Goal: Task Accomplishment & Management: Complete application form

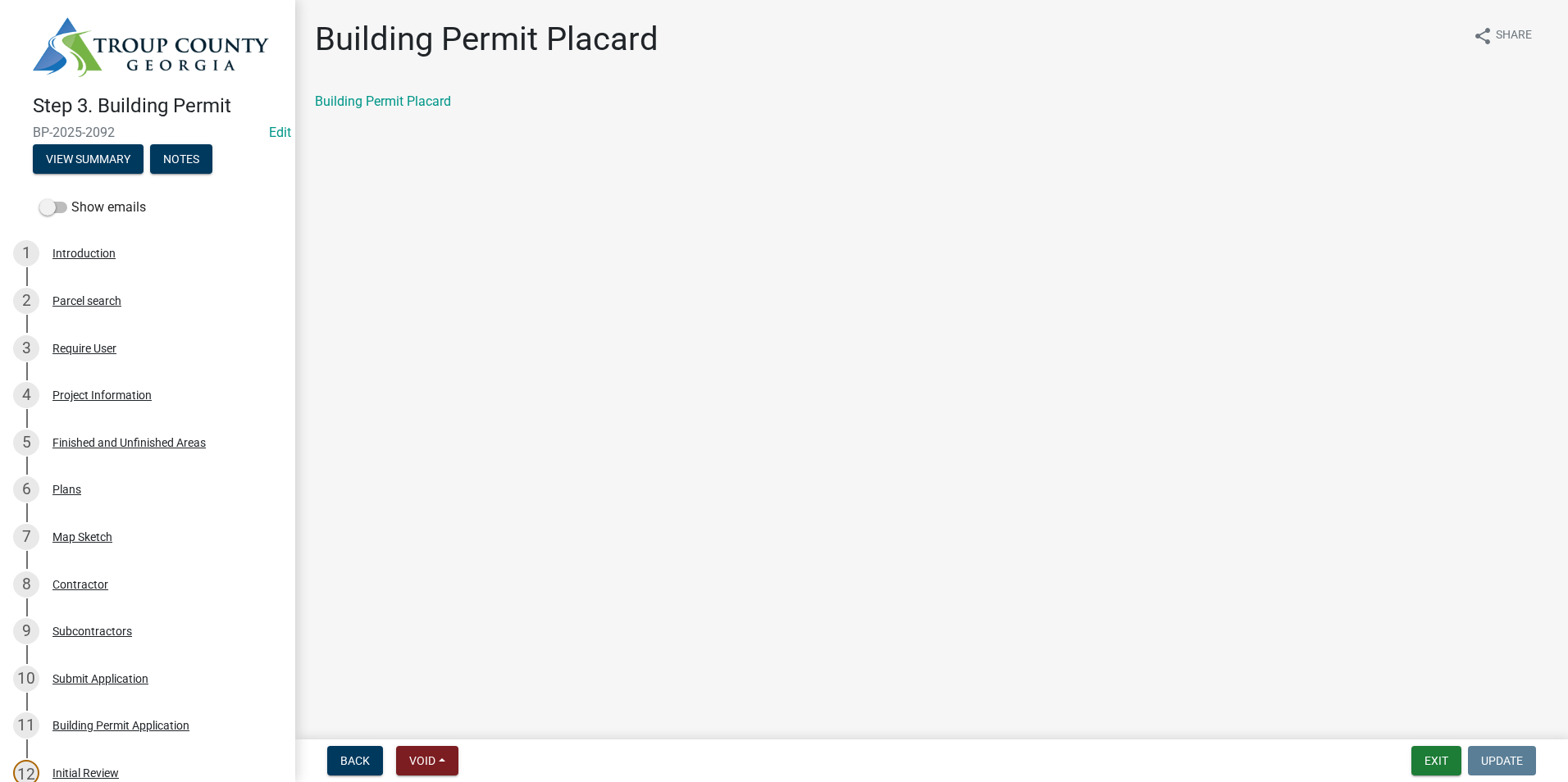
scroll to position [410, 0]
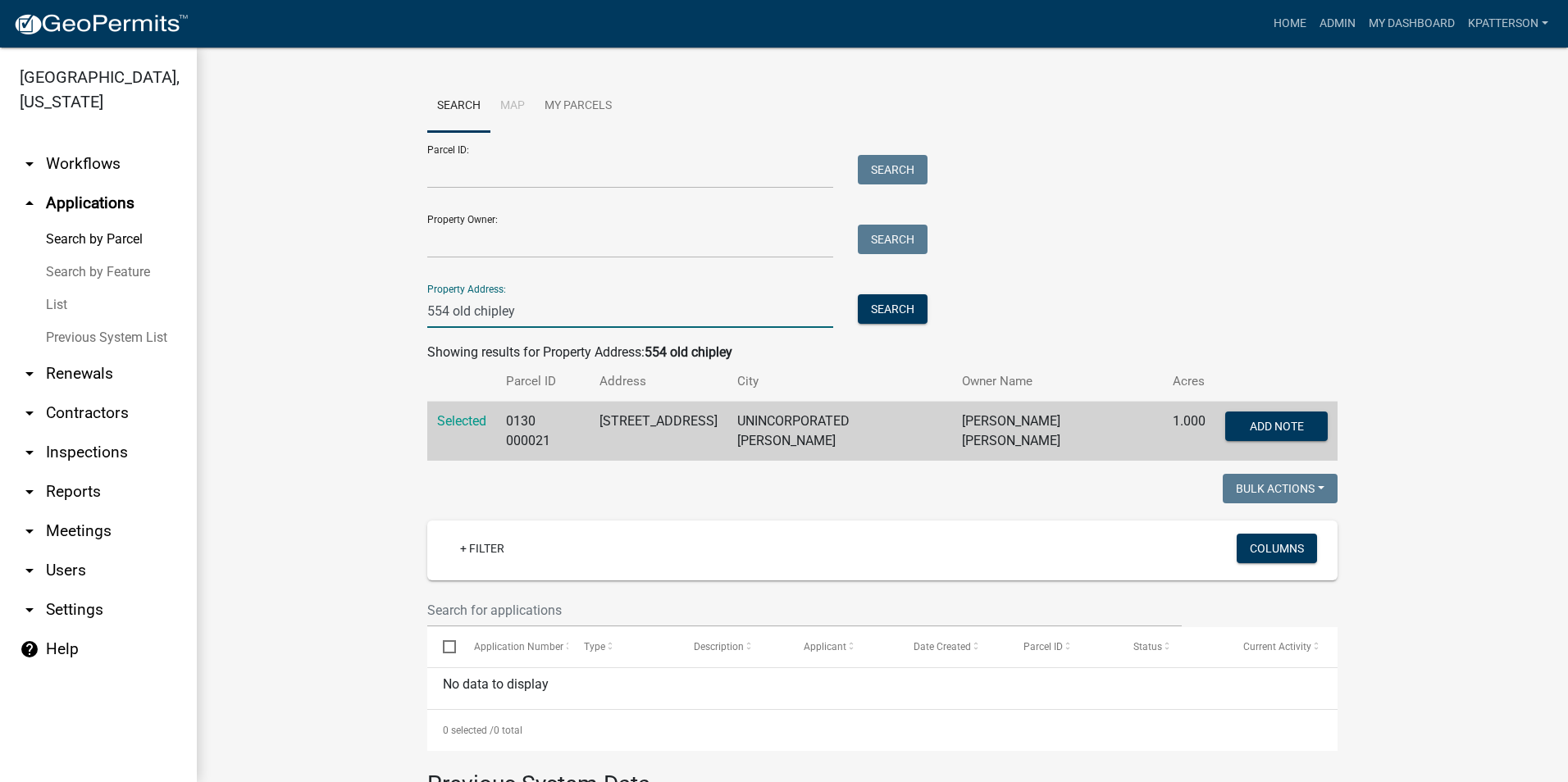
drag, startPoint x: 539, startPoint y: 309, endPoint x: 98, endPoint y: 388, distance: 448.0
click at [101, 362] on div "[GEOGRAPHIC_DATA], [US_STATE] arrow_drop_down Workflows List arrow_drop_up Appl…" at bounding box center [784, 415] width 1568 height 734
paste input "185 OVERBROOK DR"
click at [451, 309] on input "185 OVERBROOK DR" at bounding box center [630, 311] width 406 height 33
click at [450, 314] on input "185 OVERBROOK DR" at bounding box center [630, 311] width 406 height 33
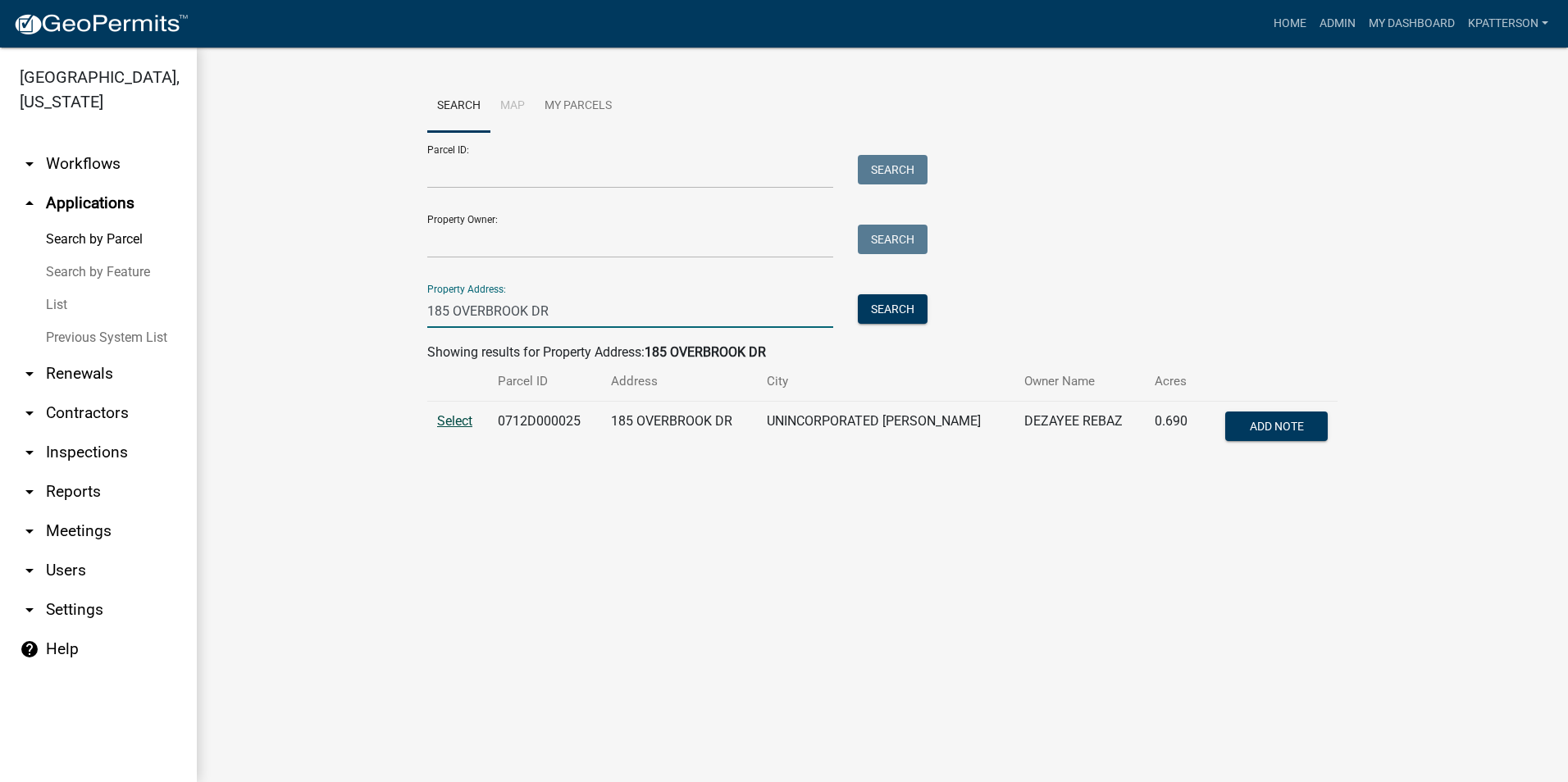
type input "185 OVERBROOK DR"
click at [456, 419] on span "Select" at bounding box center [454, 421] width 35 height 15
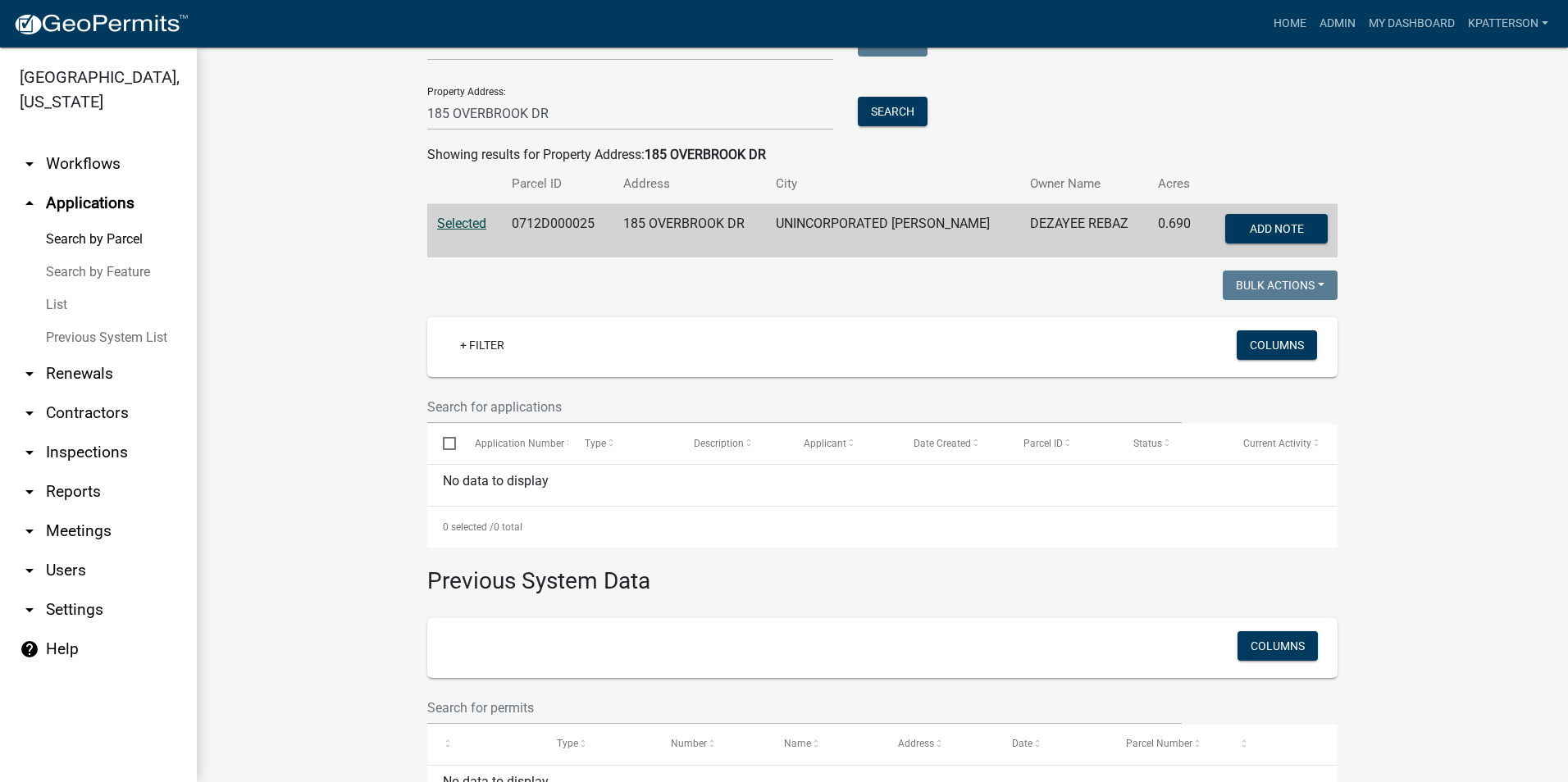
scroll to position [133, 0]
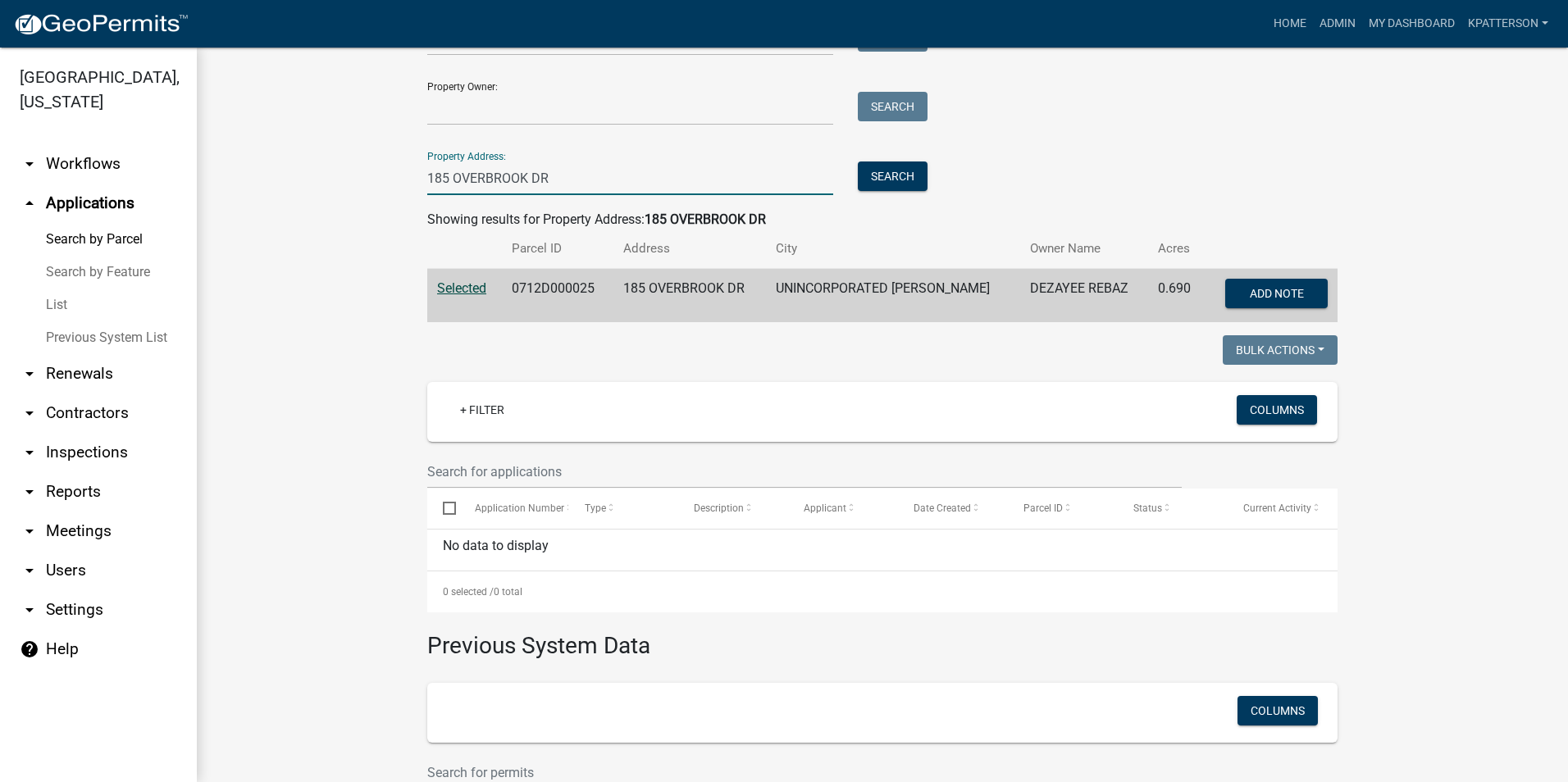
drag, startPoint x: 562, startPoint y: 174, endPoint x: 337, endPoint y: 221, distance: 229.9
click at [337, 221] on wm-workflow-application-search-view "Search Map My Parcels Parcel ID: Search Property Owner: Search Property Address…" at bounding box center [882, 429] width 1306 height 965
type input "128 JASMINE LN"
click at [870, 172] on button "Search" at bounding box center [893, 176] width 70 height 30
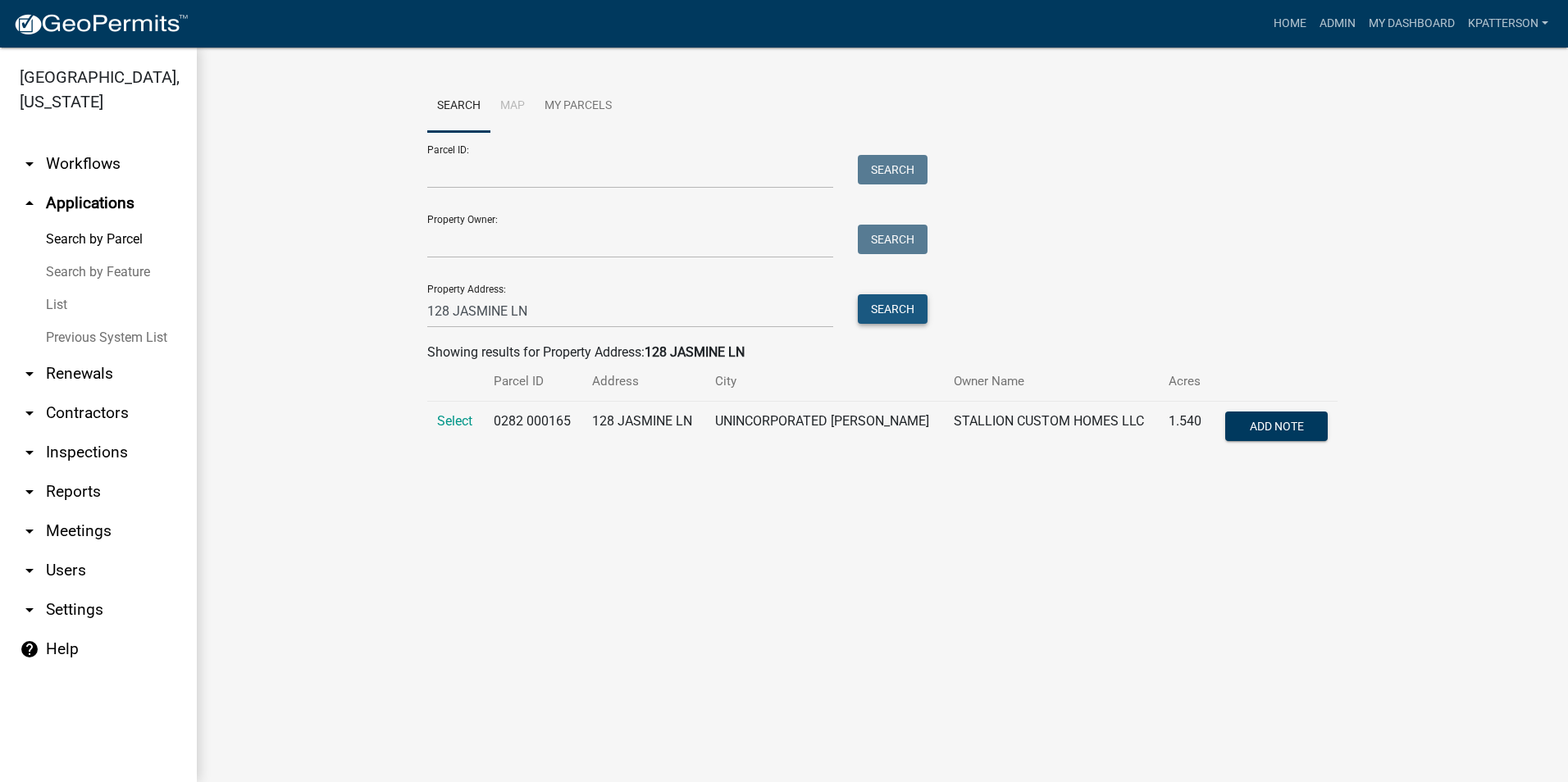
scroll to position [0, 0]
click at [449, 417] on span "Select" at bounding box center [454, 421] width 35 height 15
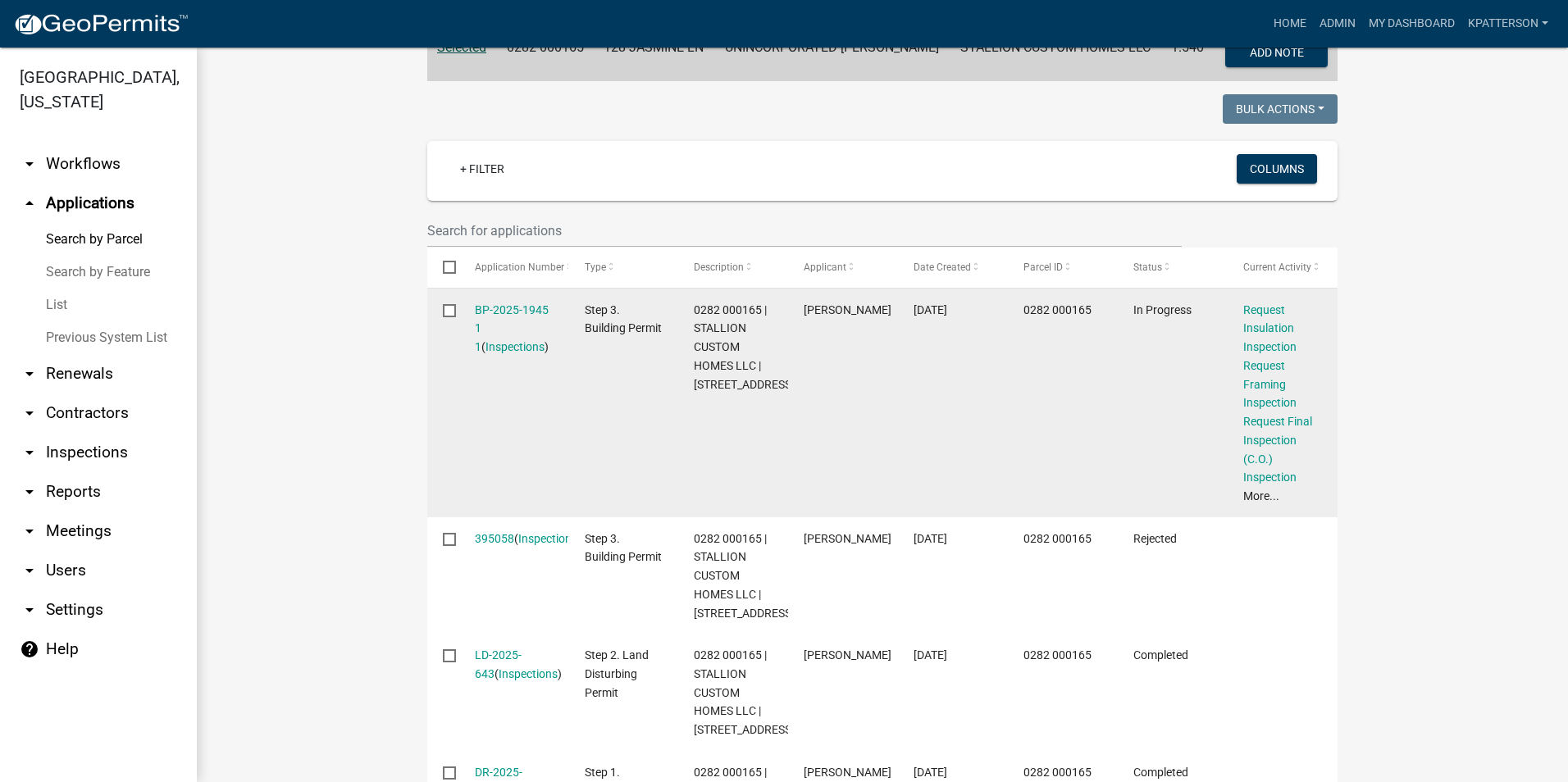
scroll to position [410, 0]
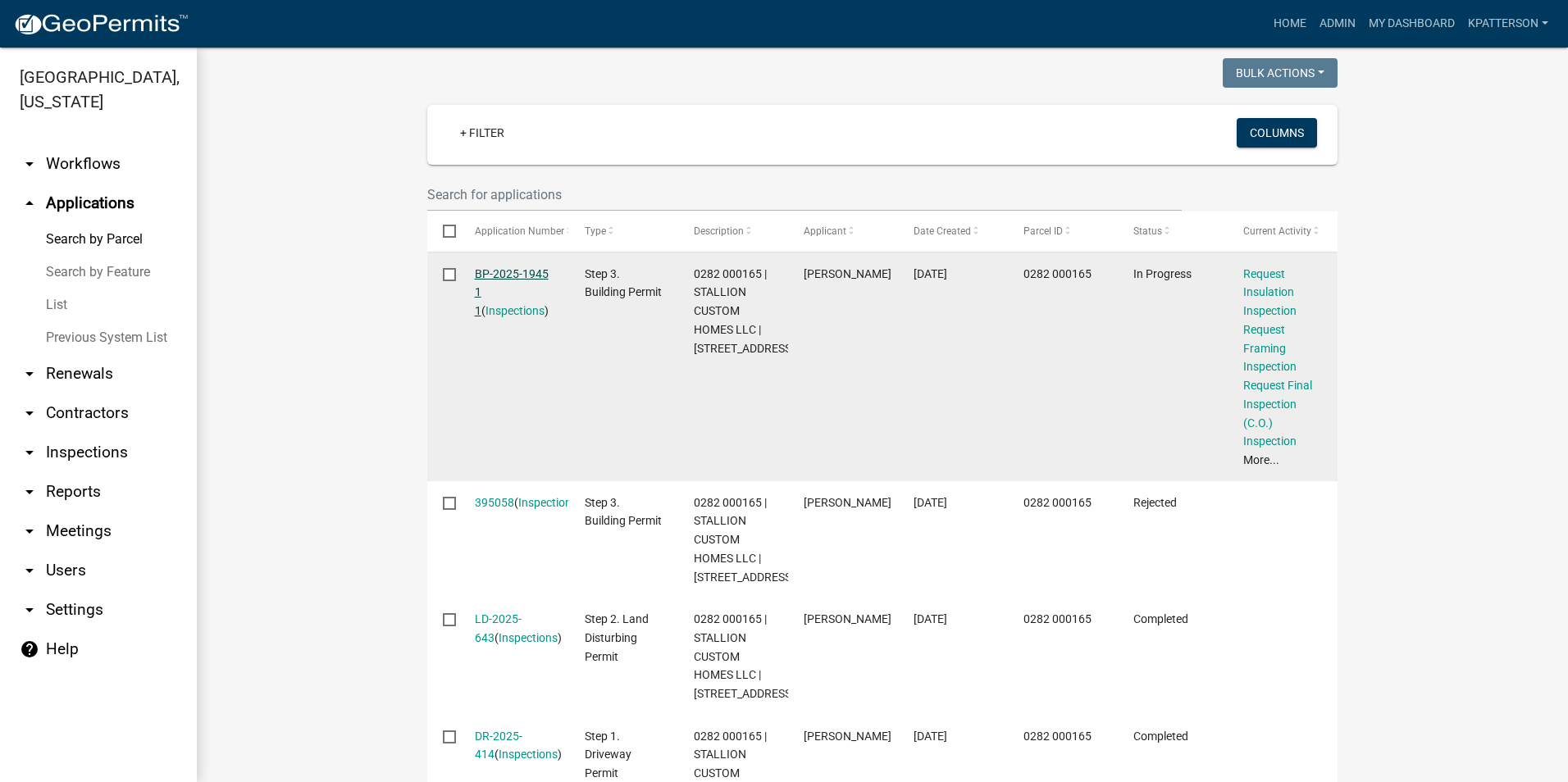
click at [522, 273] on link "BP-2025-1945 1 1" at bounding box center [511, 293] width 74 height 51
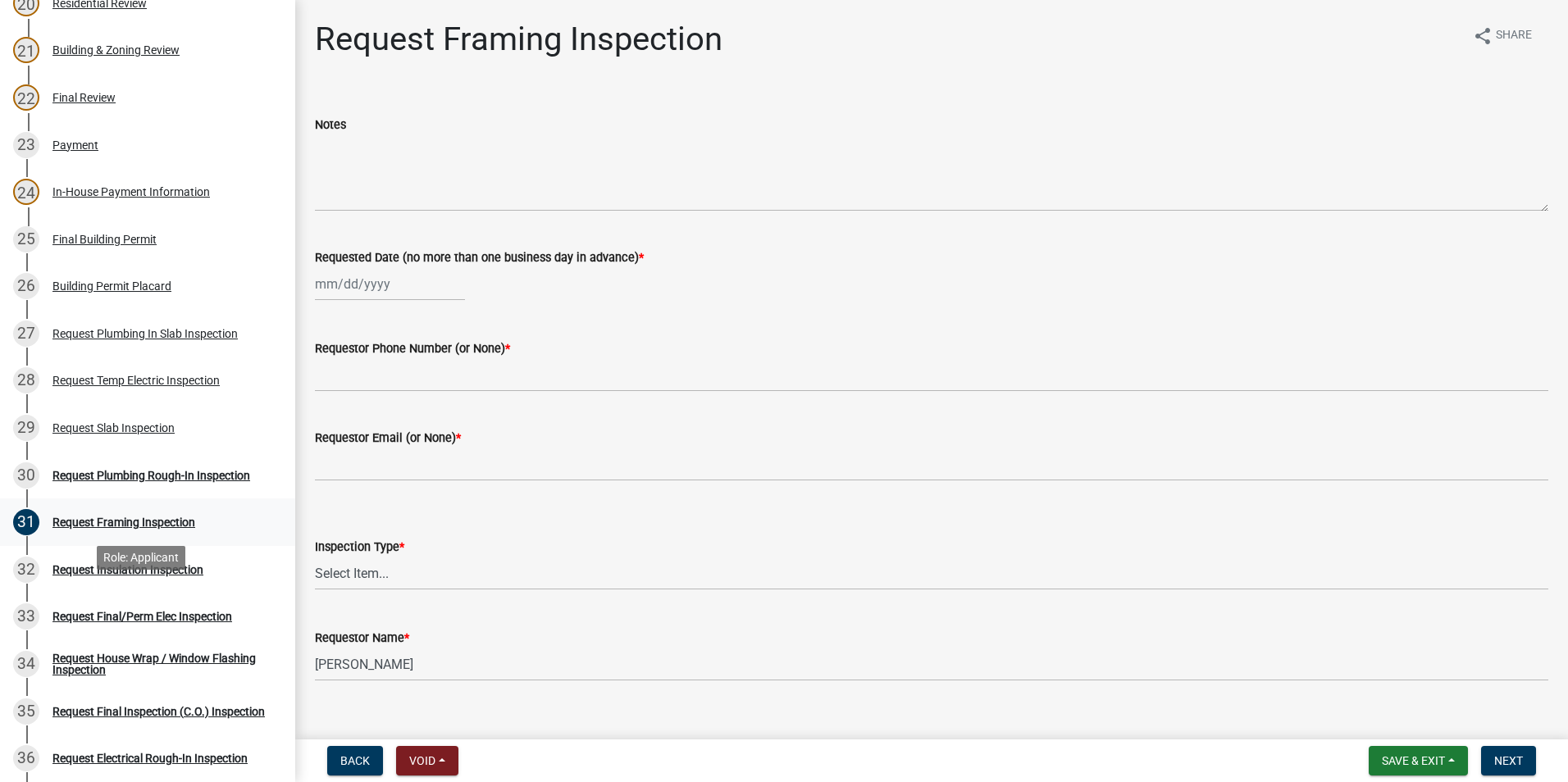
scroll to position [1230, 0]
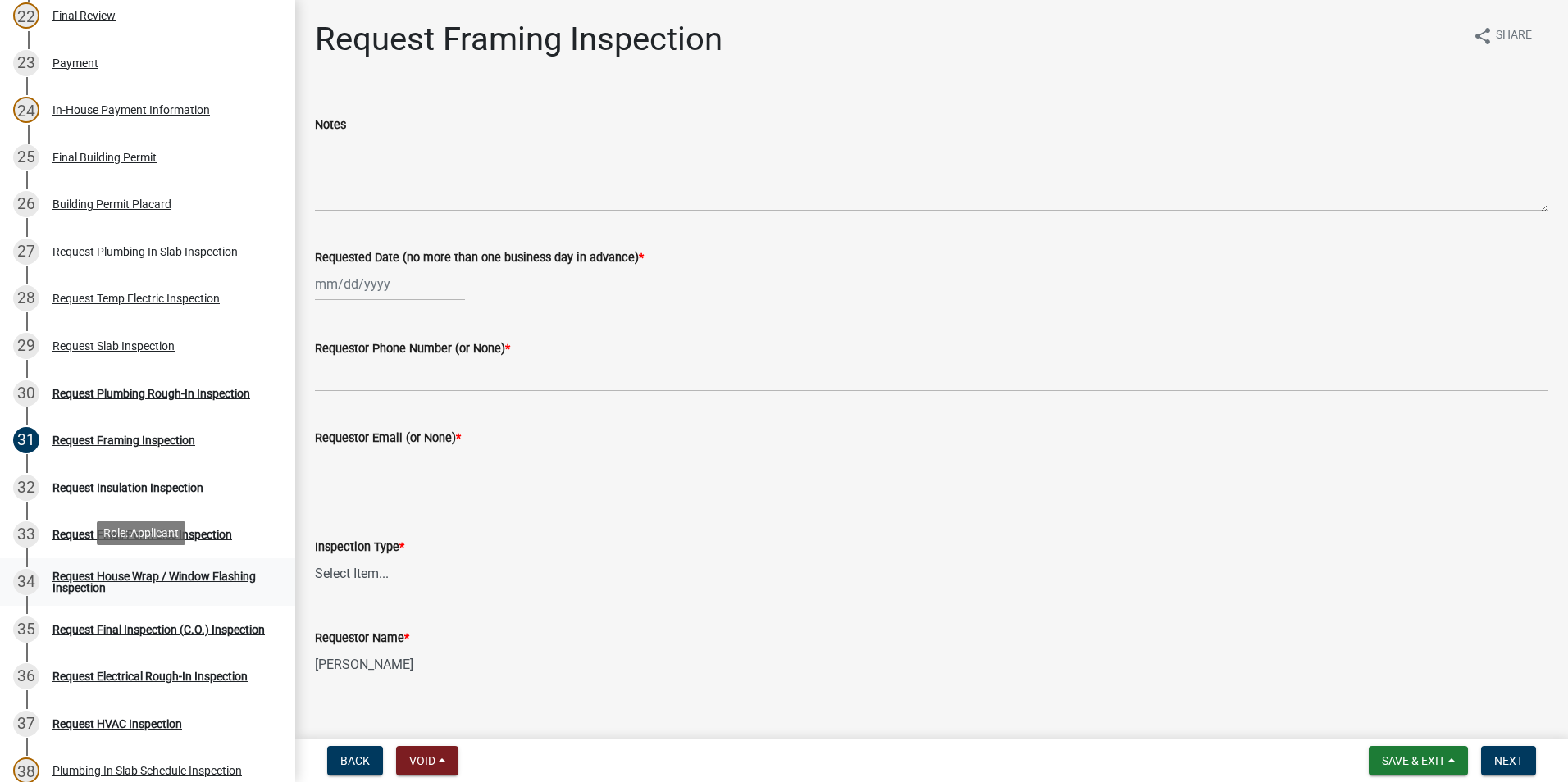
click at [185, 585] on div "Request House Wrap / Window Flashing Inspection" at bounding box center [161, 582] width 216 height 23
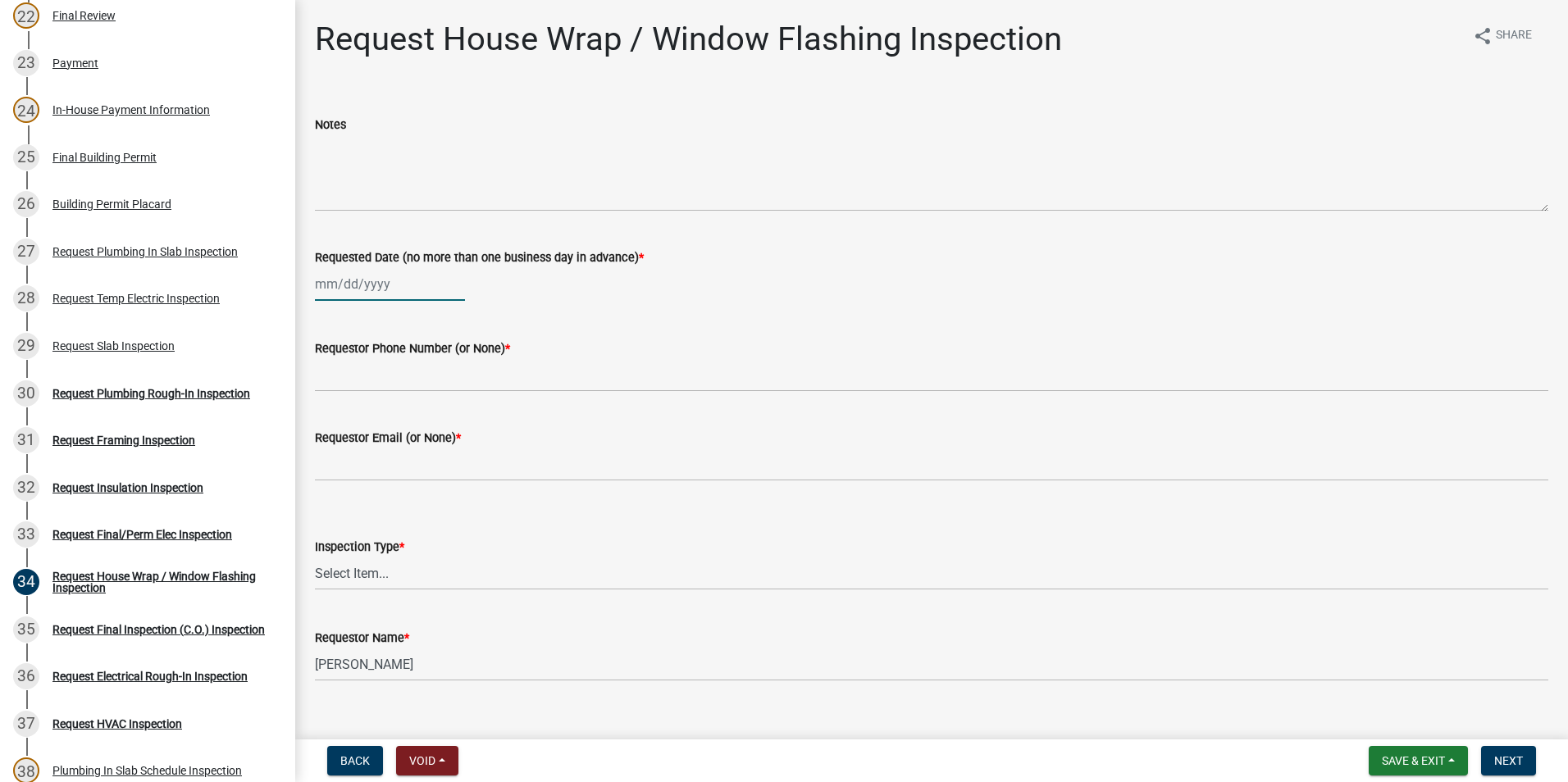
click at [389, 275] on div at bounding box center [390, 284] width 150 height 33
select select "9"
select select "2025"
click at [387, 395] on div "10" at bounding box center [383, 397] width 26 height 26
type input "09/10/2025"
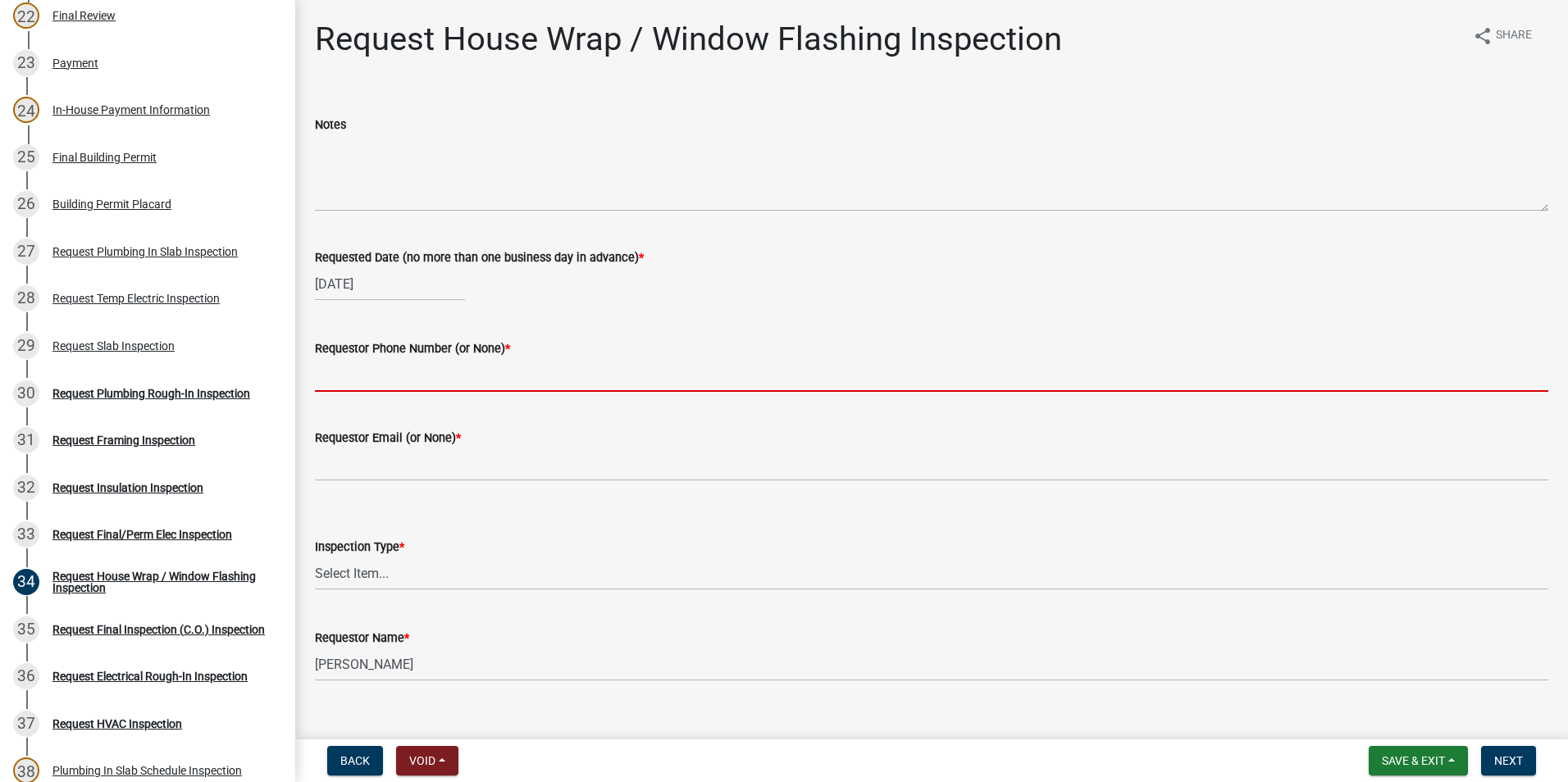
click at [389, 382] on input "Requestor Phone Number (or None) *" at bounding box center [932, 375] width 1234 height 33
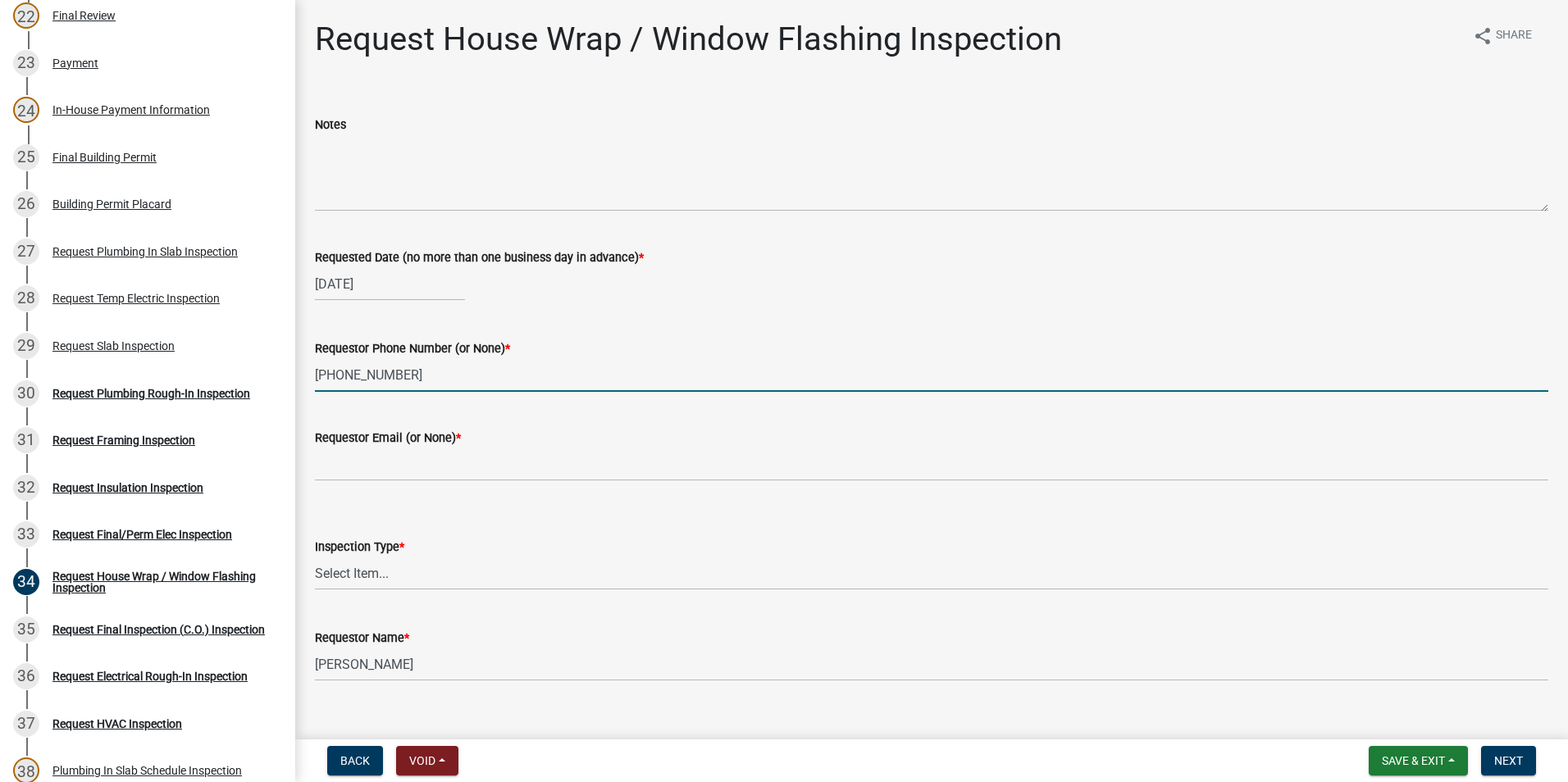
type input "404-989-9309"
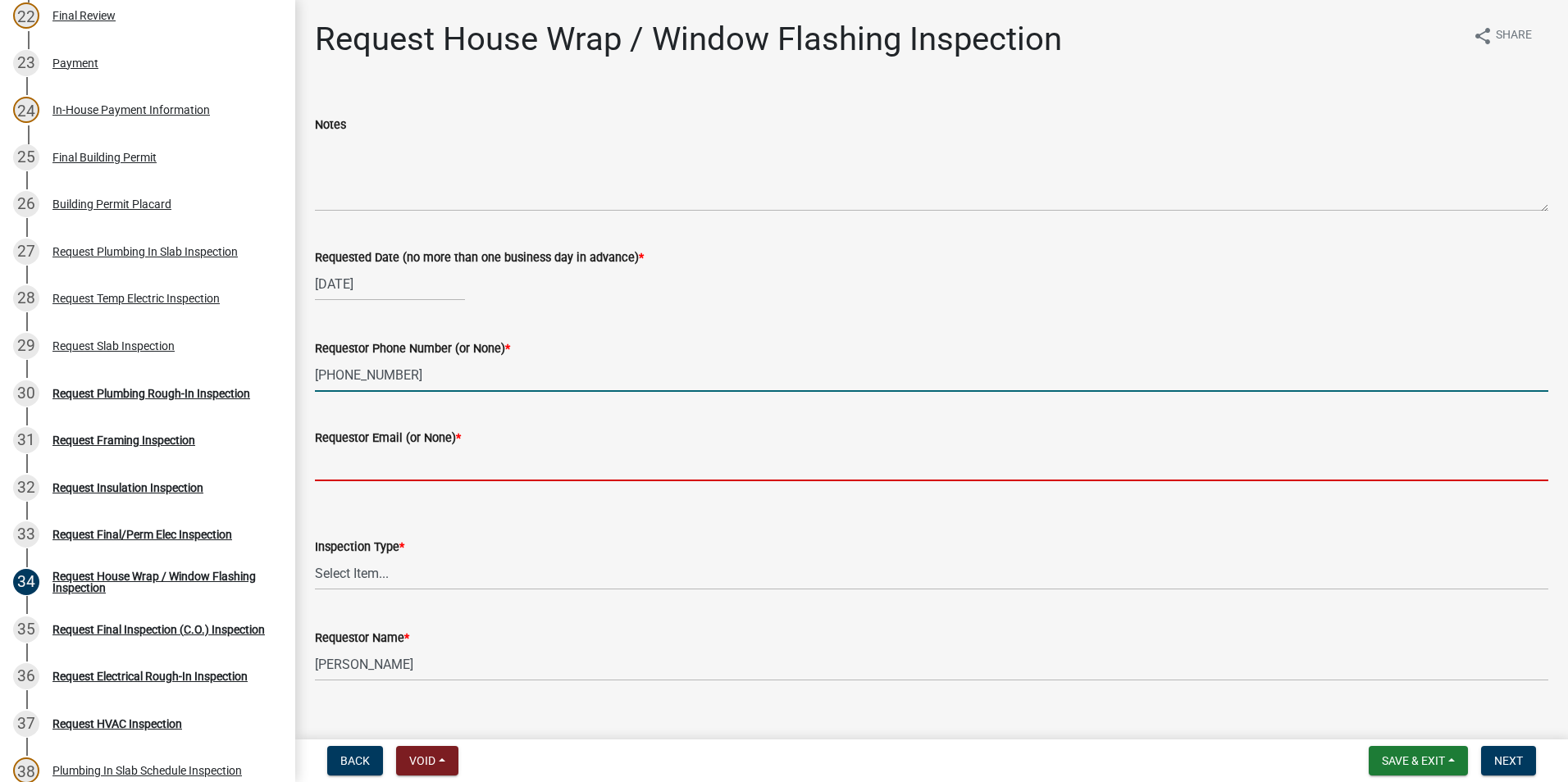
click at [372, 469] on input "Requestor Email (or None) *" at bounding box center [932, 463] width 1234 height 33
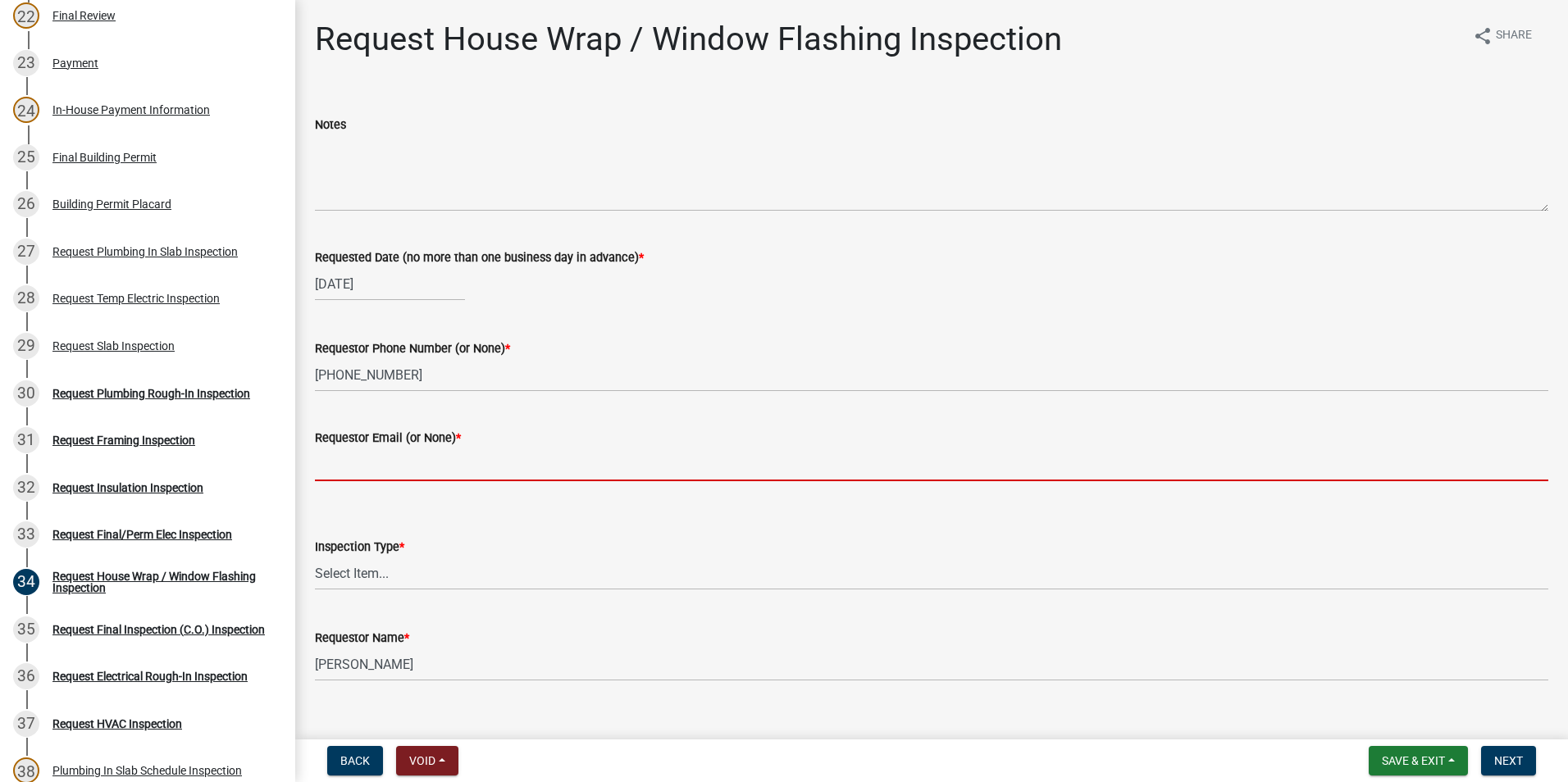
type input "none"
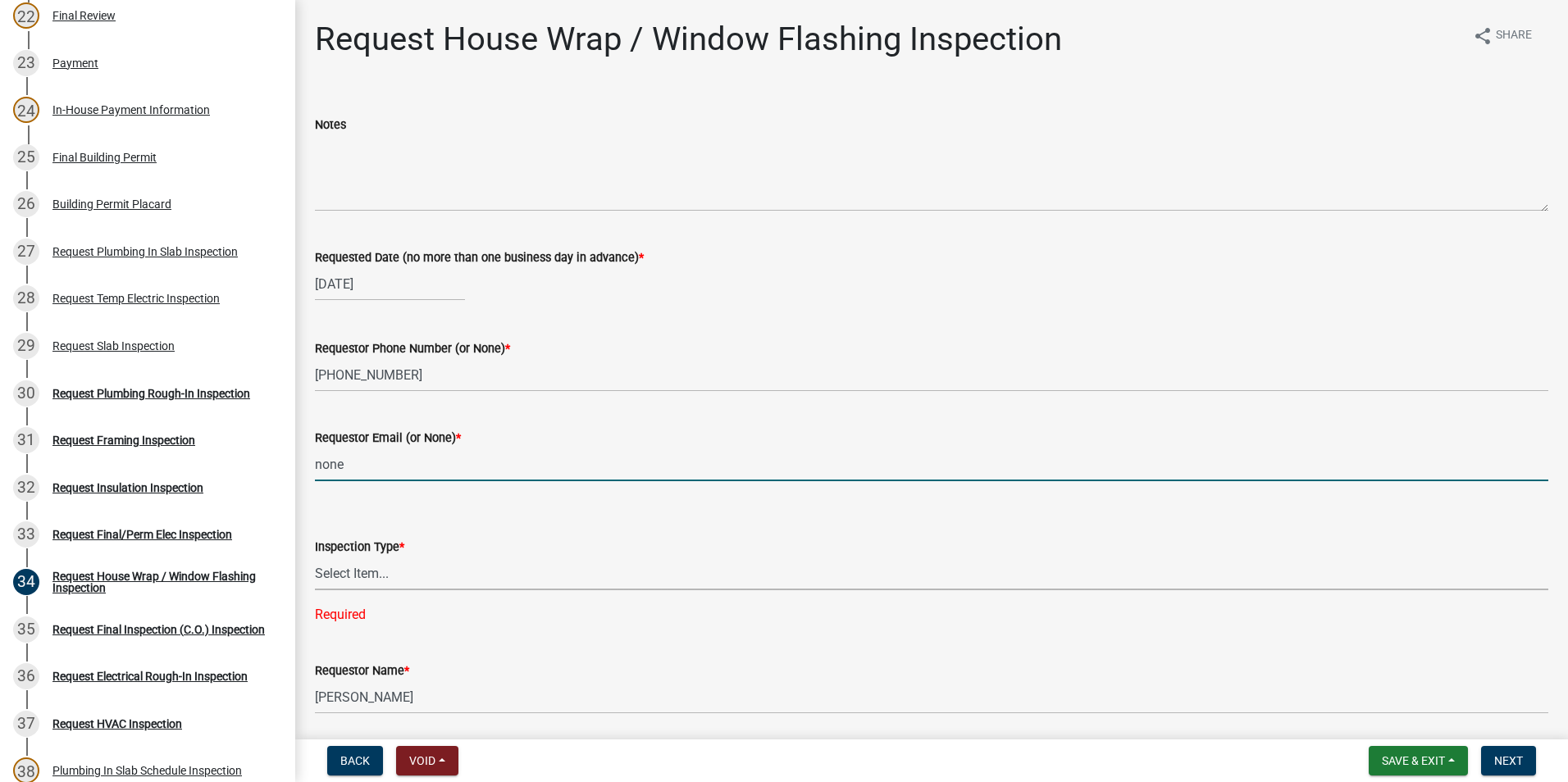
click at [373, 576] on select "Select Item... House Wrap" at bounding box center [932, 572] width 1234 height 33
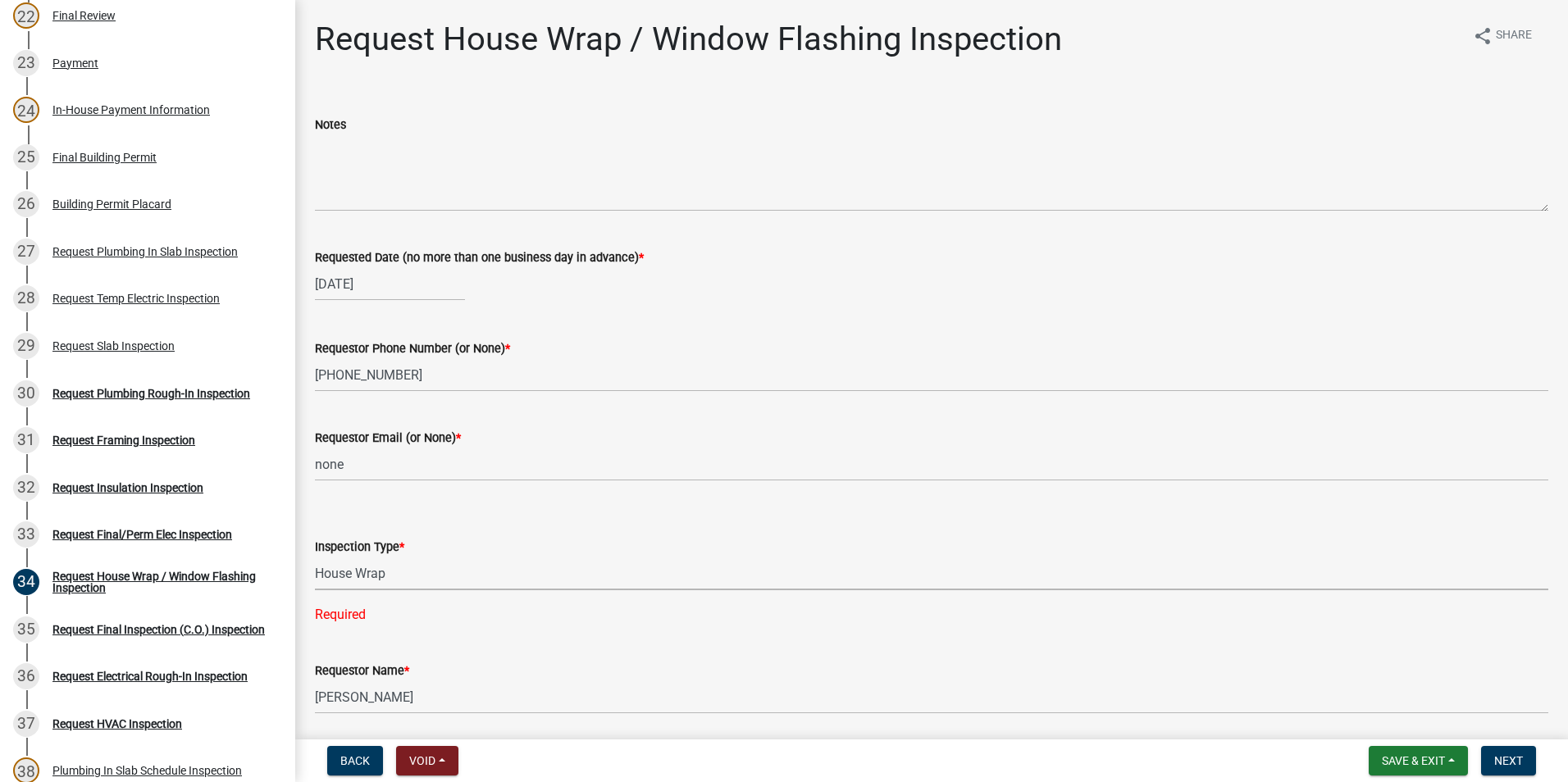
click at [315, 556] on select "Select Item... House Wrap" at bounding box center [932, 572] width 1234 height 33
select select "d4a63920-dc66-4969-b180-05bf52efcb3d"
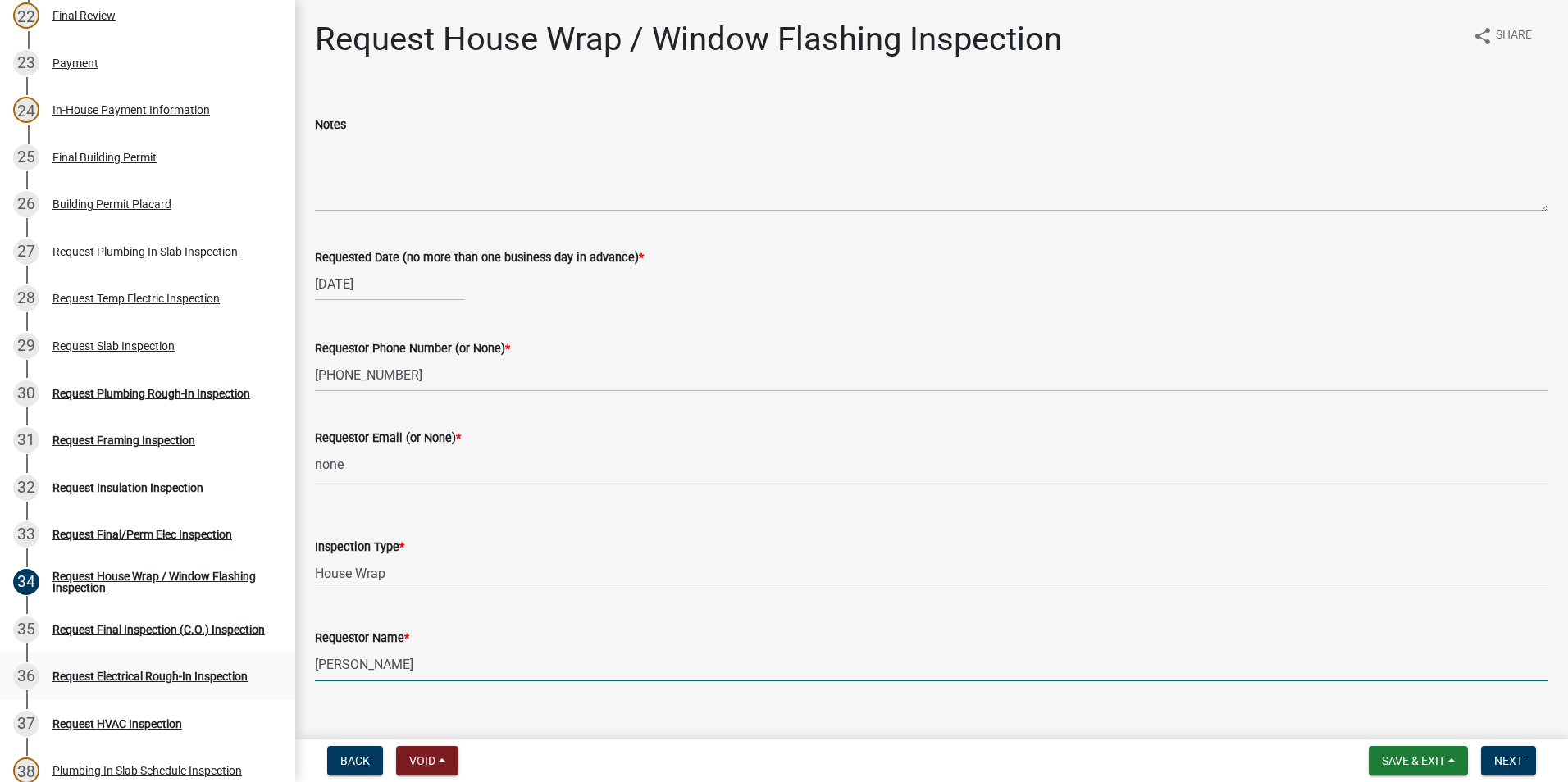
drag, startPoint x: 442, startPoint y: 664, endPoint x: 278, endPoint y: 675, distance: 164.4
click at [278, 675] on div "Step 3. Building Permit BP-2025-1945 Edit View Summary Notes Show emails 1 Intr…" at bounding box center [784, 391] width 1568 height 782
type input "Melissa"
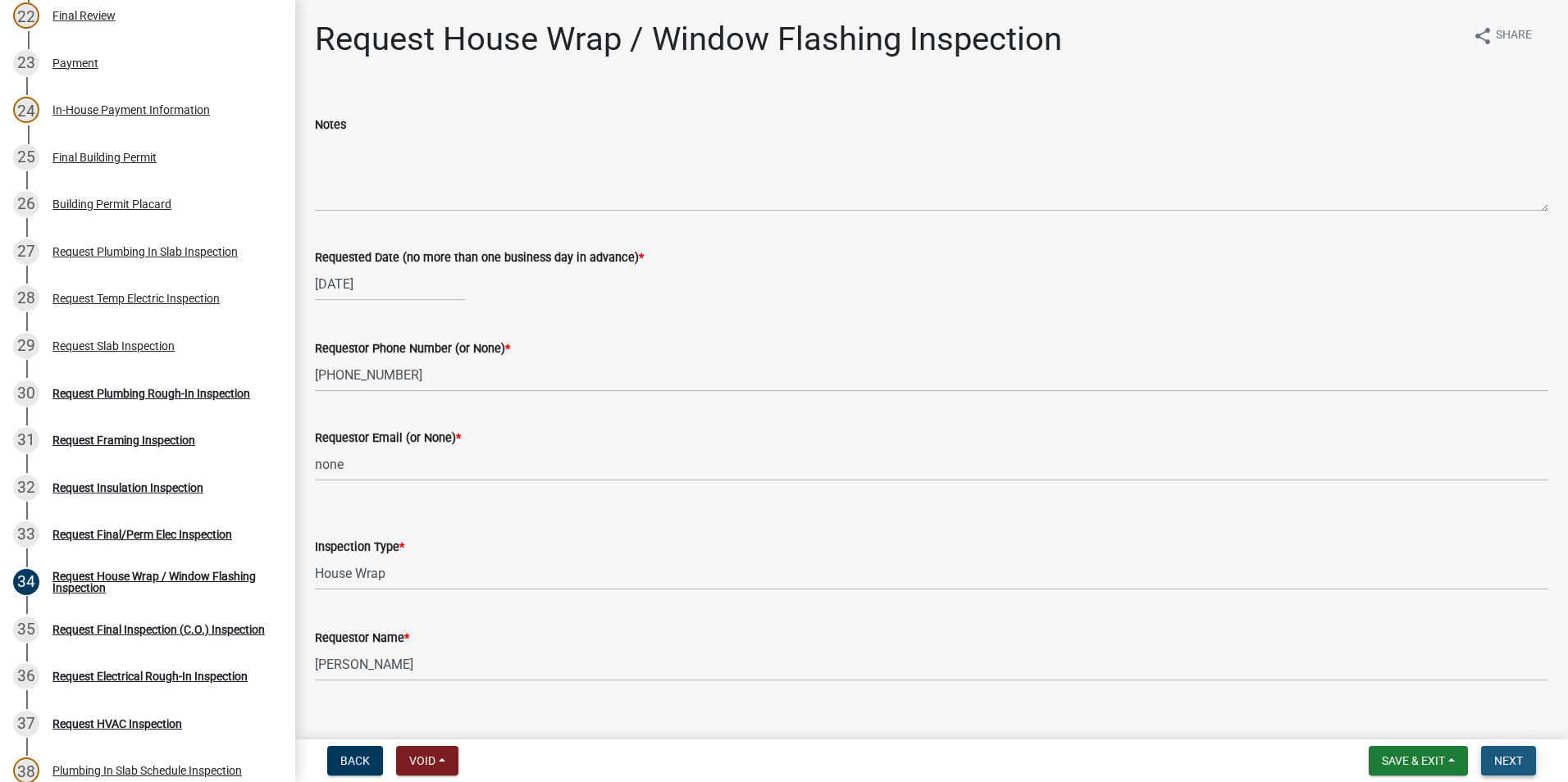
click at [1507, 756] on span "Next" at bounding box center [1509, 760] width 29 height 13
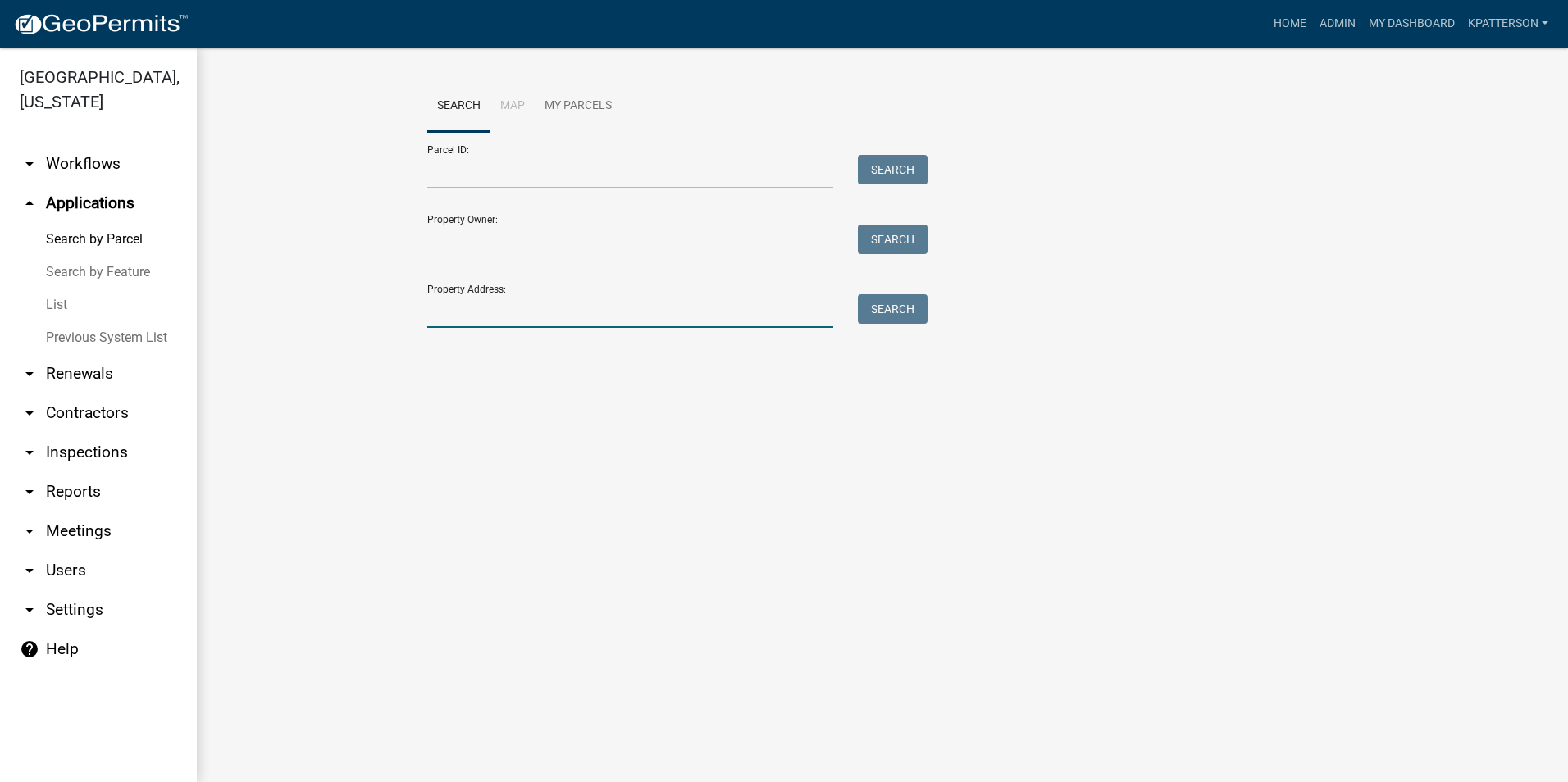
click at [654, 317] on input "Property Address:" at bounding box center [630, 311] width 406 height 33
type input "252 TOMME RD"
click at [881, 308] on button "Search" at bounding box center [893, 309] width 70 height 30
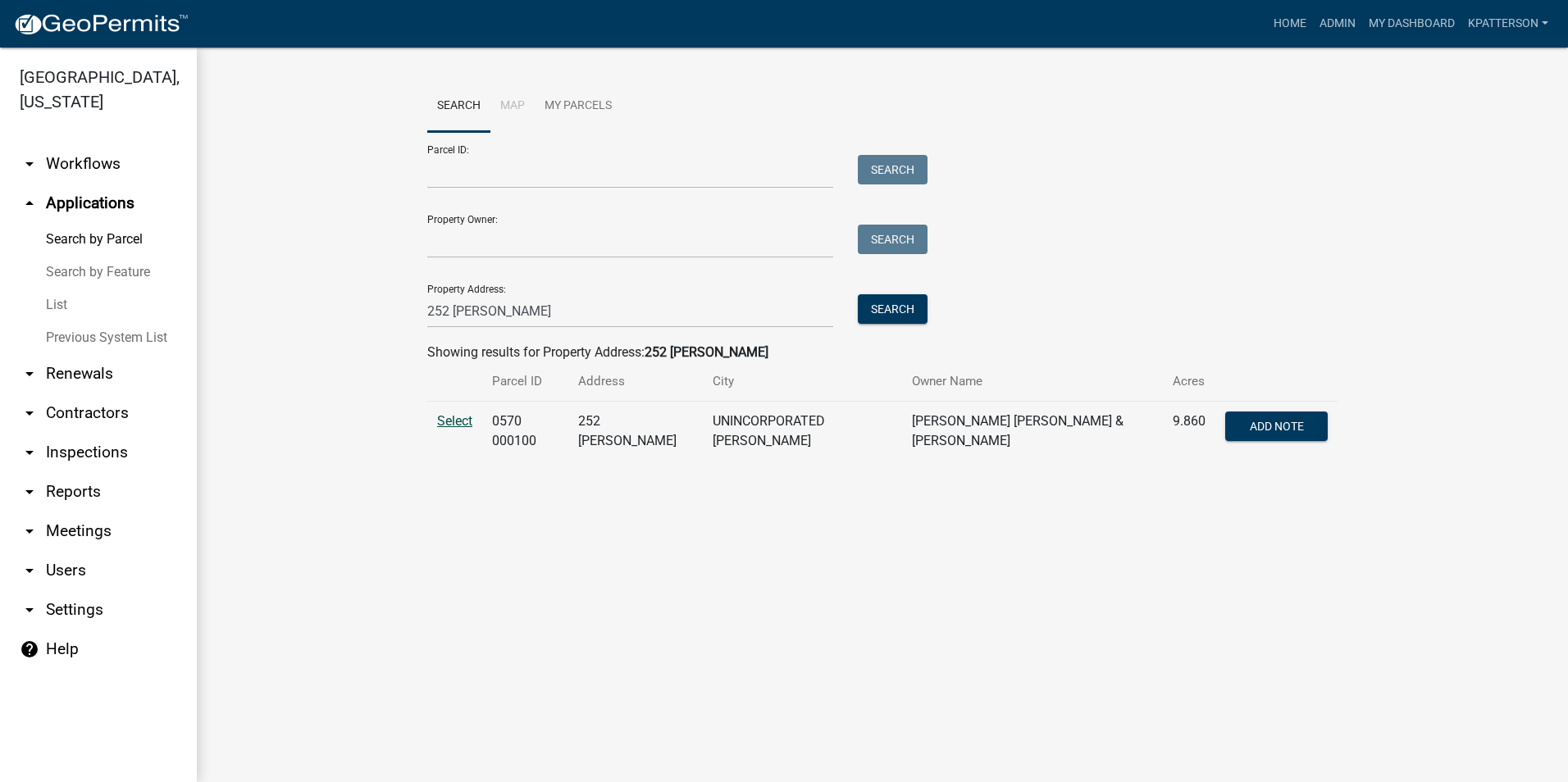
click at [453, 416] on span "Select" at bounding box center [454, 421] width 35 height 15
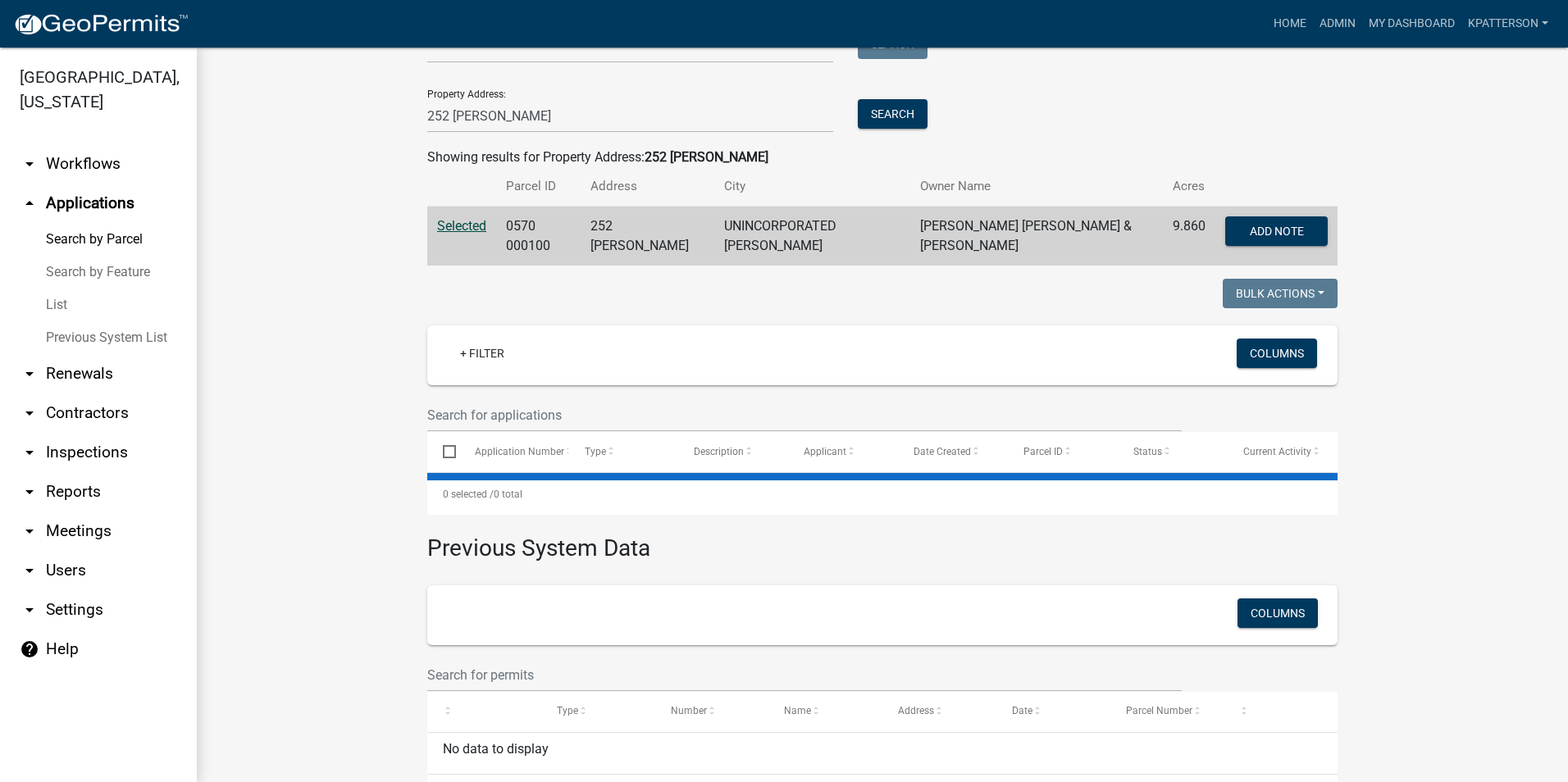
scroll to position [215, 0]
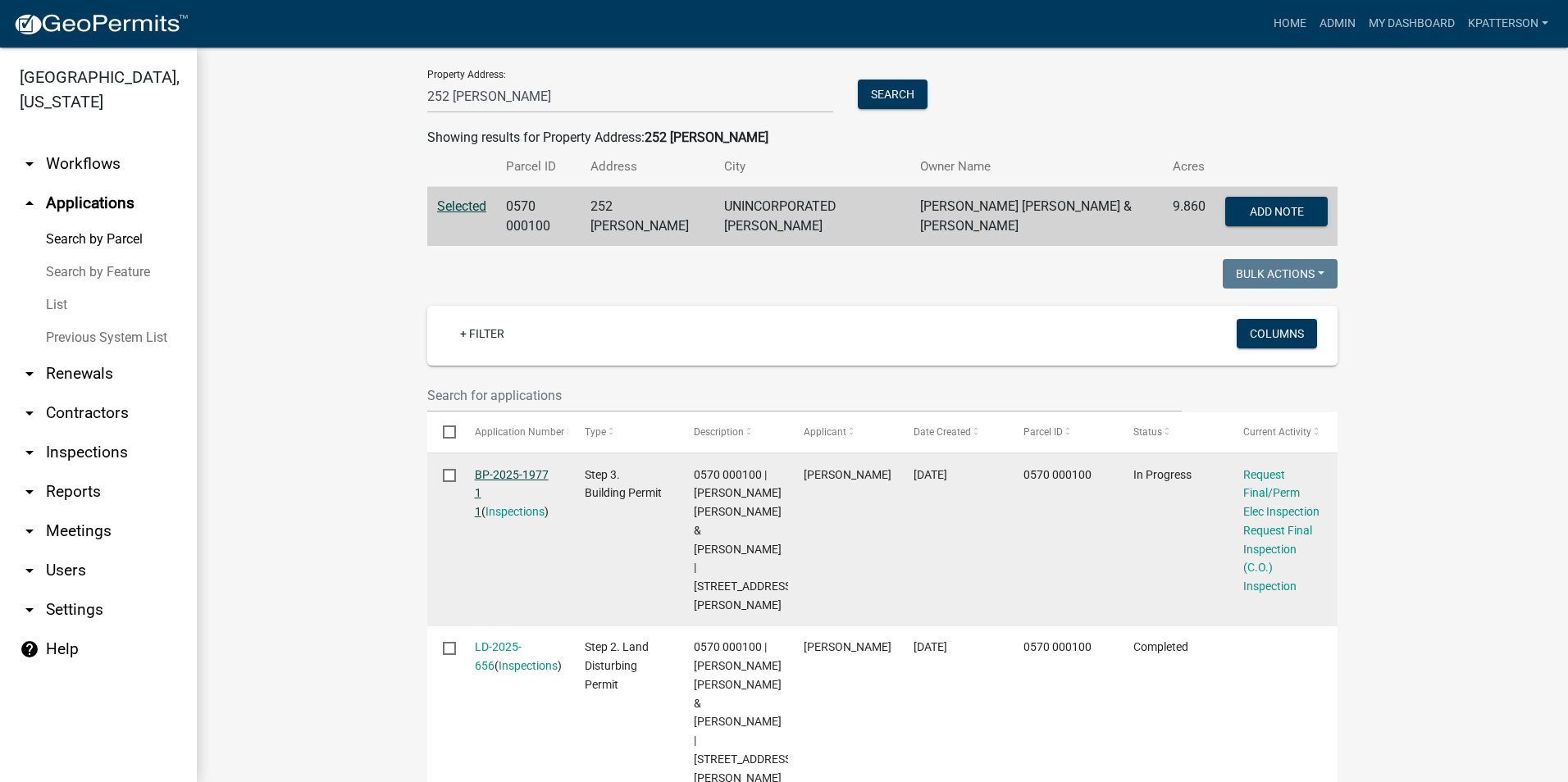
click at [505, 469] on link "BP-2025-1977 1 1" at bounding box center [511, 494] width 74 height 51
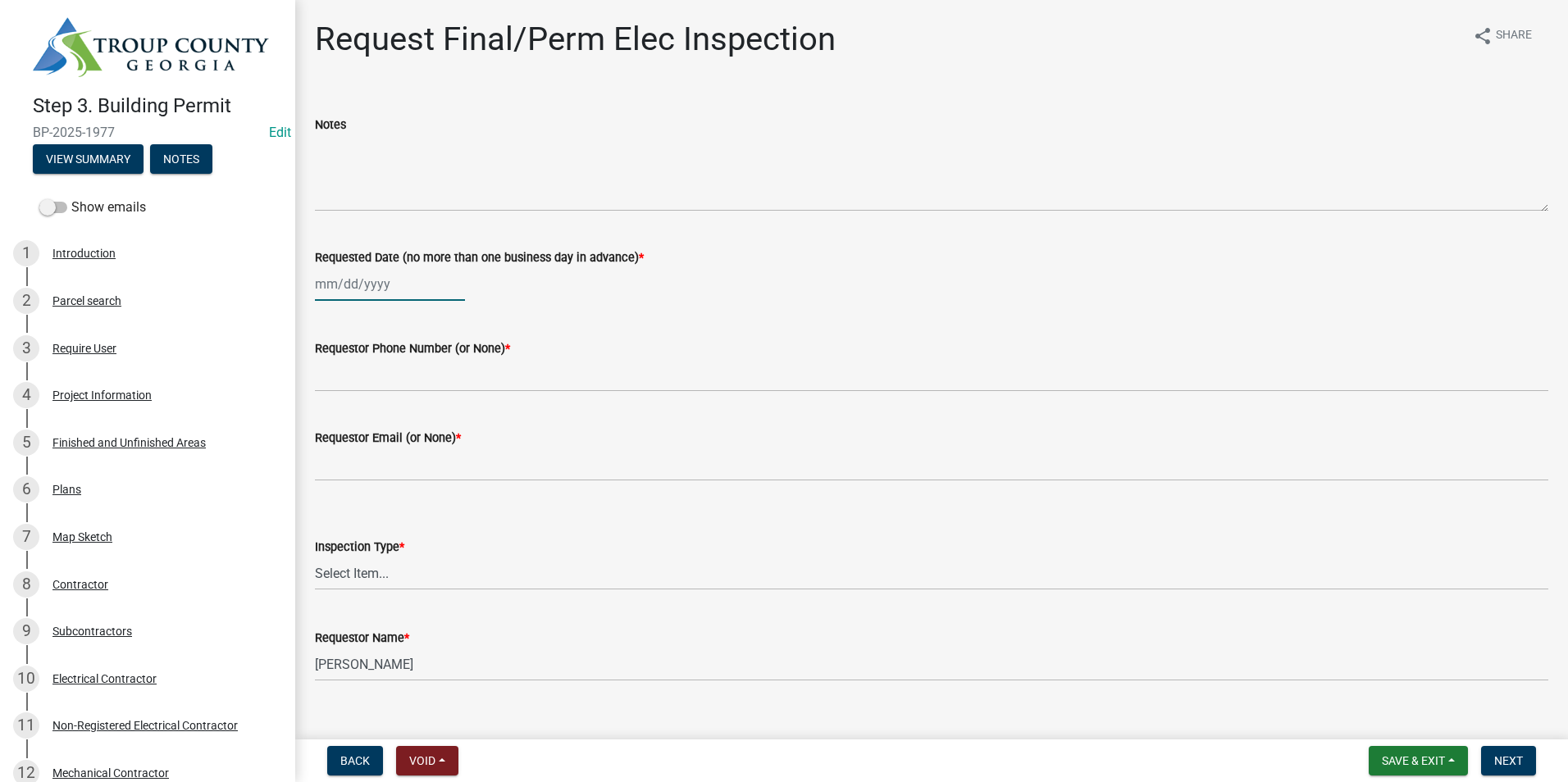
select select "9"
select select "2025"
click at [396, 287] on div "Jan Feb Mar Apr May Jun Jul Aug Sep Oct Nov Dec 1525 1526 1527 1528 1529 1530 1…" at bounding box center [390, 284] width 150 height 33
click at [387, 398] on div "10" at bounding box center [383, 397] width 26 height 26
type input "09/10/2025"
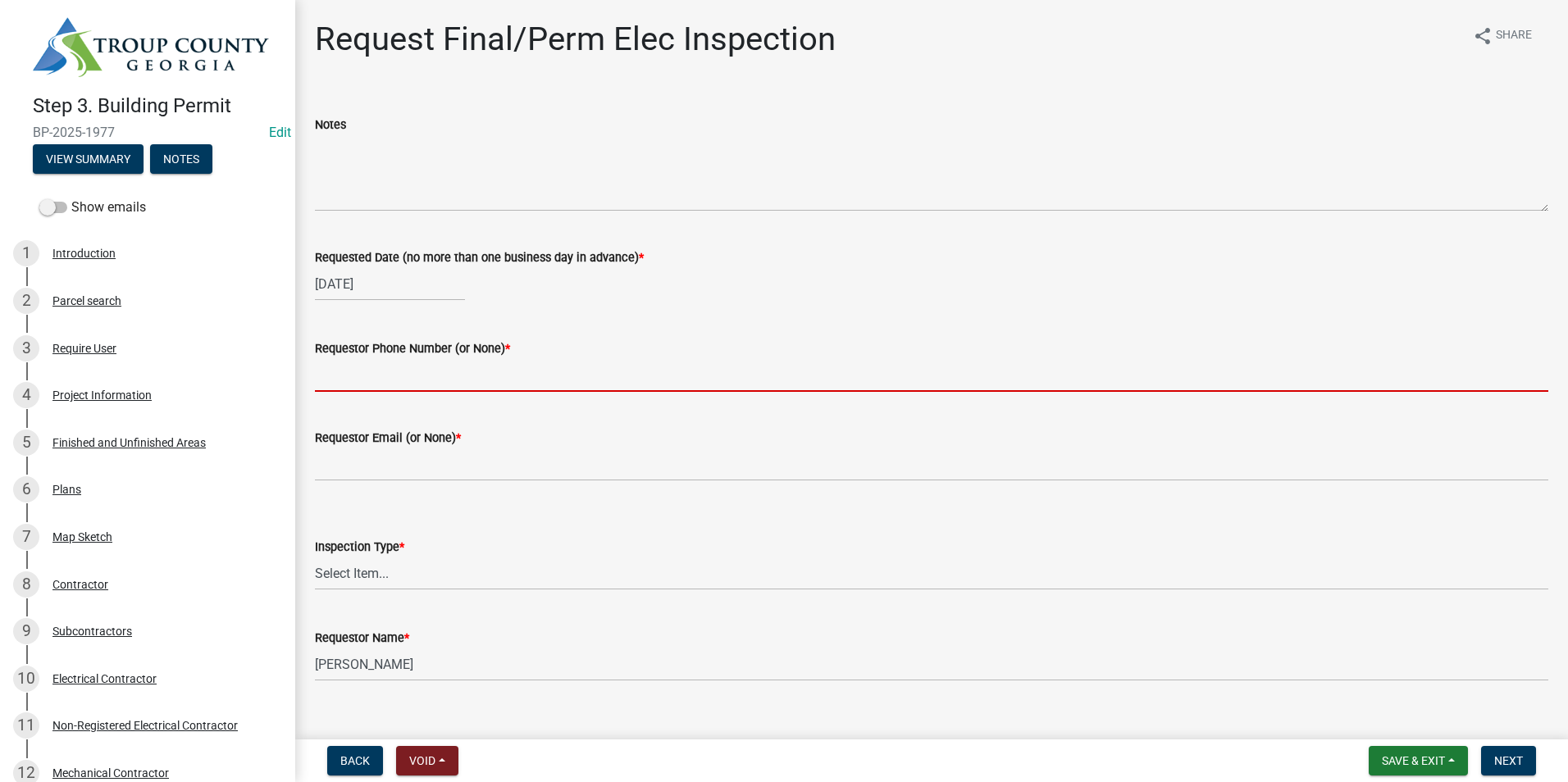
click at [422, 385] on input "Requestor Phone Number (or None) *" at bounding box center [932, 375] width 1234 height 33
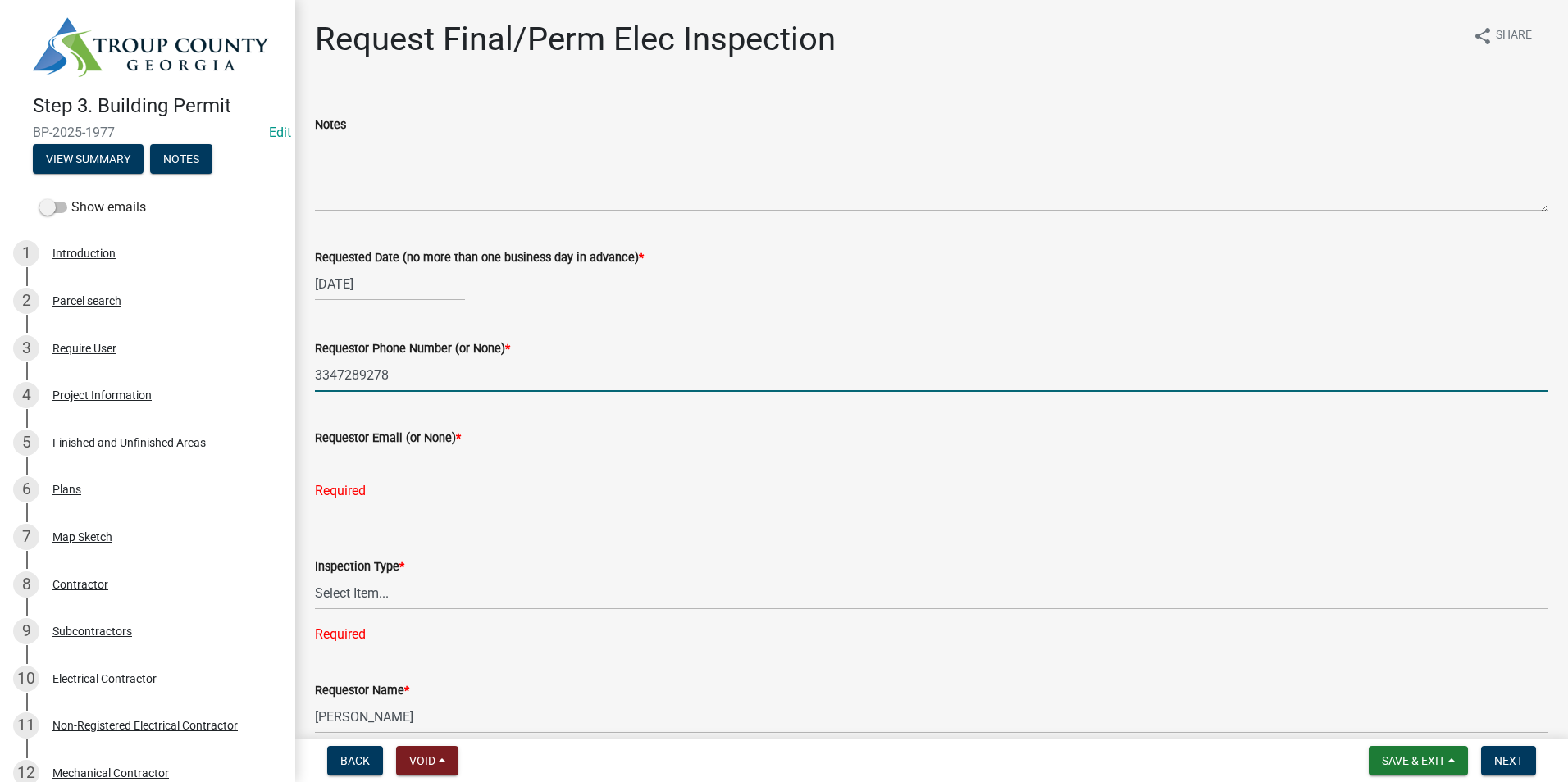
type input "3347289278"
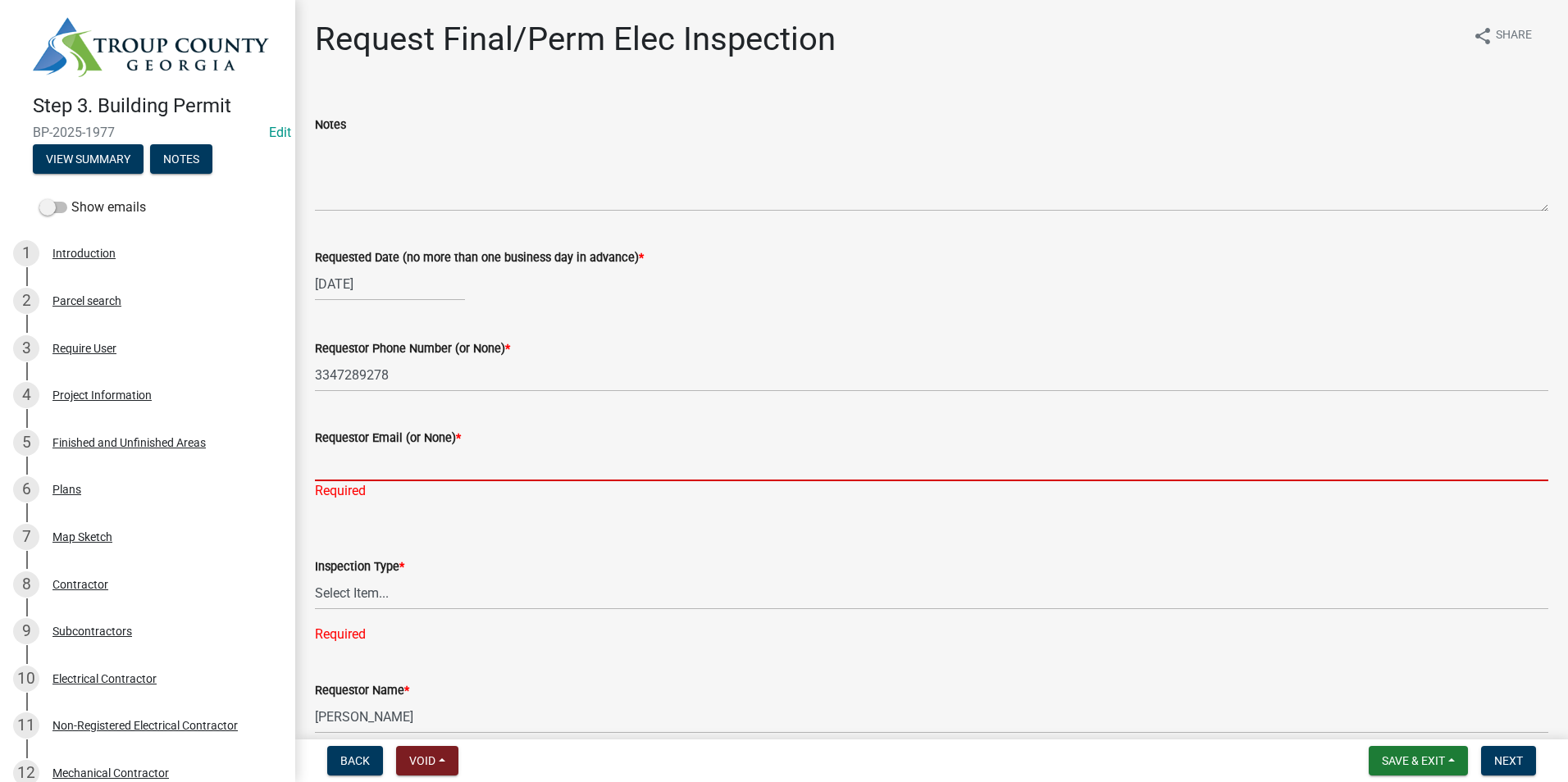
click at [399, 473] on input "Requestor Email (or None) *" at bounding box center [932, 463] width 1234 height 33
type input "none"
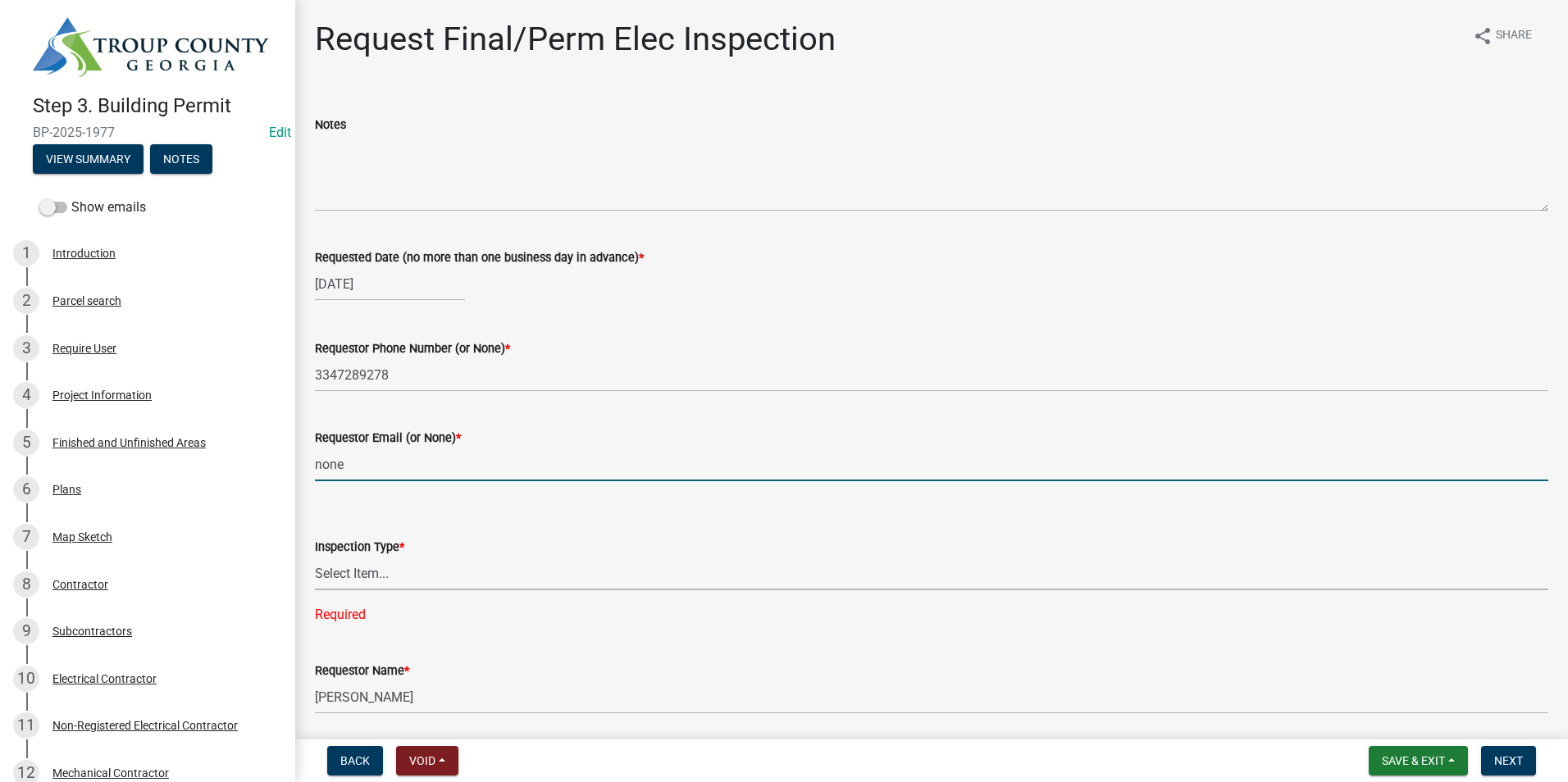
click at [402, 586] on select "Select Item... Final/Permanent Electrical" at bounding box center [932, 572] width 1234 height 33
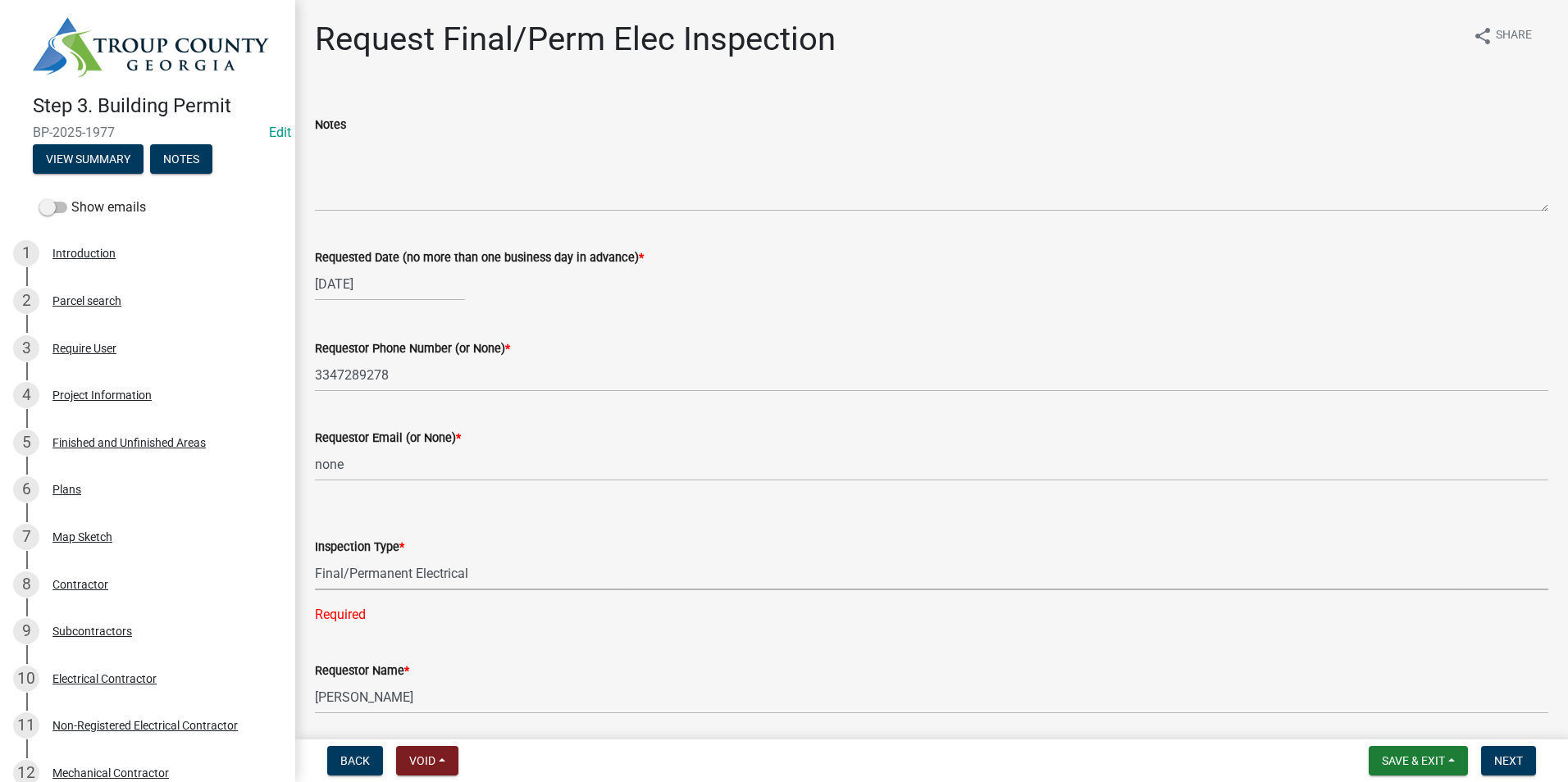
click at [315, 556] on select "Select Item... Final/Permanent Electrical" at bounding box center [932, 572] width 1234 height 33
select select "15602396-5ec3-4d50-b7ba-128f4fe7a0c1"
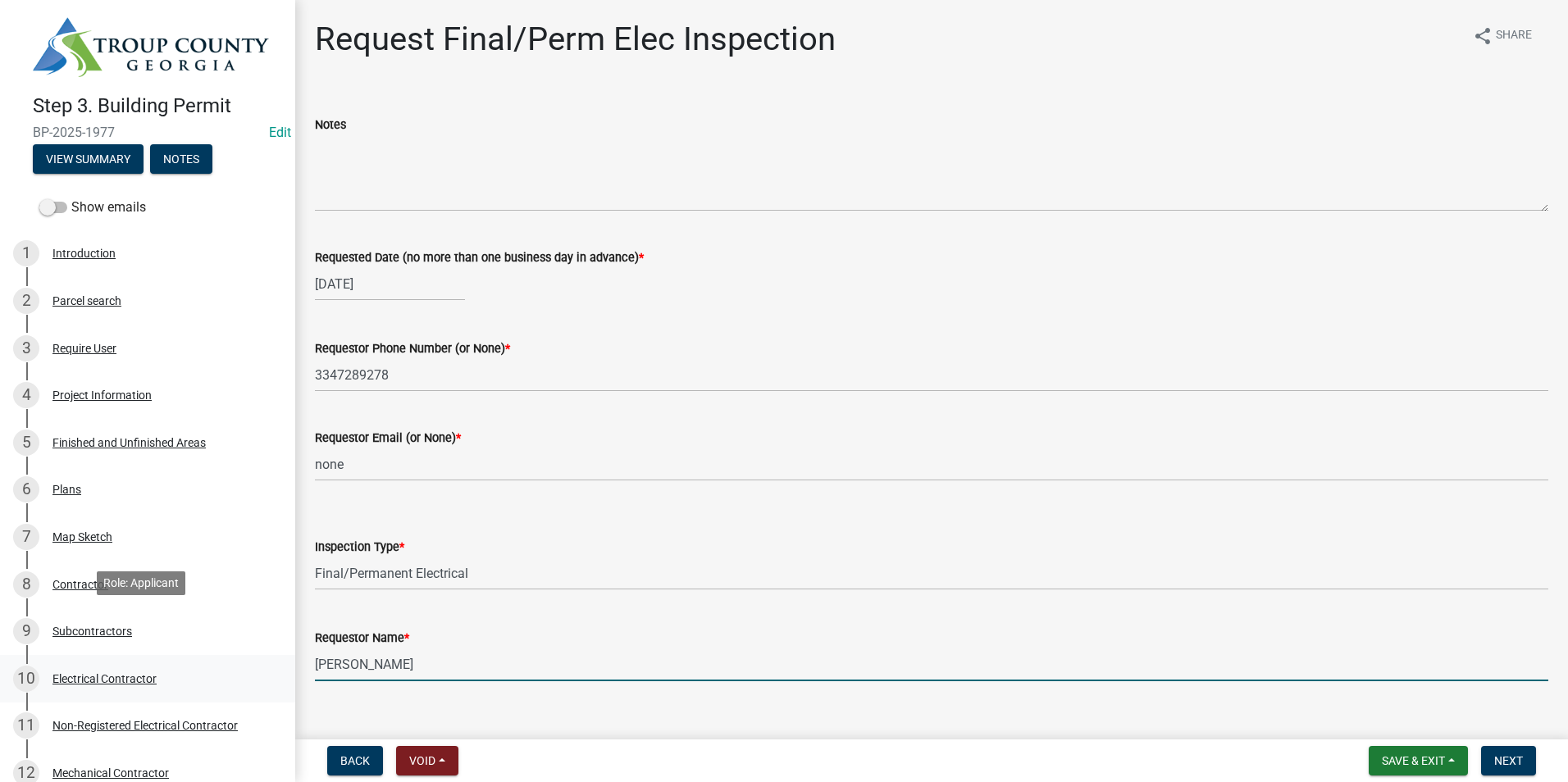
drag, startPoint x: 421, startPoint y: 653, endPoint x: 251, endPoint y: 666, distance: 170.5
click at [251, 666] on div "Step 3. Building Permit BP-2025-1977 Edit View Summary Notes Show emails 1 Intr…" at bounding box center [784, 391] width 1568 height 782
type input "Blake - BC Stone"
click at [1517, 762] on span "Next" at bounding box center [1509, 760] width 29 height 13
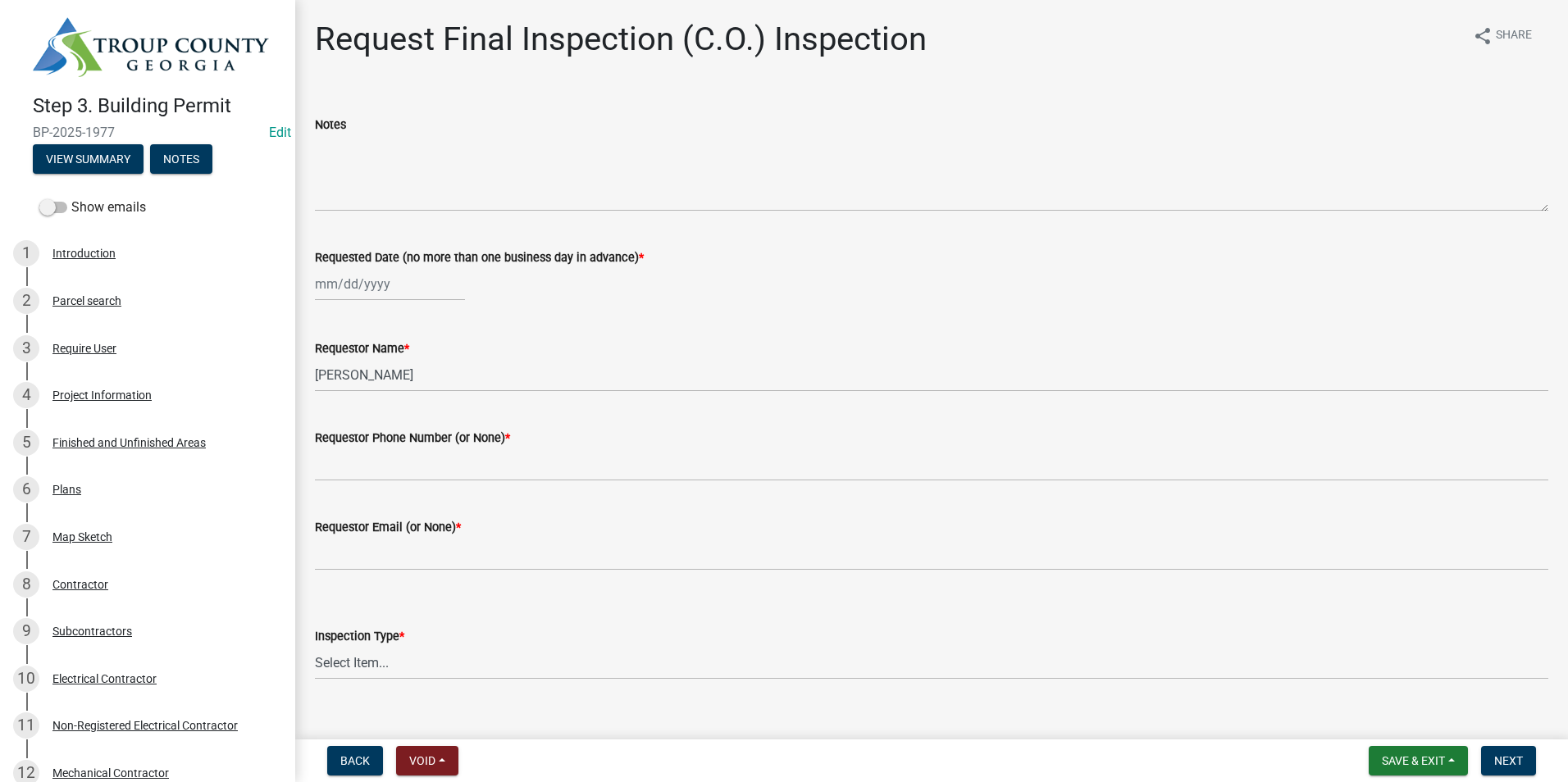
click at [339, 296] on div at bounding box center [390, 284] width 150 height 33
select select "9"
select select "2025"
click at [382, 390] on div "10" at bounding box center [383, 397] width 26 height 26
type input "09/10/2025"
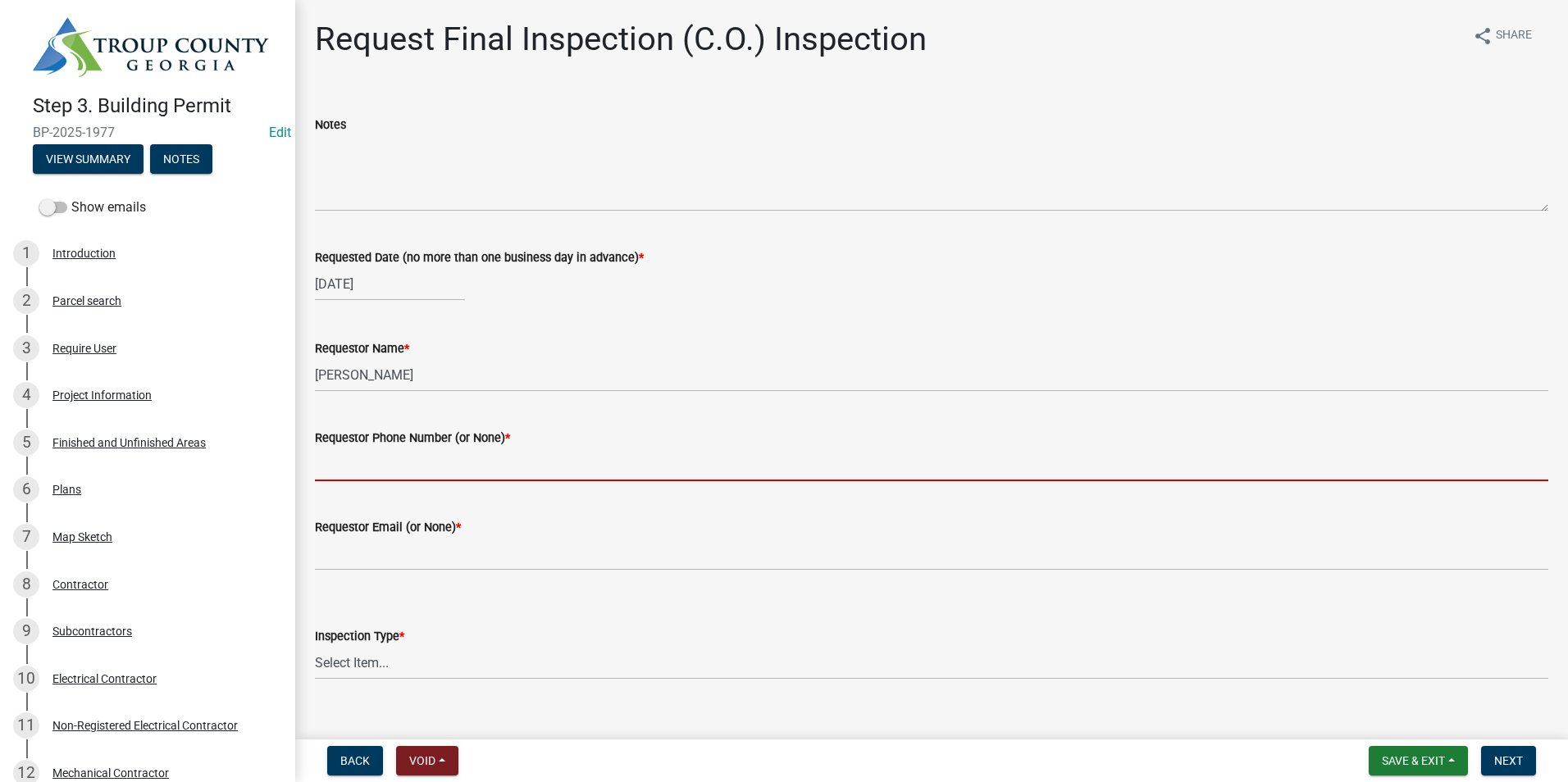
click at [393, 469] on input "Requestor Phone Number (or None) *" at bounding box center [932, 463] width 1234 height 33
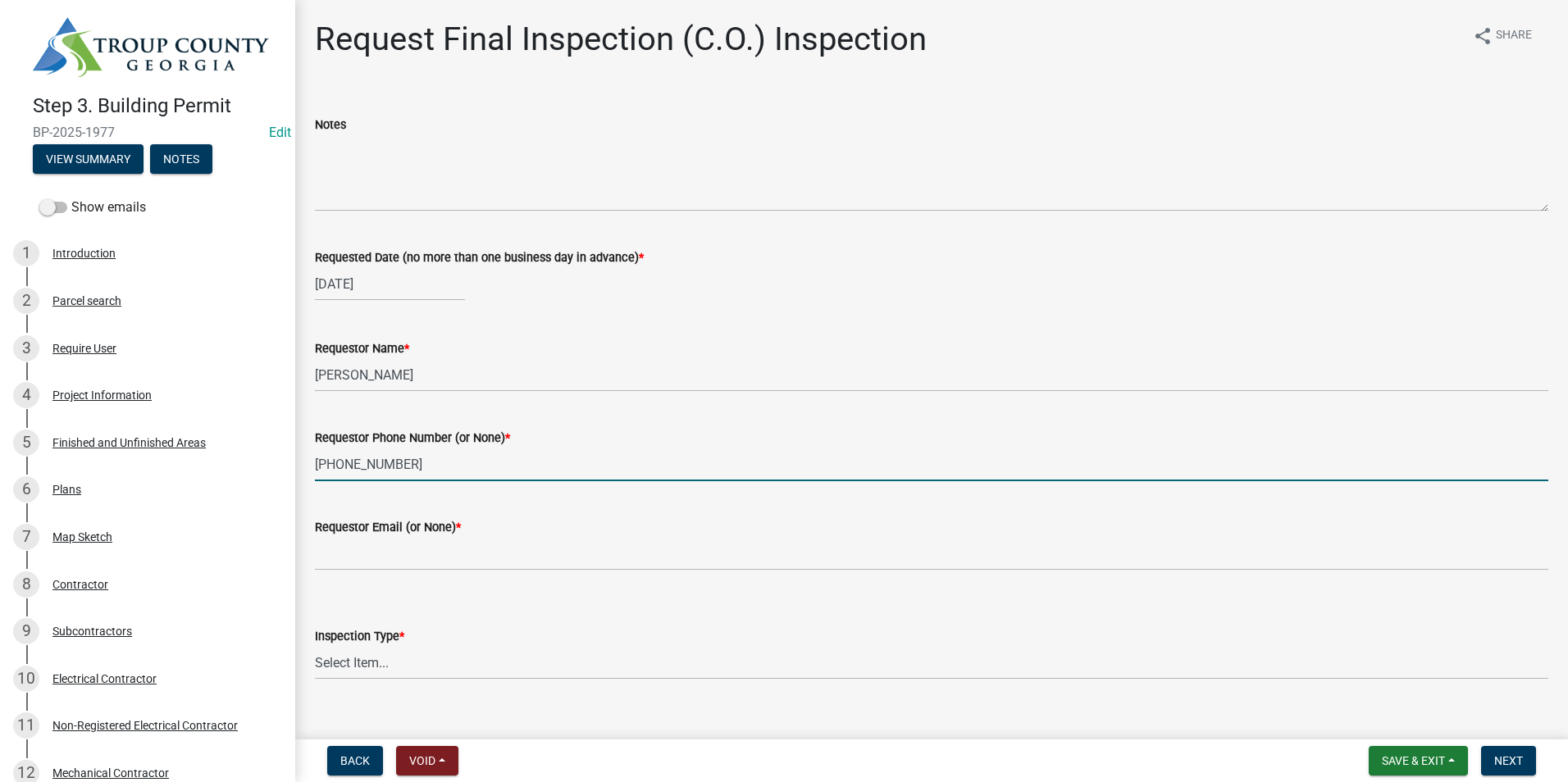
type input "678-725-1221"
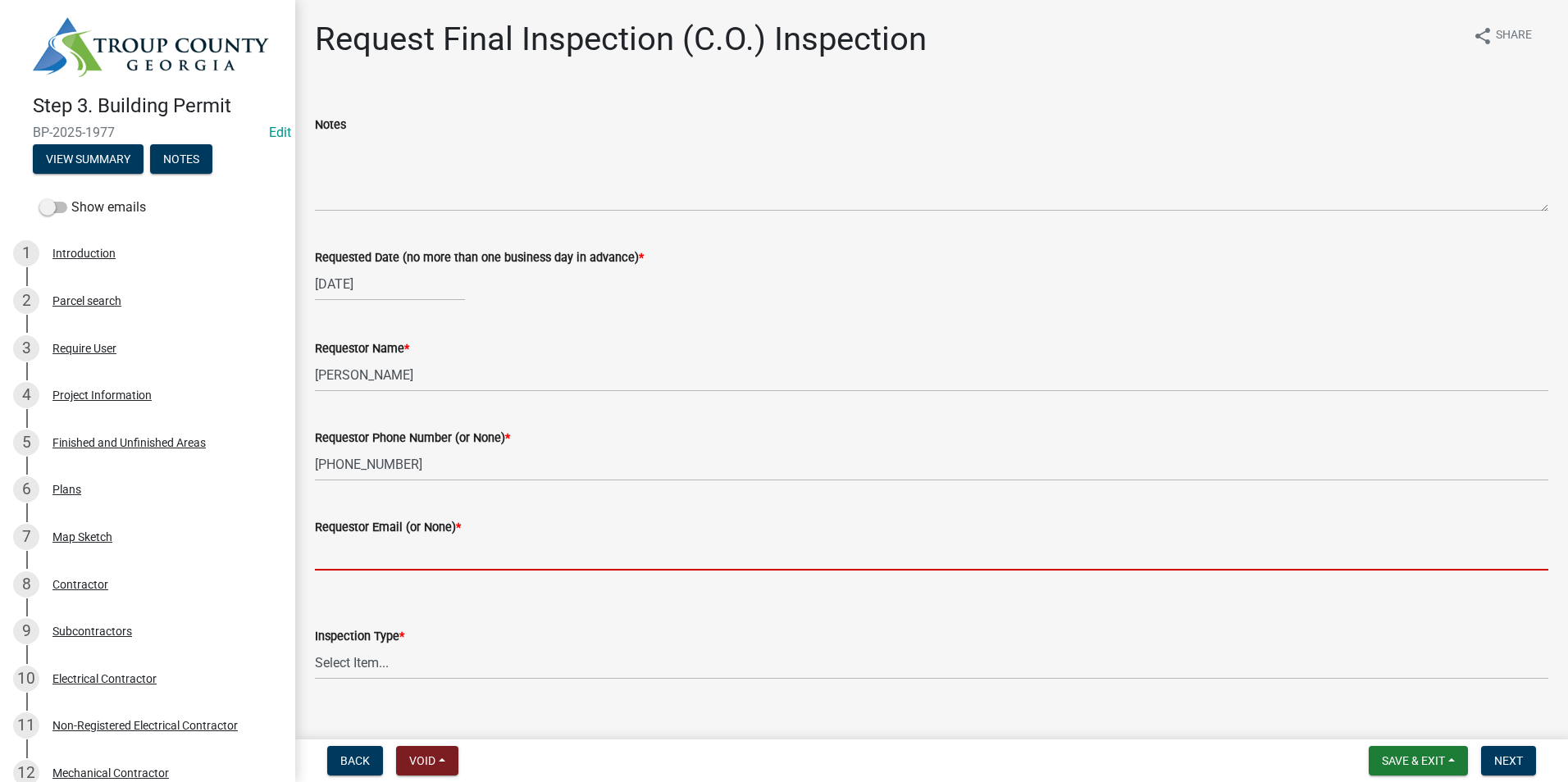
click at [405, 555] on input "Requestor Email (or None) *" at bounding box center [932, 553] width 1234 height 33
type input "none"
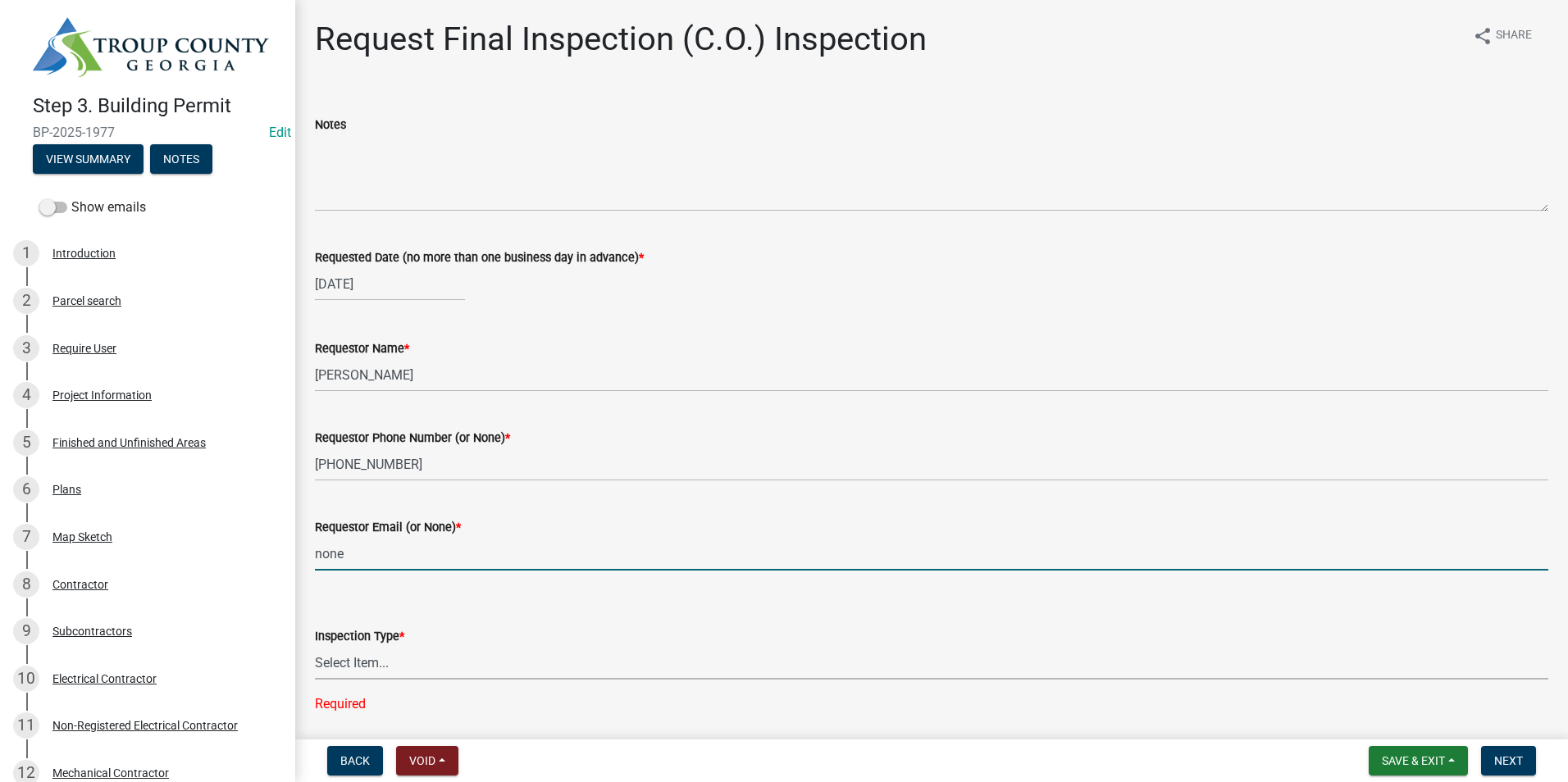
drag, startPoint x: 360, startPoint y: 667, endPoint x: 355, endPoint y: 661, distance: 7.8
click at [357, 664] on select "Select Item... Final Inspection (C.O.)" at bounding box center [932, 662] width 1234 height 33
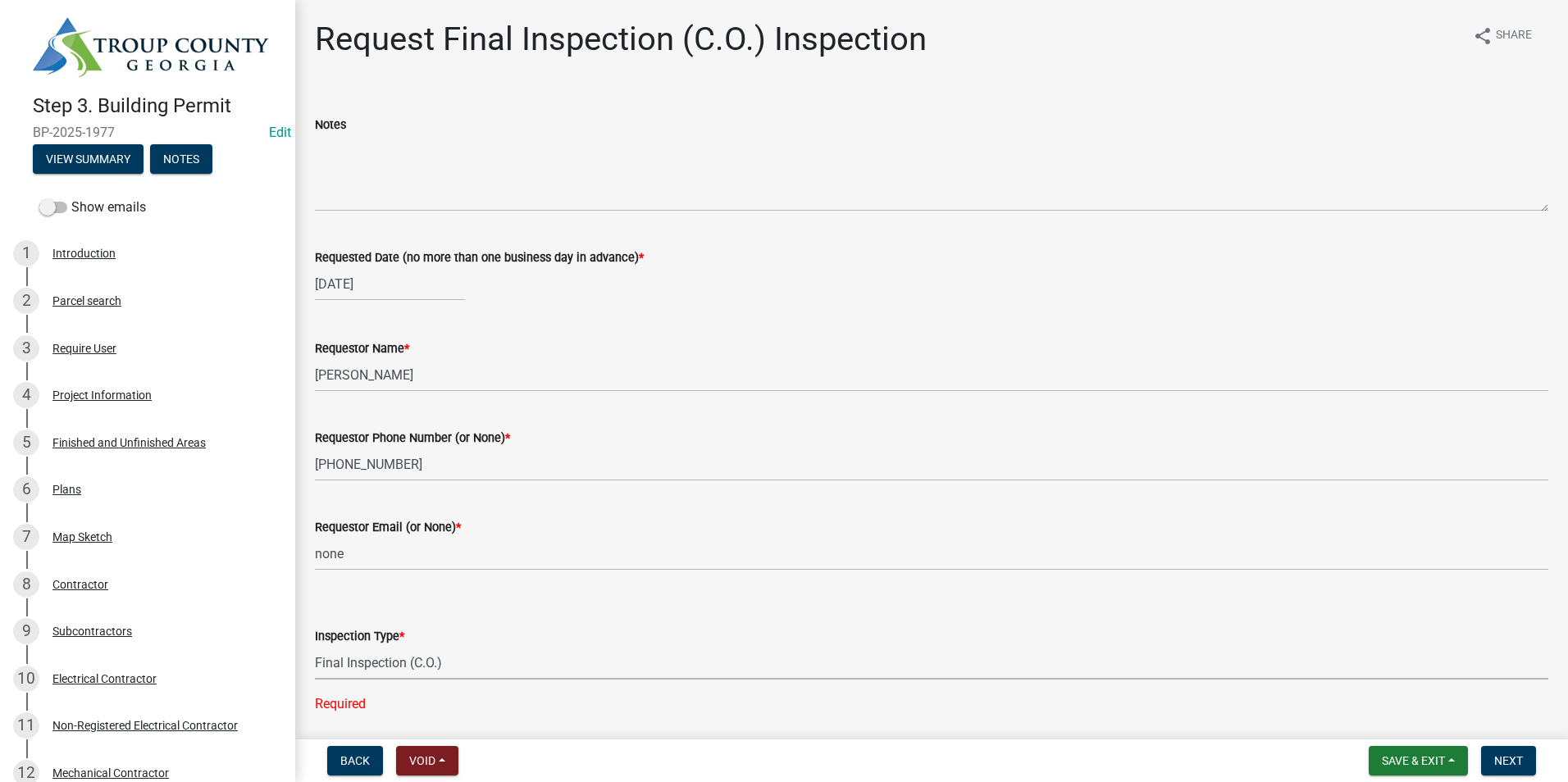
click at [315, 646] on select "Select Item... Final Inspection (C.O.)" at bounding box center [932, 662] width 1234 height 33
select select "6c928486-1faa-4d04-9598-905eebfdff84"
click at [1496, 754] on span "Next" at bounding box center [1509, 760] width 29 height 13
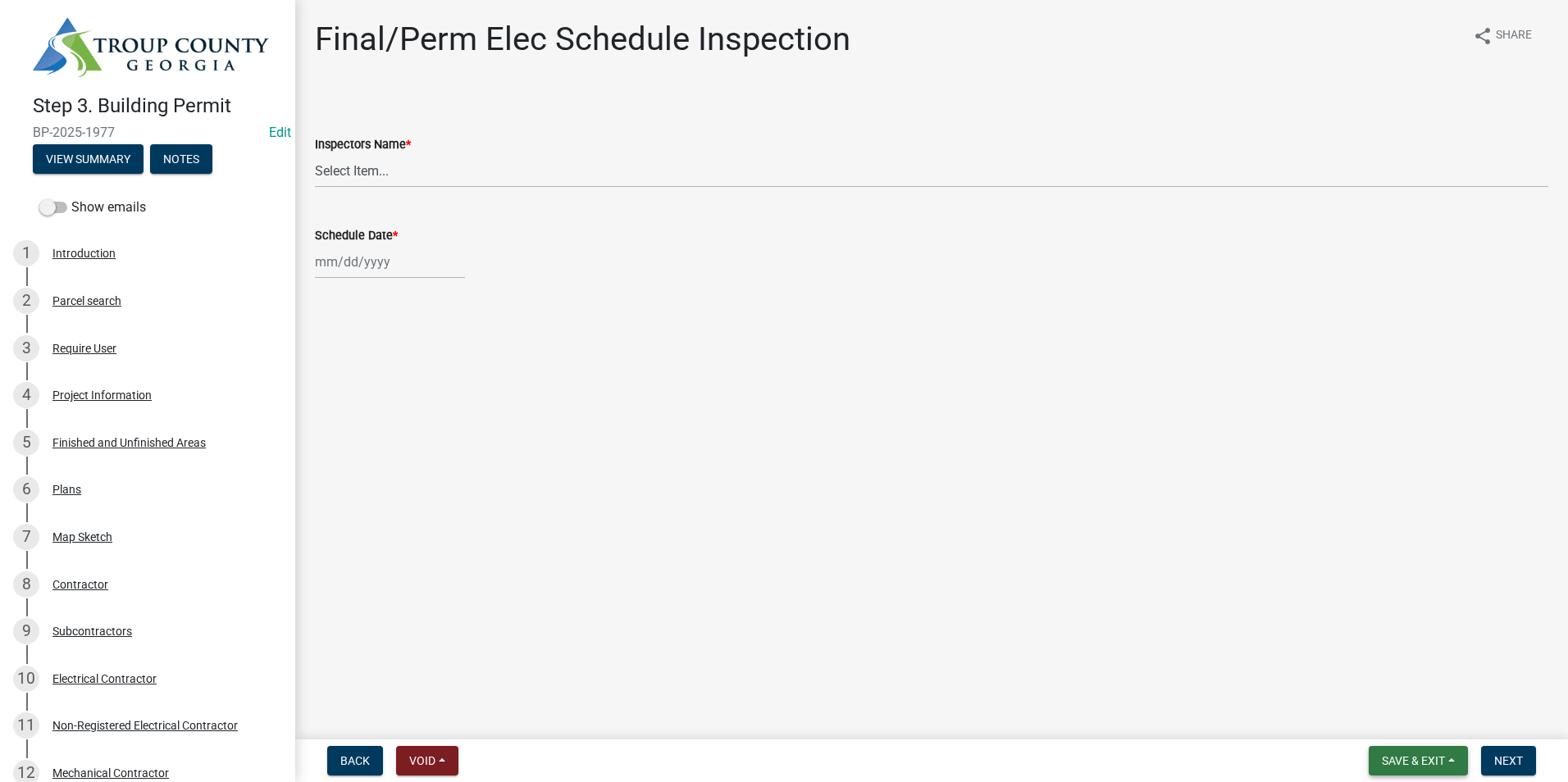
click at [1408, 762] on span "Save & Exit" at bounding box center [1414, 760] width 63 height 13
click at [1390, 709] on button "Save & Exit" at bounding box center [1403, 718] width 131 height 39
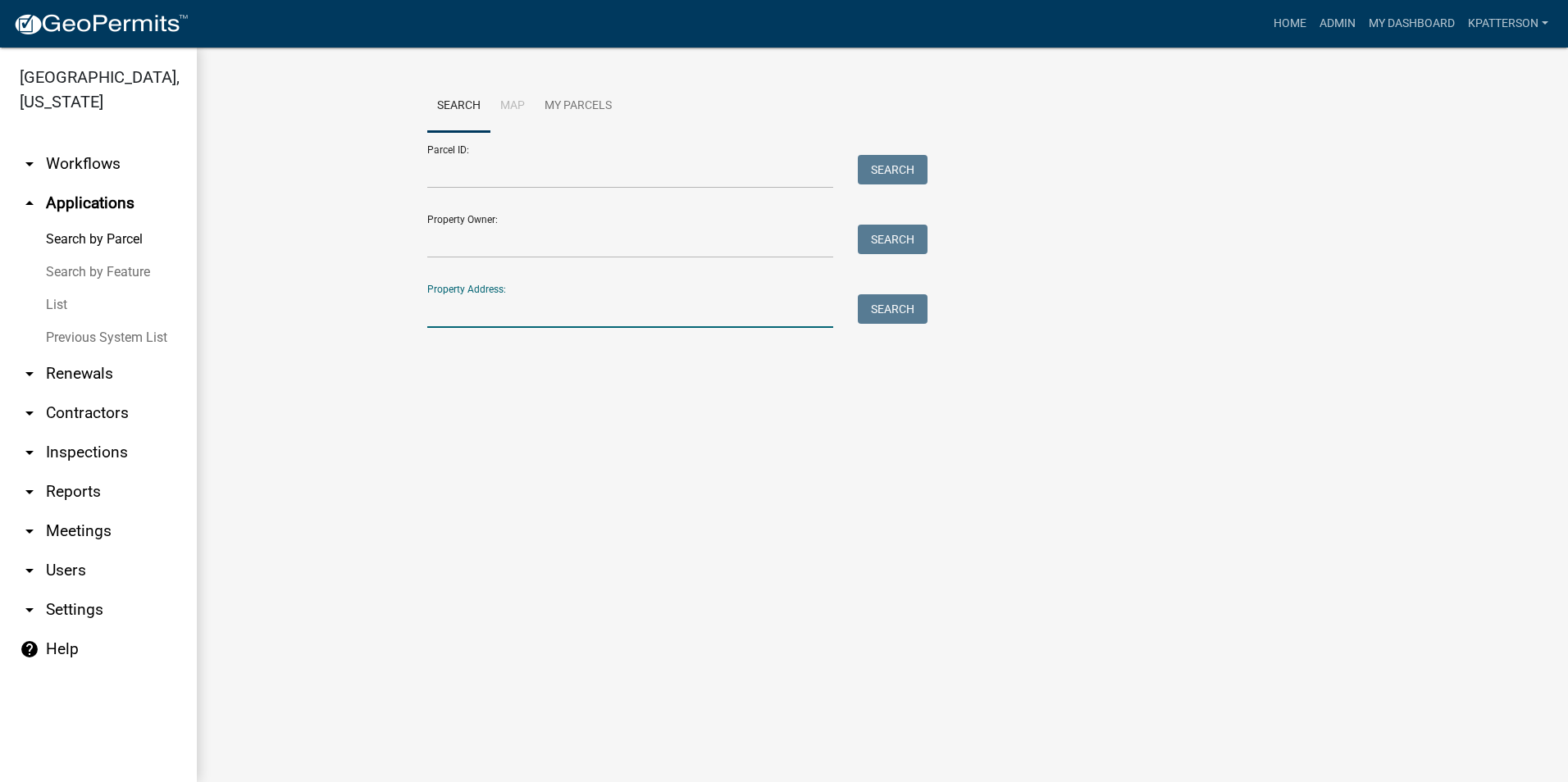
click at [453, 313] on input "Property Address:" at bounding box center [630, 311] width 406 height 33
click at [1304, 11] on link "Home" at bounding box center [1290, 24] width 46 height 32
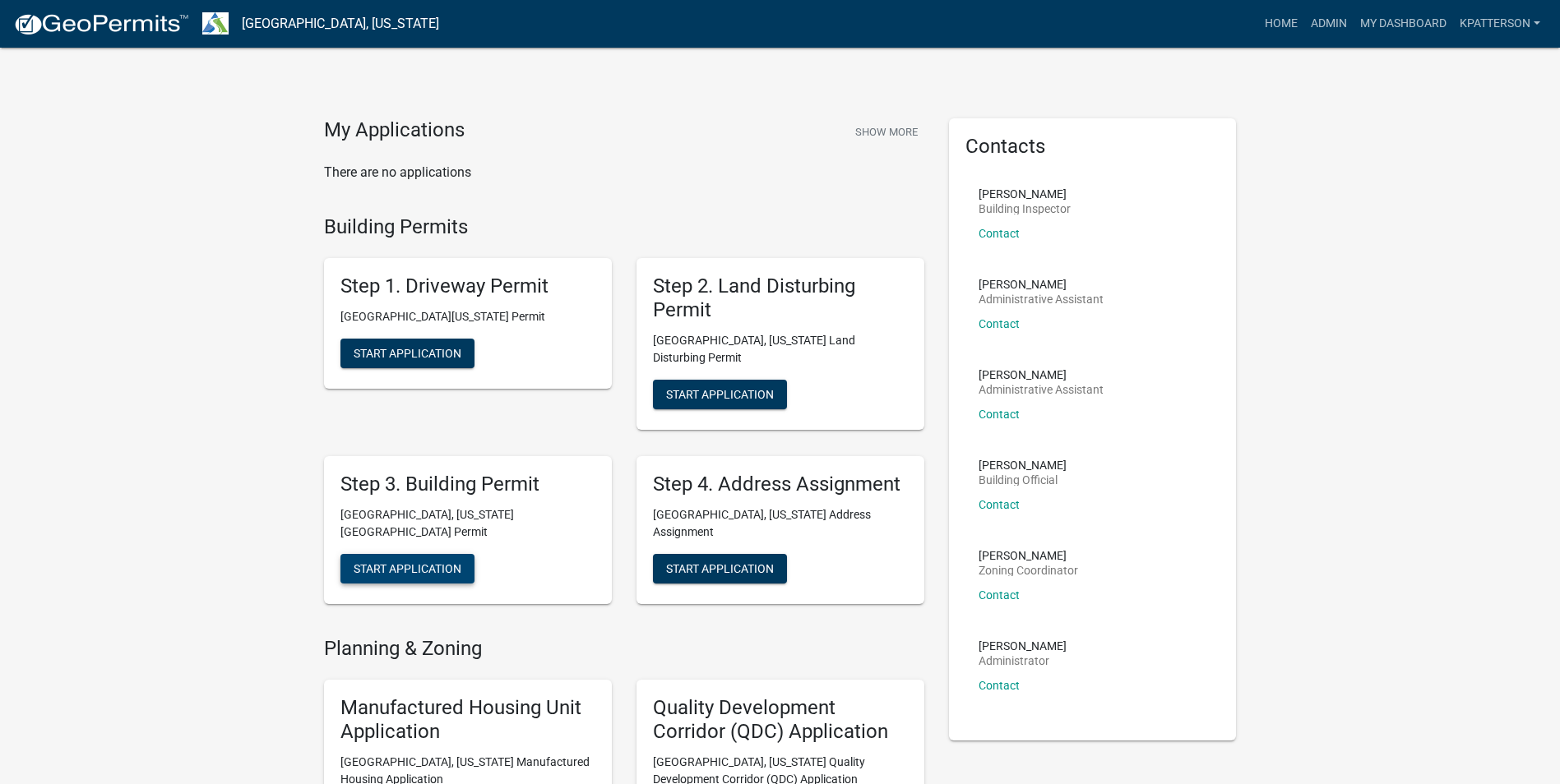
click at [382, 561] on span "Start Application" at bounding box center [408, 567] width 108 height 13
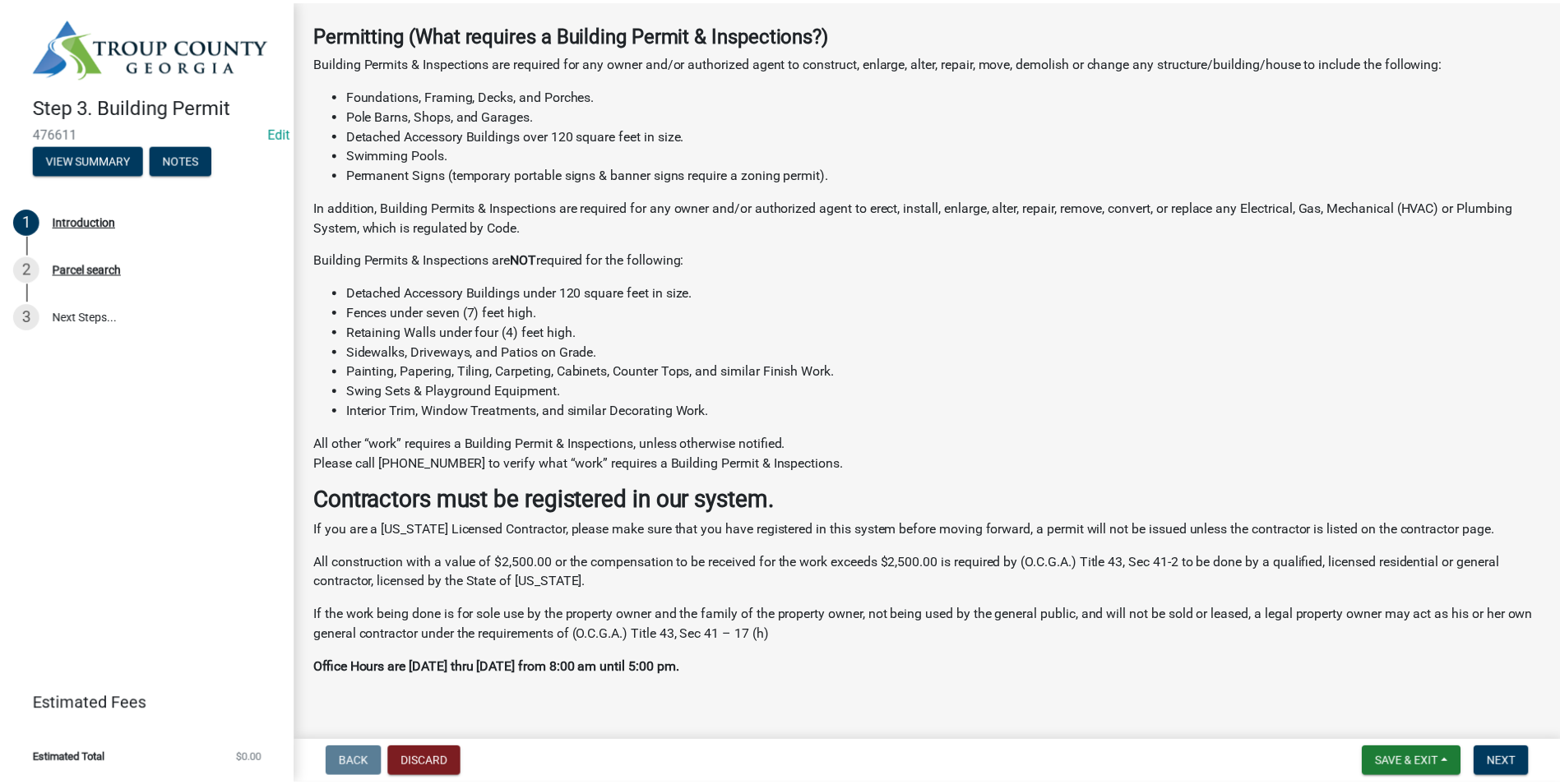
scroll to position [250, 0]
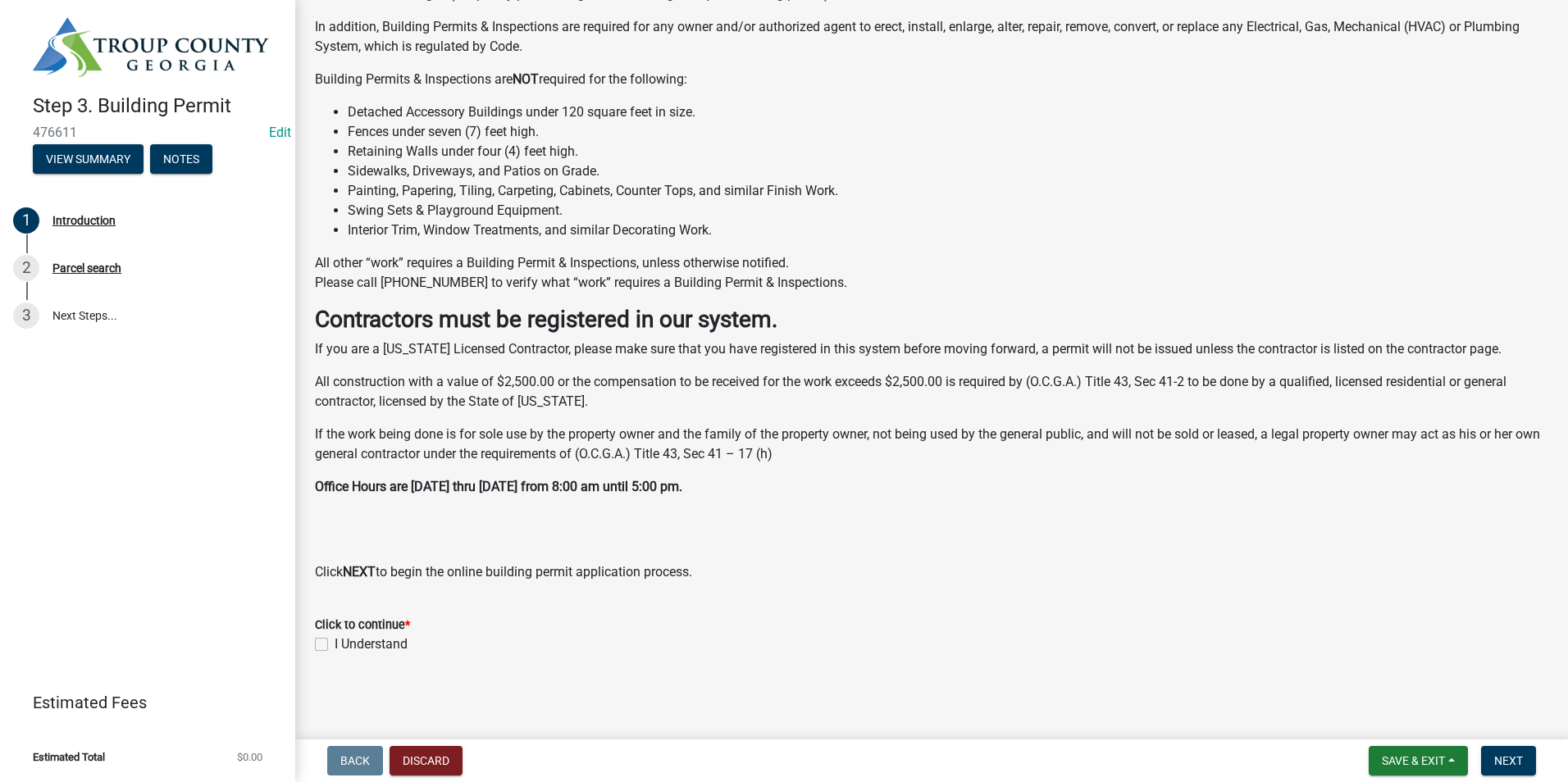
click at [335, 644] on label "I Understand" at bounding box center [372, 644] width 73 height 20
click at [335, 644] on input "I Understand" at bounding box center [340, 640] width 11 height 11
checkbox input "true"
click at [404, 763] on button "Discard" at bounding box center [426, 761] width 73 height 30
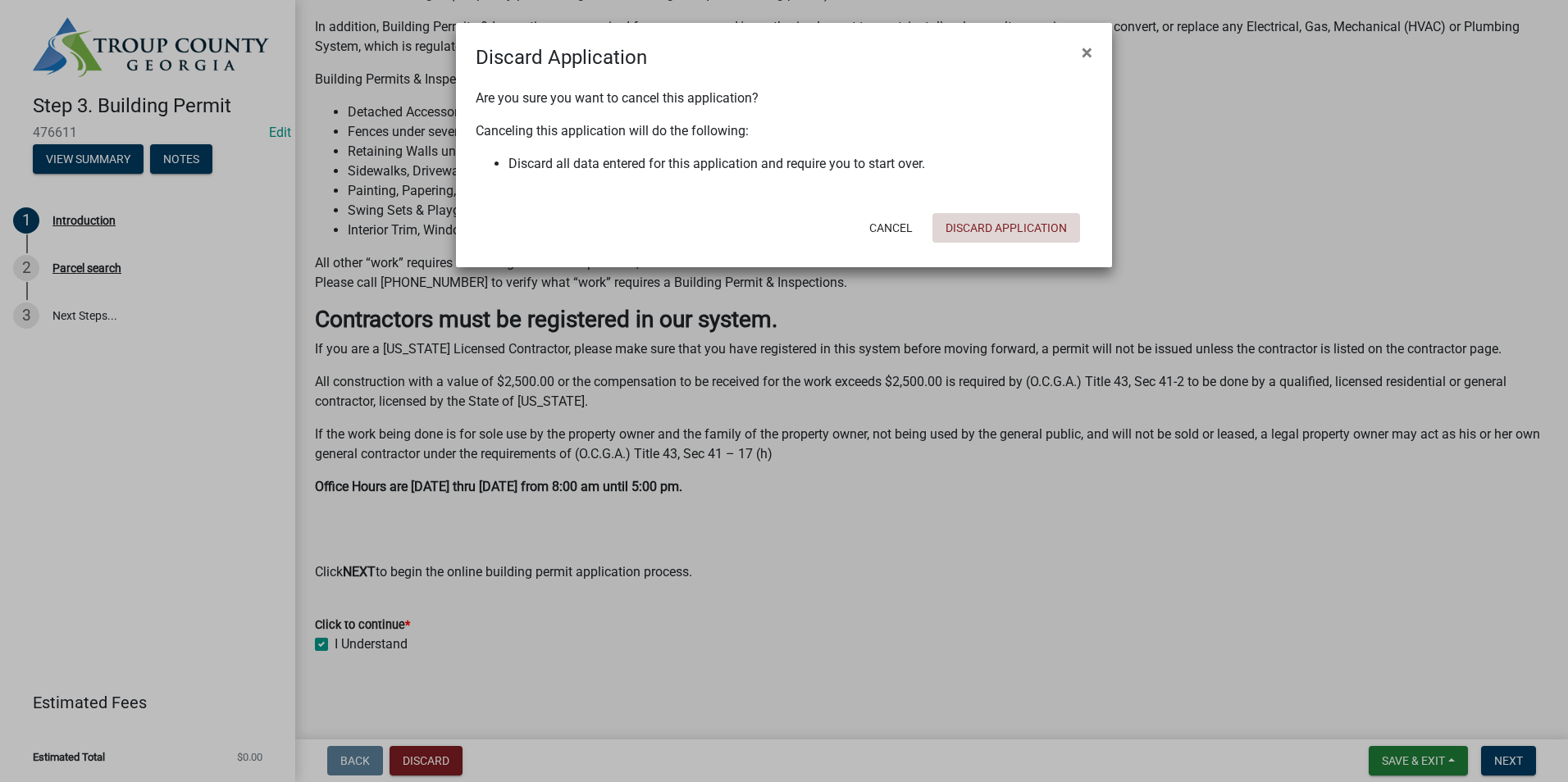
click at [1010, 217] on button "Discard Application" at bounding box center [1006, 227] width 147 height 30
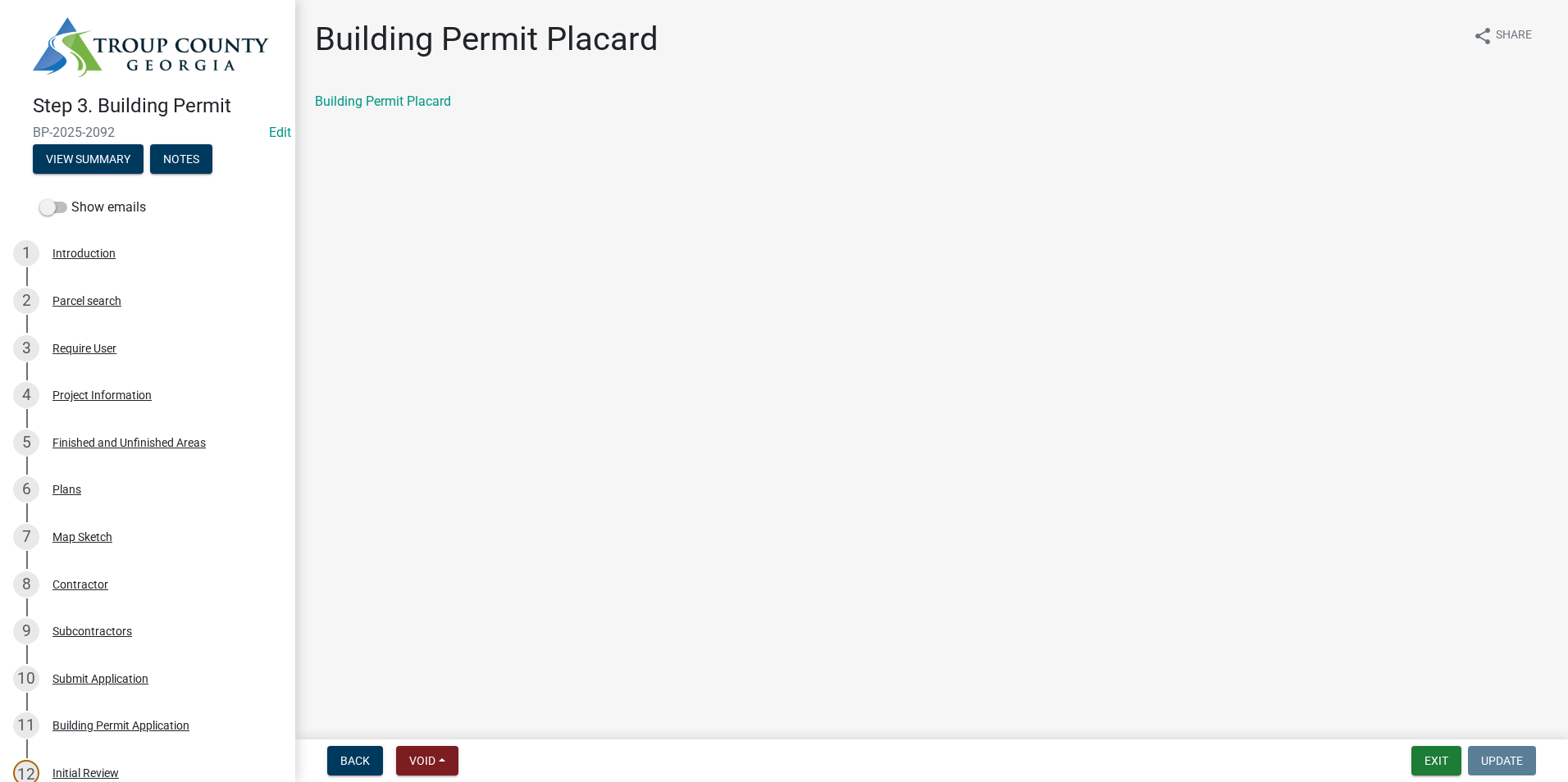
scroll to position [410, 0]
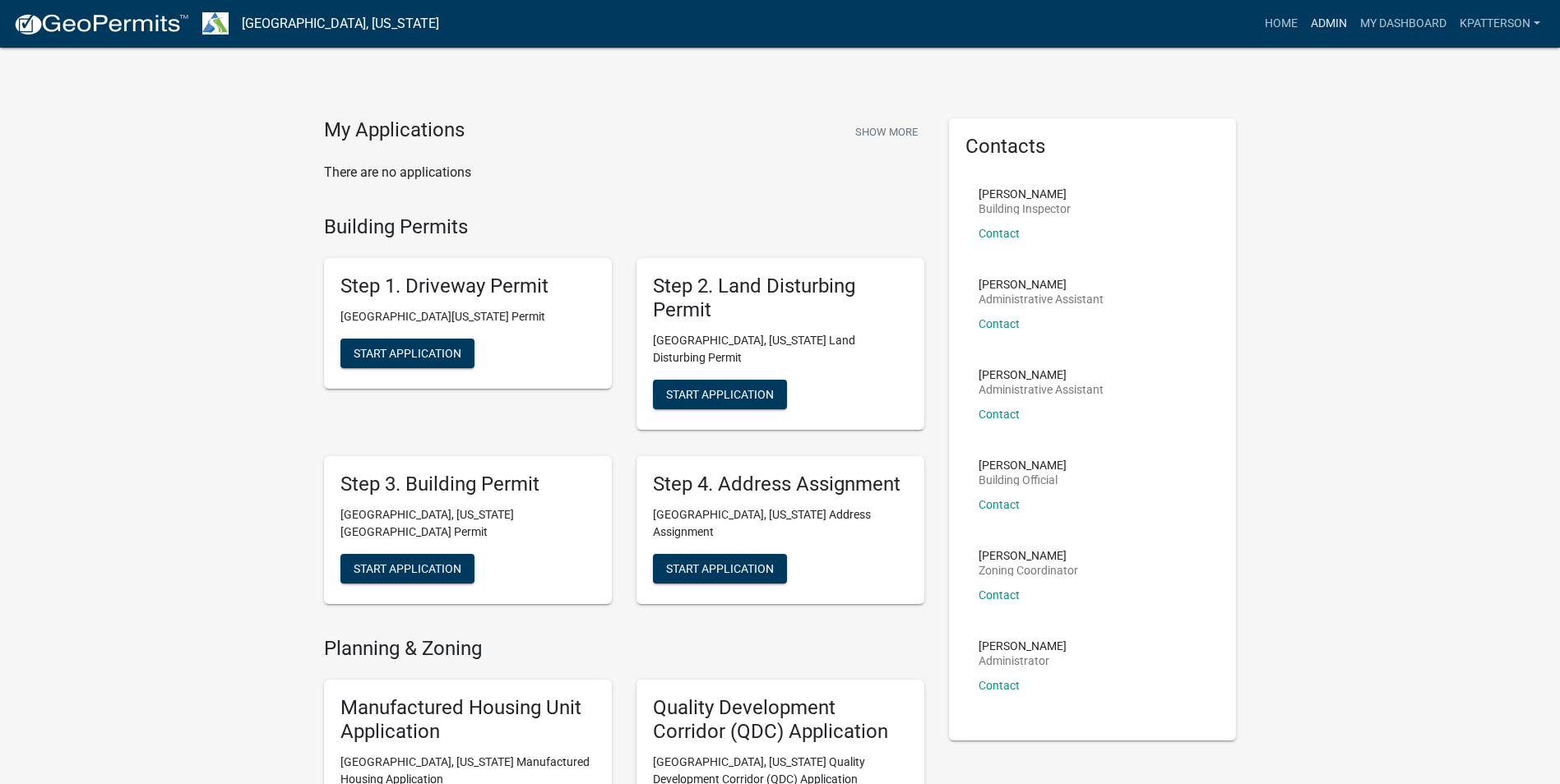
click at [1324, 26] on link "Admin" at bounding box center [1328, 24] width 50 height 32
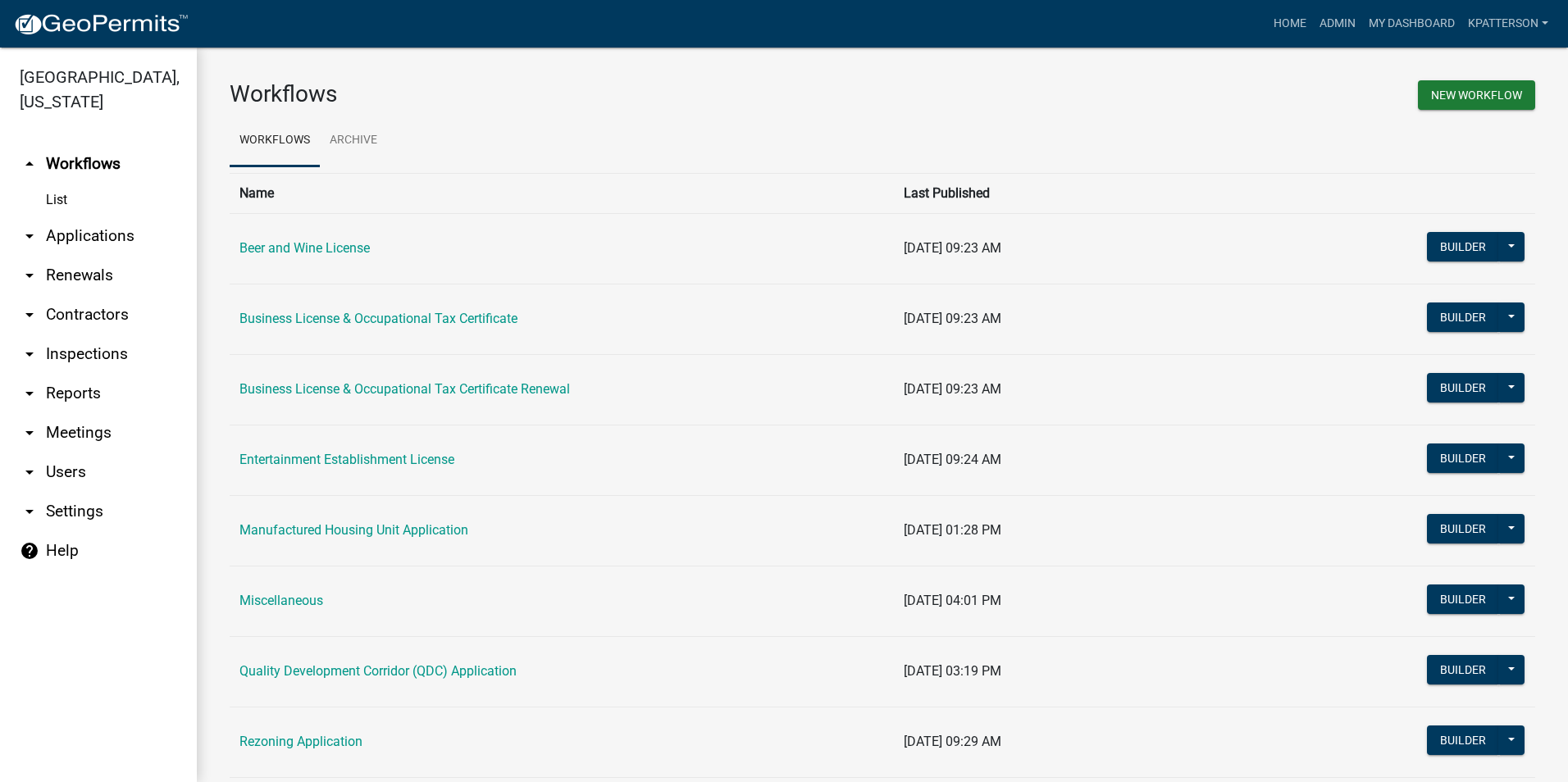
click at [86, 216] on link "arrow_drop_down Applications" at bounding box center [98, 236] width 197 height 39
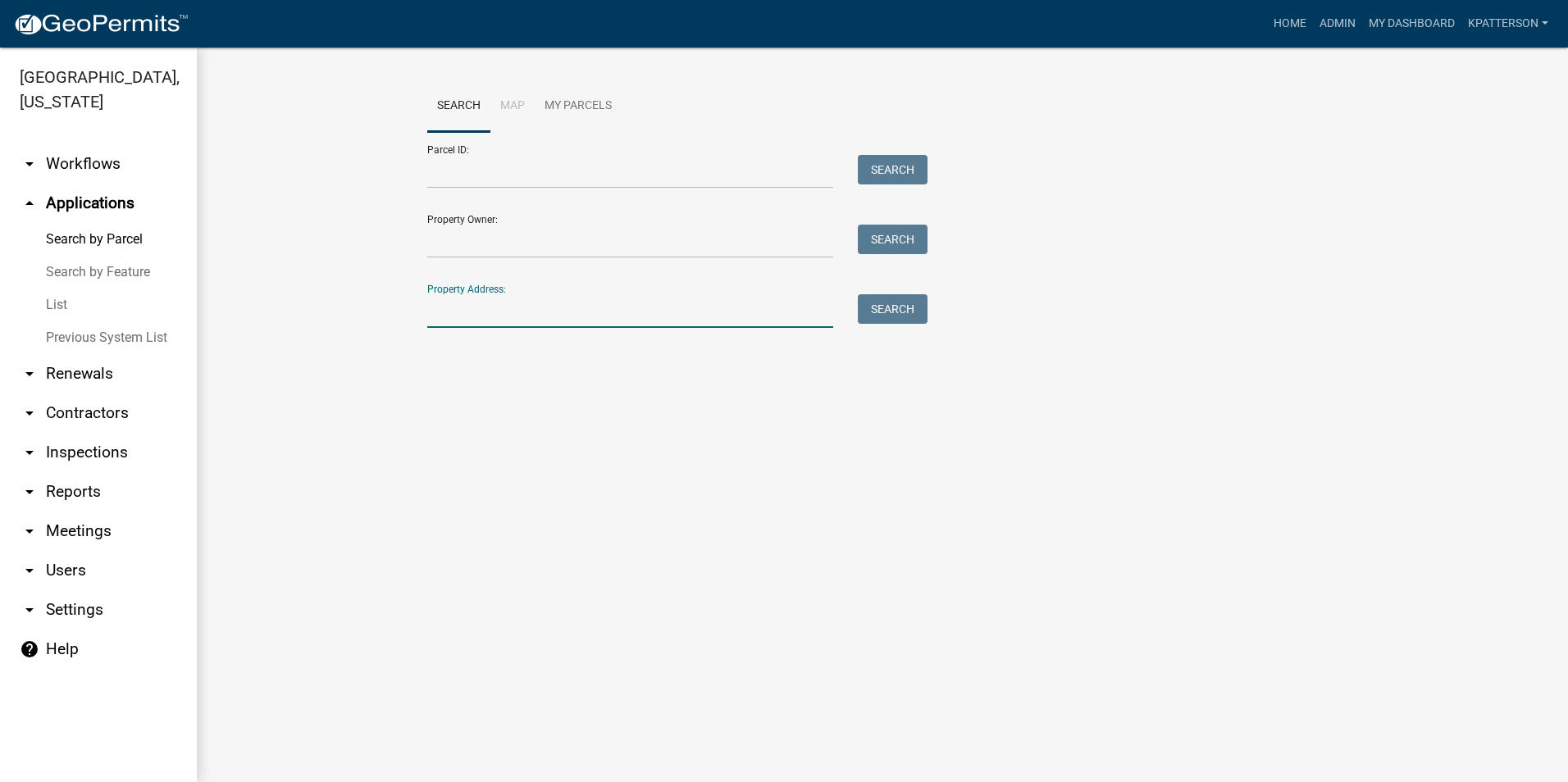
click at [454, 303] on input "Property Address:" at bounding box center [630, 311] width 406 height 33
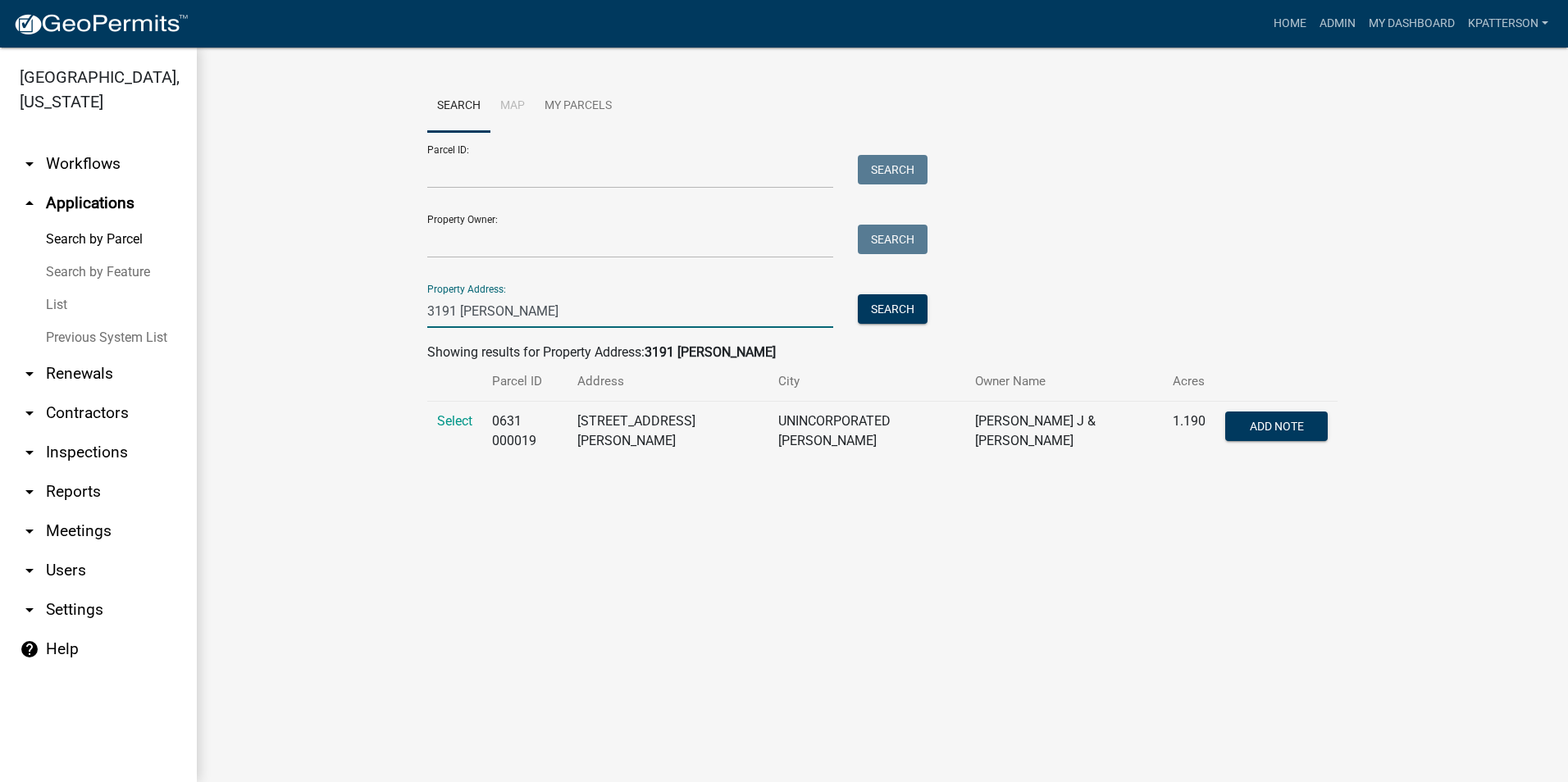
type input "3191 robert"
click at [454, 404] on td "Select" at bounding box center [454, 432] width 55 height 60
click at [458, 412] on td "Select" at bounding box center [454, 432] width 55 height 60
click at [458, 420] on span "Select" at bounding box center [454, 421] width 35 height 15
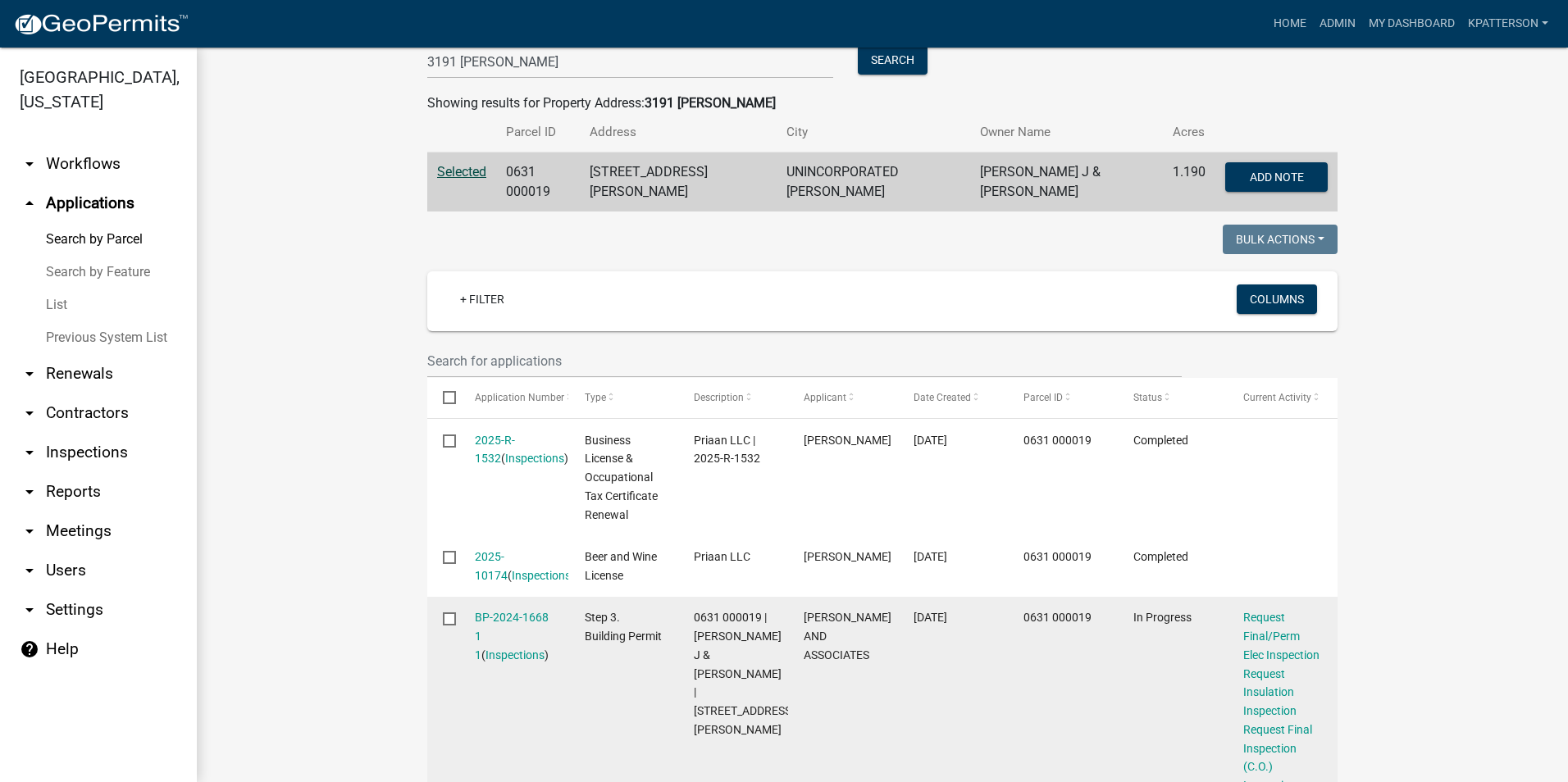
scroll to position [221, 0]
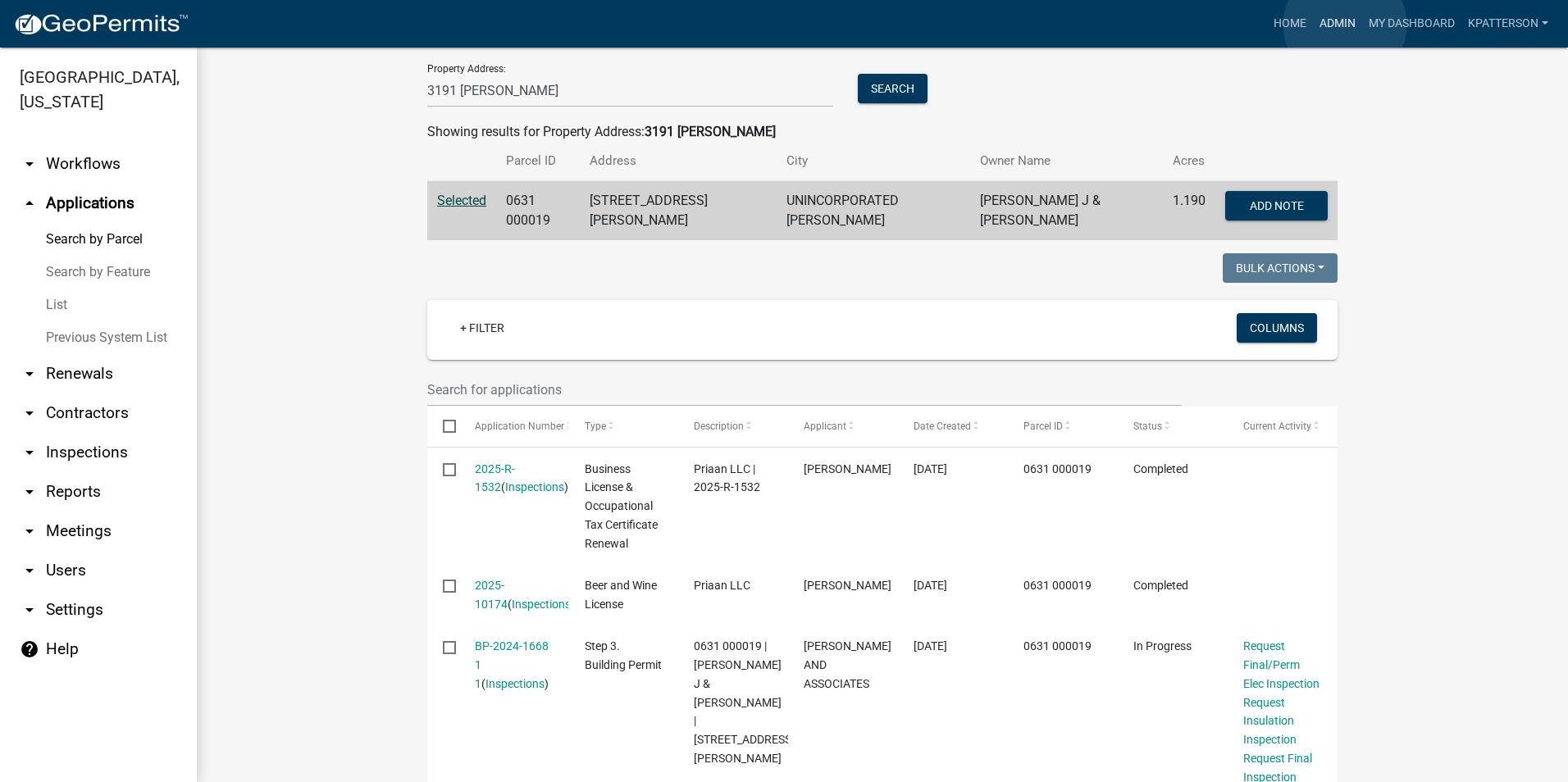
click at [1345, 25] on link "Admin" at bounding box center [1338, 24] width 49 height 32
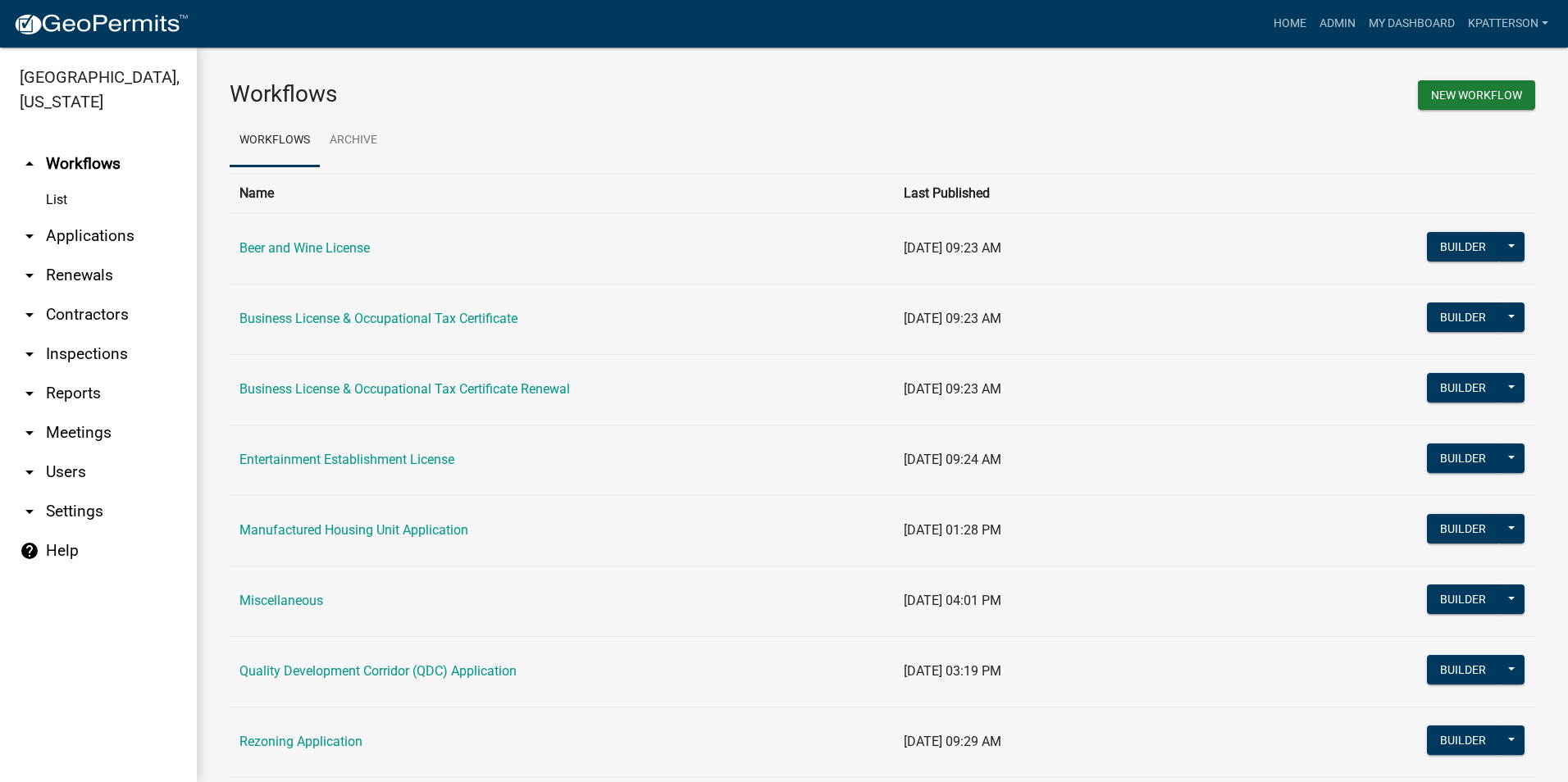
click at [67, 216] on link "arrow_drop_down Applications" at bounding box center [98, 236] width 197 height 39
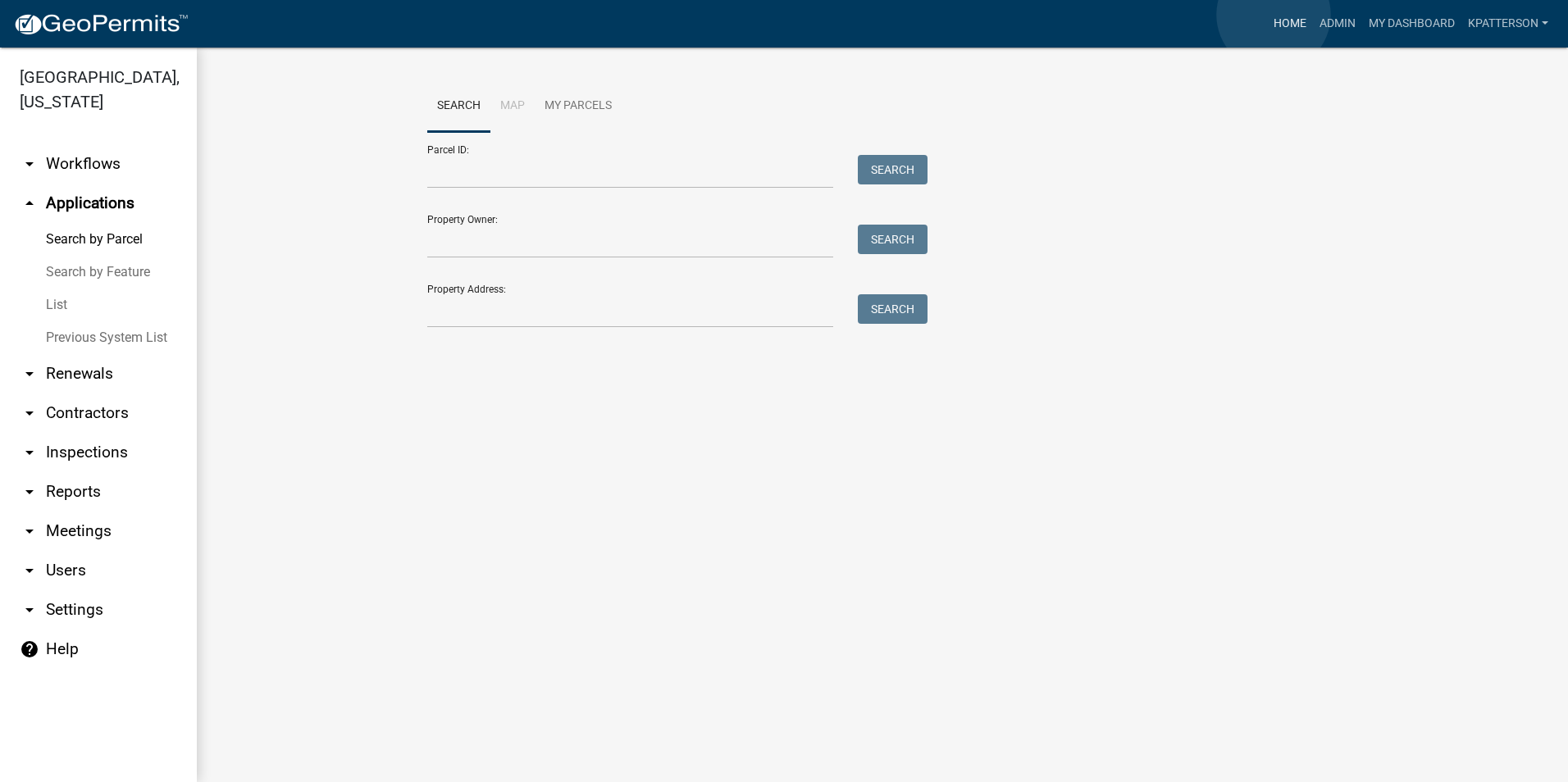
click at [1275, 15] on link "Home" at bounding box center [1290, 24] width 46 height 32
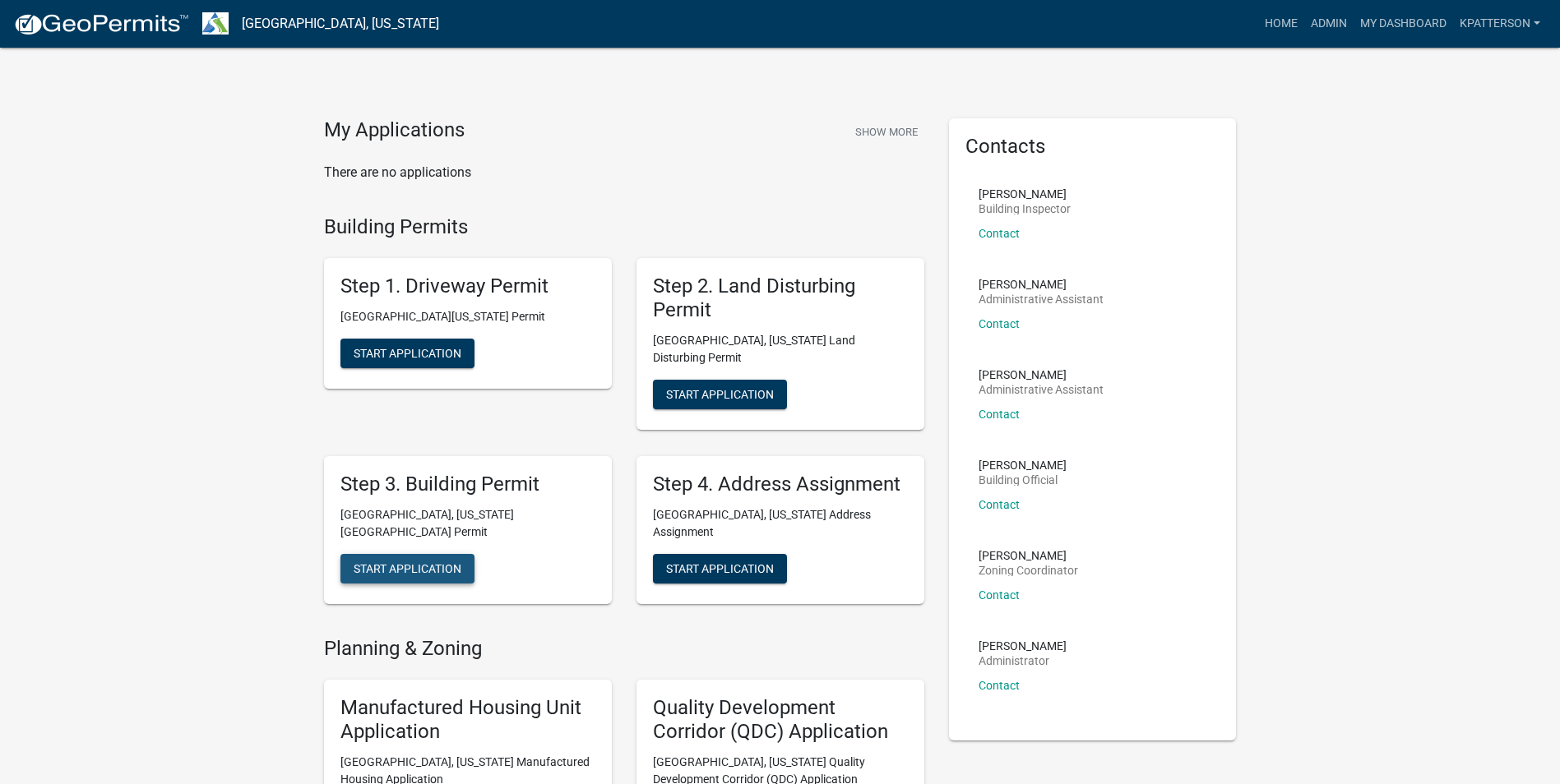
click at [427, 561] on span "Start Application" at bounding box center [408, 567] width 108 height 13
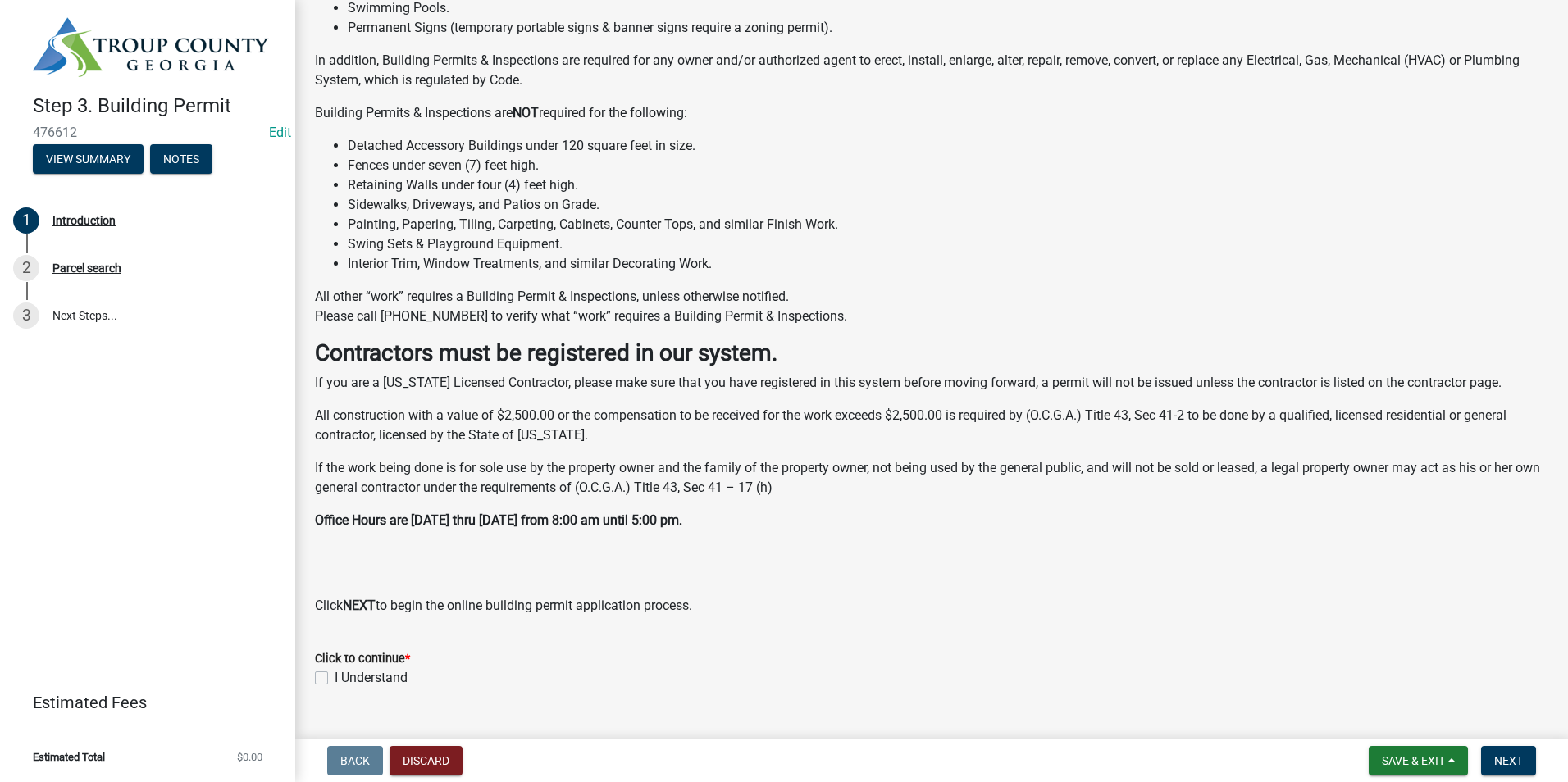
scroll to position [250, 0]
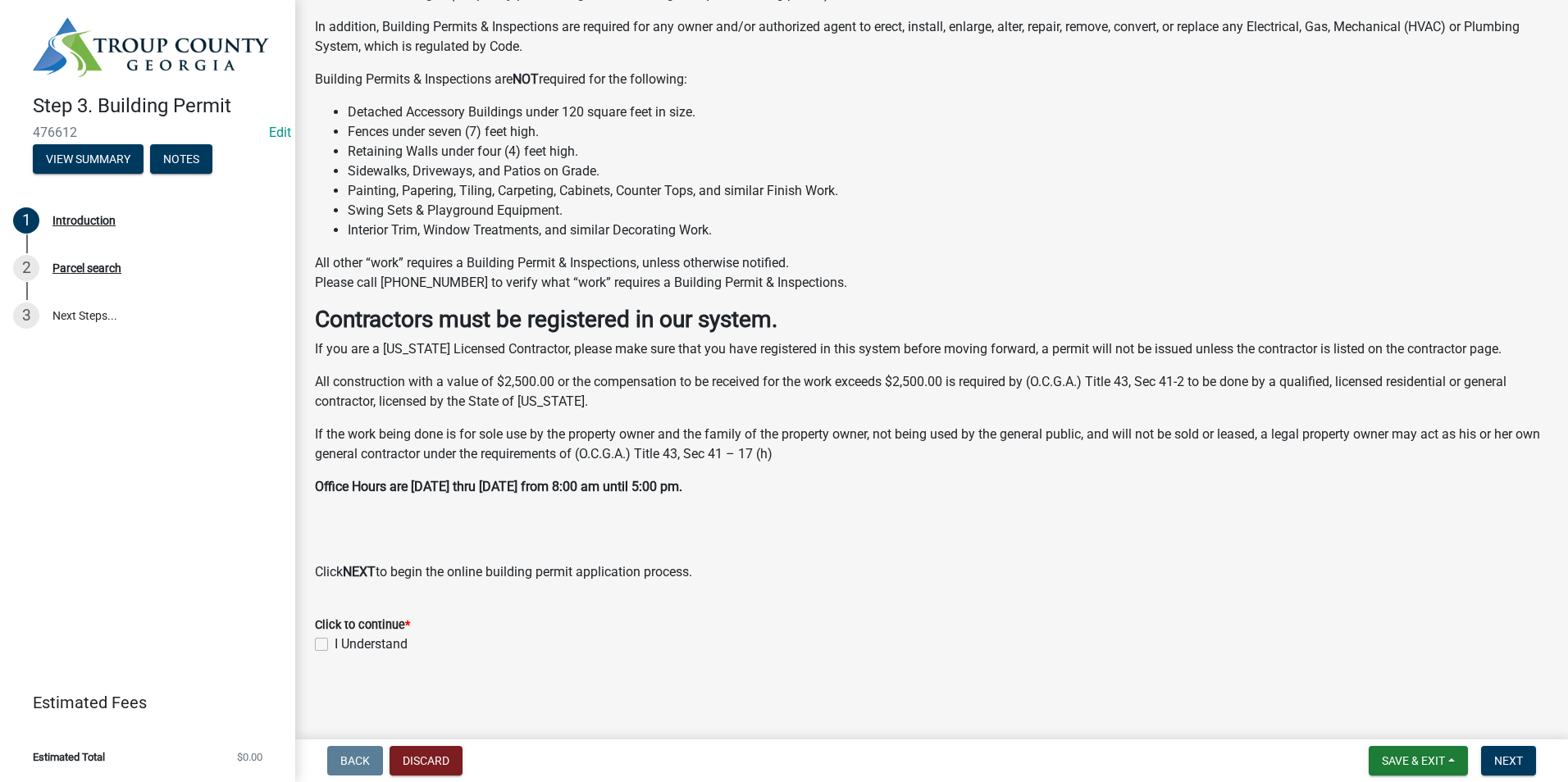
click at [335, 641] on label "I Understand" at bounding box center [372, 644] width 73 height 20
click at [335, 641] on input "I Understand" at bounding box center [340, 640] width 11 height 11
checkbox input "true"
click at [1530, 746] on button "Next" at bounding box center [1508, 761] width 55 height 30
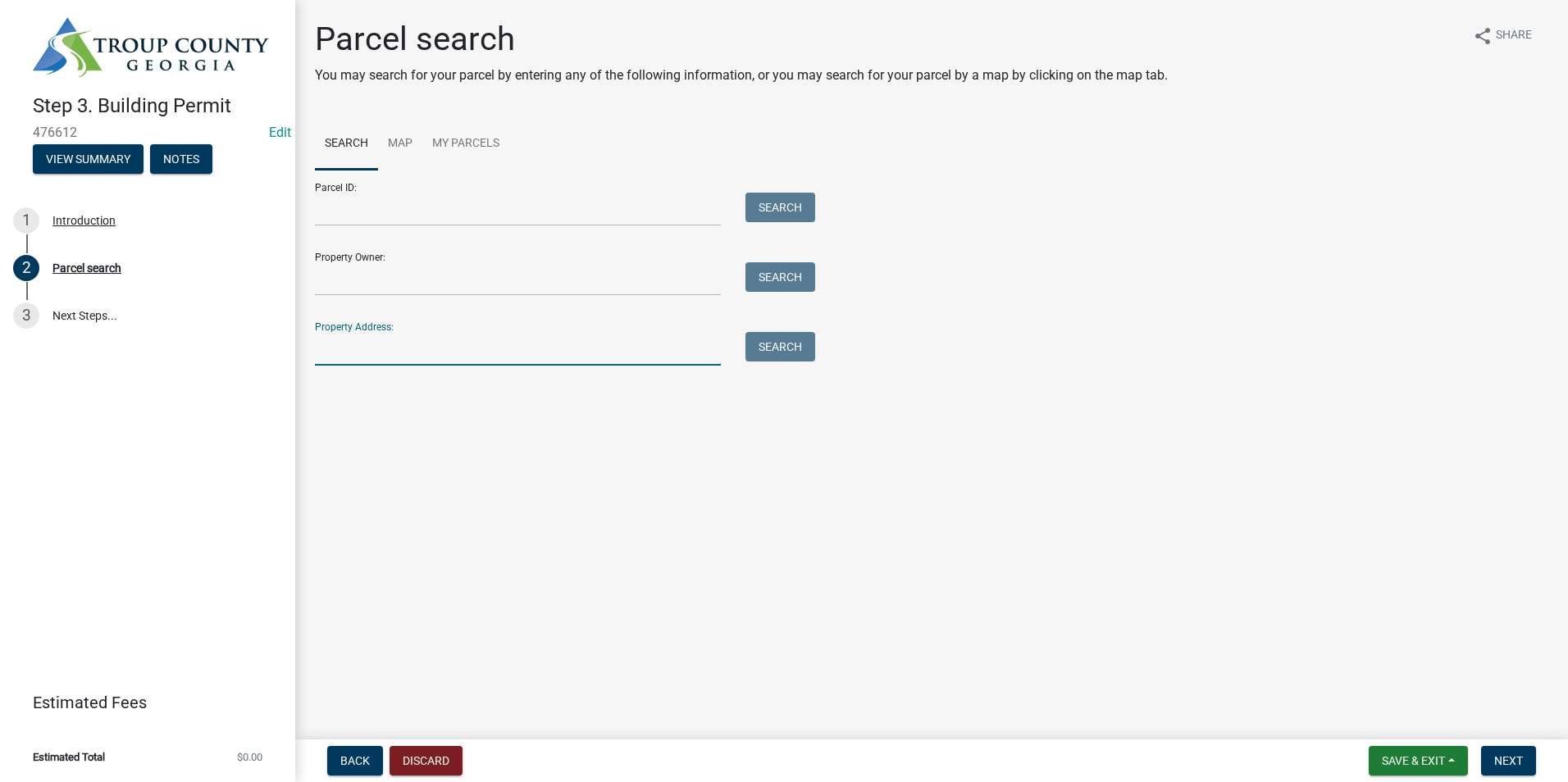
click at [456, 341] on input "Property Address:" at bounding box center [518, 348] width 406 height 33
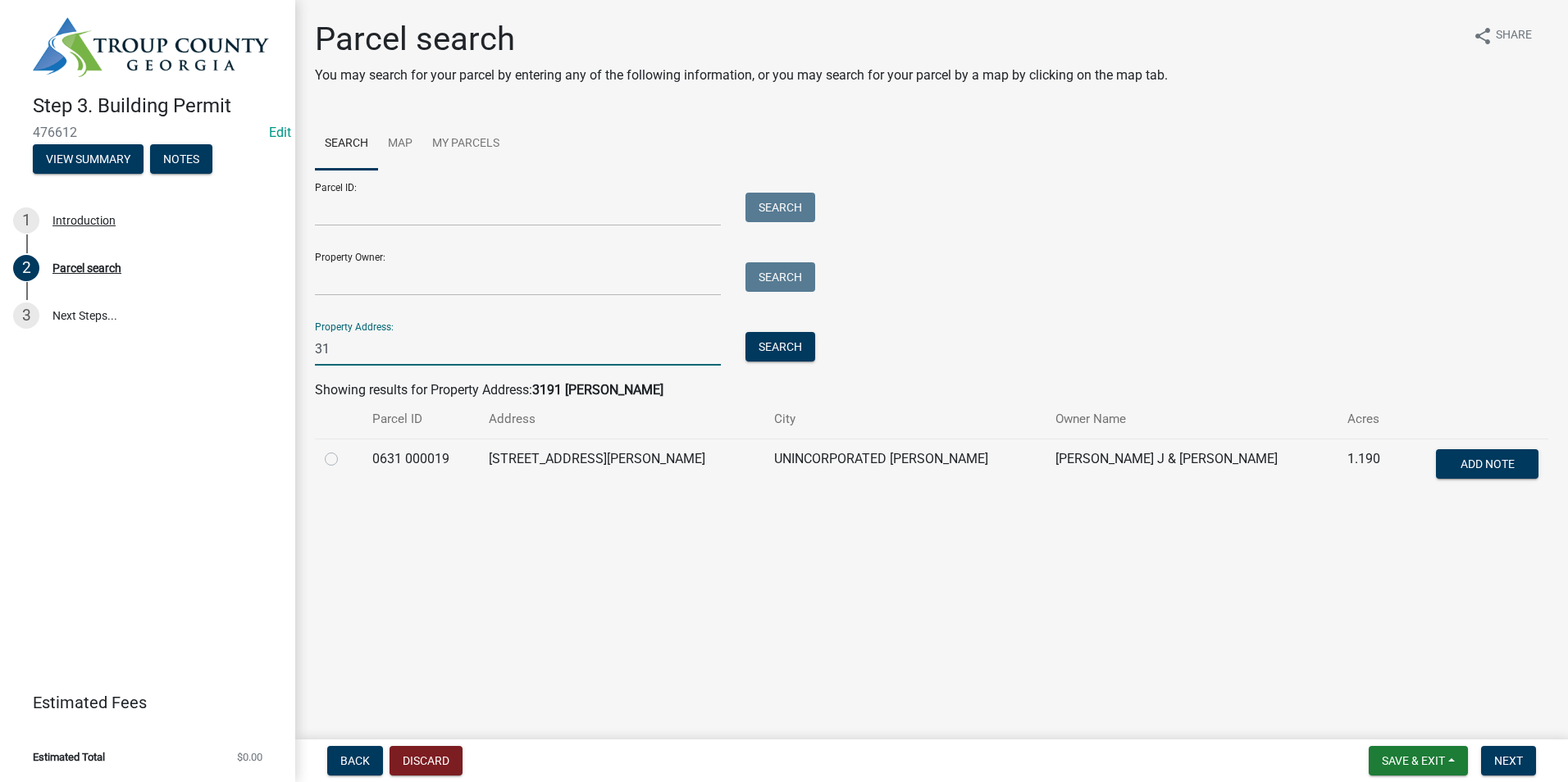
type input "3"
click at [1393, 762] on span "Save & Exit" at bounding box center [1414, 760] width 63 height 13
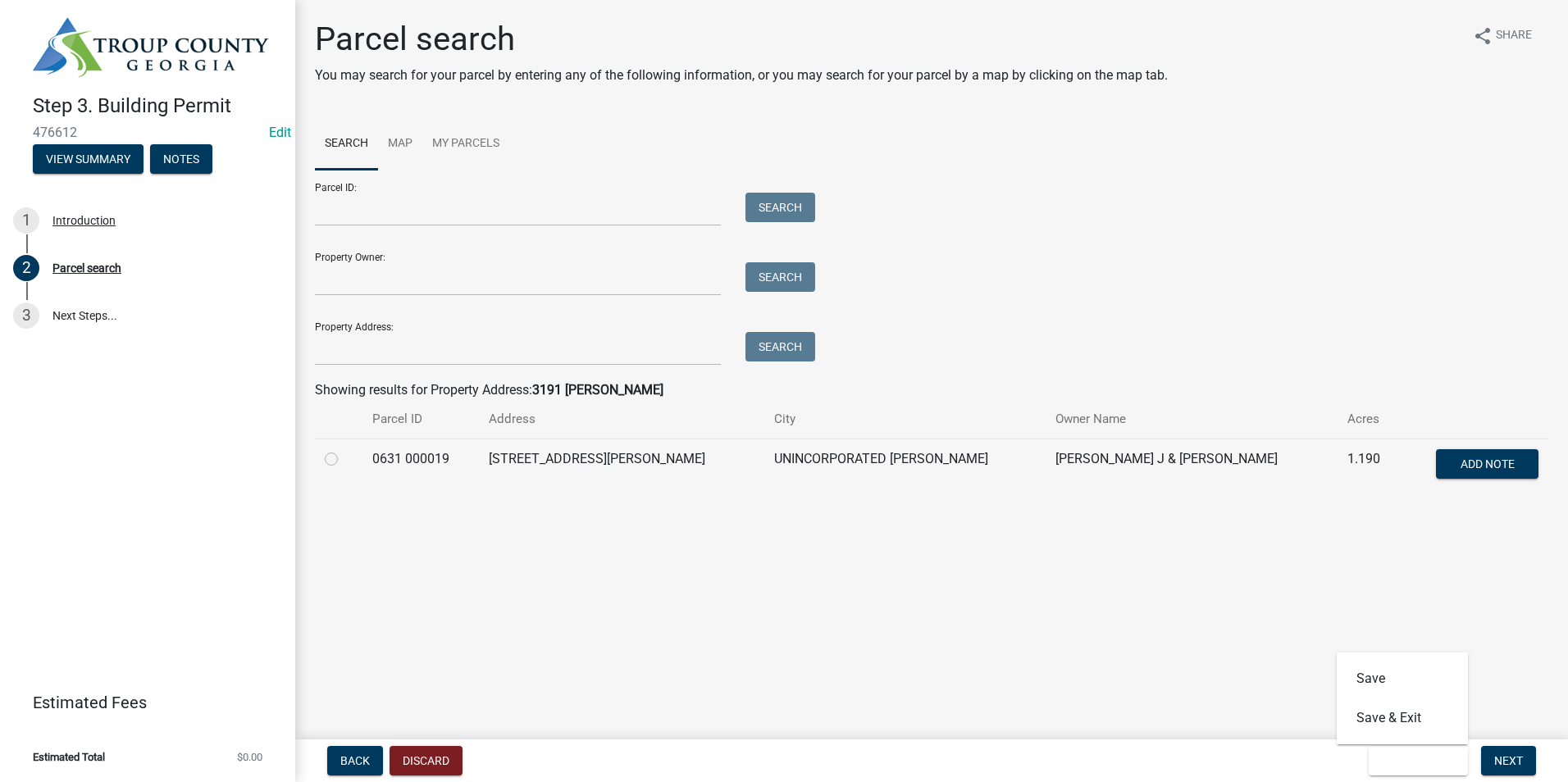
drag, startPoint x: 576, startPoint y: 732, endPoint x: 597, endPoint y: 734, distance: 21.1
click at [576, 731] on main "Parcel search You may search for your parcel by entering any of the following i…" at bounding box center [931, 366] width 1273 height 733
click at [419, 751] on button "Discard" at bounding box center [426, 761] width 73 height 30
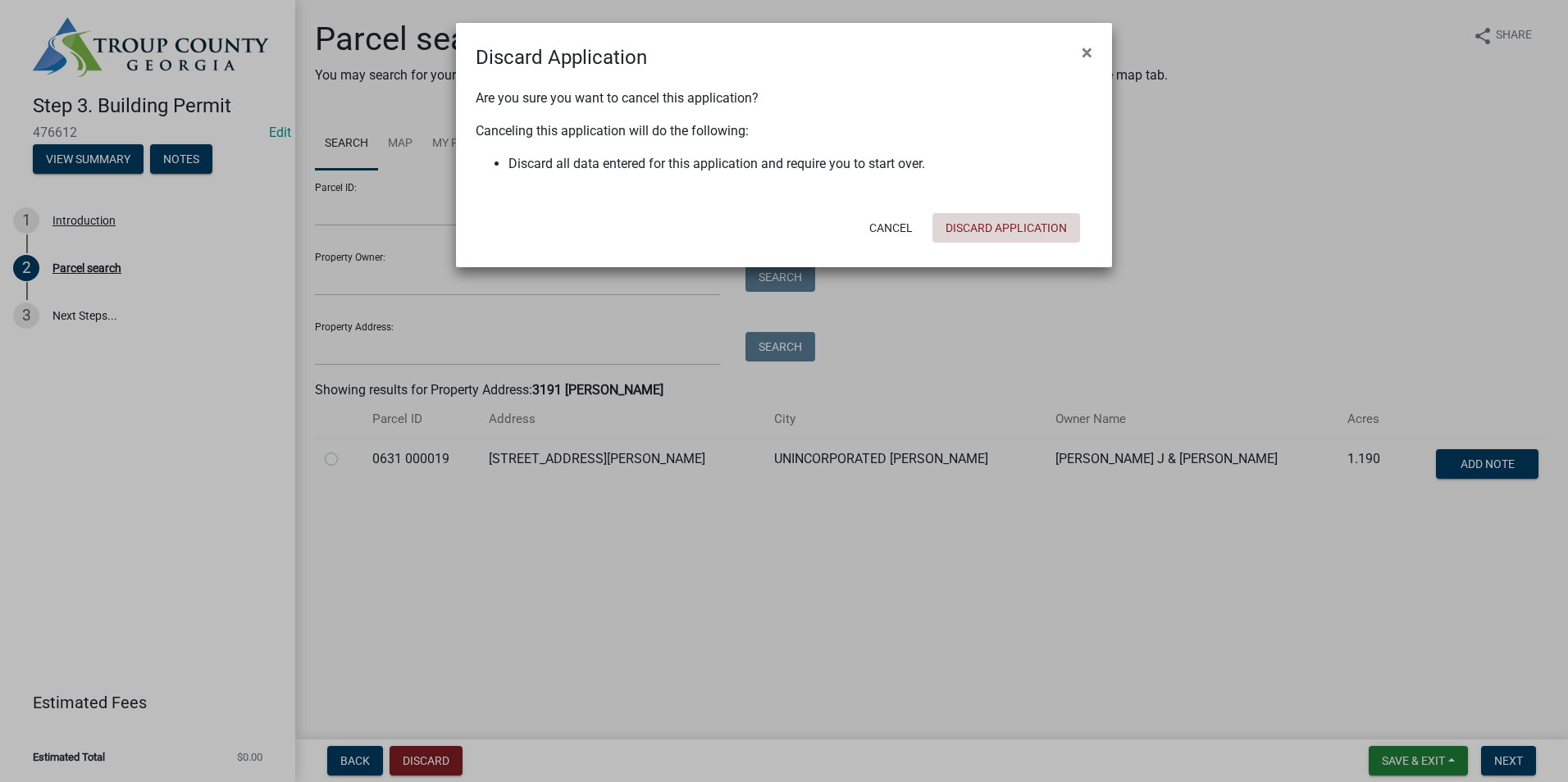
click at [995, 231] on button "Discard Application" at bounding box center [1006, 227] width 147 height 30
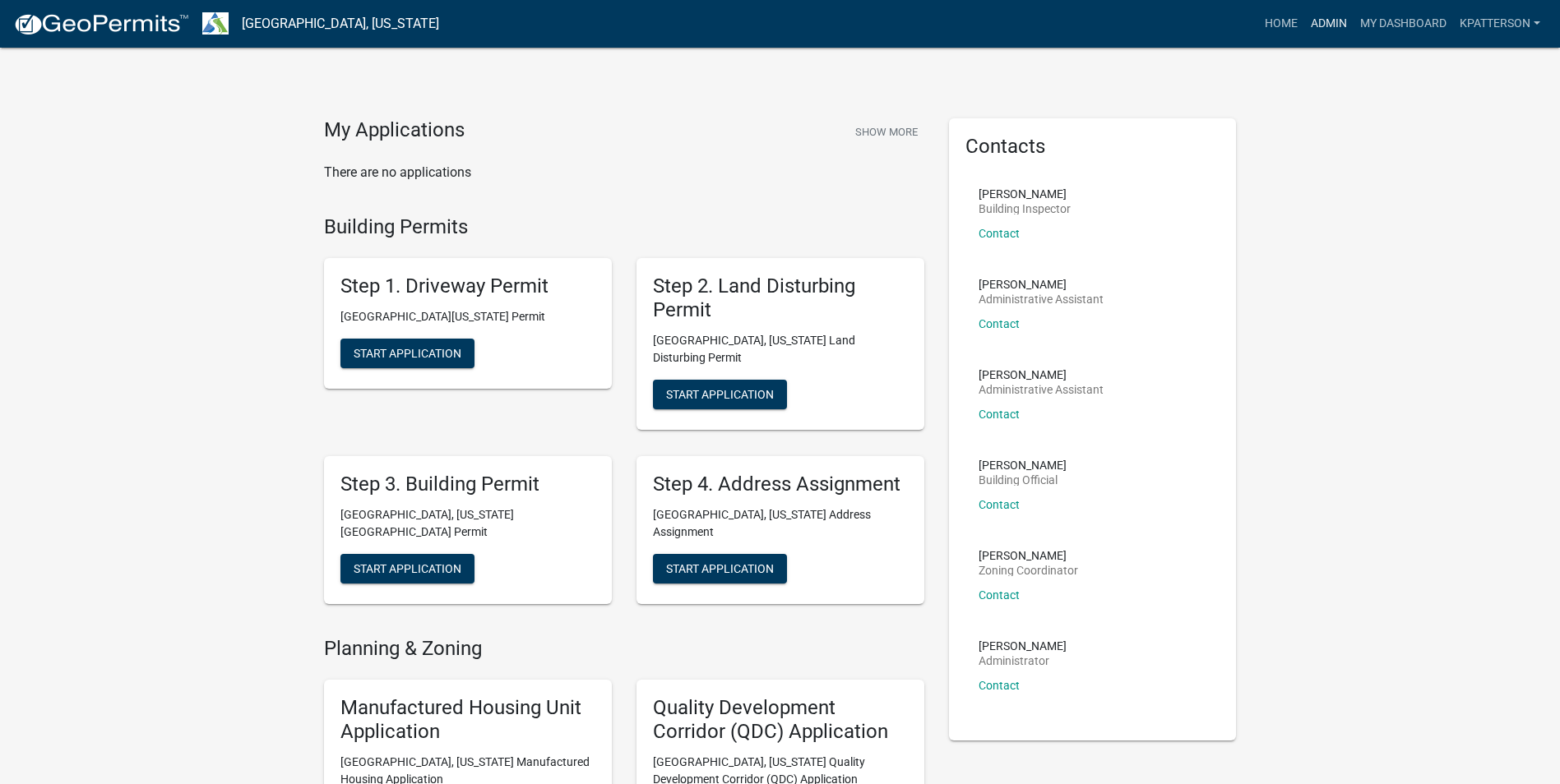
click at [1320, 15] on link "Admin" at bounding box center [1328, 24] width 50 height 32
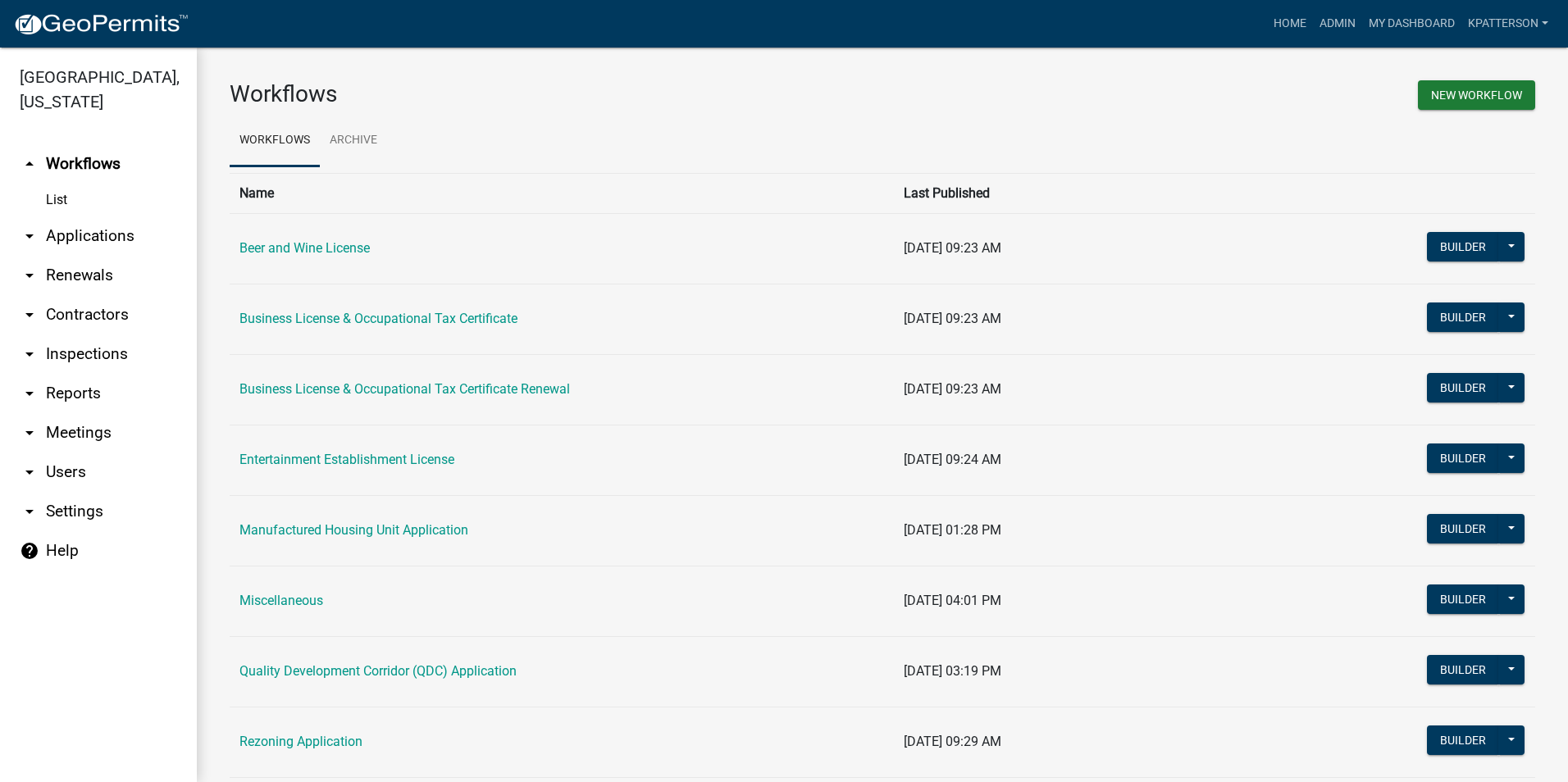
click at [95, 216] on link "arrow_drop_down Applications" at bounding box center [98, 236] width 197 height 39
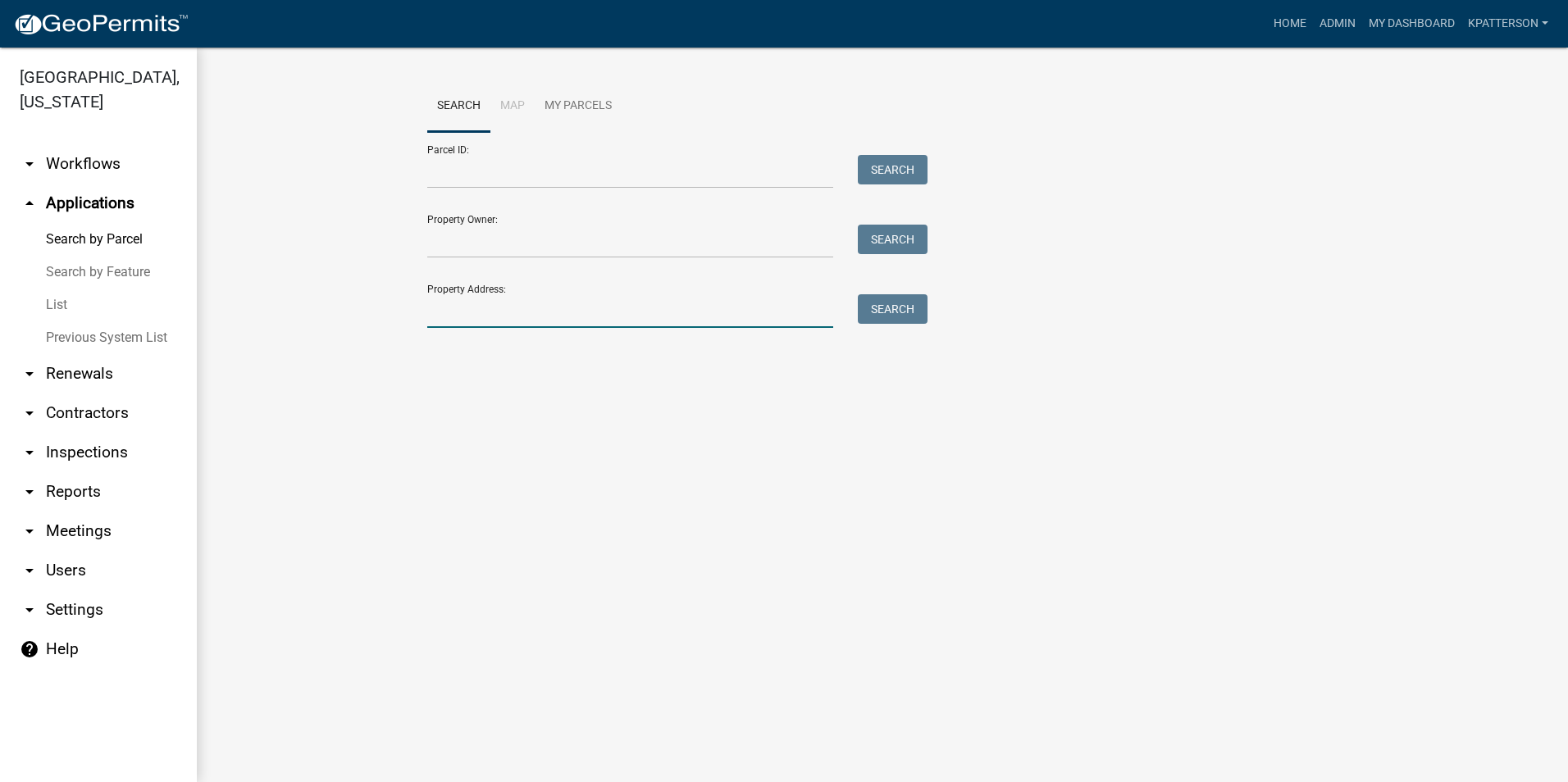
click at [481, 317] on input "Property Address:" at bounding box center [630, 311] width 406 height 33
click at [896, 301] on button "Search" at bounding box center [893, 309] width 70 height 30
click at [444, 313] on input "1191 robert" at bounding box center [630, 311] width 406 height 33
type input "3191 robert"
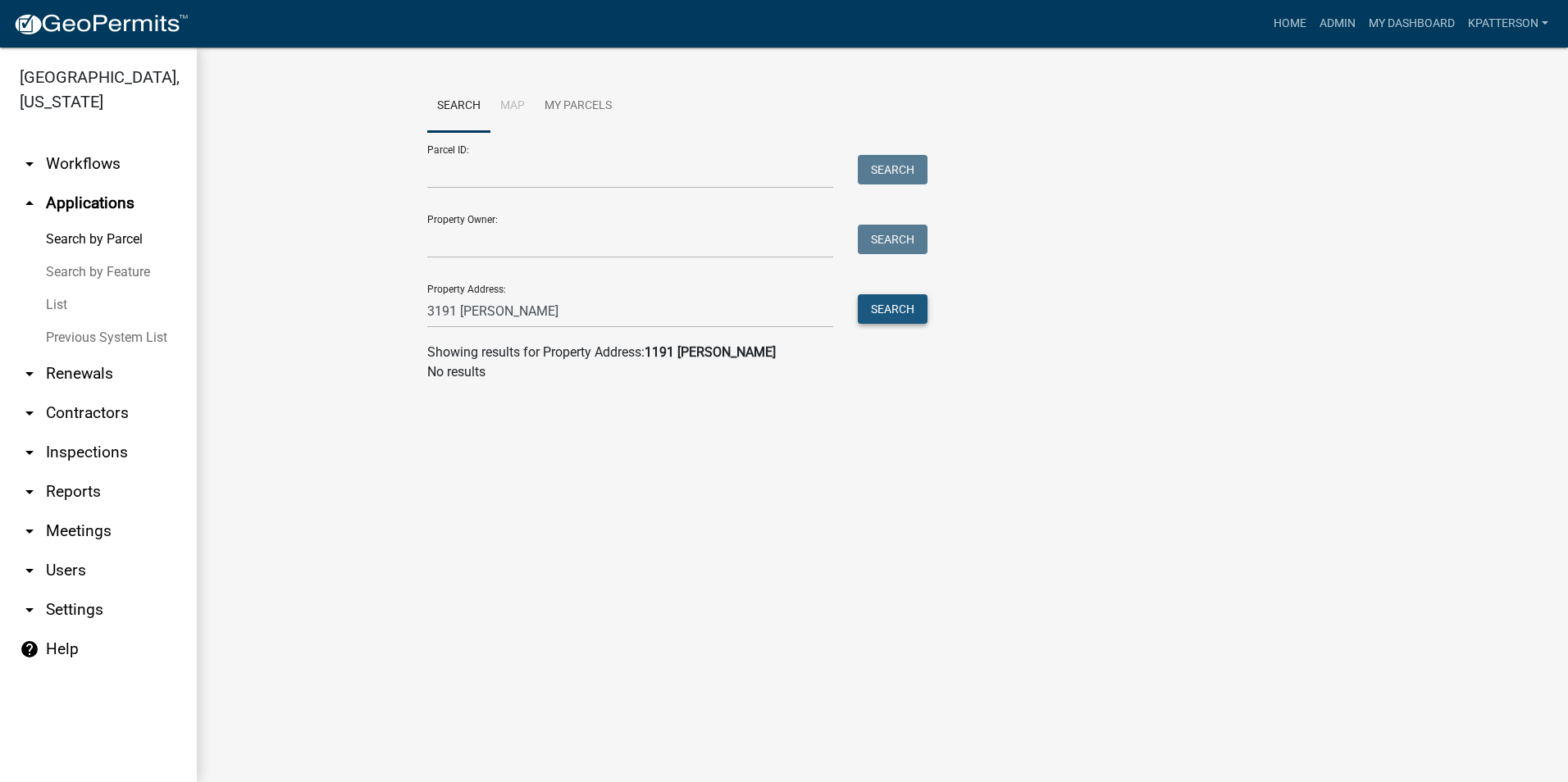
click at [906, 319] on button "Search" at bounding box center [893, 309] width 70 height 30
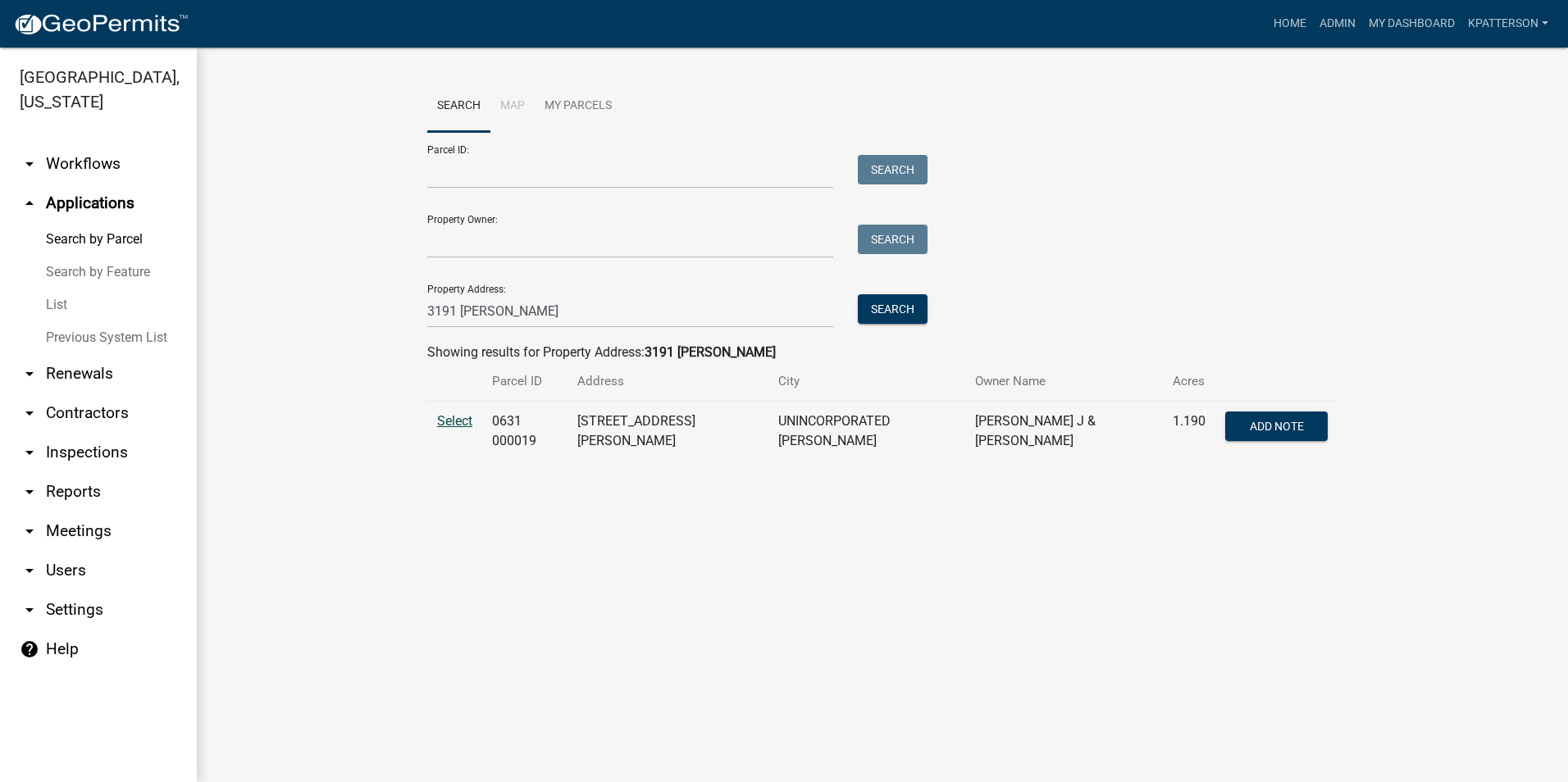
click at [470, 421] on span "Select" at bounding box center [454, 421] width 35 height 15
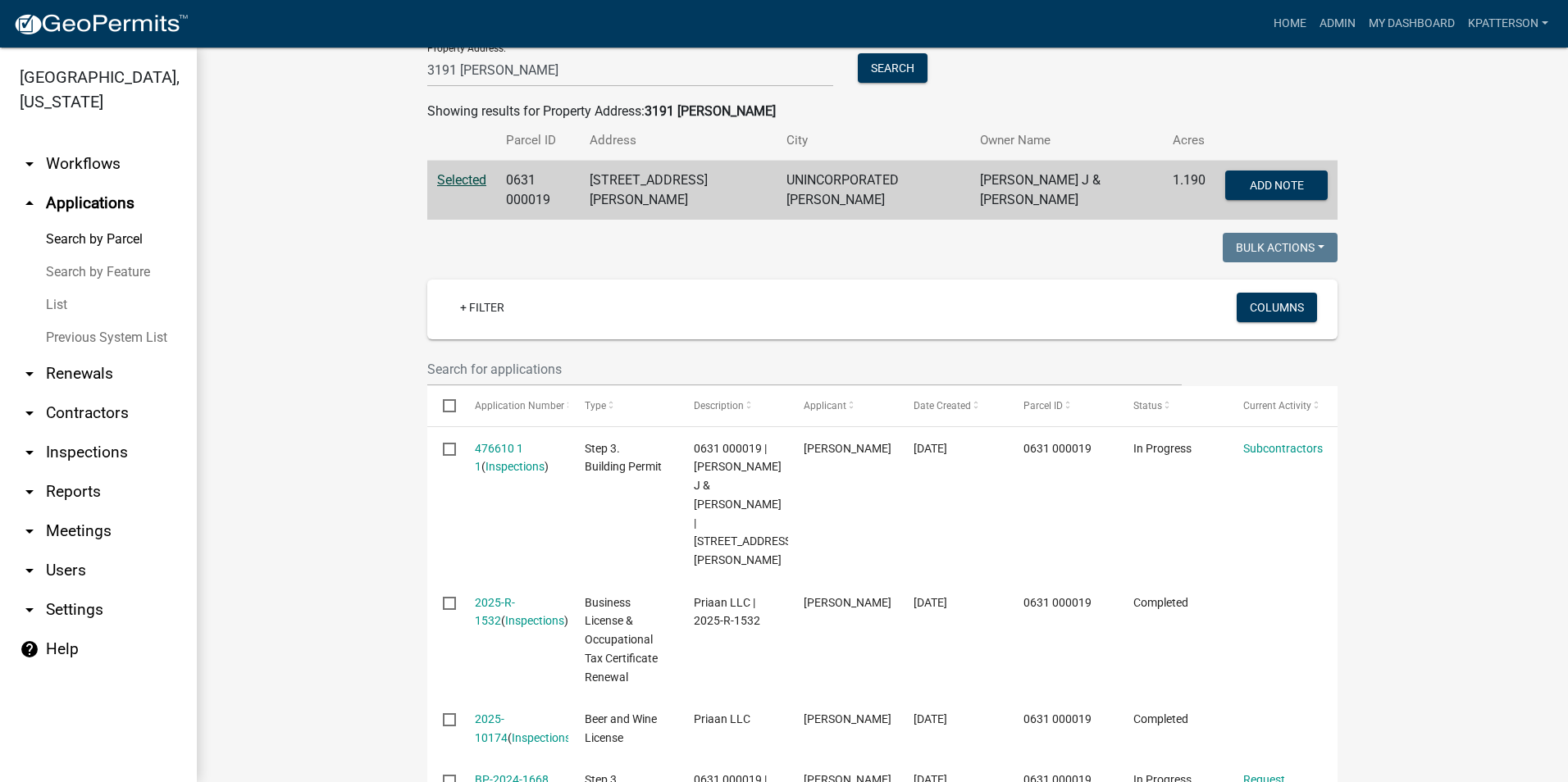
scroll to position [246, 0]
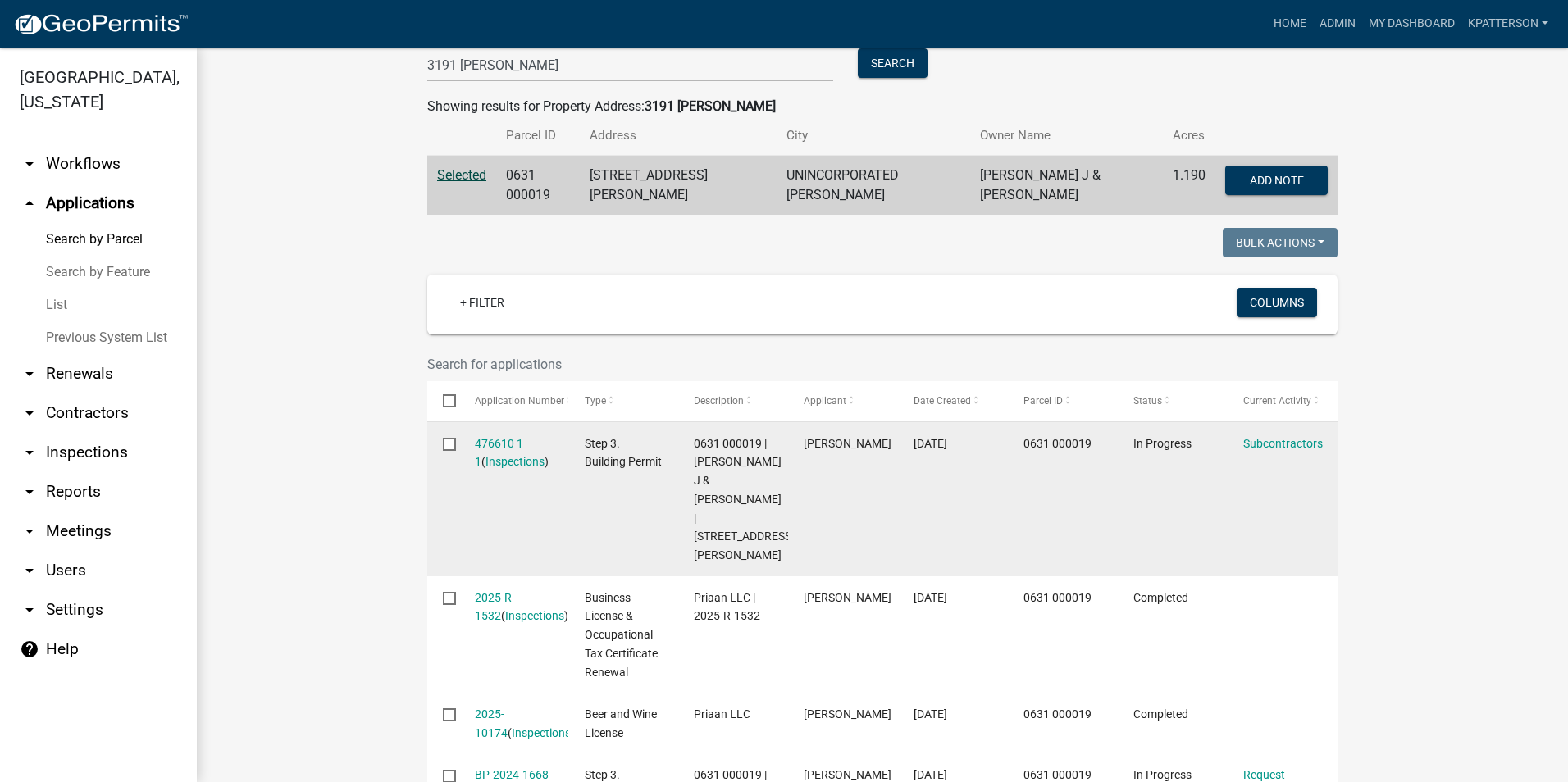
click at [520, 428] on datatable-body-cell "476610 1 1 ( Inspections )" at bounding box center [513, 499] width 110 height 154
click at [501, 446] on link "476610 1 1" at bounding box center [499, 453] width 49 height 32
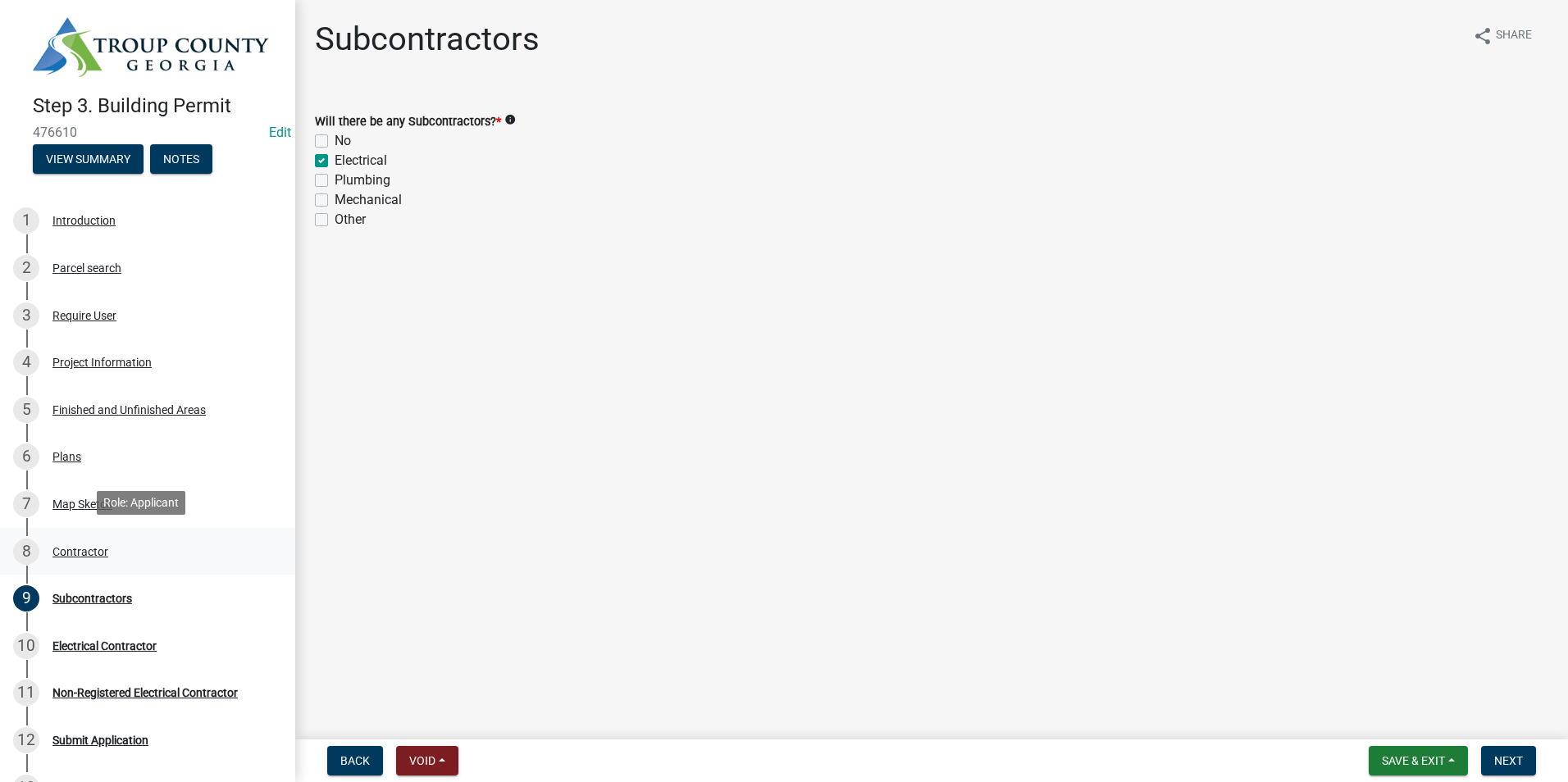
click at [107, 545] on div "8 Contractor" at bounding box center [141, 551] width 256 height 26
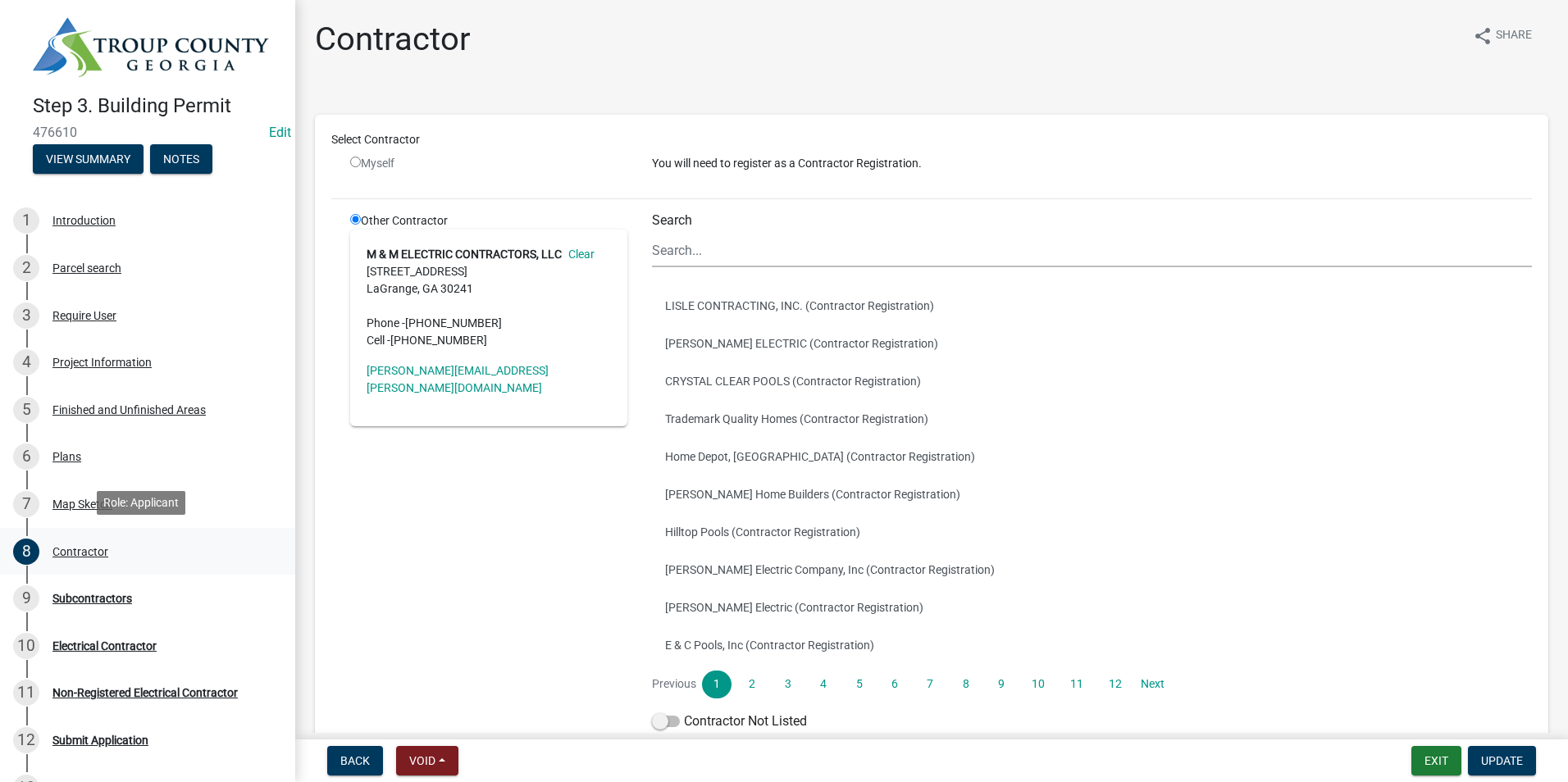
click at [87, 568] on link "8 Contractor" at bounding box center [147, 552] width 295 height 48
click at [95, 599] on div "Subcontractors" at bounding box center [92, 598] width 79 height 11
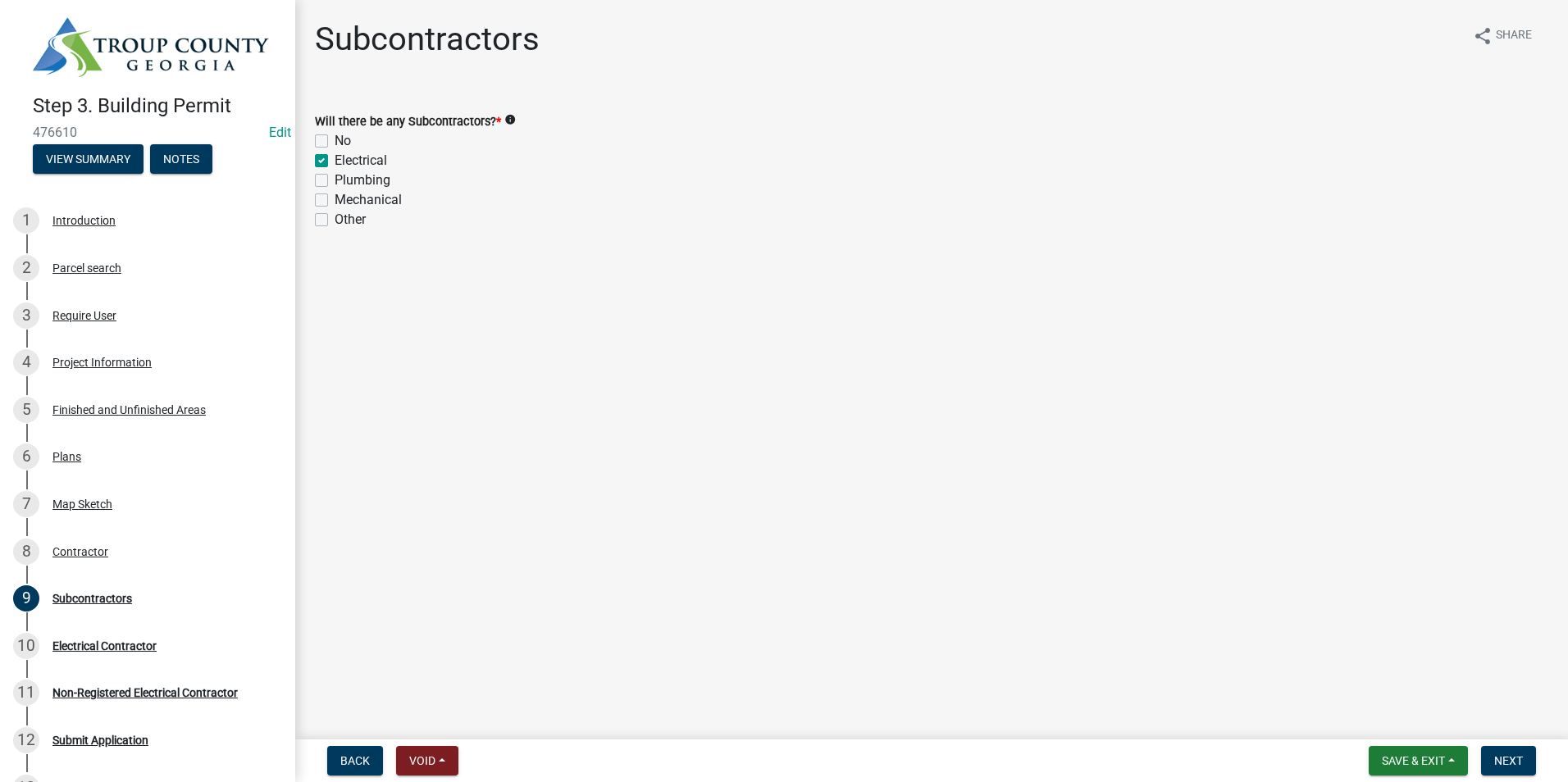
click at [335, 137] on label "No" at bounding box center [343, 141] width 16 height 20
click at [335, 137] on input "No" at bounding box center [340, 136] width 11 height 11
checkbox input "true"
checkbox input "false"
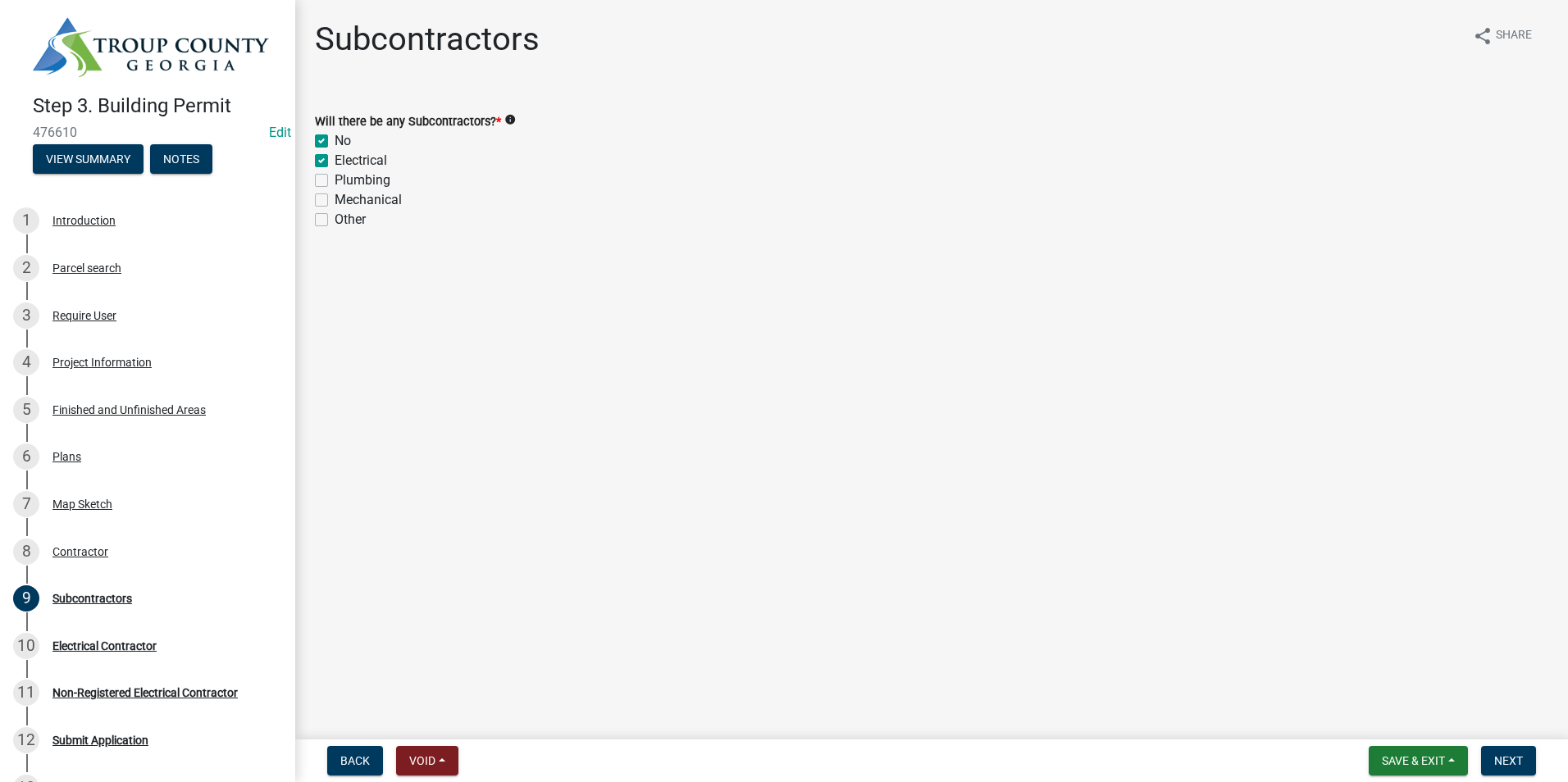
checkbox input "false"
click at [335, 159] on label "Electrical" at bounding box center [361, 160] width 53 height 20
click at [335, 159] on input "Electrical" at bounding box center [340, 156] width 11 height 11
checkbox input "false"
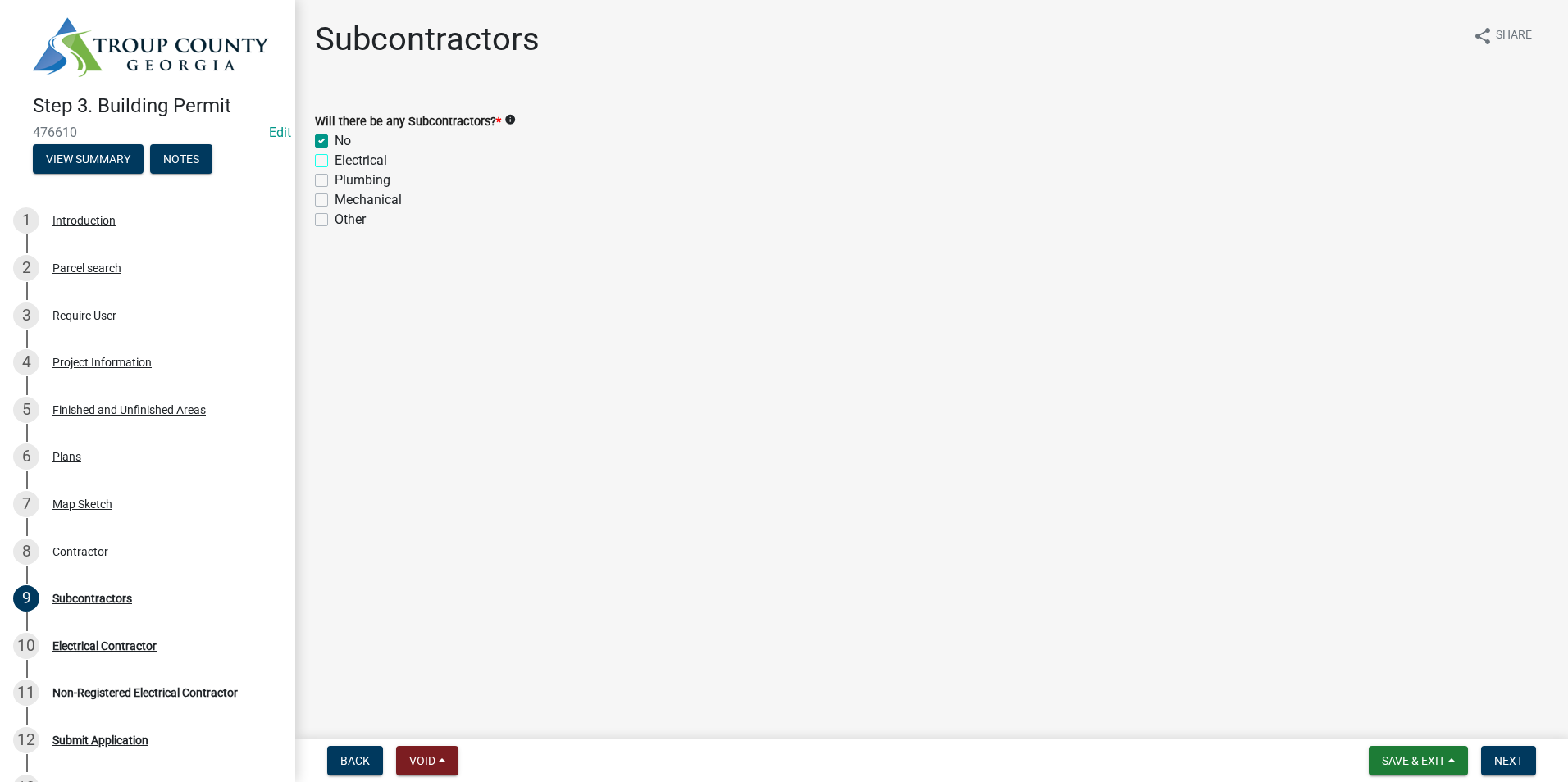
checkbox input "true"
checkbox input "false"
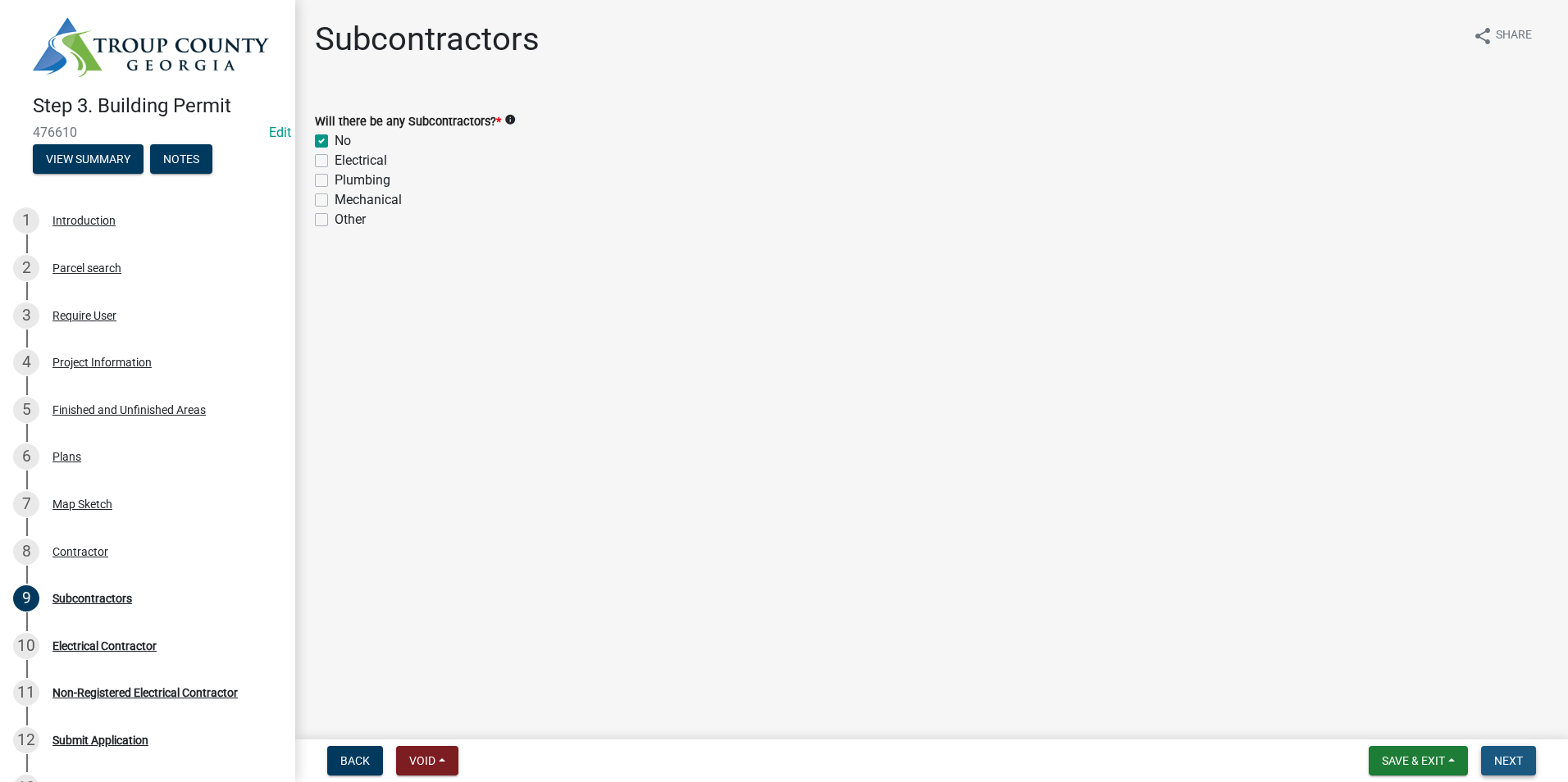
click at [1501, 751] on button "Next" at bounding box center [1508, 761] width 55 height 30
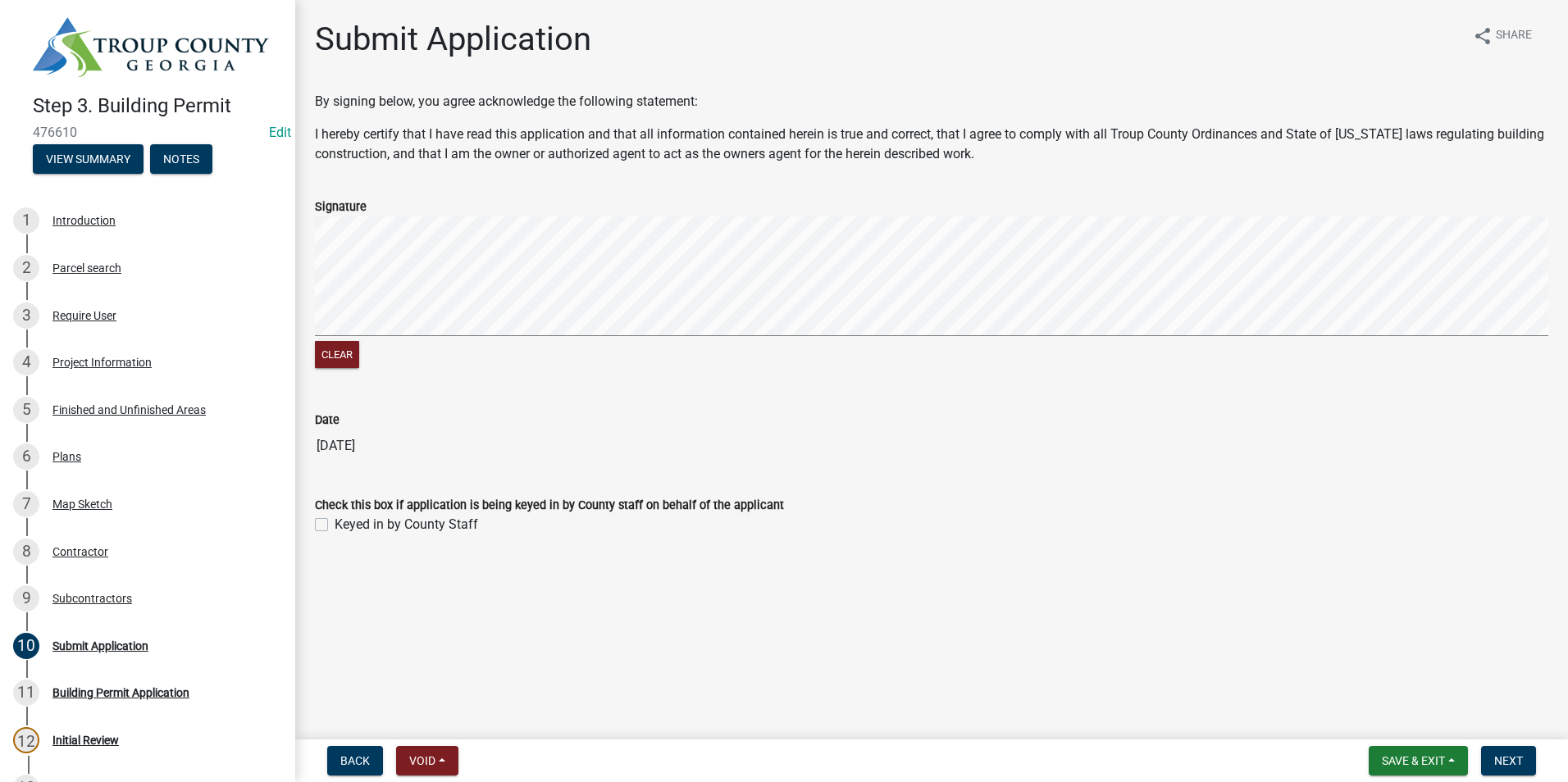
click at [335, 521] on label "Keyed in by County Staff" at bounding box center [406, 524] width 143 height 20
click at [335, 521] on input "Keyed in by County Staff" at bounding box center [340, 520] width 11 height 11
checkbox input "true"
click at [1530, 761] on button "Next" at bounding box center [1508, 761] width 55 height 30
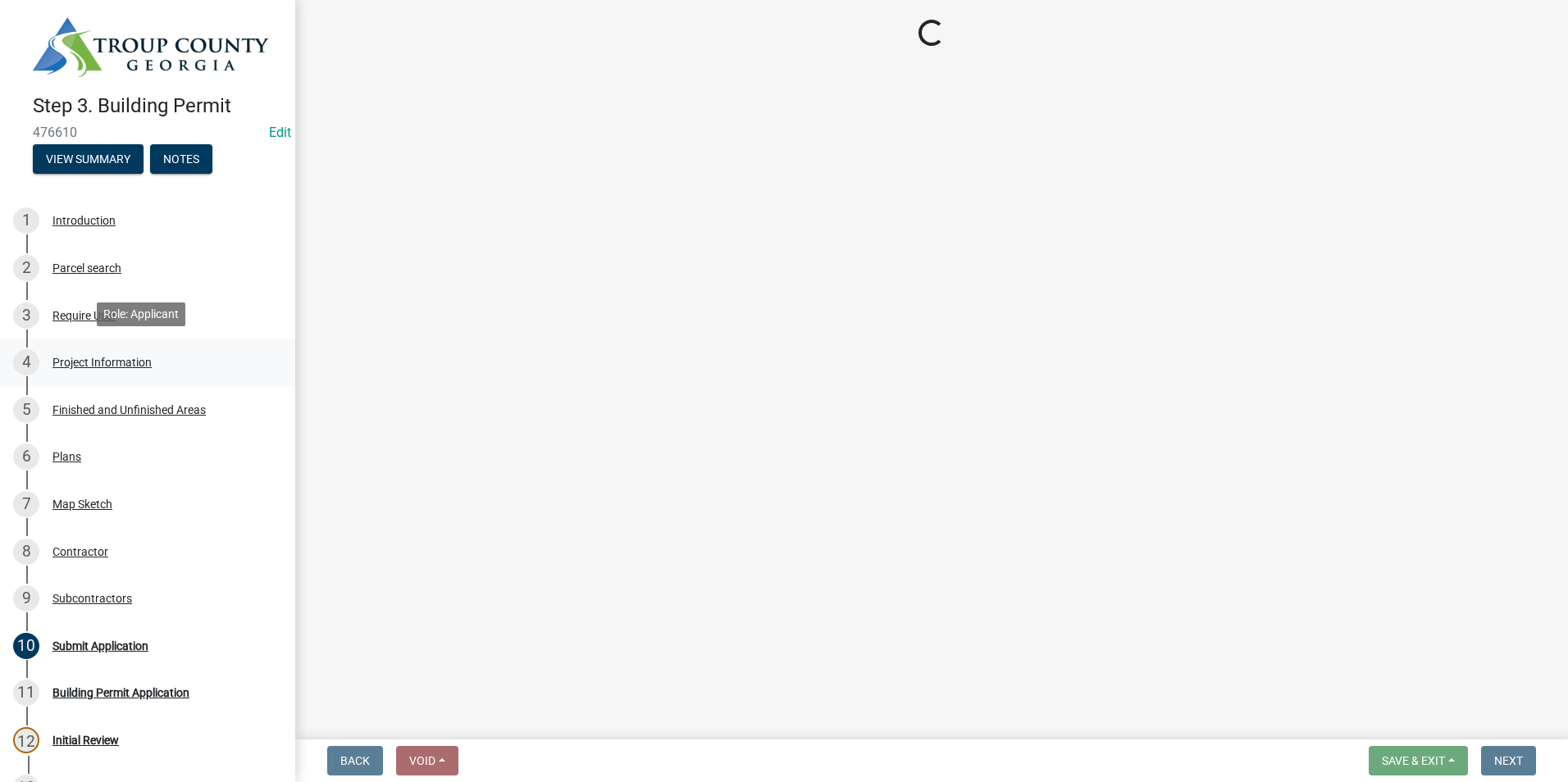
click at [96, 365] on div "Project Information" at bounding box center [102, 362] width 99 height 11
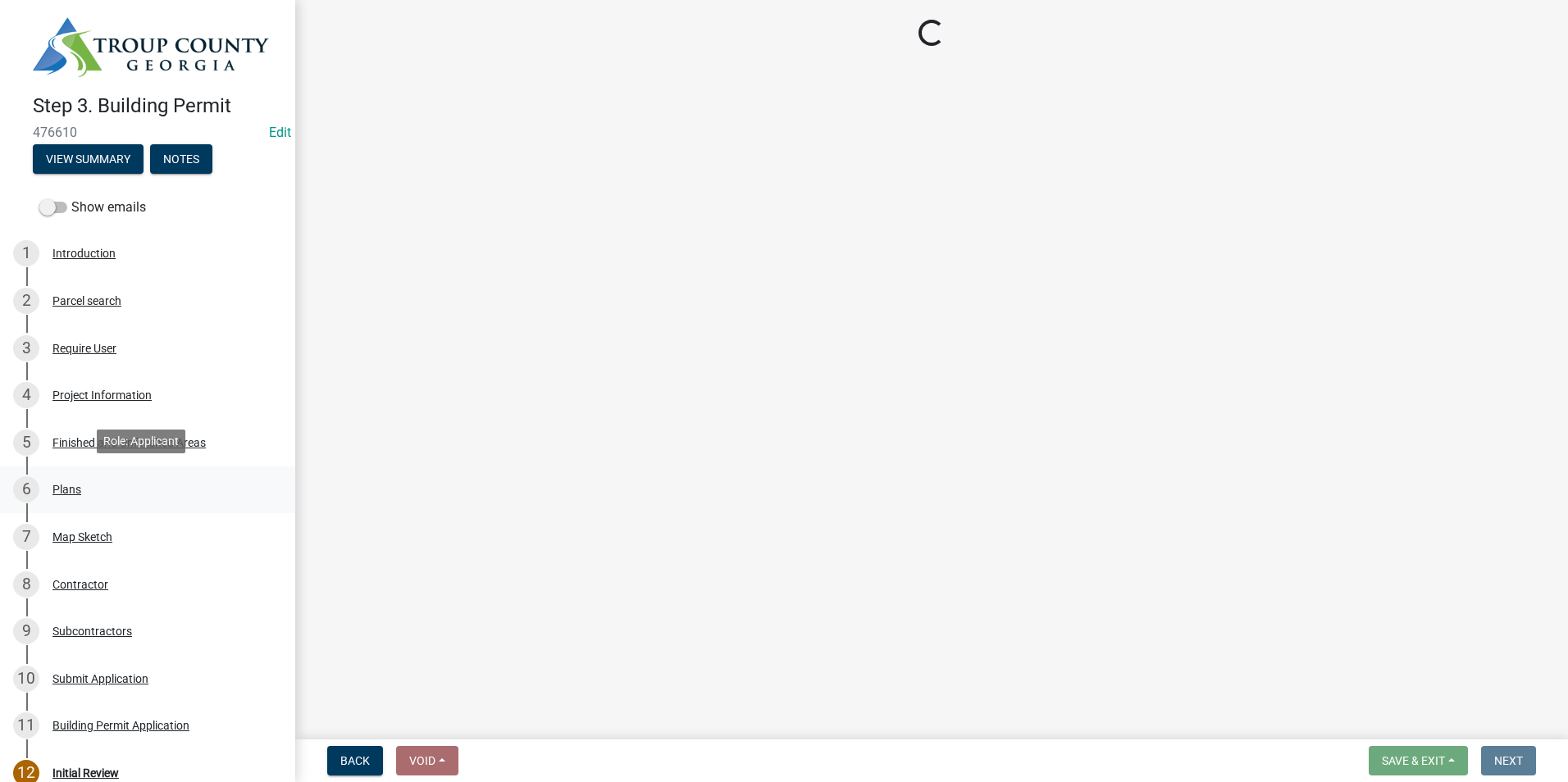
click at [116, 491] on div "6 Plans" at bounding box center [141, 489] width 256 height 26
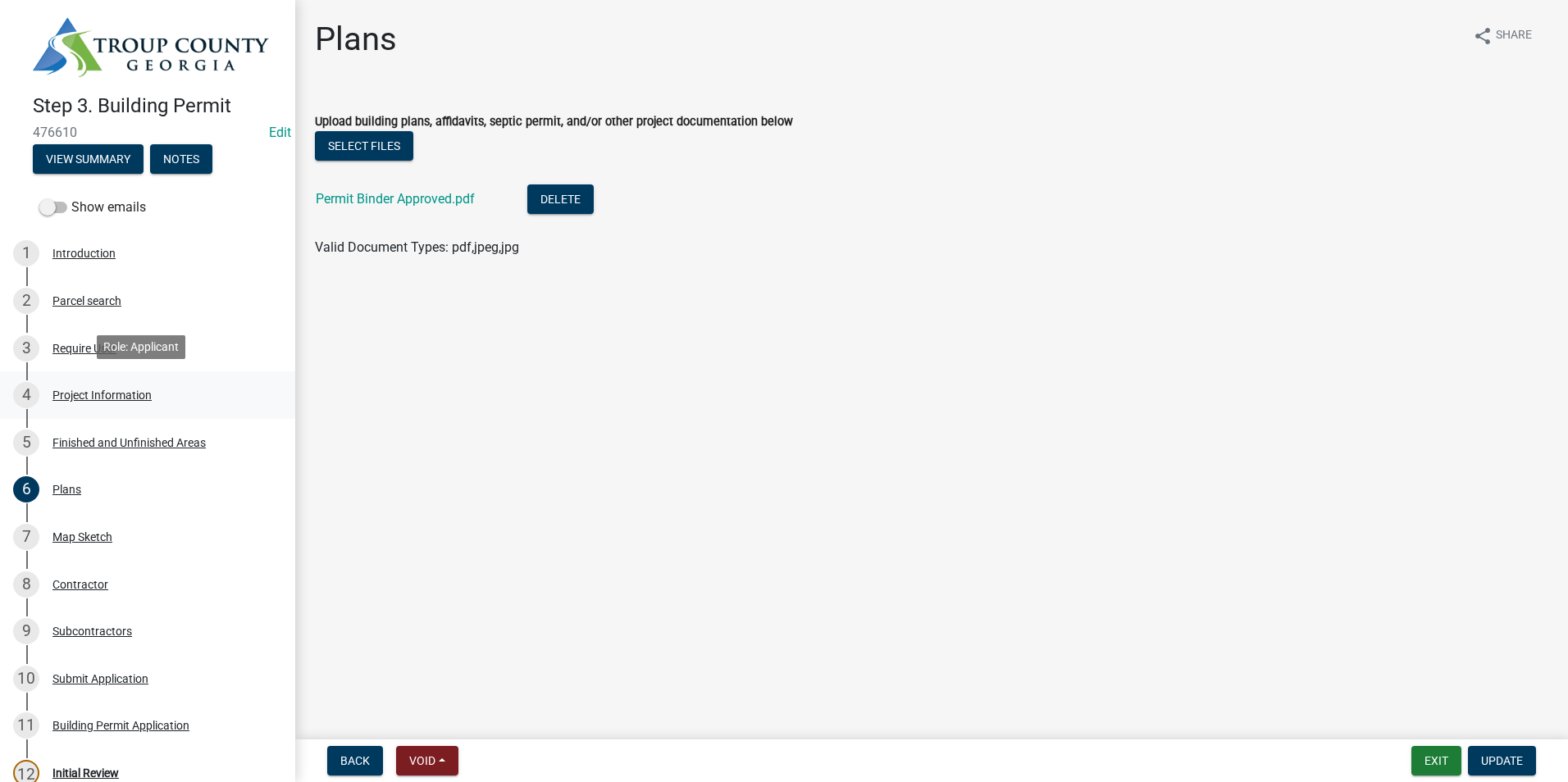
click at [141, 394] on div "Project Information" at bounding box center [102, 394] width 99 height 11
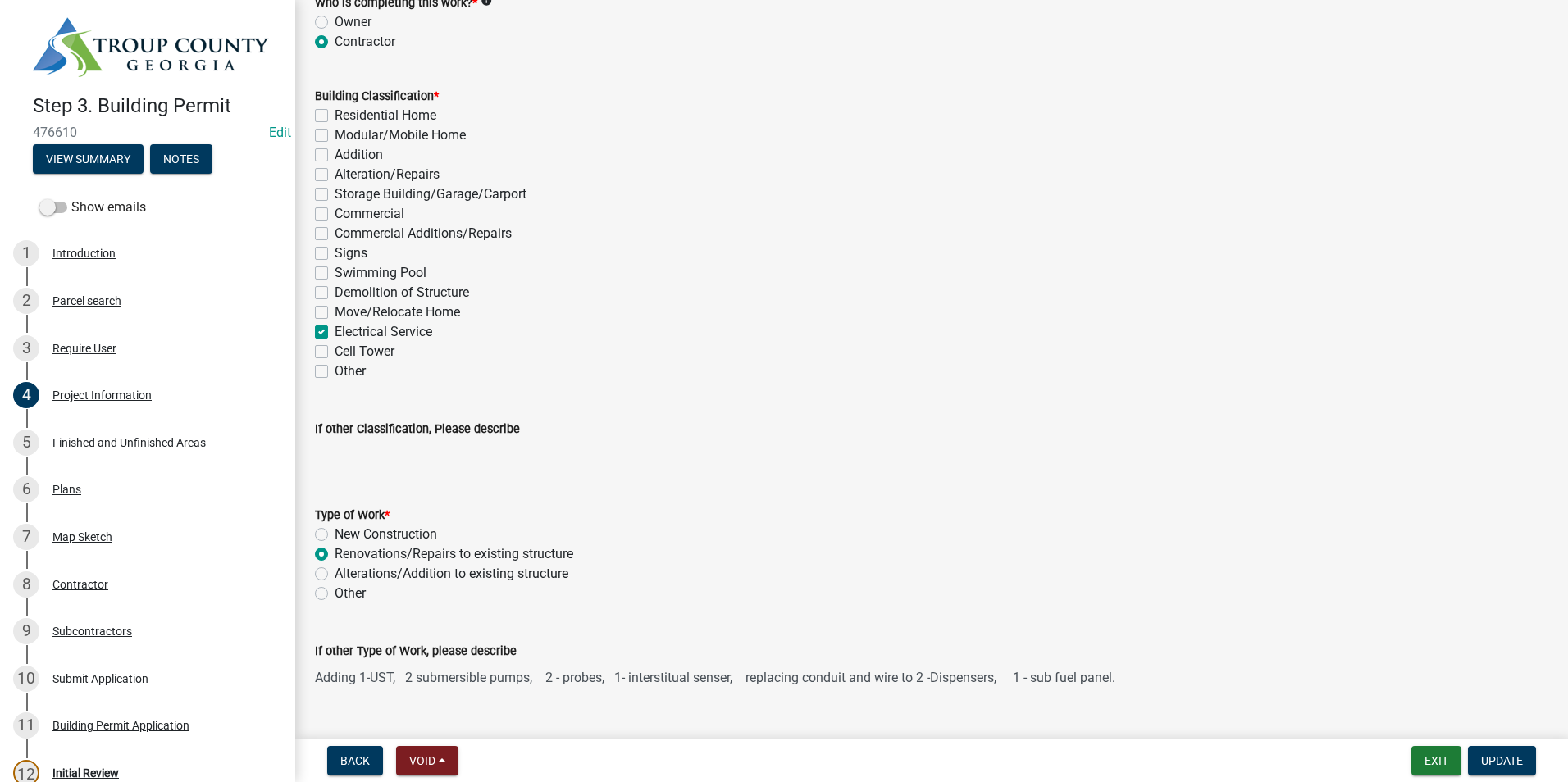
scroll to position [1475, 0]
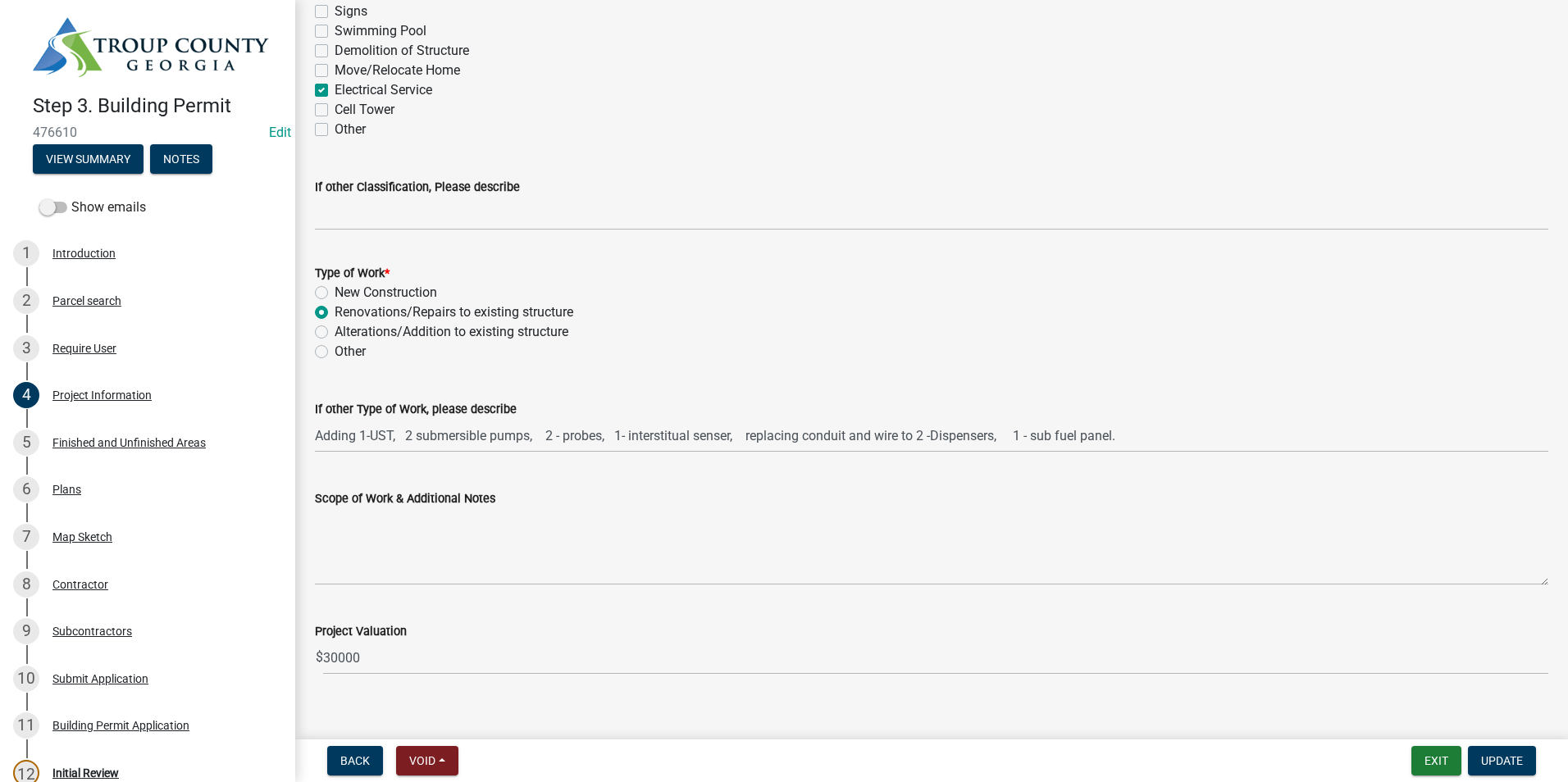
drag, startPoint x: 309, startPoint y: 430, endPoint x: 431, endPoint y: 432, distance: 122.0
click at [431, 430] on div "If other Type of Work, please describe Adding 1-UST, 2 submersible pumps, 2 - p…" at bounding box center [931, 415] width 1258 height 77
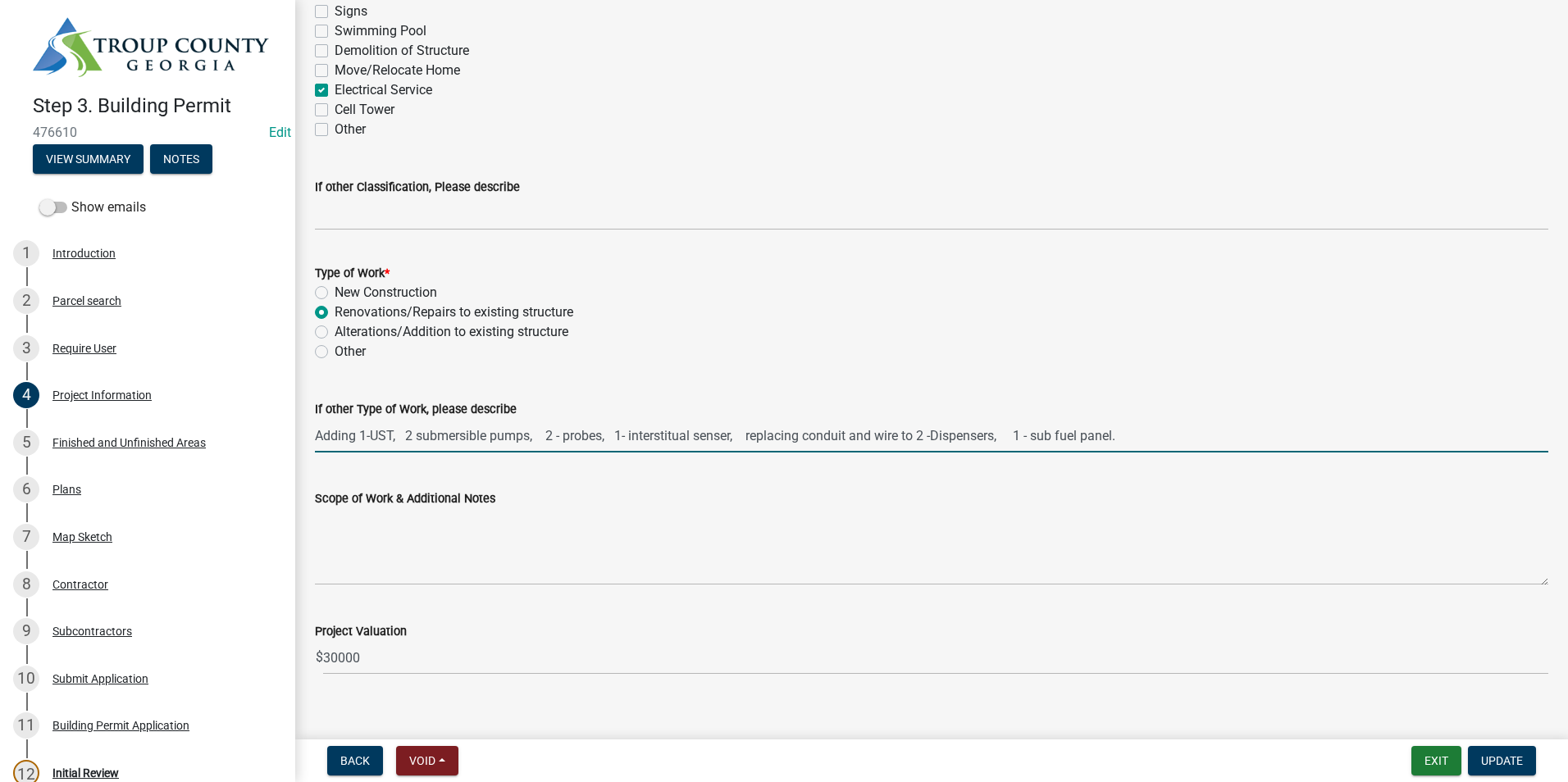
drag, startPoint x: 315, startPoint y: 436, endPoint x: 1161, endPoint y: 434, distance: 846.0
click at [1161, 434] on input "Adding 1-UST, 2 submersible pumps, 2 - probes, 1- interstitual senser, replacin…" at bounding box center [932, 435] width 1234 height 33
click at [1496, 757] on span "Update" at bounding box center [1502, 760] width 42 height 13
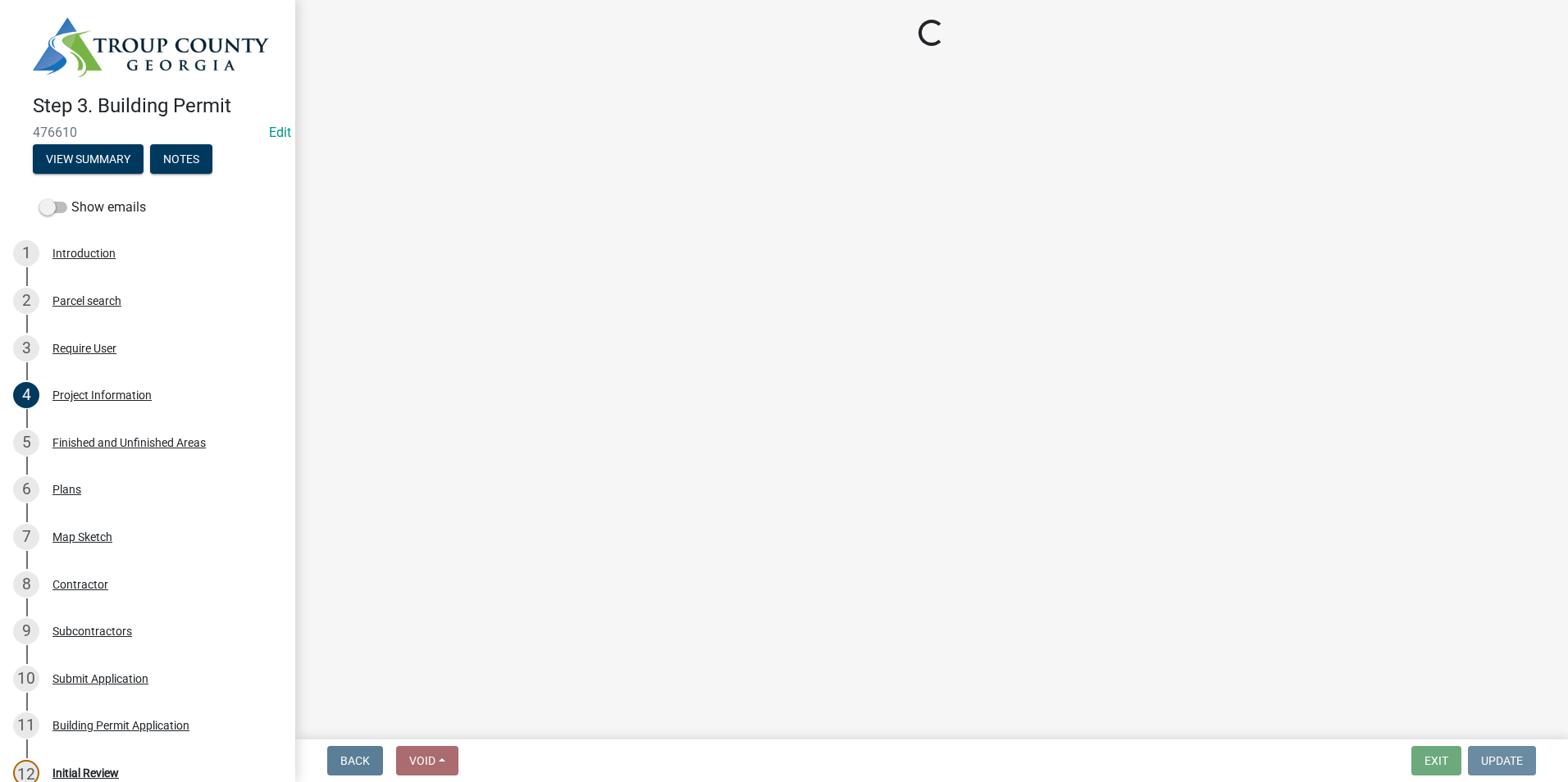
scroll to position [0, 0]
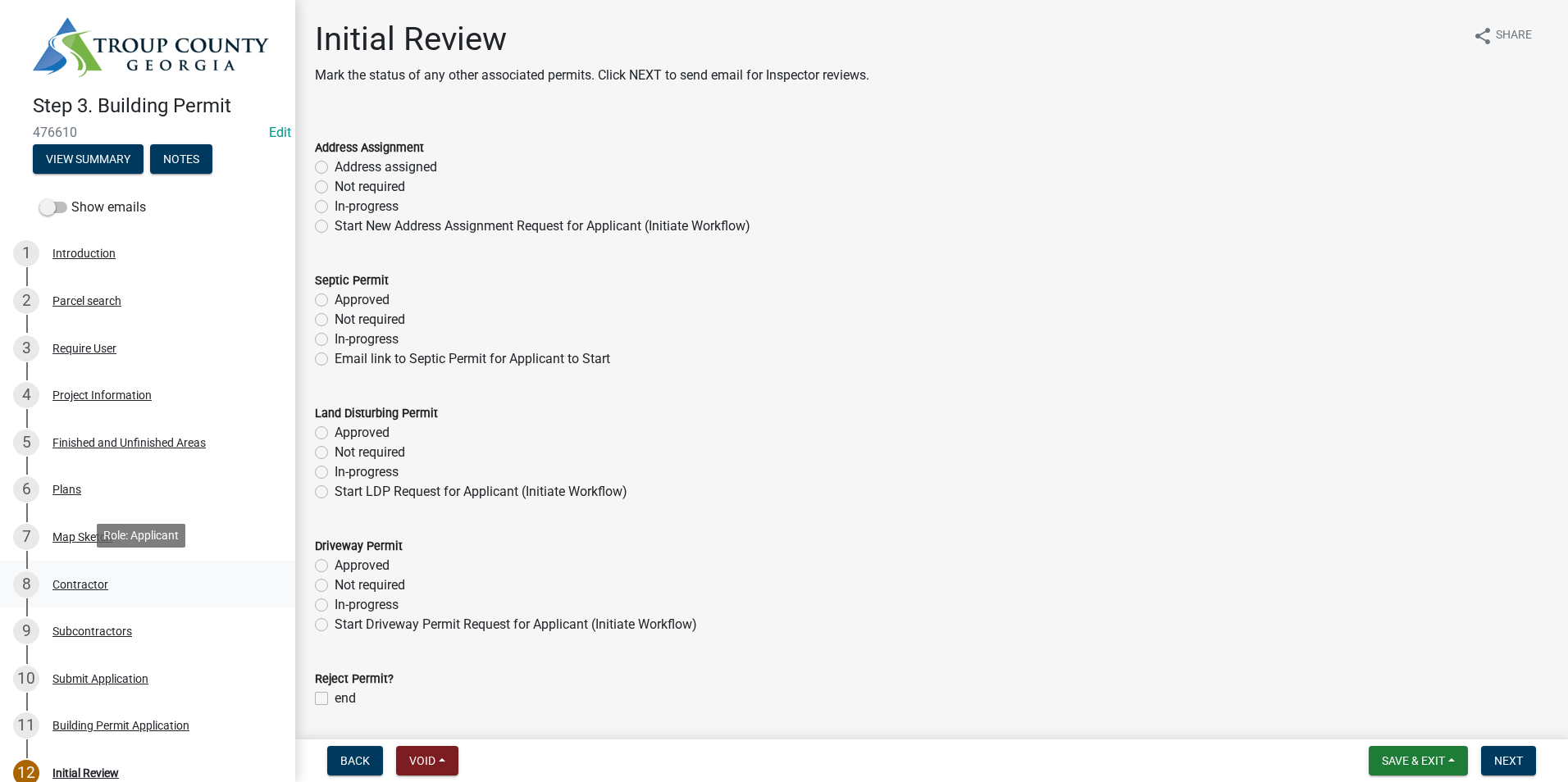
click at [117, 582] on div "8 Contractor" at bounding box center [141, 584] width 256 height 26
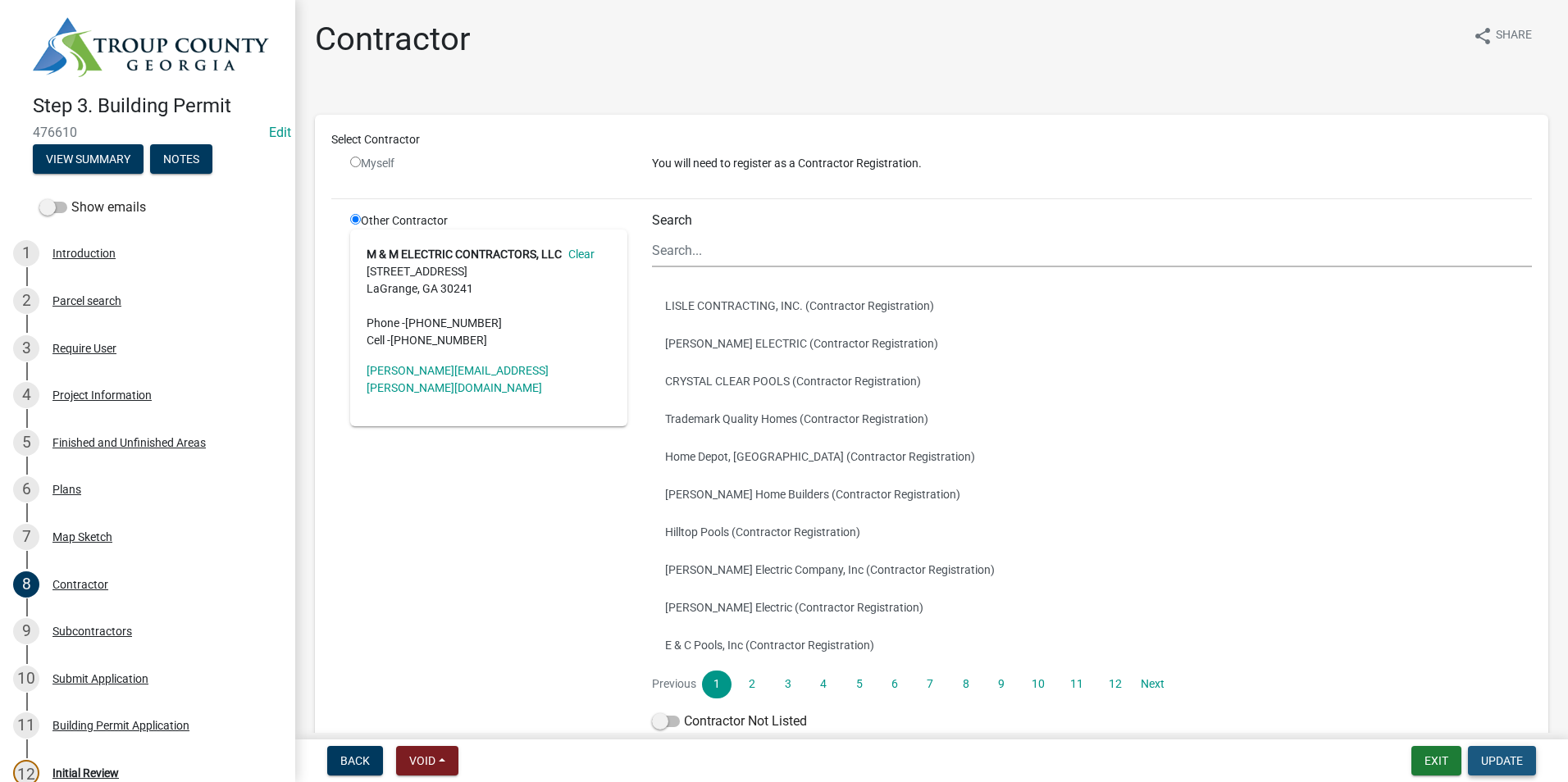
click at [1507, 754] on span "Update" at bounding box center [1502, 760] width 42 height 13
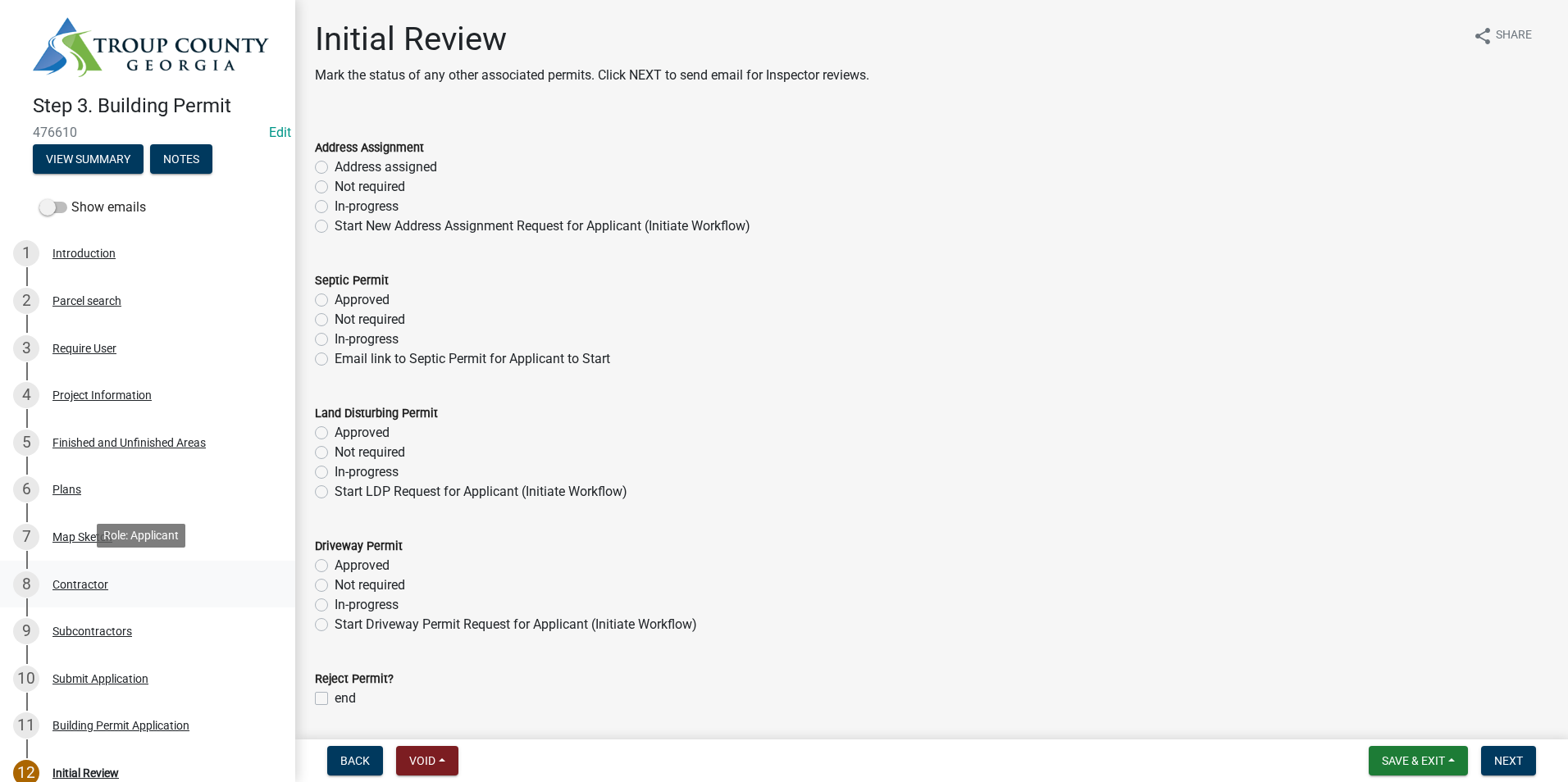
click at [106, 589] on div "8 Contractor" at bounding box center [141, 584] width 256 height 26
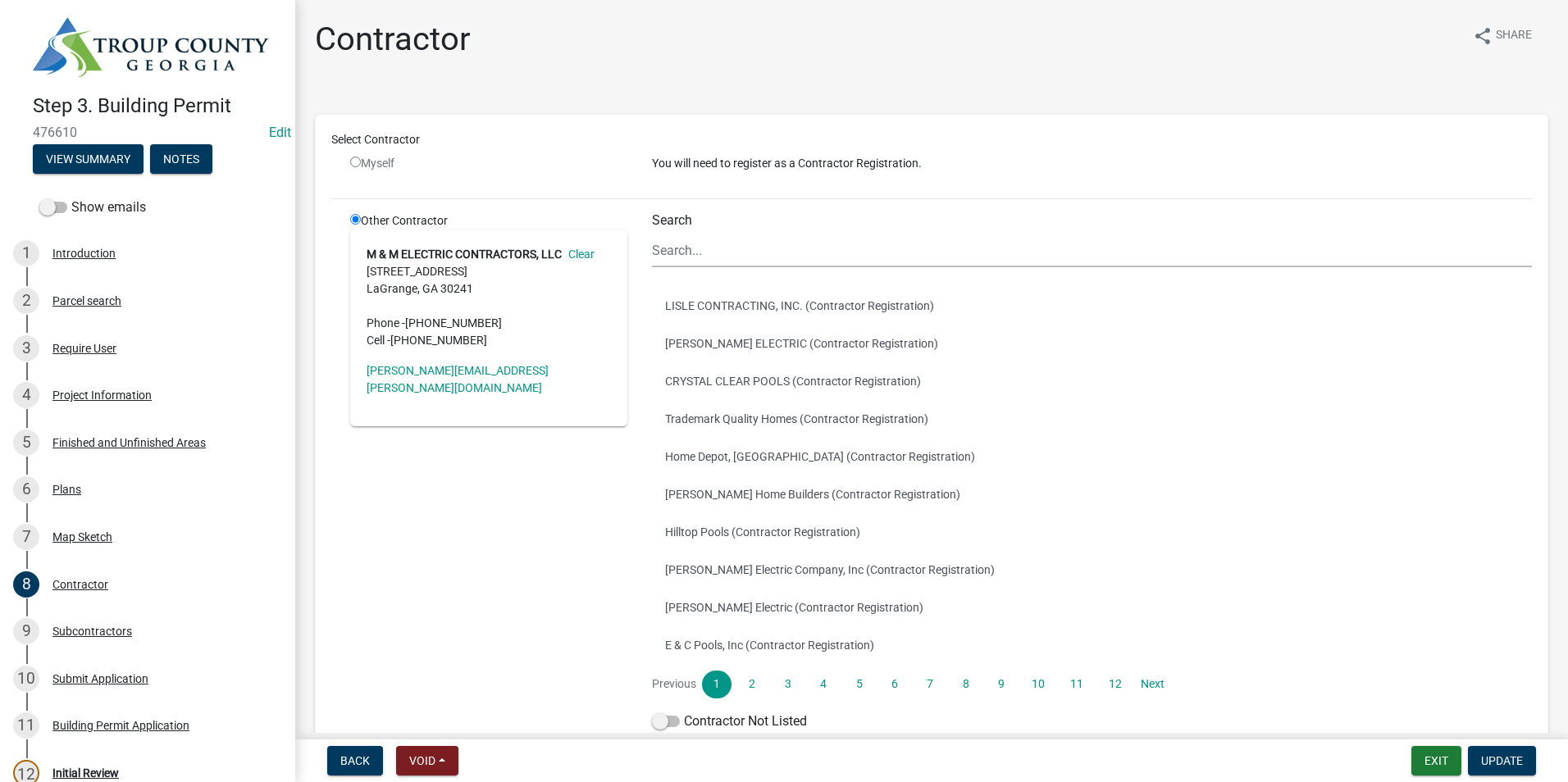
click at [584, 249] on link "Clear" at bounding box center [578, 254] width 32 height 13
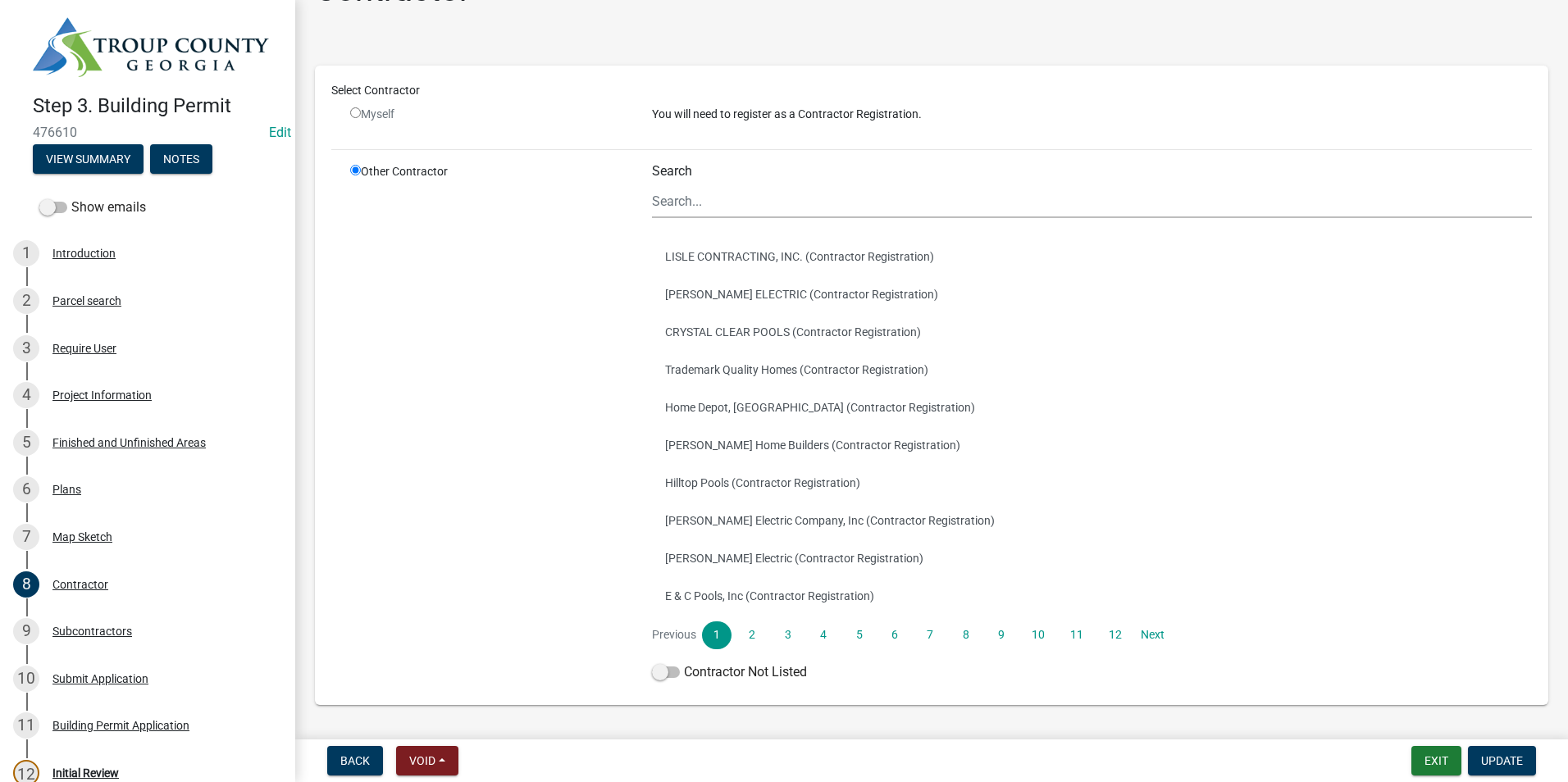
scroll to position [98, 0]
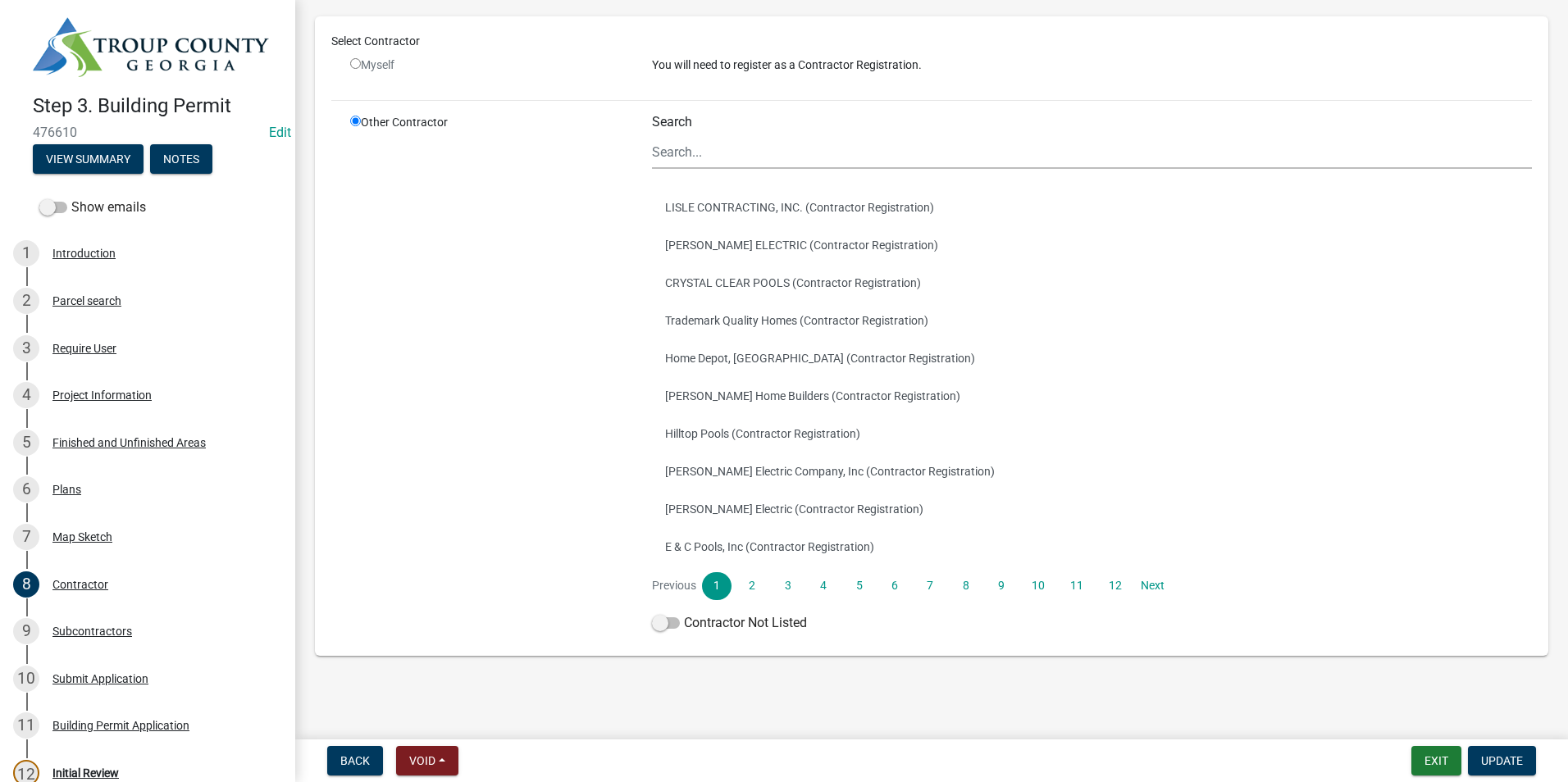
click at [356, 64] on input "radio" at bounding box center [355, 63] width 11 height 11
radio input "false"
radio input "true"
click at [356, 63] on input "radio" at bounding box center [355, 63] width 11 height 11
radio input "false"
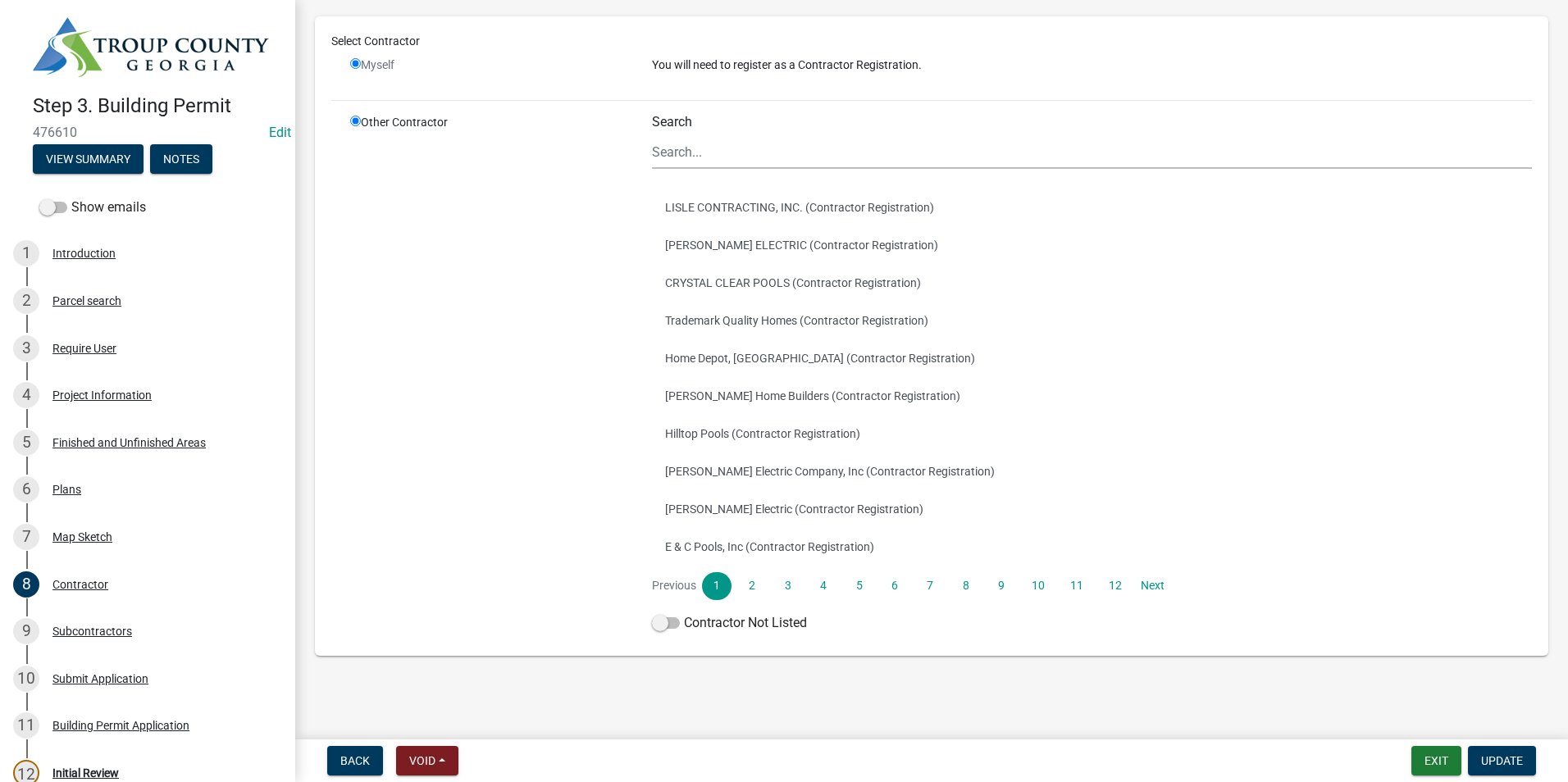
radio input "true"
click at [356, 63] on input "radio" at bounding box center [355, 63] width 11 height 11
radio input "false"
radio input "true"
click at [356, 63] on input "radio" at bounding box center [355, 63] width 11 height 11
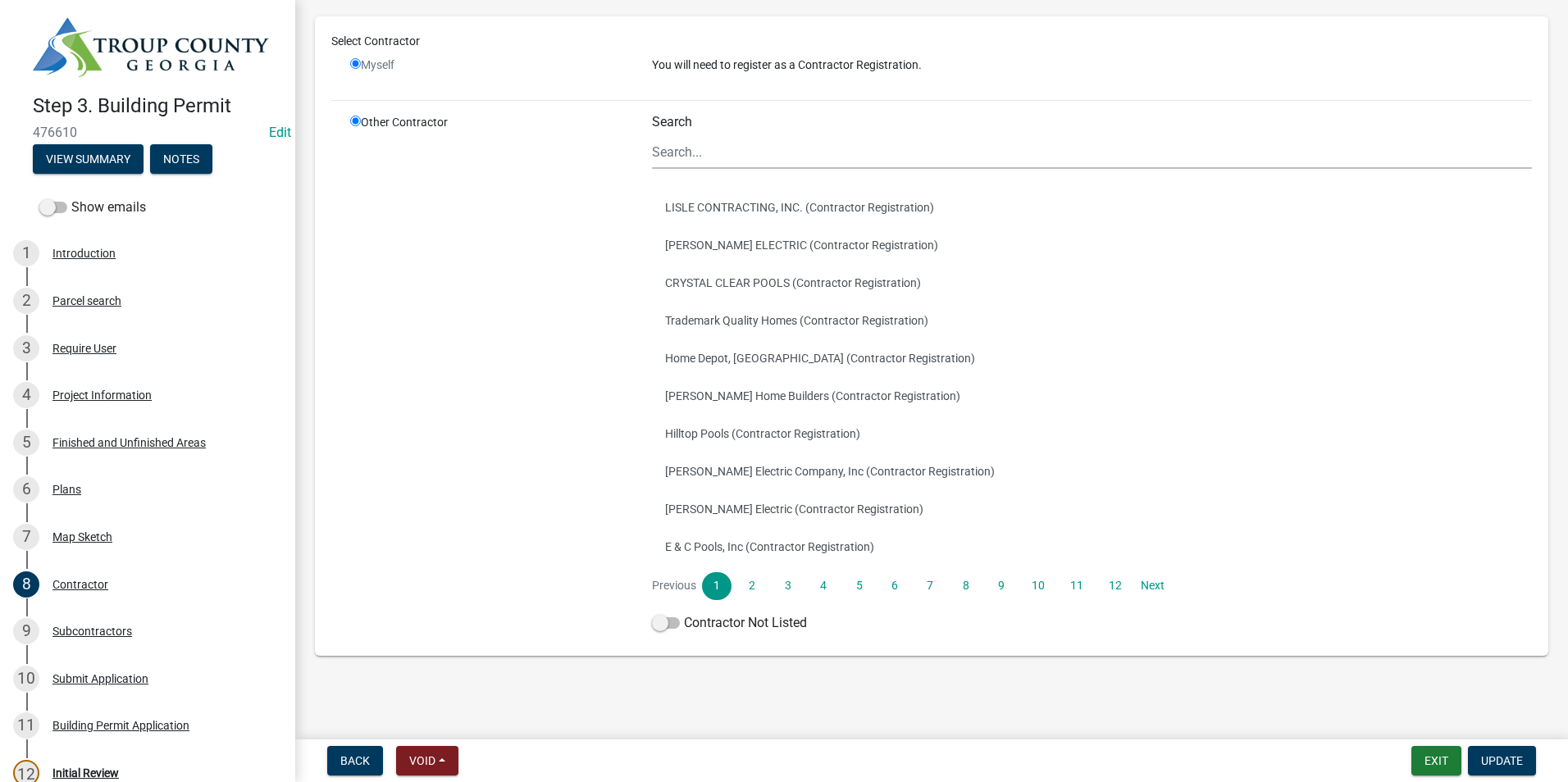
radio input "false"
radio input "true"
click at [356, 63] on input "radio" at bounding box center [355, 63] width 11 height 11
radio input "false"
radio input "true"
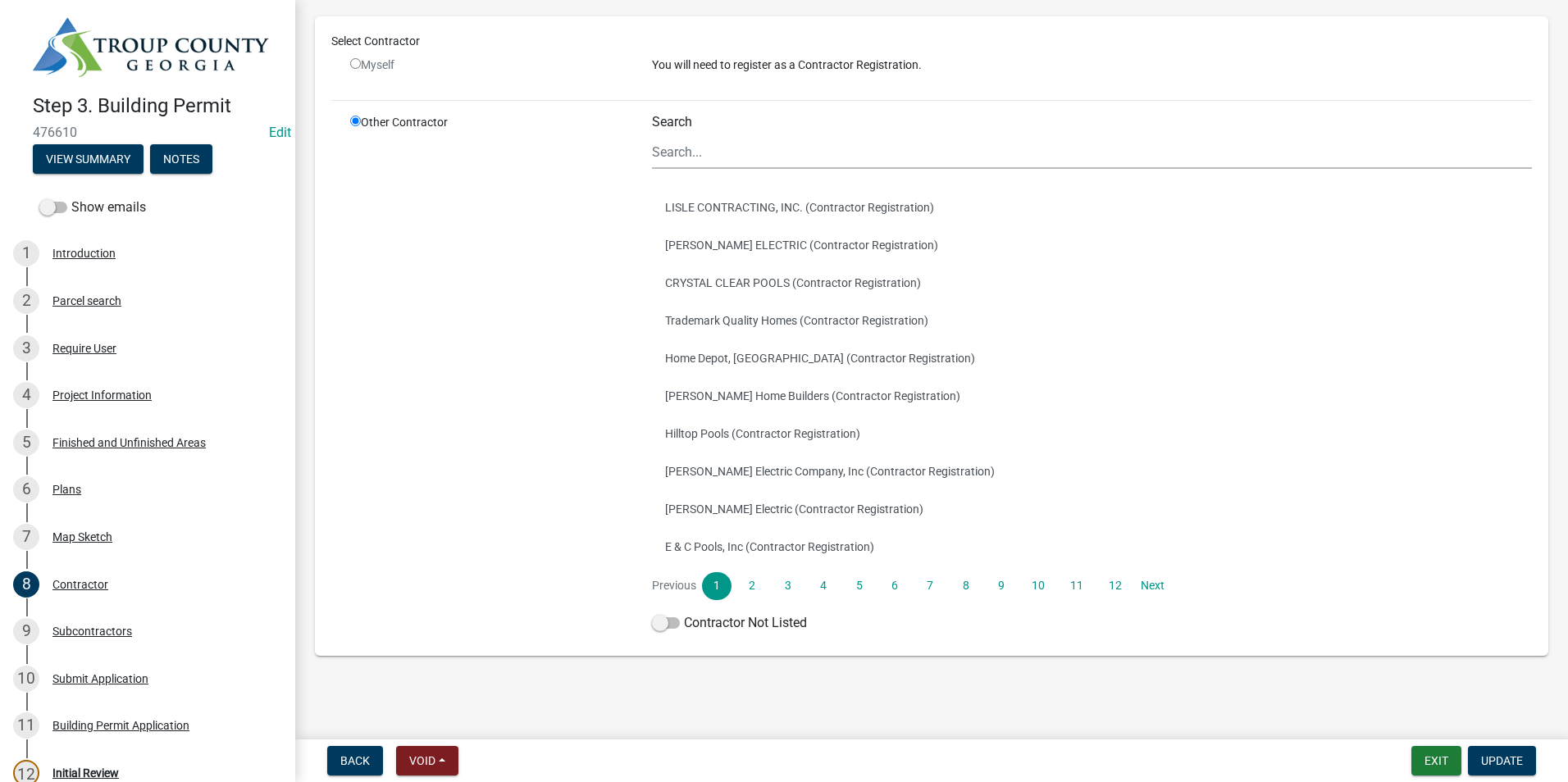
click at [356, 63] on input "radio" at bounding box center [355, 63] width 11 height 11
radio input "false"
radio input "true"
click at [356, 63] on input "radio" at bounding box center [355, 63] width 11 height 11
radio input "false"
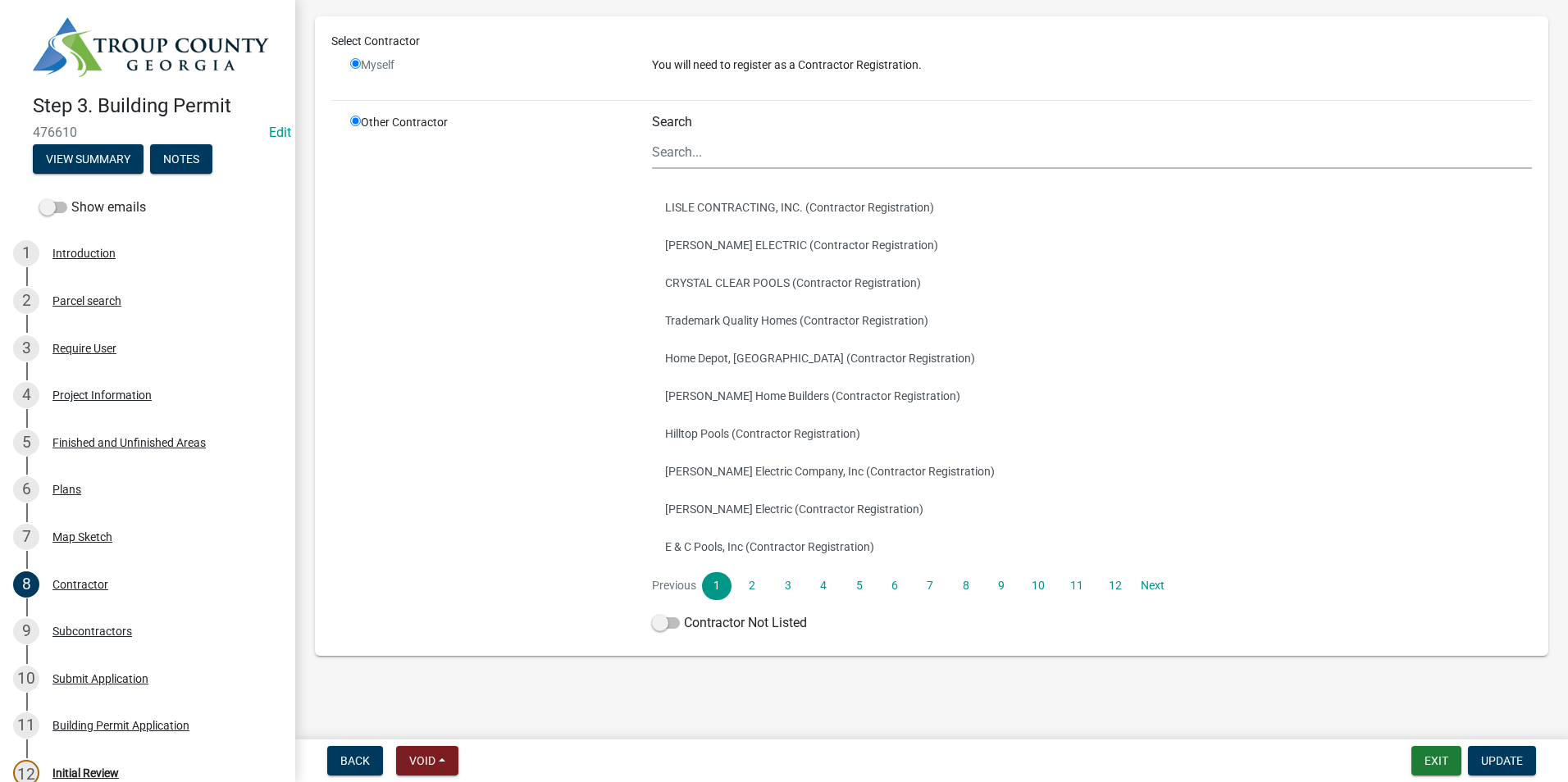
radio input "true"
click at [704, 152] on input "Search" at bounding box center [1092, 152] width 880 height 33
click at [360, 67] on input "radio" at bounding box center [355, 63] width 11 height 11
radio input "false"
radio input "true"
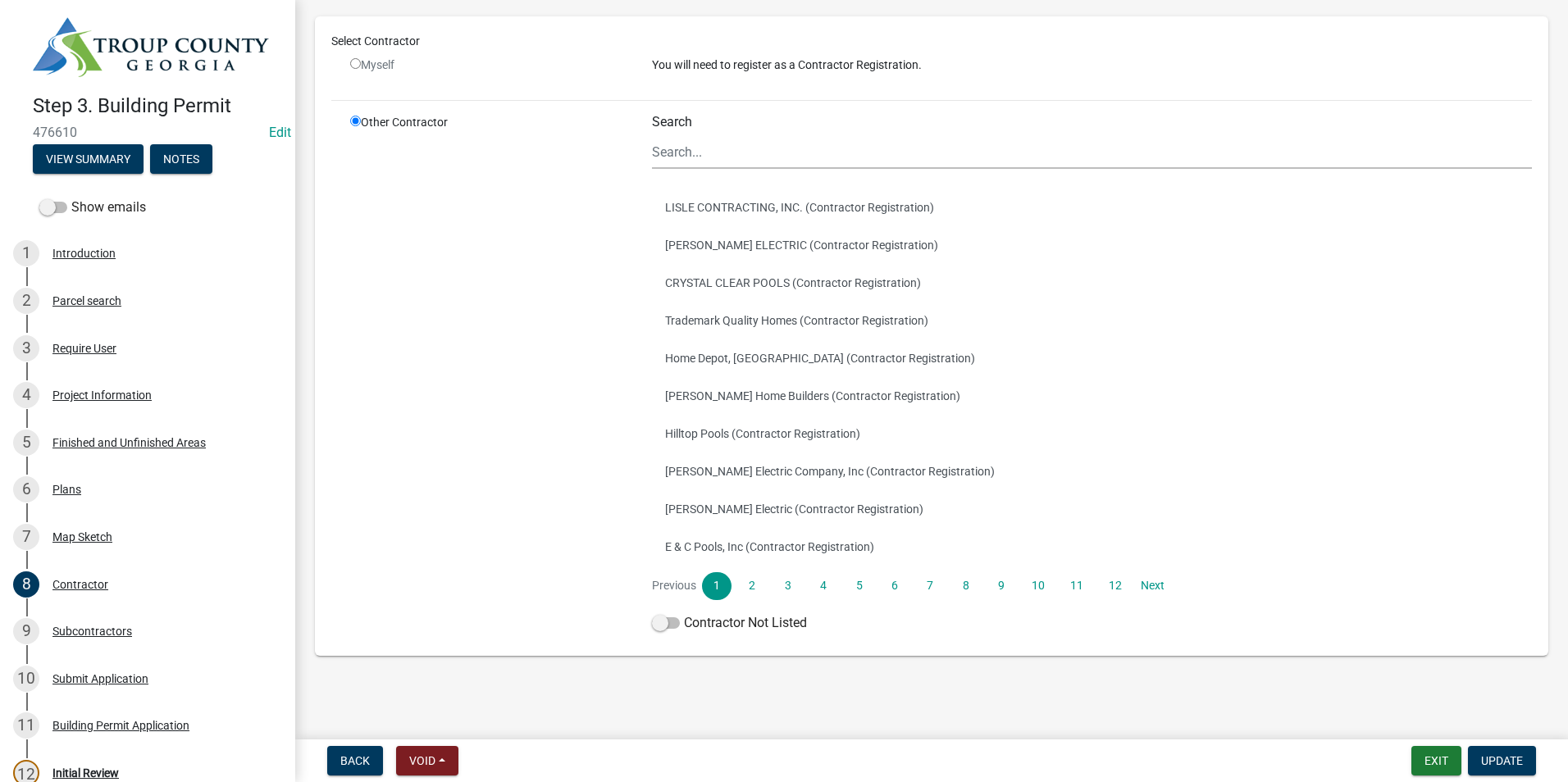
click at [360, 67] on input "radio" at bounding box center [355, 63] width 11 height 11
radio input "false"
radio input "true"
click at [360, 67] on input "radio" at bounding box center [355, 63] width 11 height 11
radio input "false"
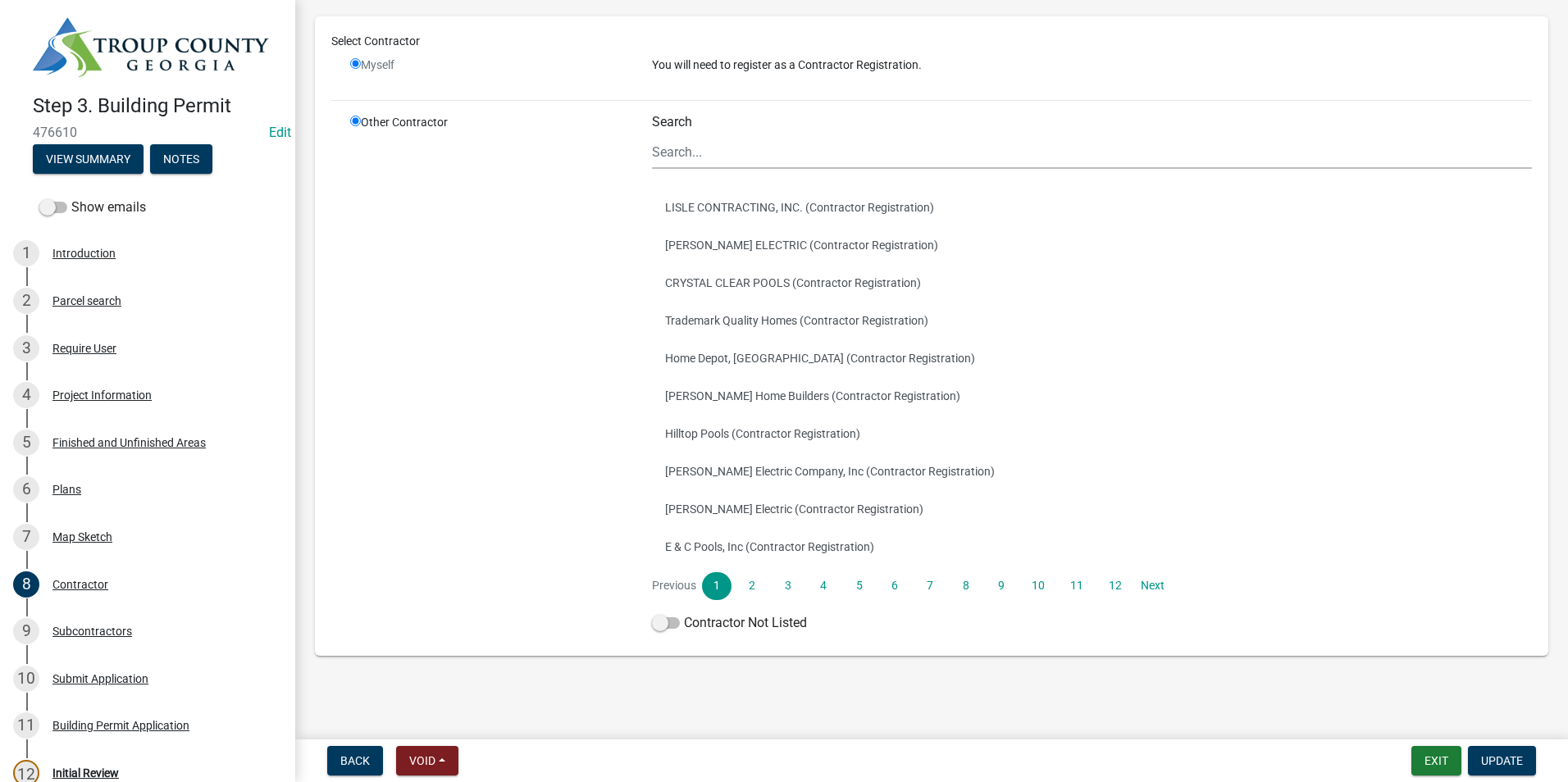
radio input "true"
click at [360, 67] on input "radio" at bounding box center [355, 63] width 11 height 11
radio input "false"
radio input "true"
click at [360, 67] on input "radio" at bounding box center [355, 63] width 11 height 11
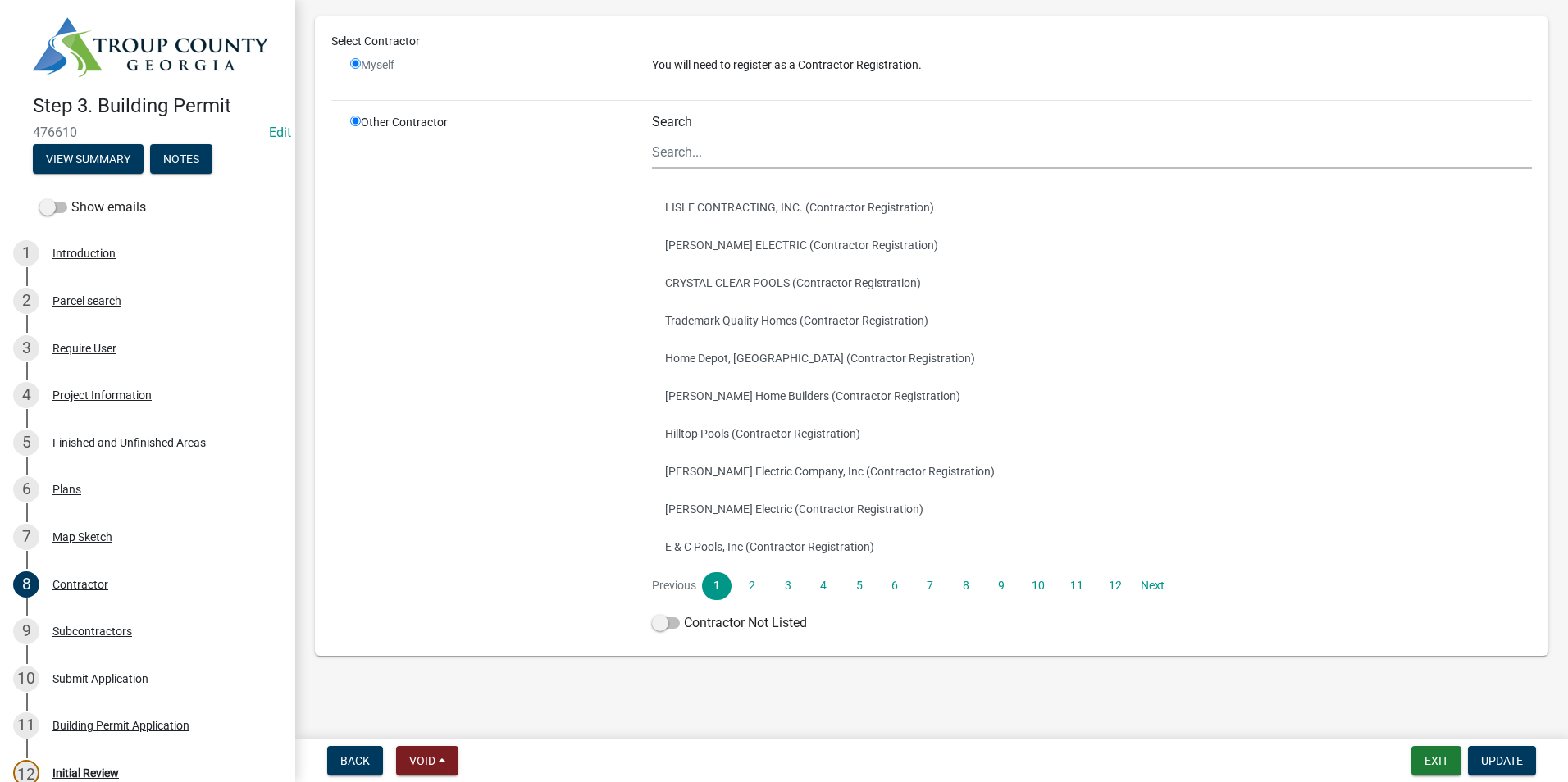
radio input "false"
radio input "true"
click at [727, 153] on input "Search" at bounding box center [1092, 152] width 880 height 33
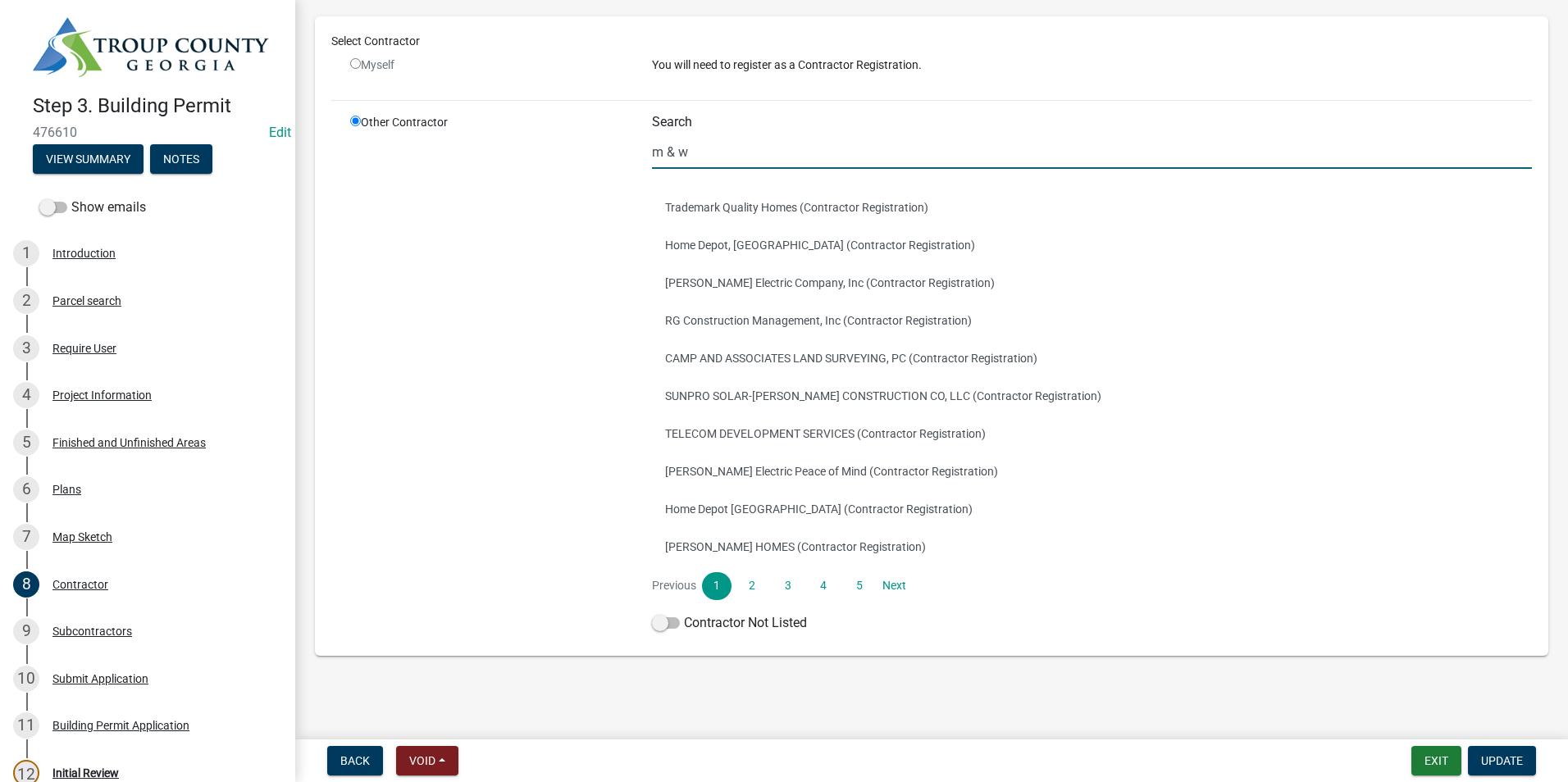
type input "m & w"
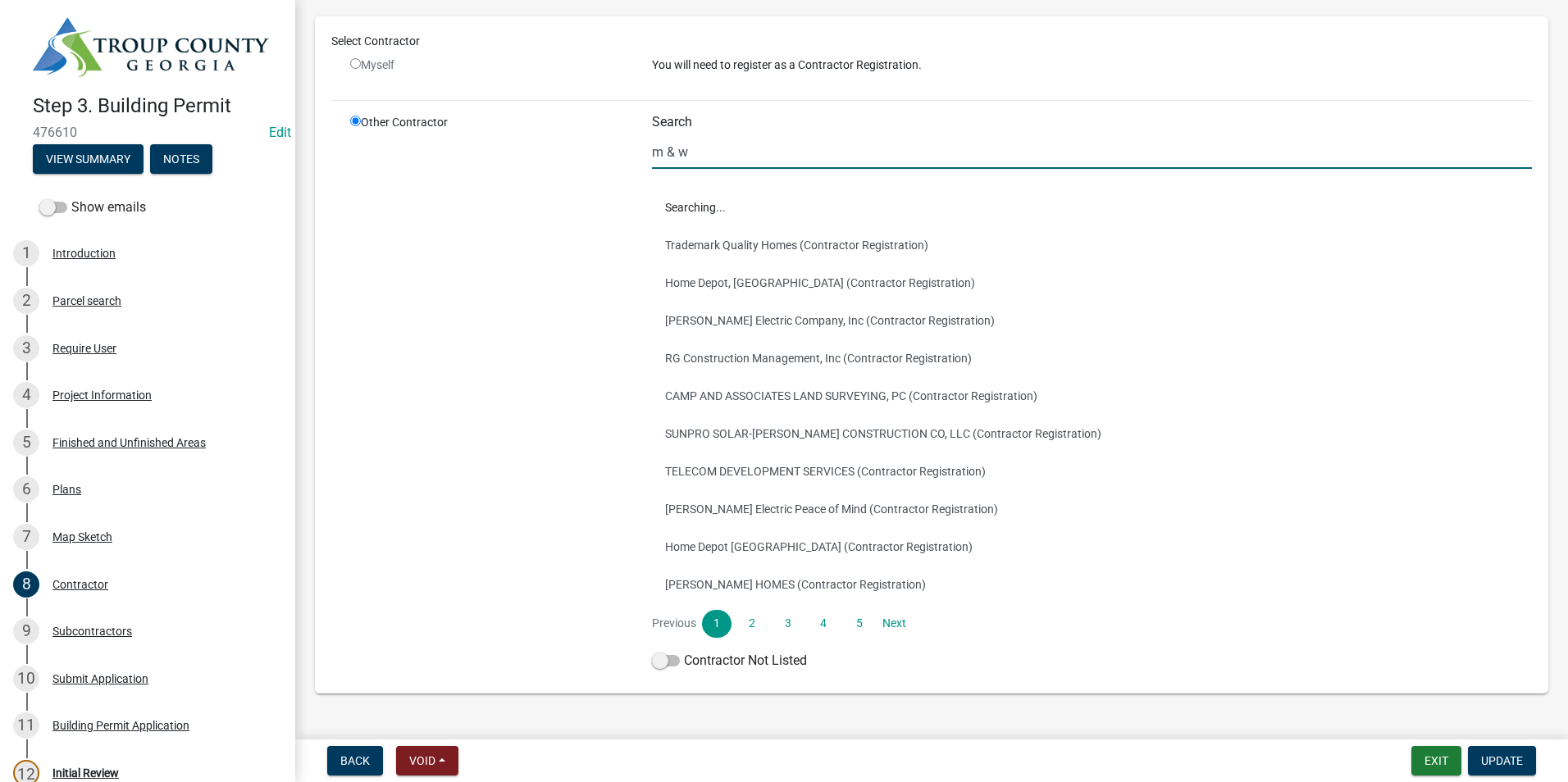
scroll to position [0, 0]
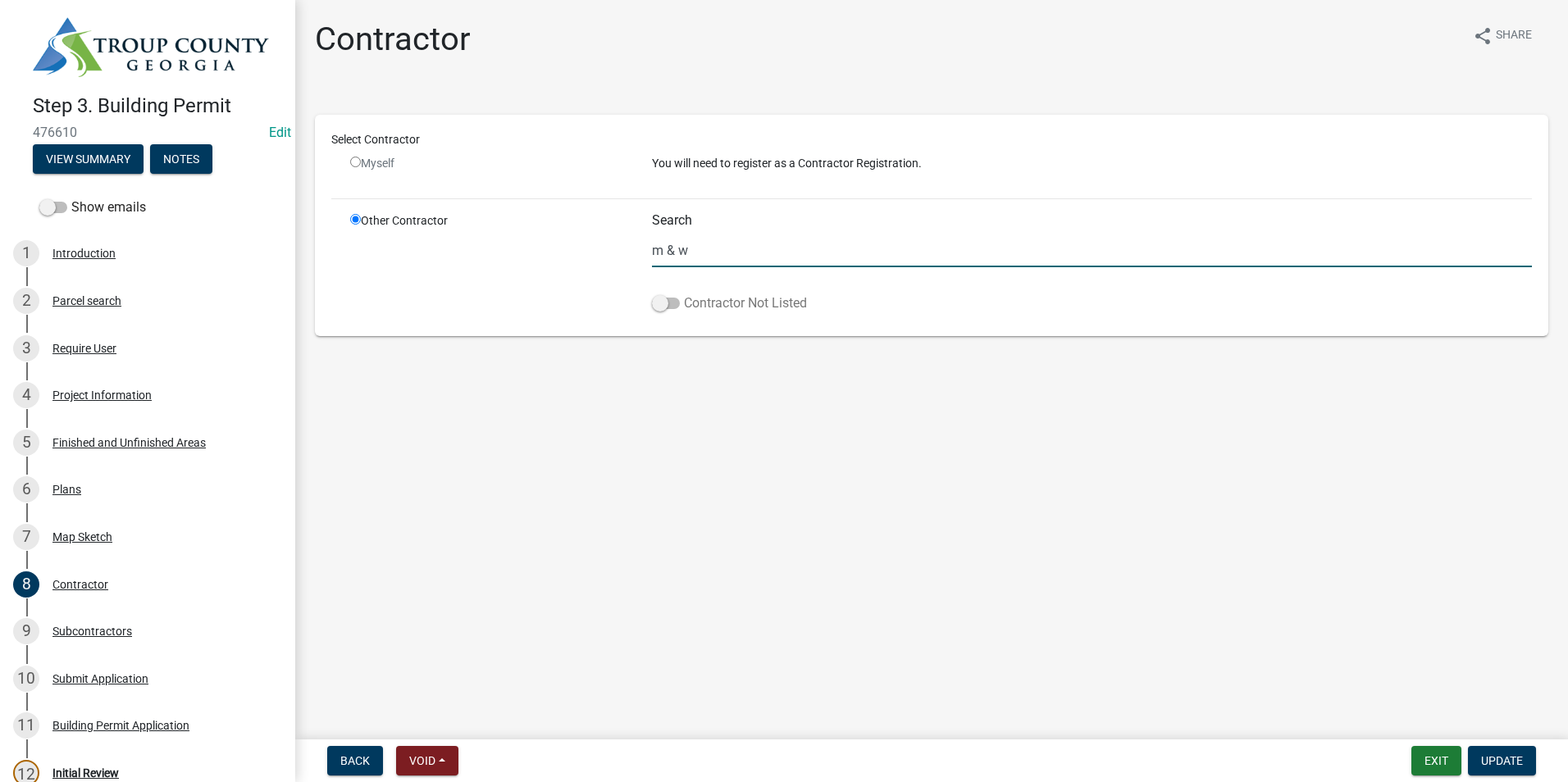
click at [669, 304] on span at bounding box center [666, 302] width 28 height 11
click at [684, 294] on input "Contractor Not Listed" at bounding box center [684, 294] width 0 height 0
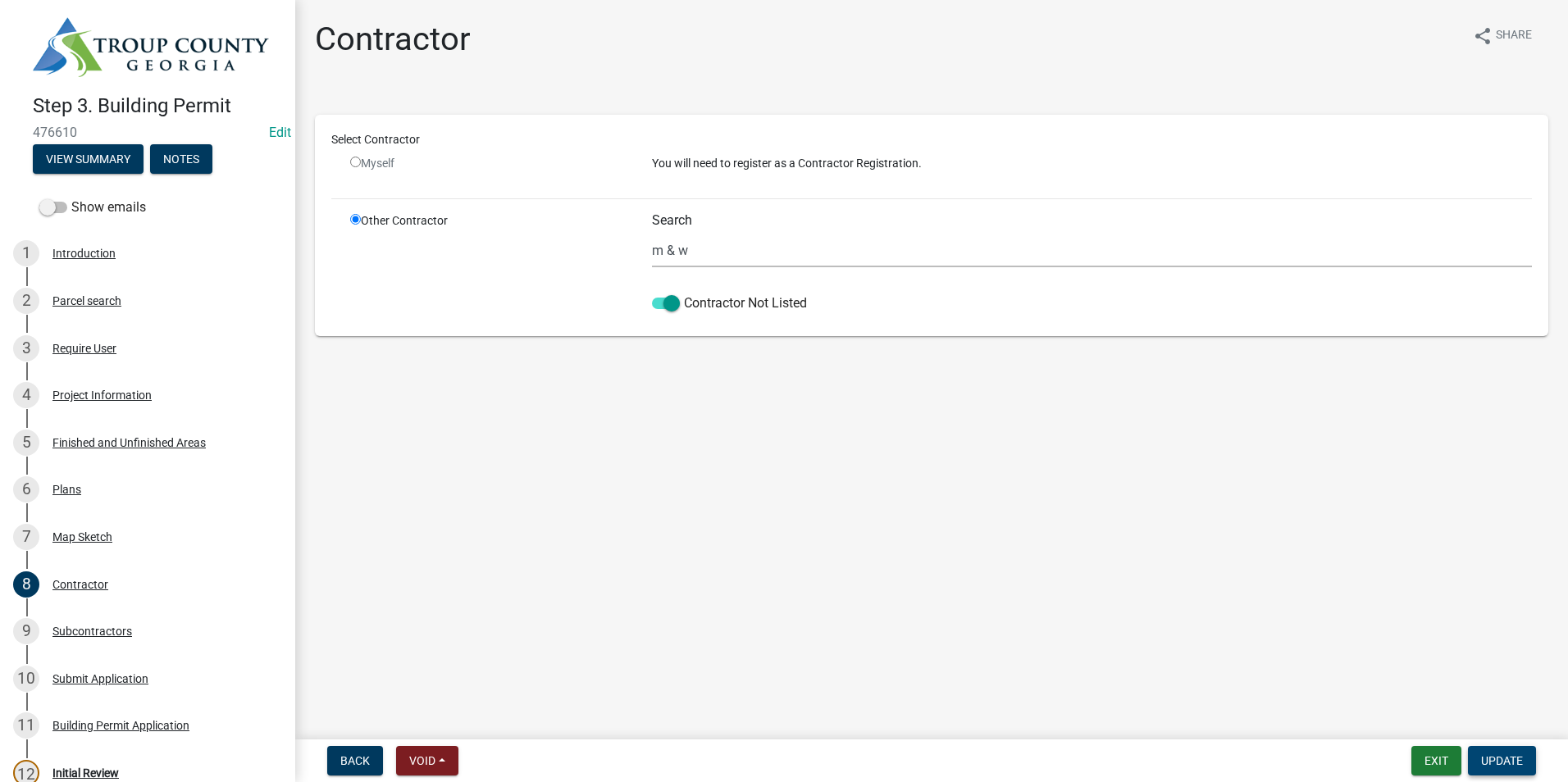
click at [1491, 762] on span "Update" at bounding box center [1502, 760] width 42 height 13
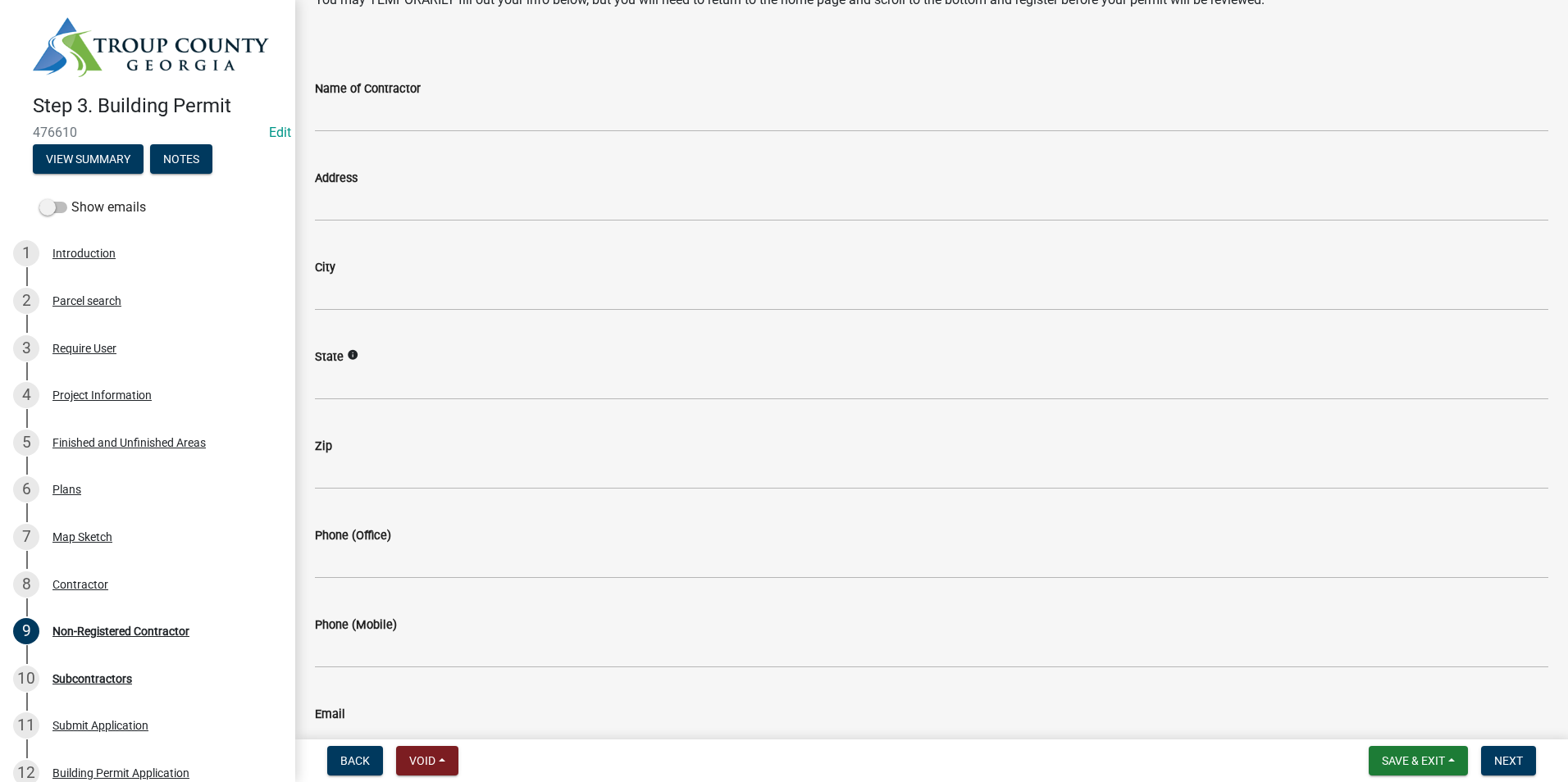
scroll to position [164, 0]
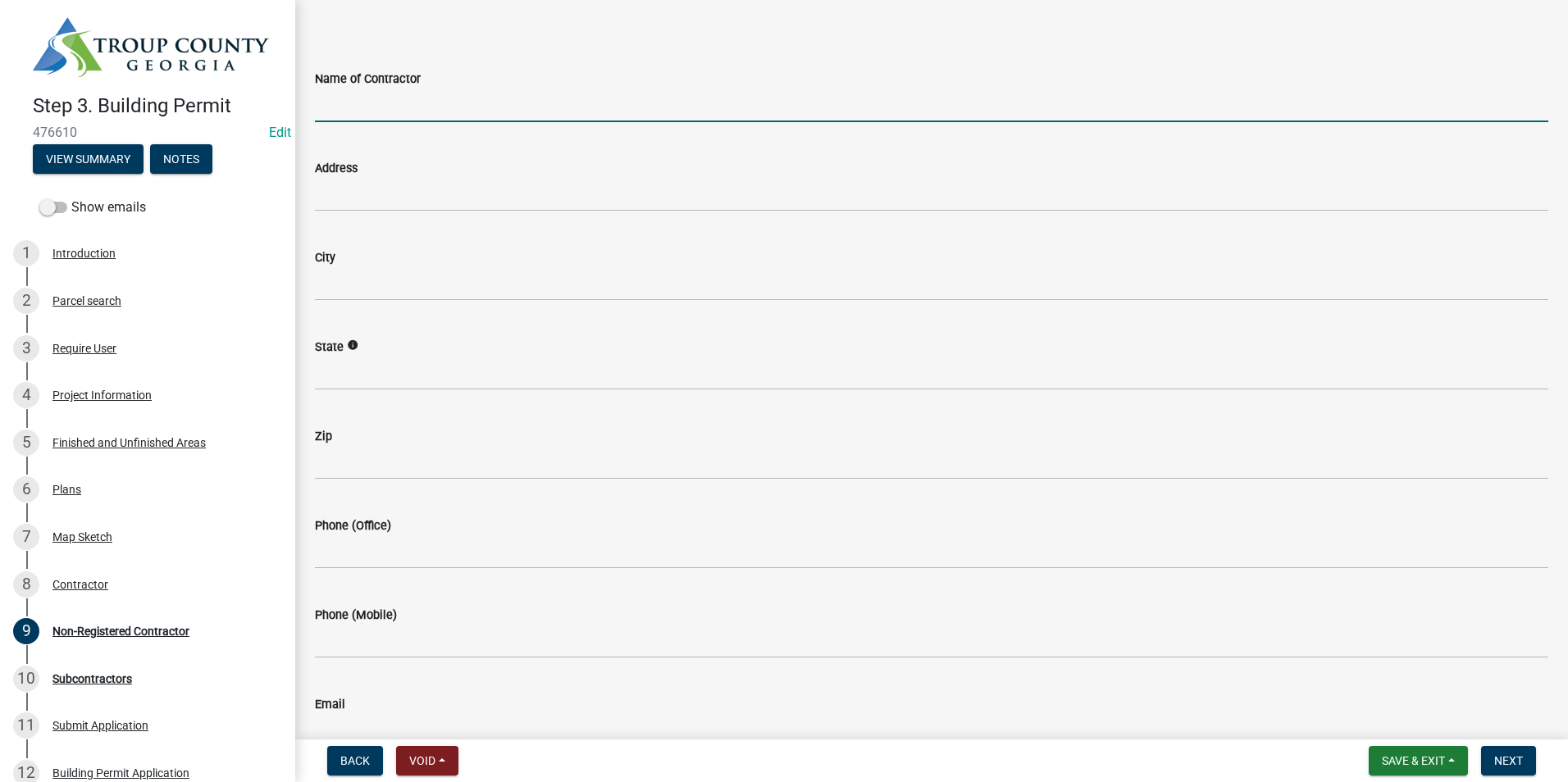
click at [383, 97] on input "Name of Contractor" at bounding box center [932, 105] width 1234 height 33
type input "David McMichen"
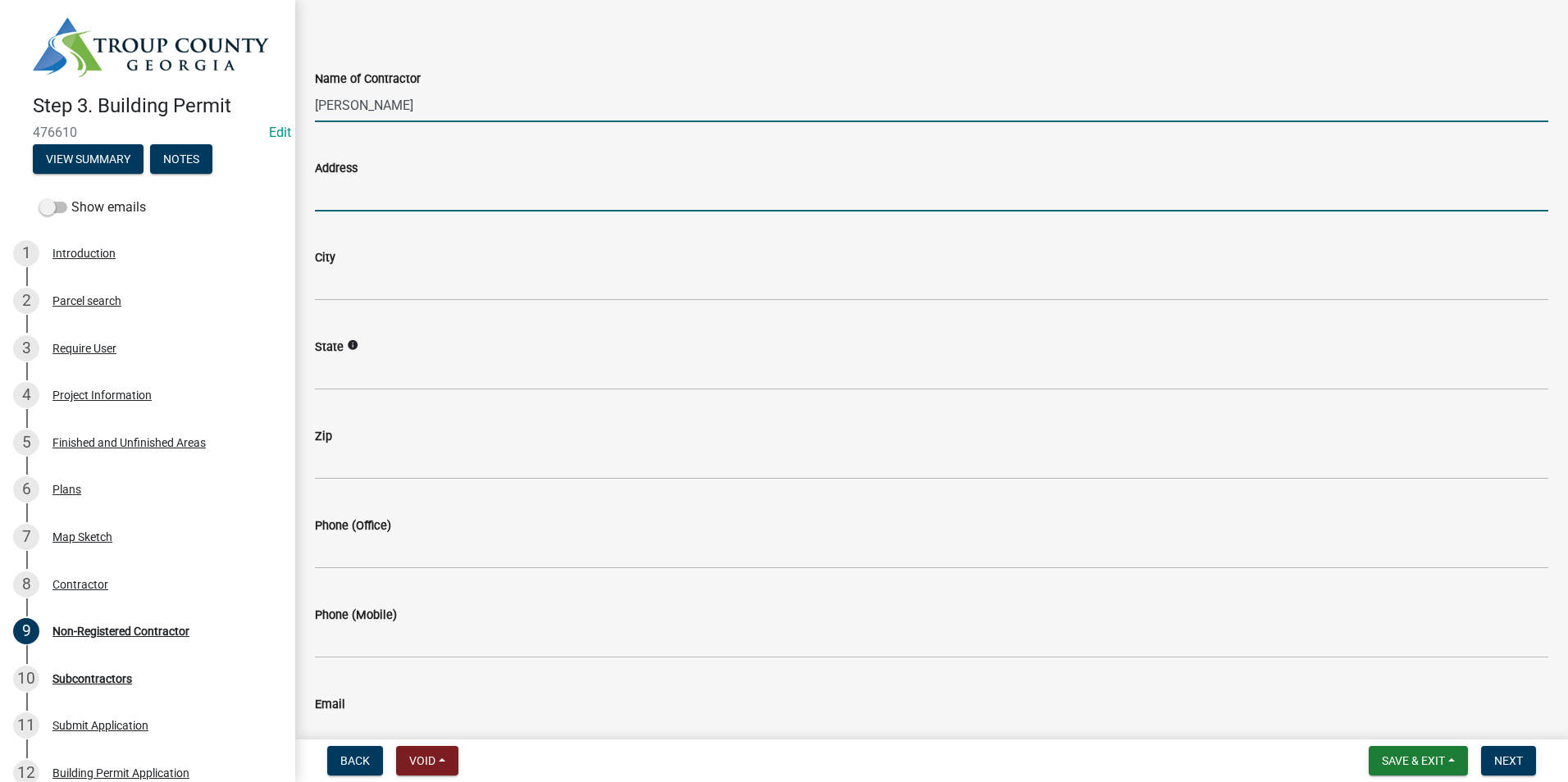
click at [364, 195] on input "Address" at bounding box center [932, 194] width 1234 height 33
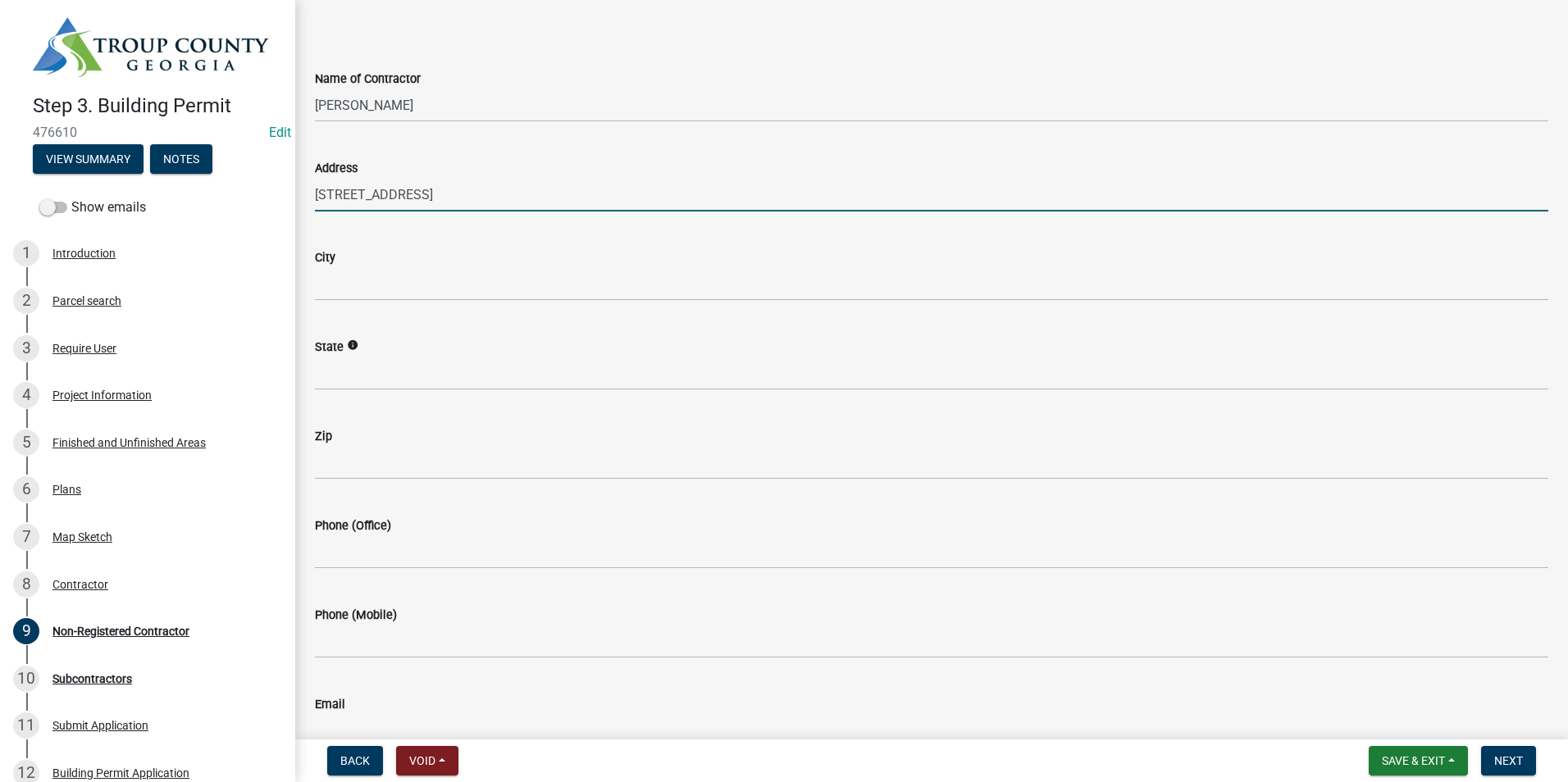
type input "94 Sunny Land Dr"
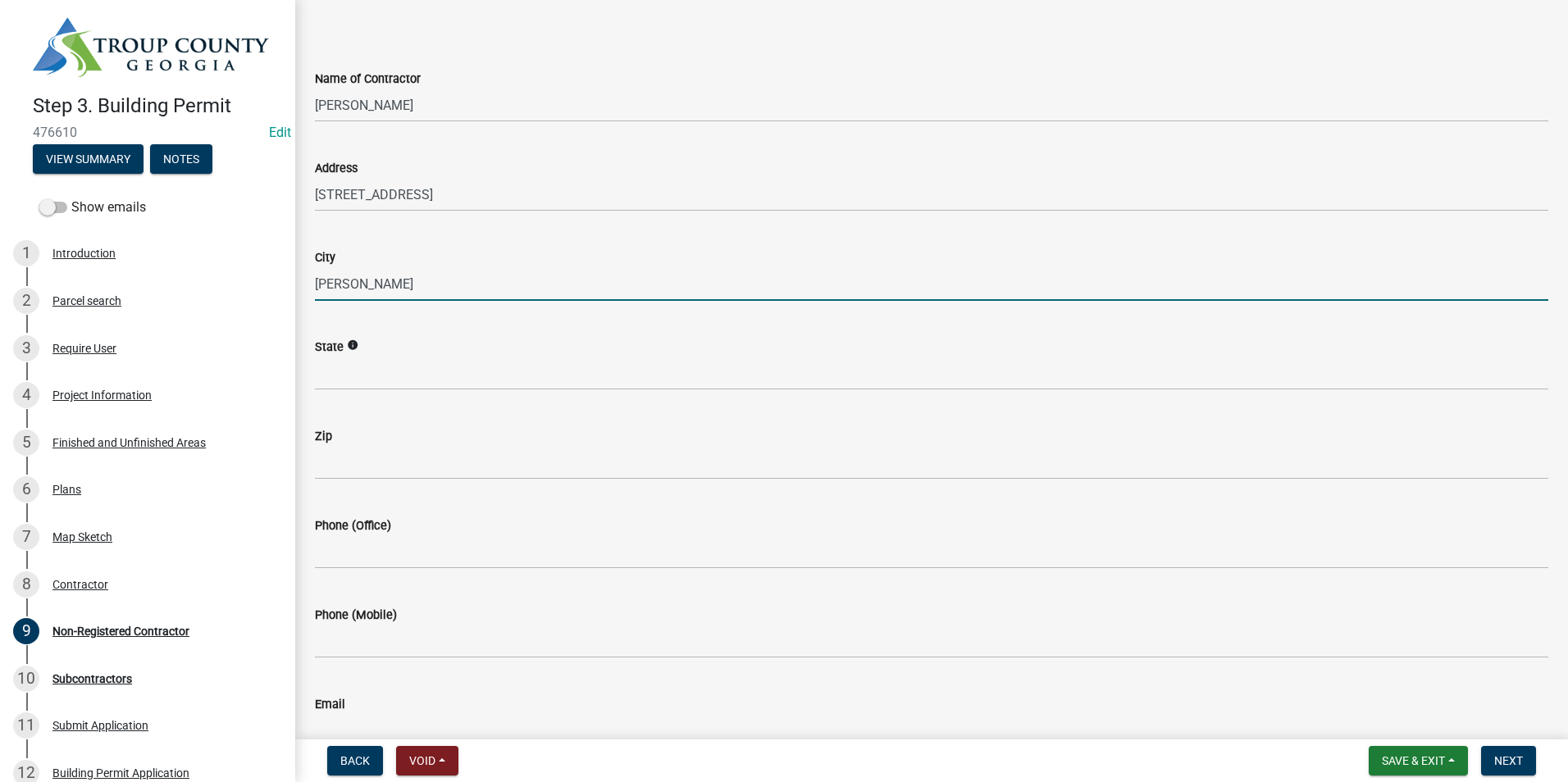
type input "Hiram"
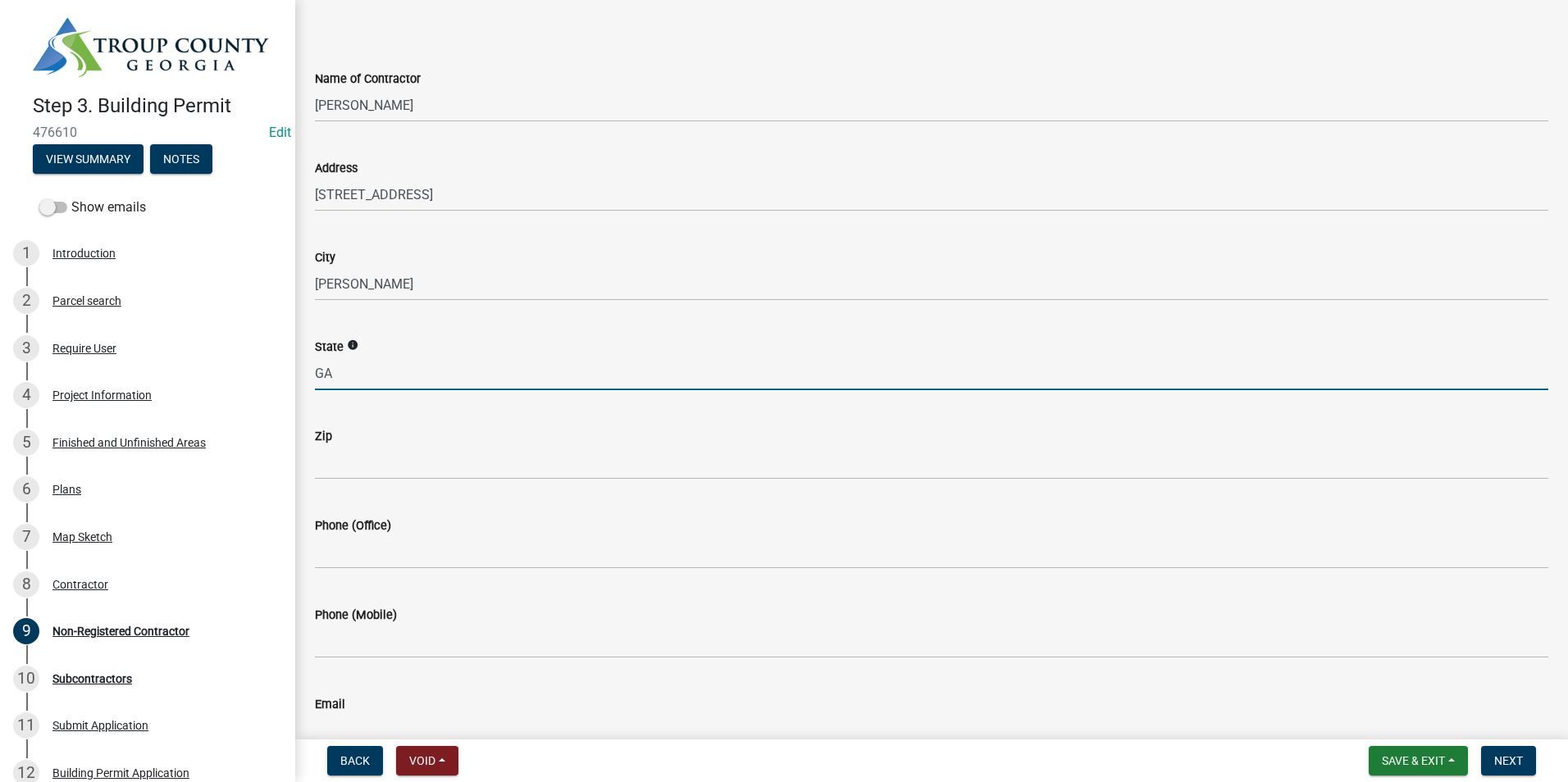
type input "GA"
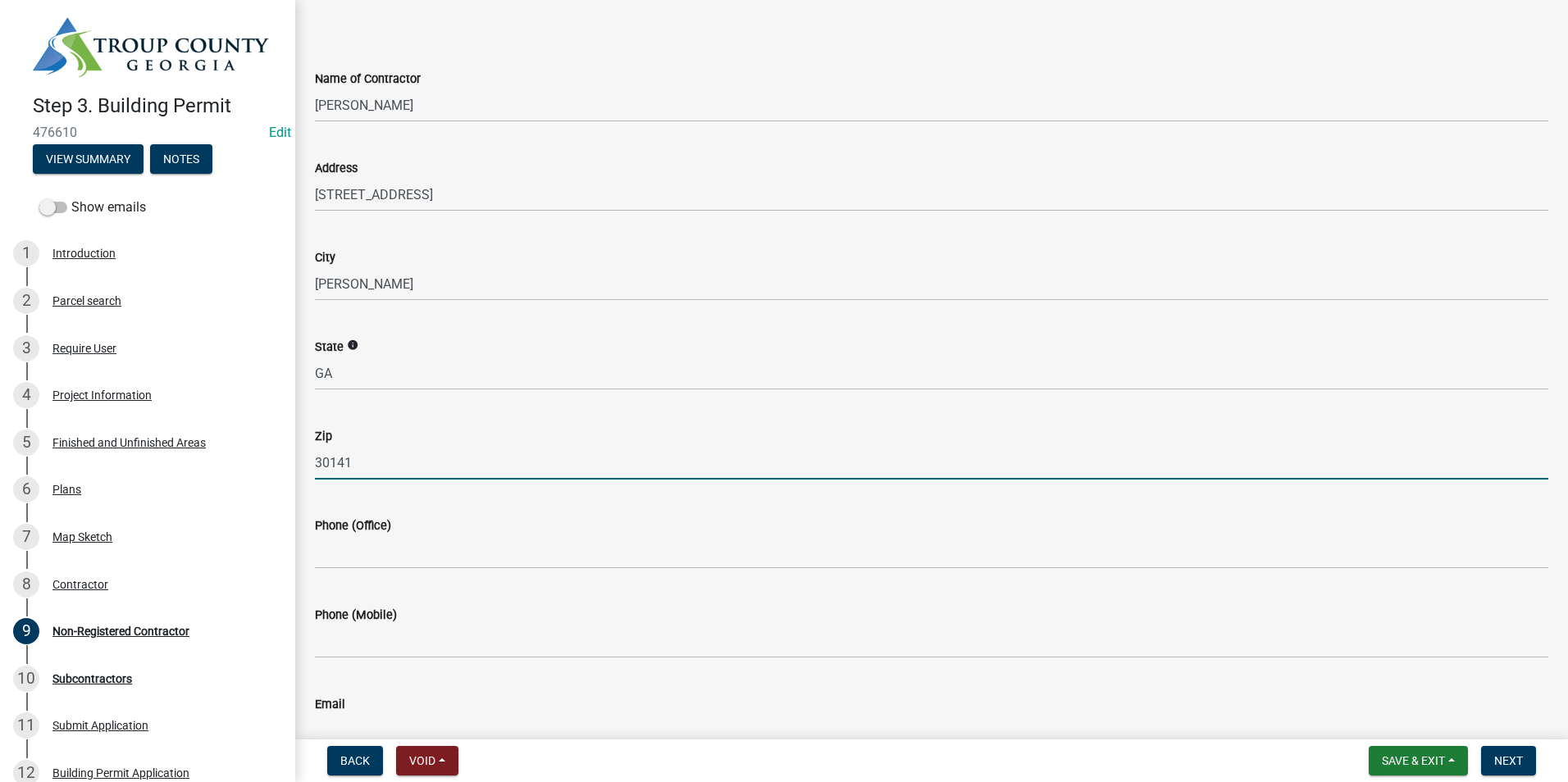
type input "30141"
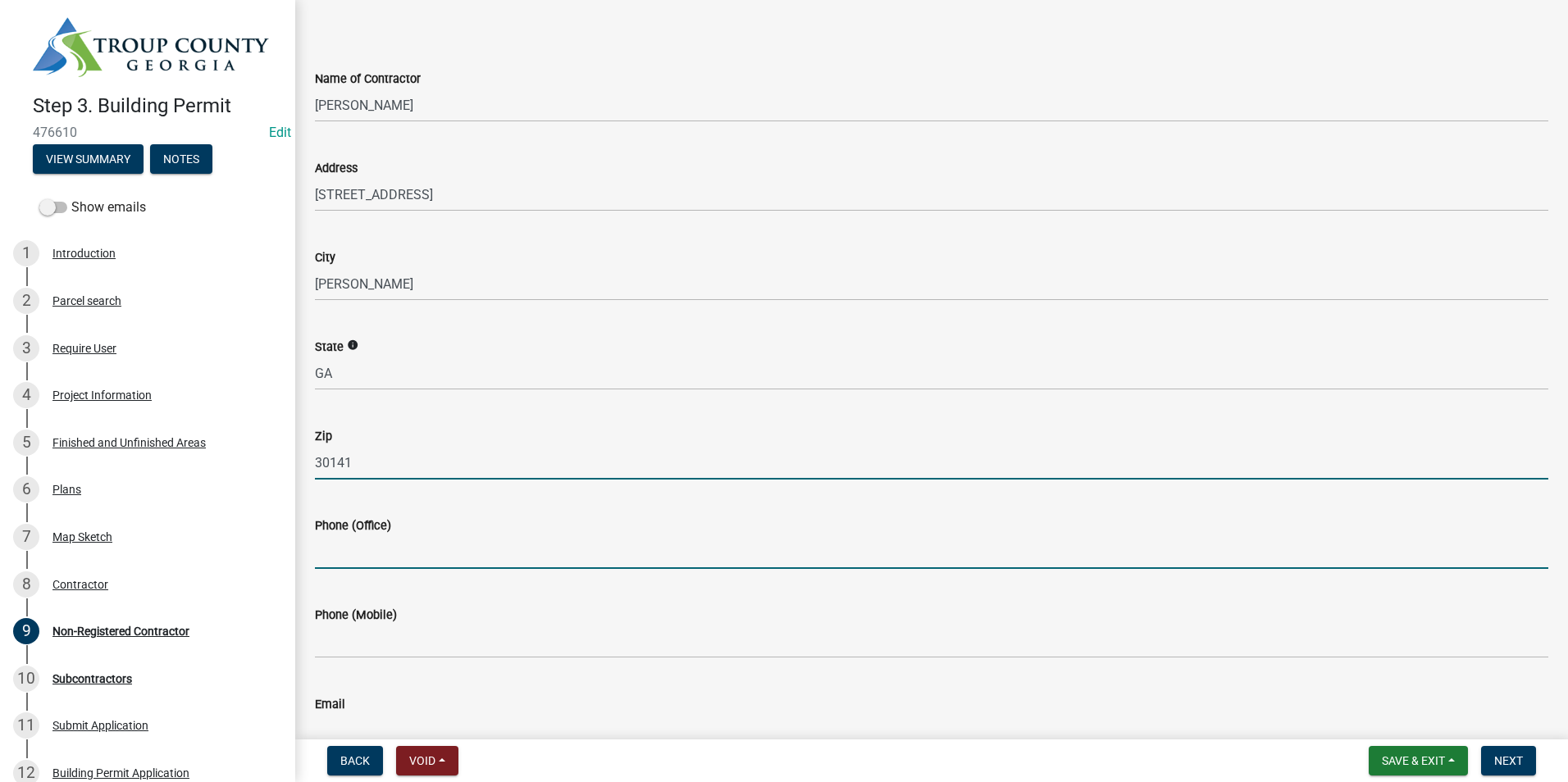
click at [407, 555] on input "Phone (Office)" at bounding box center [932, 551] width 1234 height 33
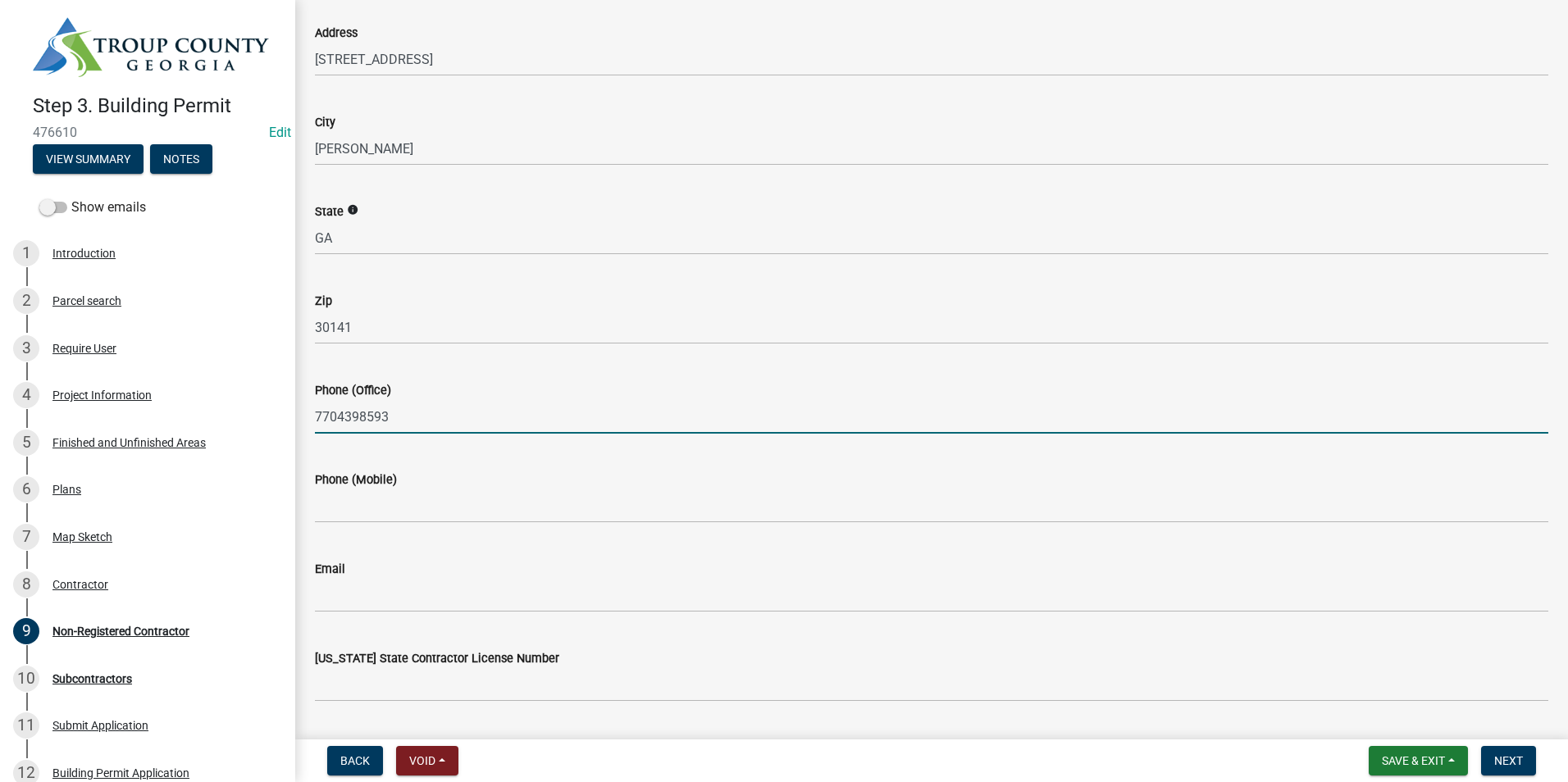
scroll to position [328, 0]
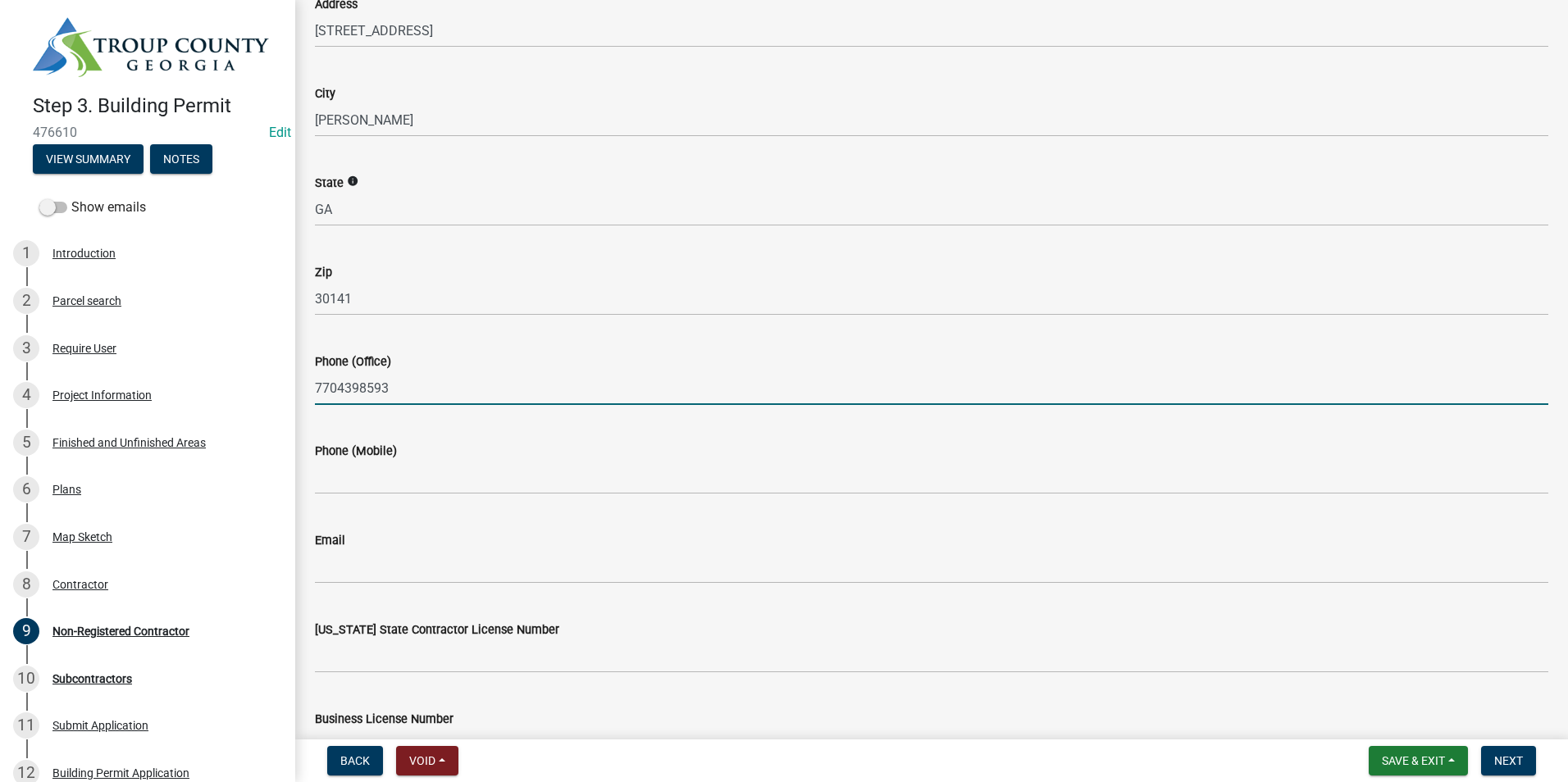
type input "7704398593"
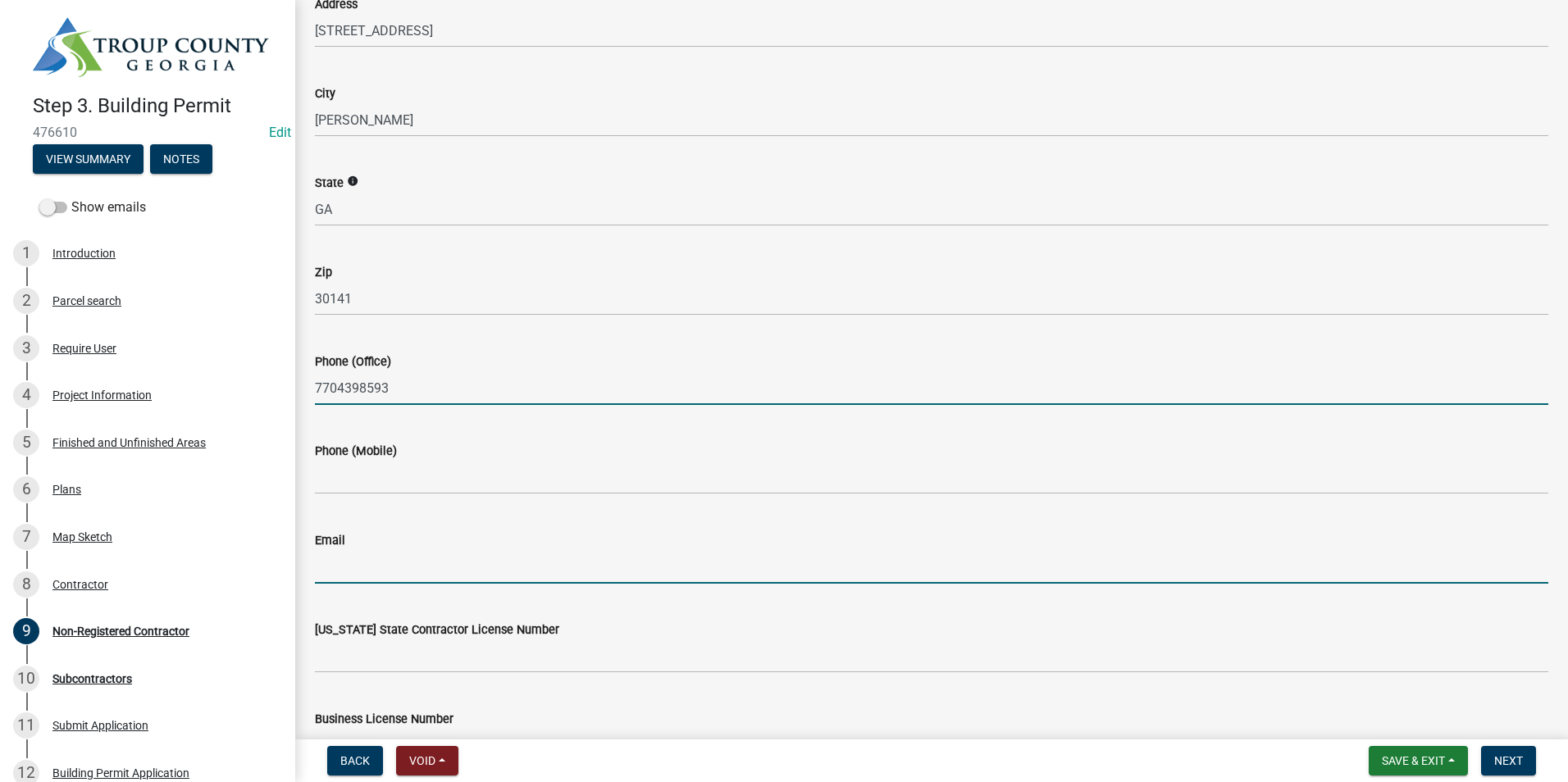
click at [398, 569] on input "Email" at bounding box center [932, 566] width 1234 height 33
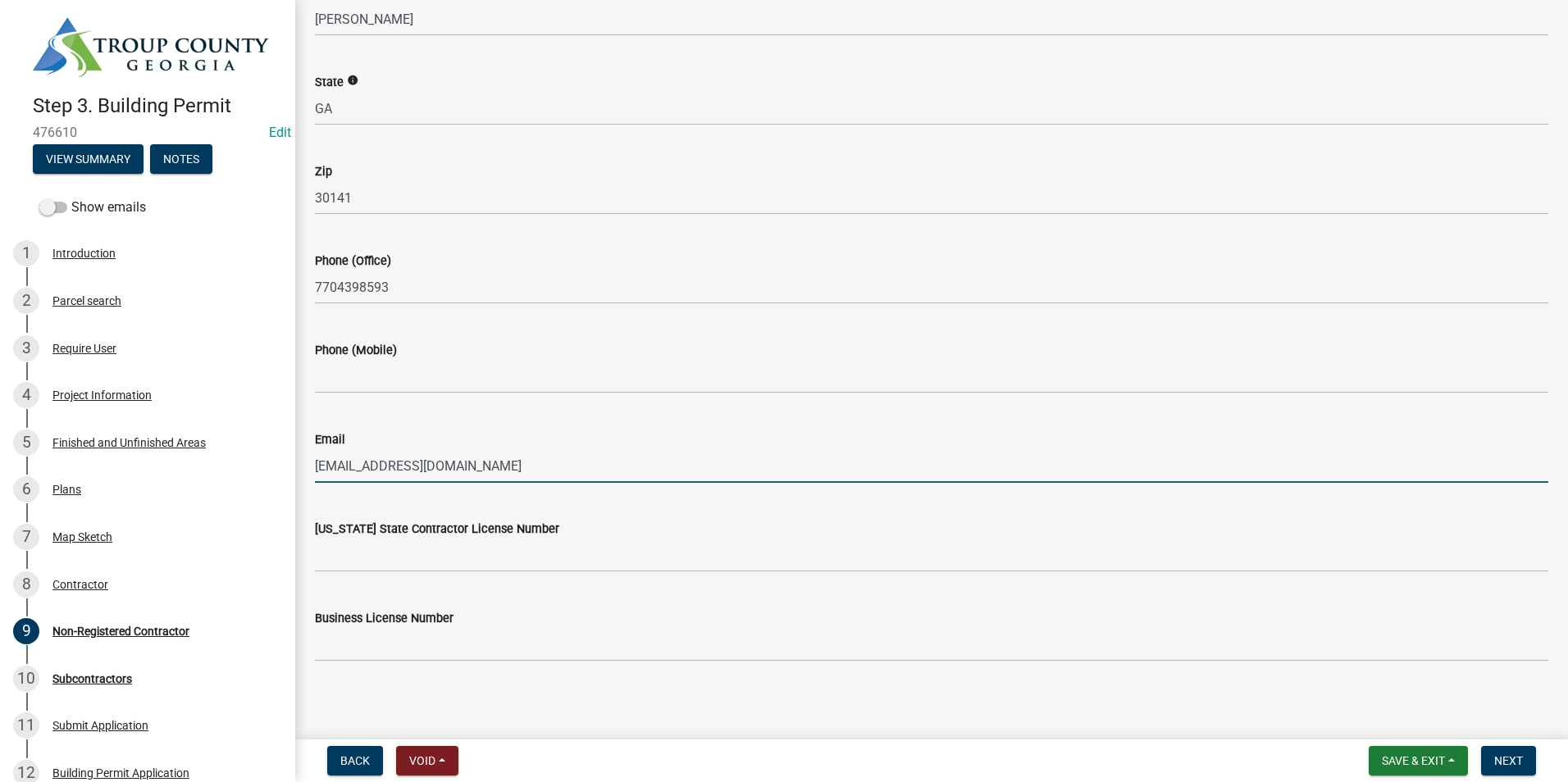
scroll to position [434, 0]
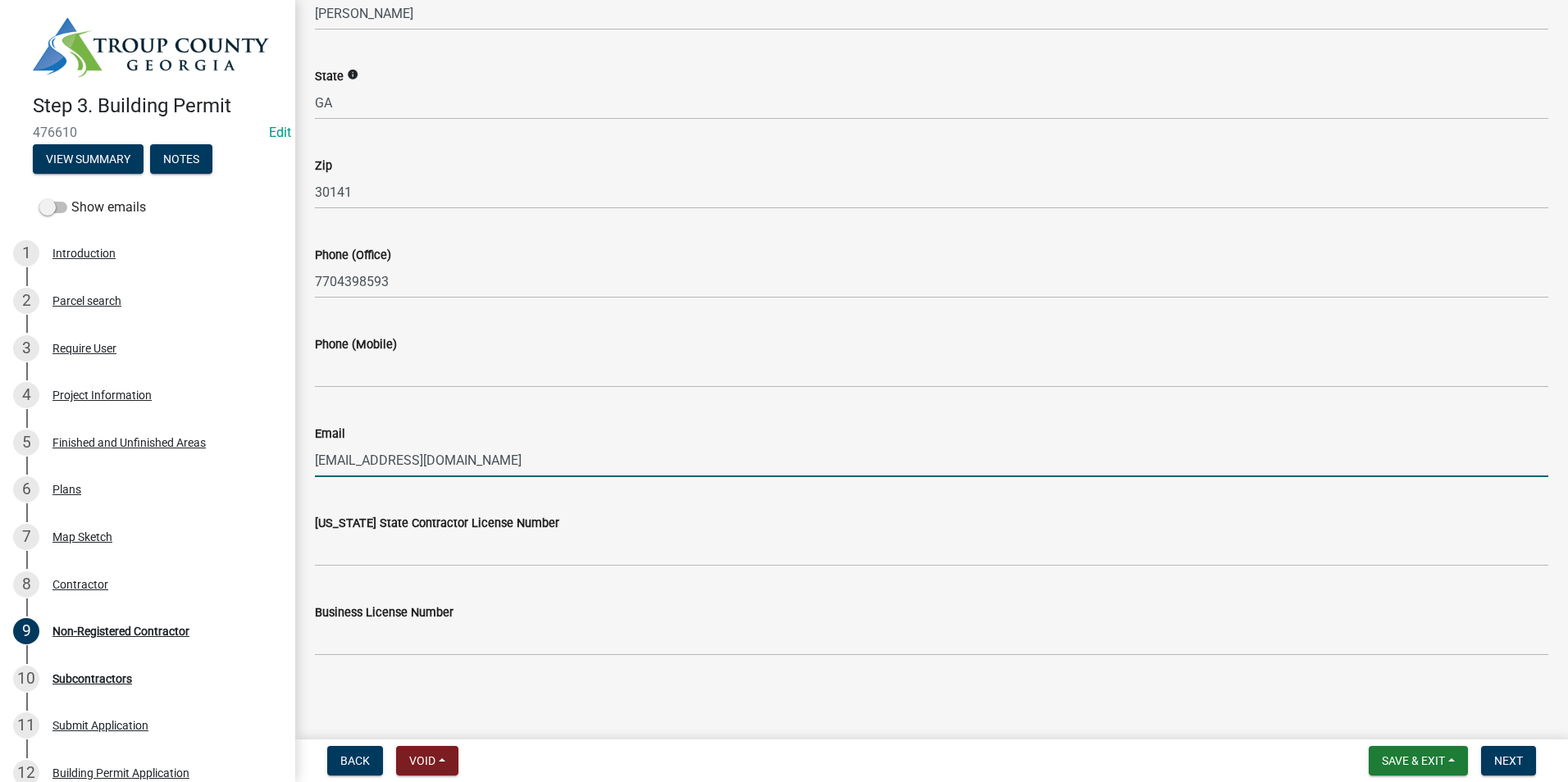
type input "mwelectric@bellsouth.net"
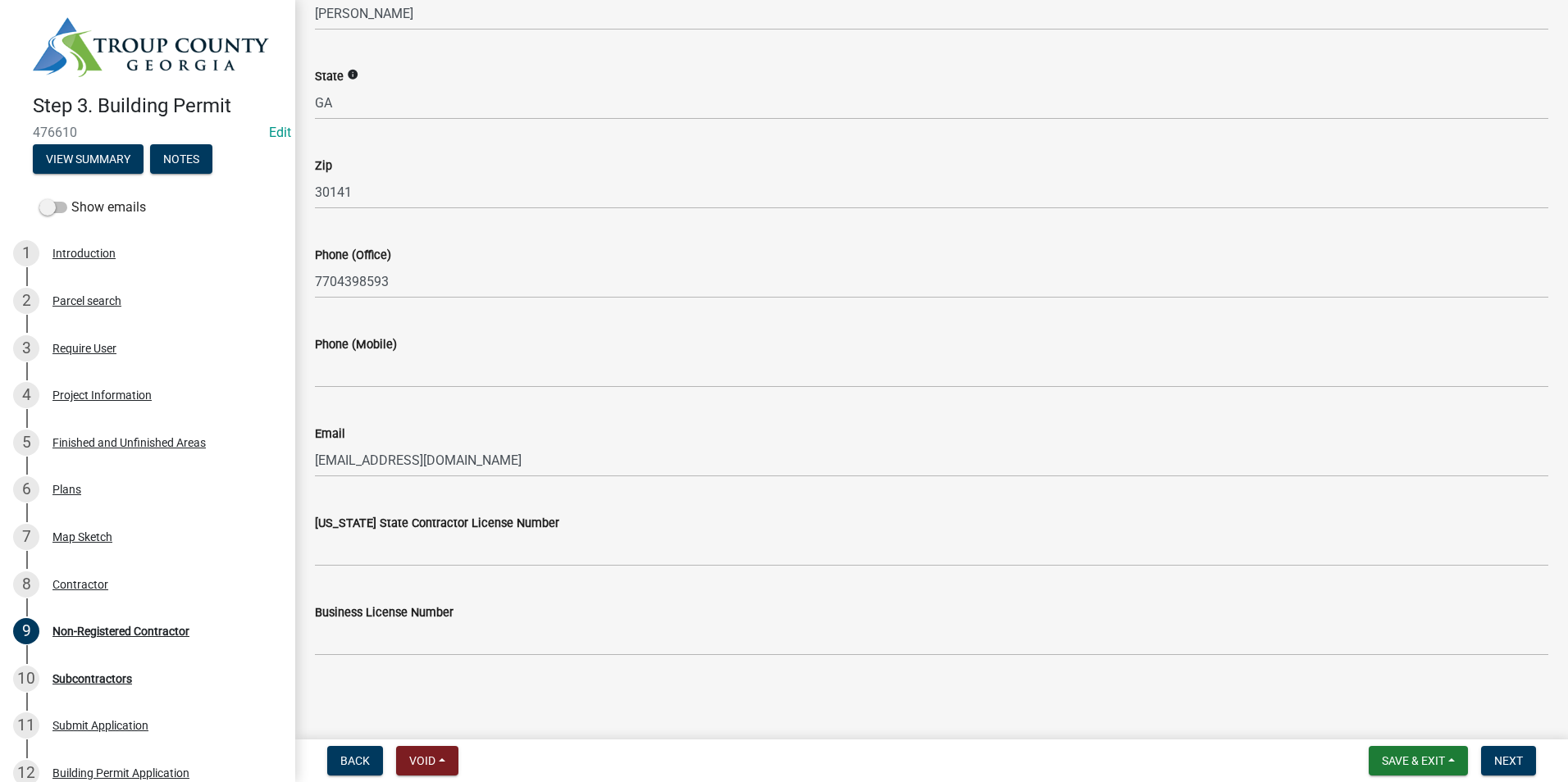
drag, startPoint x: 447, startPoint y: 588, endPoint x: 454, endPoint y: 570, distance: 19.3
click at [447, 586] on div "Business License Number" at bounding box center [932, 618] width 1234 height 77
click at [454, 570] on wm-data-entity-input "Georgia State Contractor License Number" at bounding box center [932, 535] width 1234 height 89
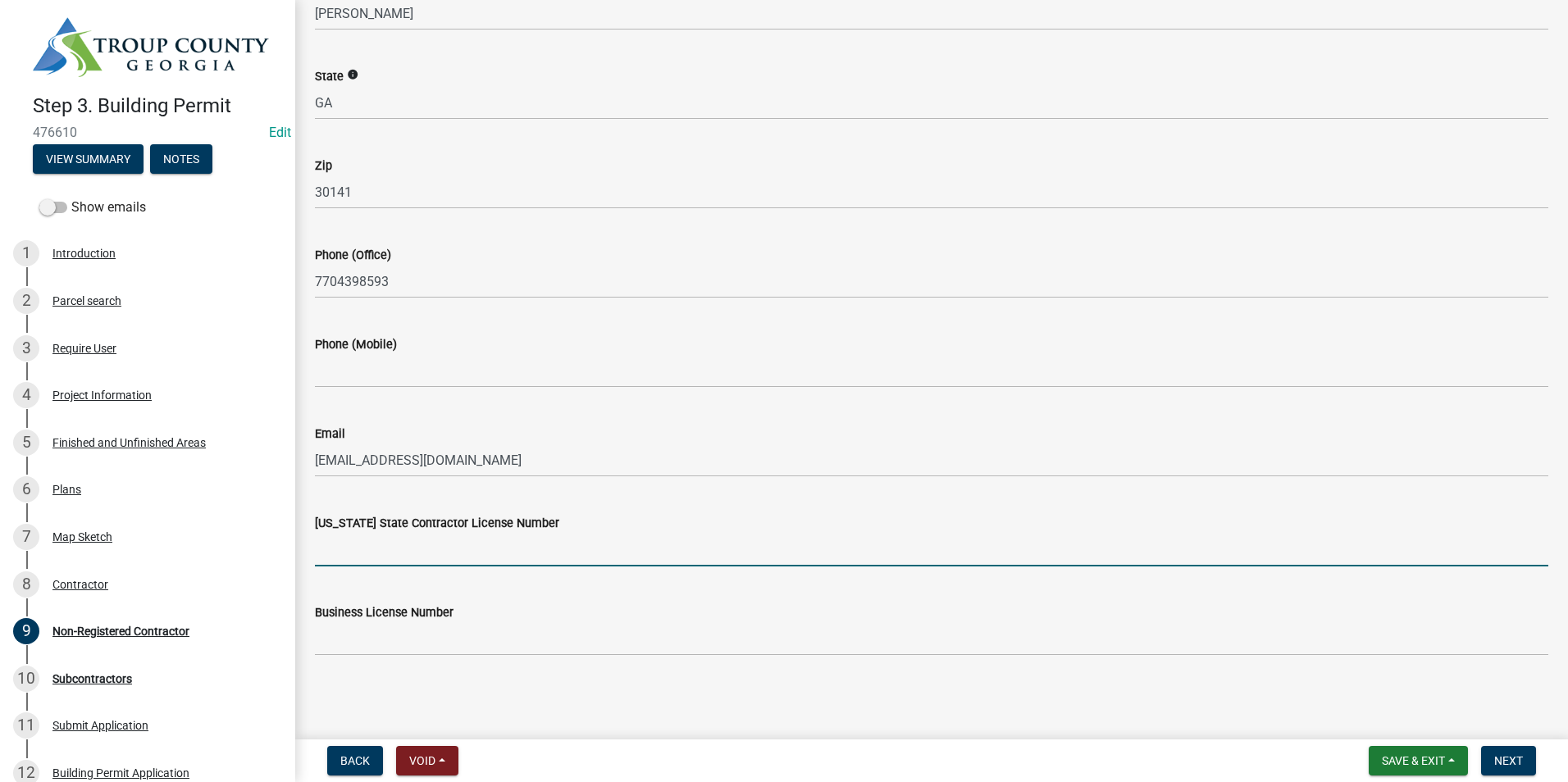
click at [463, 554] on input "Georgia State Contractor License Number" at bounding box center [932, 549] width 1234 height 33
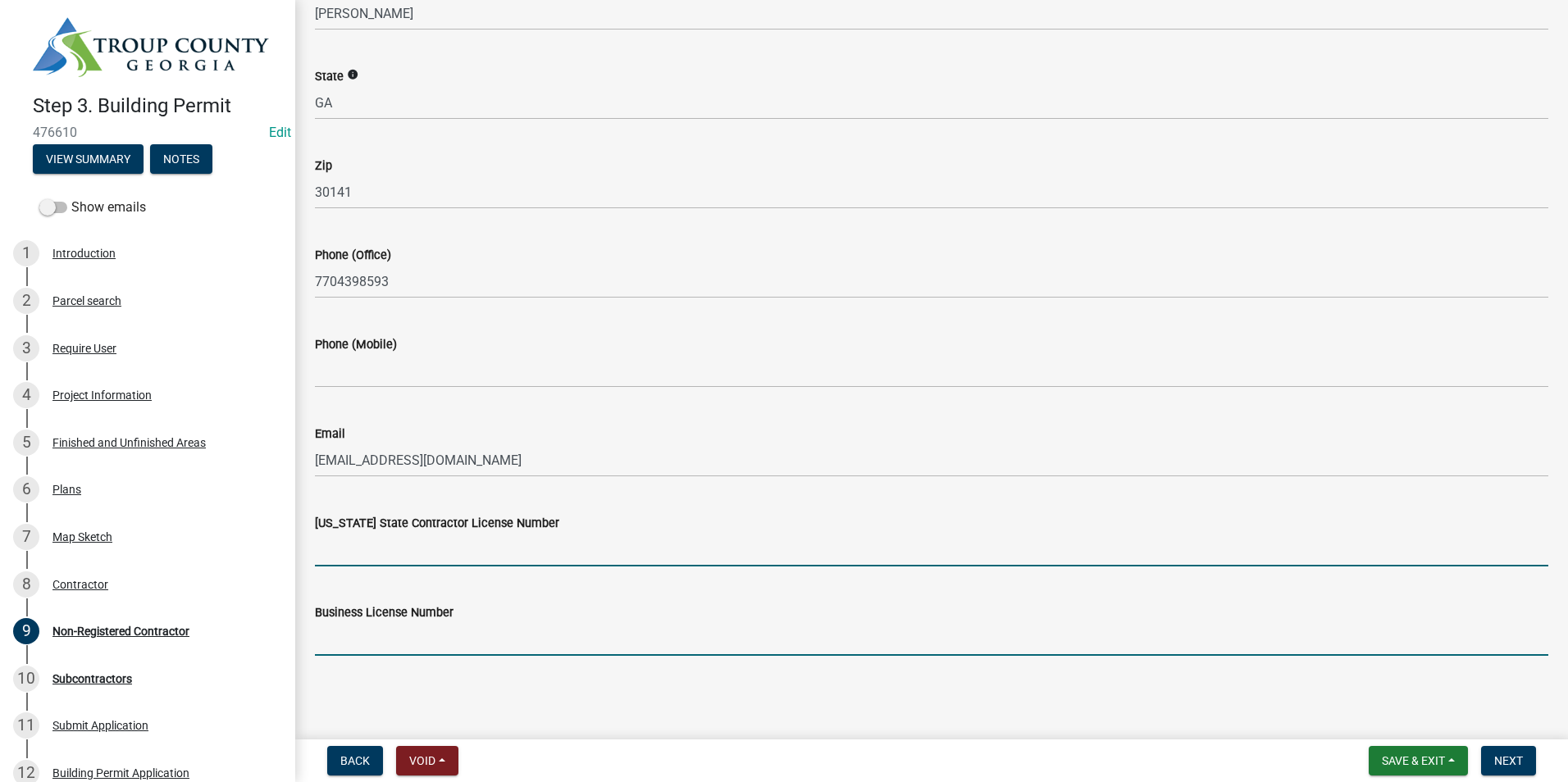
click at [478, 638] on input "Business License Number" at bounding box center [932, 638] width 1234 height 33
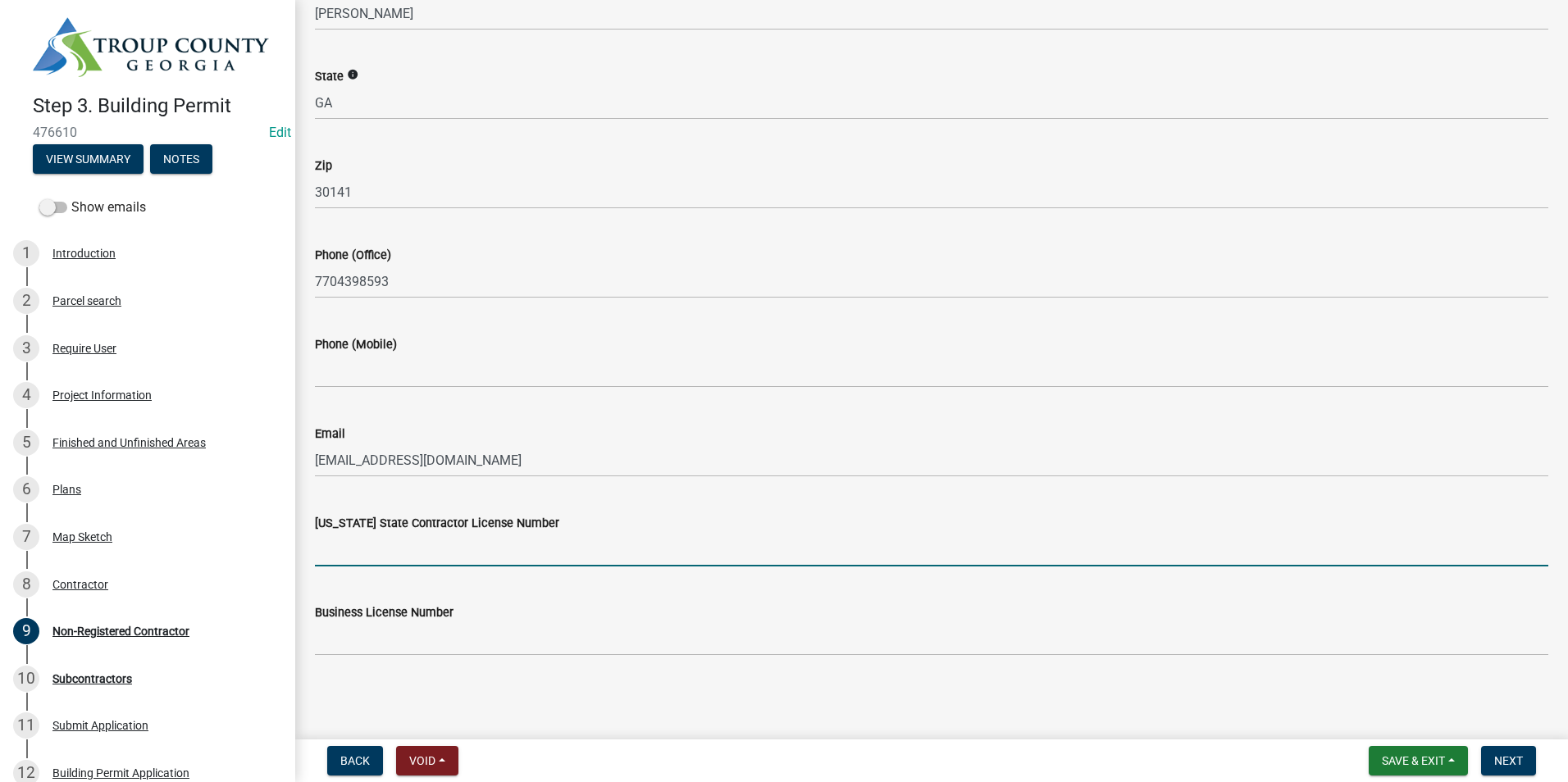
click at [750, 560] on input "Georgia State Contractor License Number" at bounding box center [932, 549] width 1234 height 33
type input "EN006200"
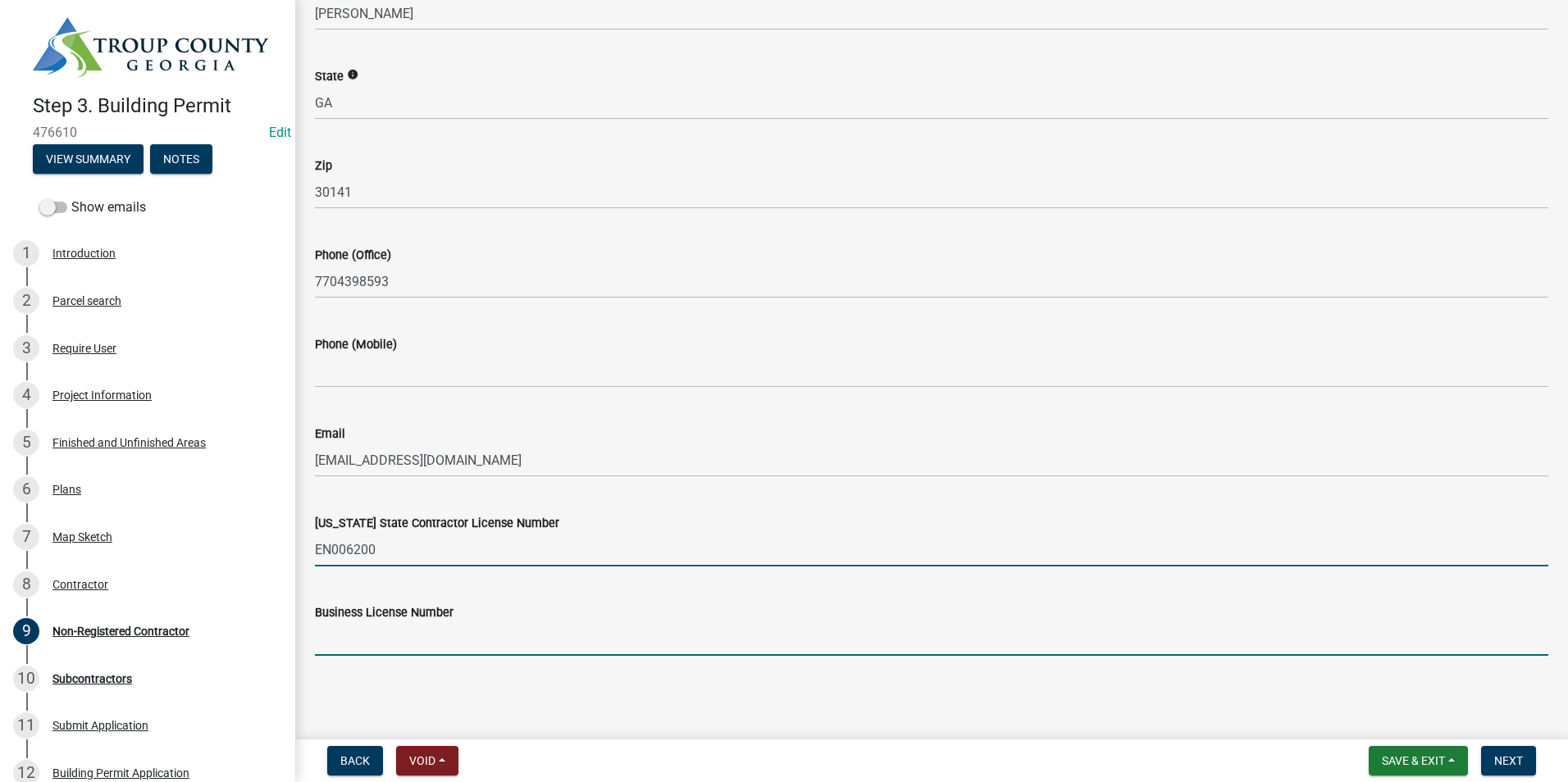
click at [359, 644] on input "Business License Number" at bounding box center [932, 638] width 1234 height 33
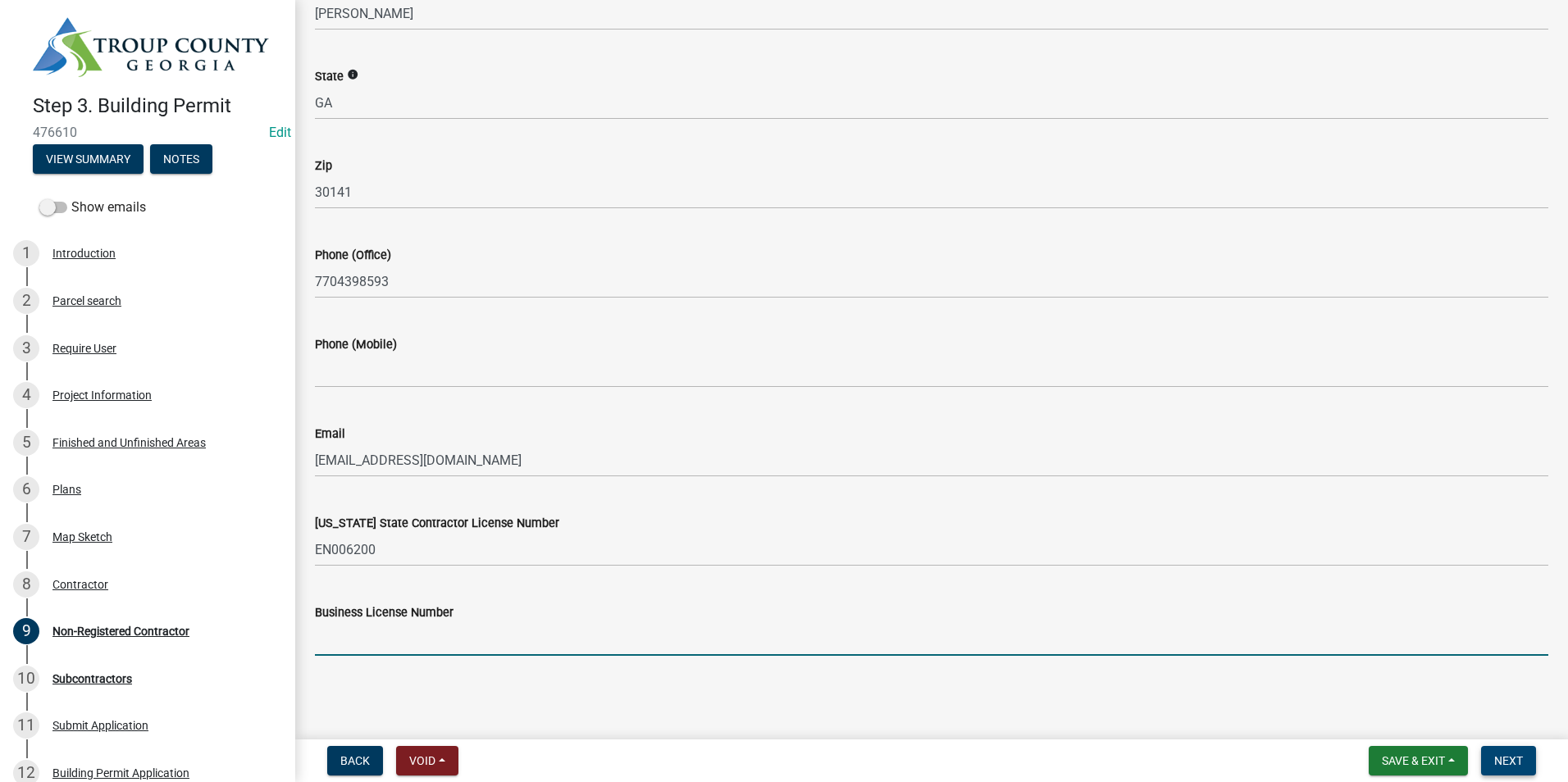
click at [1514, 759] on span "Next" at bounding box center [1509, 760] width 29 height 13
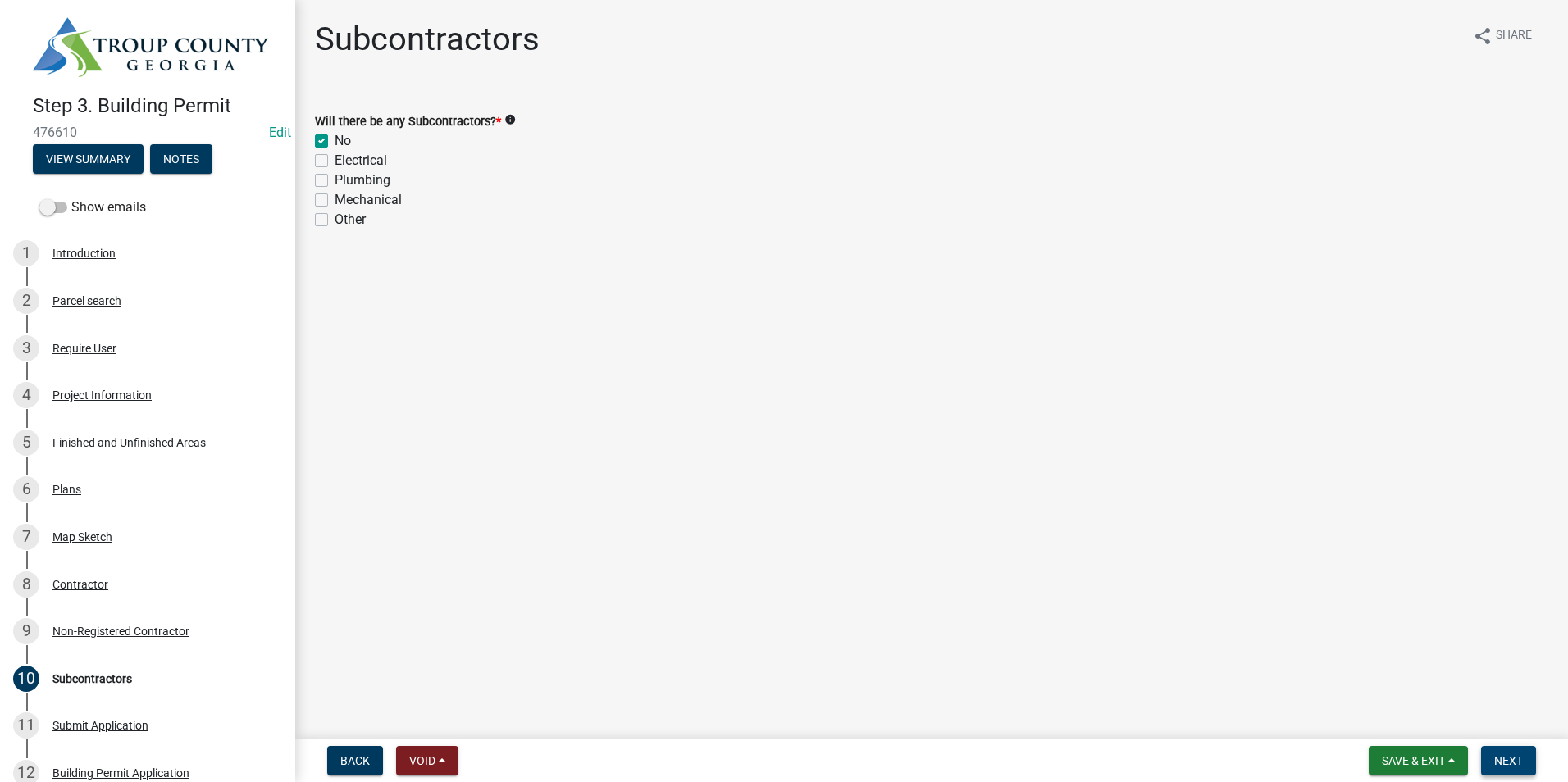
click at [1525, 756] on button "Next" at bounding box center [1508, 761] width 55 height 30
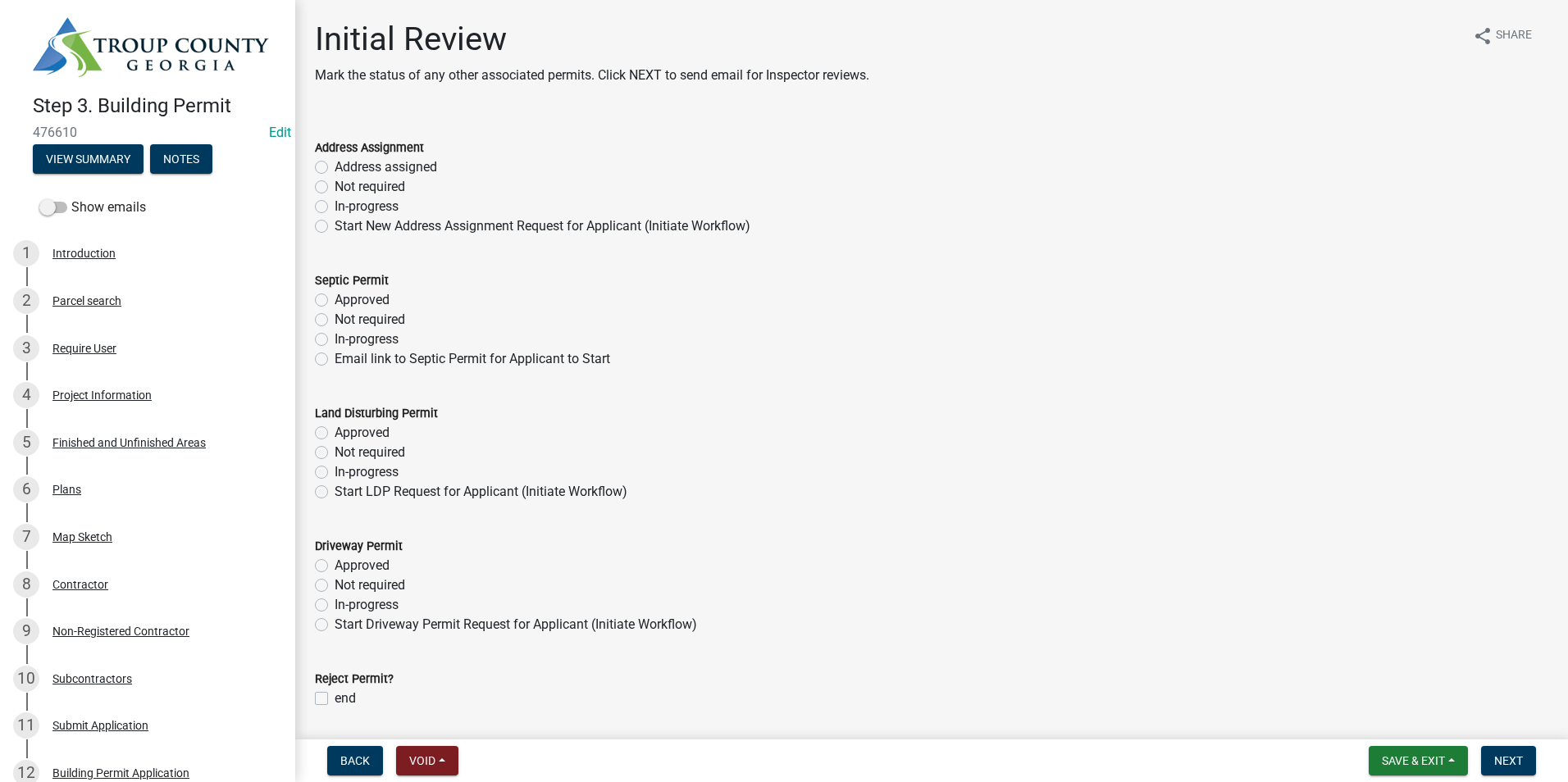
click at [335, 186] on label "Not required" at bounding box center [370, 187] width 71 height 20
click at [335, 186] on input "Not required" at bounding box center [340, 182] width 11 height 11
radio input "true"
click at [335, 313] on label "Not required" at bounding box center [370, 319] width 71 height 20
click at [335, 313] on input "Not required" at bounding box center [340, 315] width 11 height 11
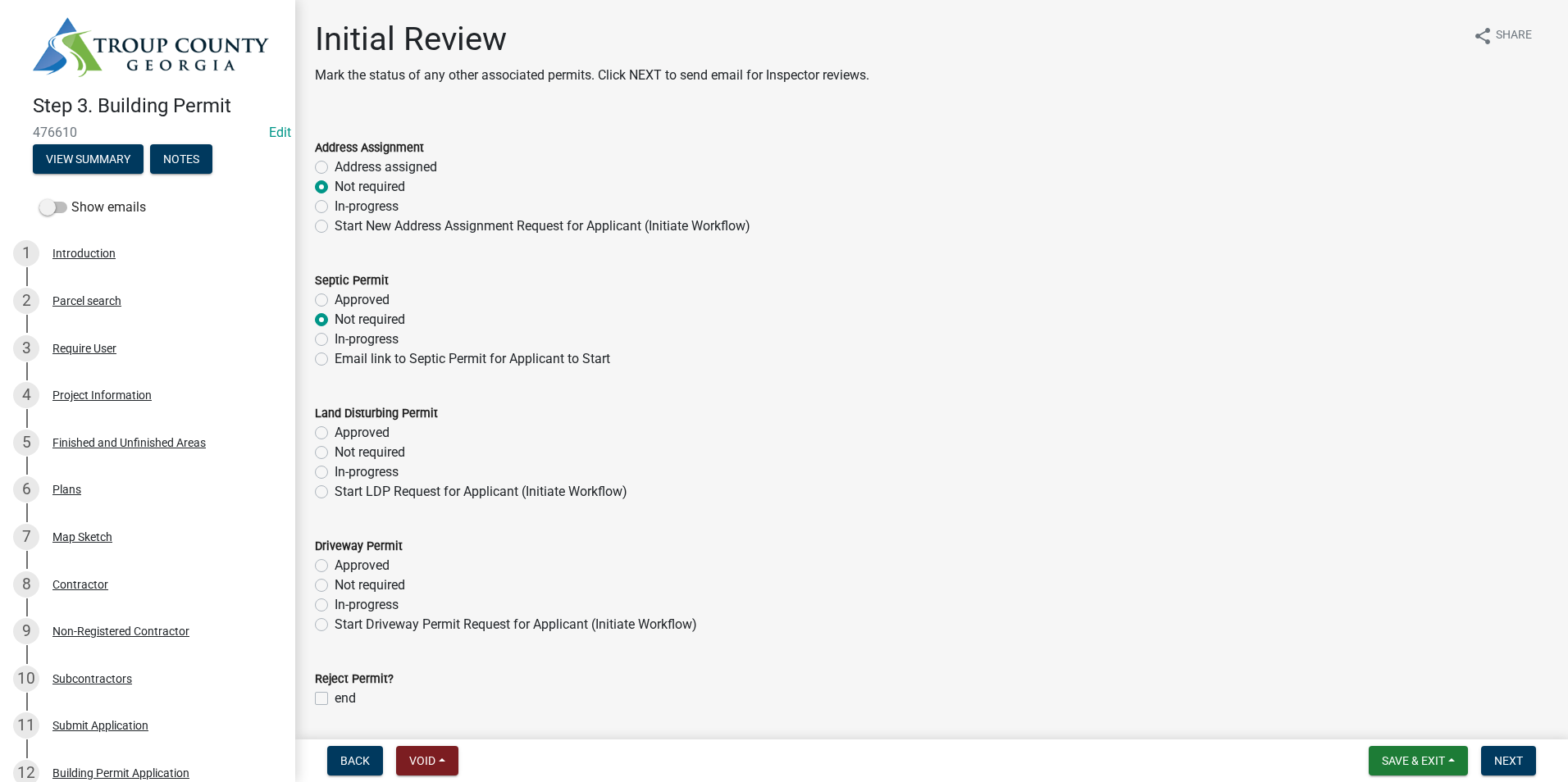
radio input "true"
click at [335, 446] on label "Not required" at bounding box center [370, 452] width 71 height 20
click at [335, 446] on input "Not required" at bounding box center [340, 448] width 11 height 11
radio input "true"
click at [335, 579] on label "Not required" at bounding box center [370, 585] width 71 height 20
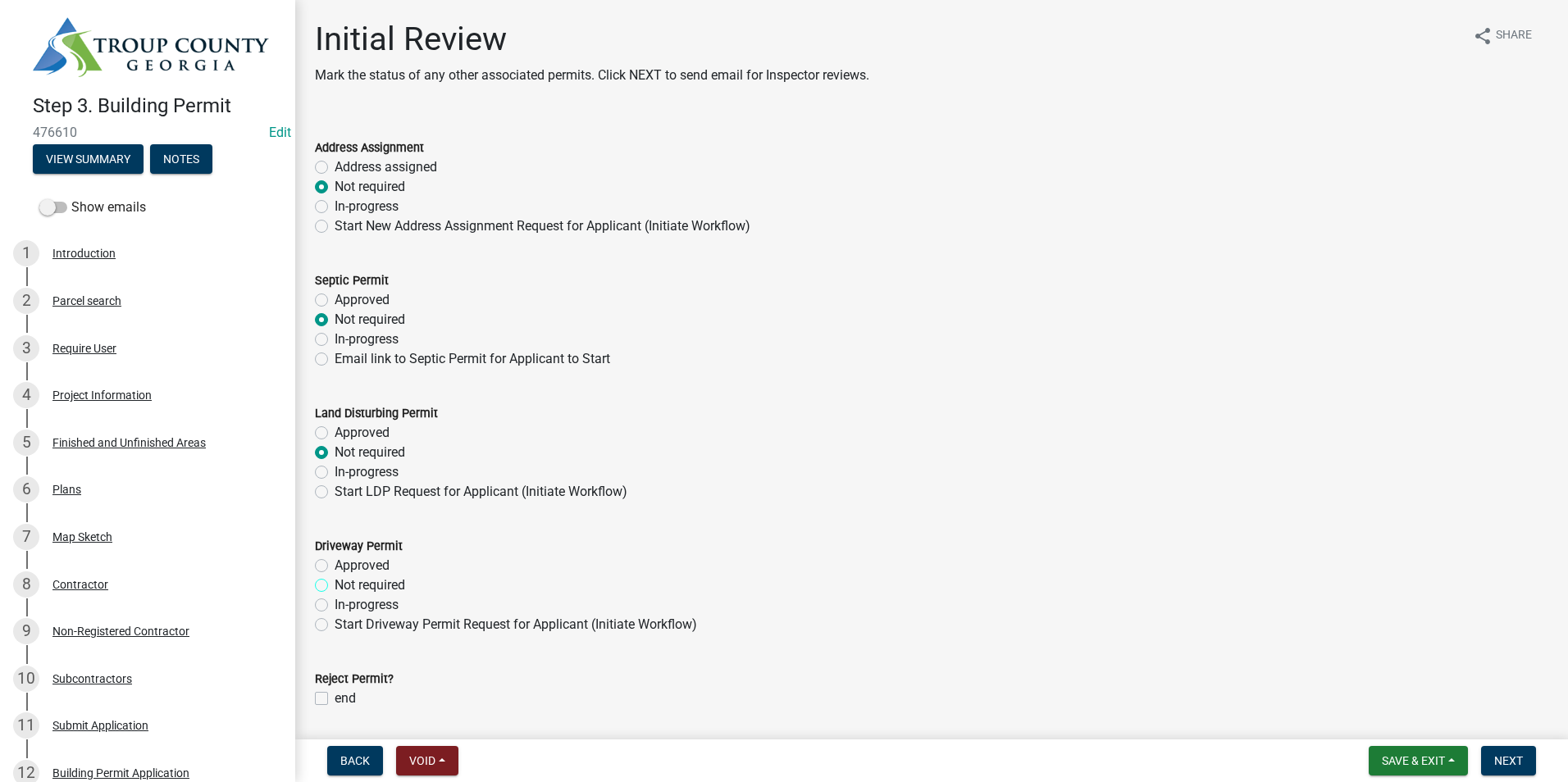
click at [335, 579] on input "Not required" at bounding box center [340, 581] width 11 height 11
radio input "true"
click at [1507, 757] on span "Next" at bounding box center [1509, 760] width 29 height 13
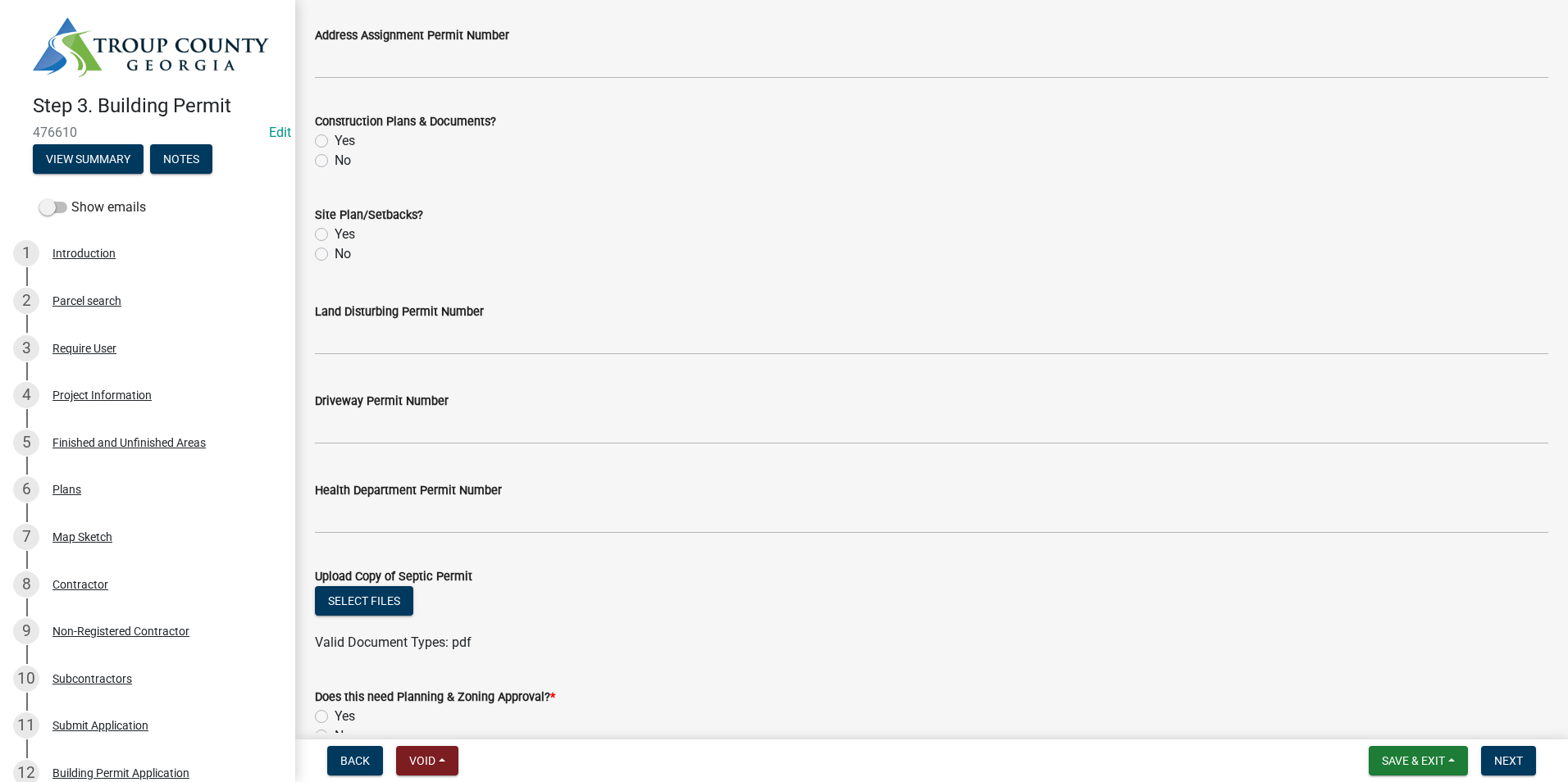
scroll to position [572, 0]
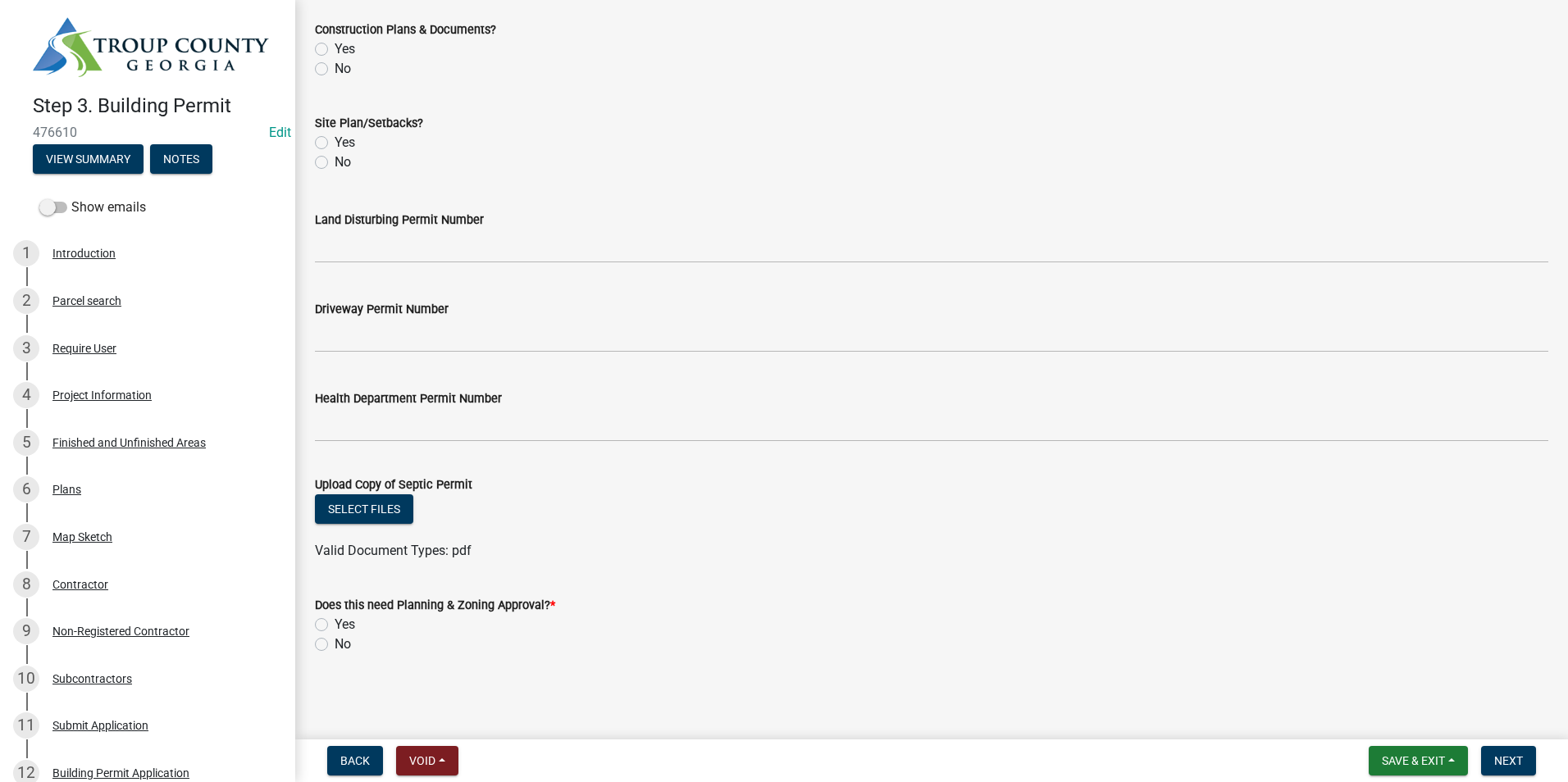
click at [335, 643] on label "No" at bounding box center [343, 644] width 16 height 20
click at [335, 643] on input "No" at bounding box center [340, 640] width 11 height 11
radio input "true"
click at [1530, 768] on button "Next" at bounding box center [1508, 761] width 55 height 30
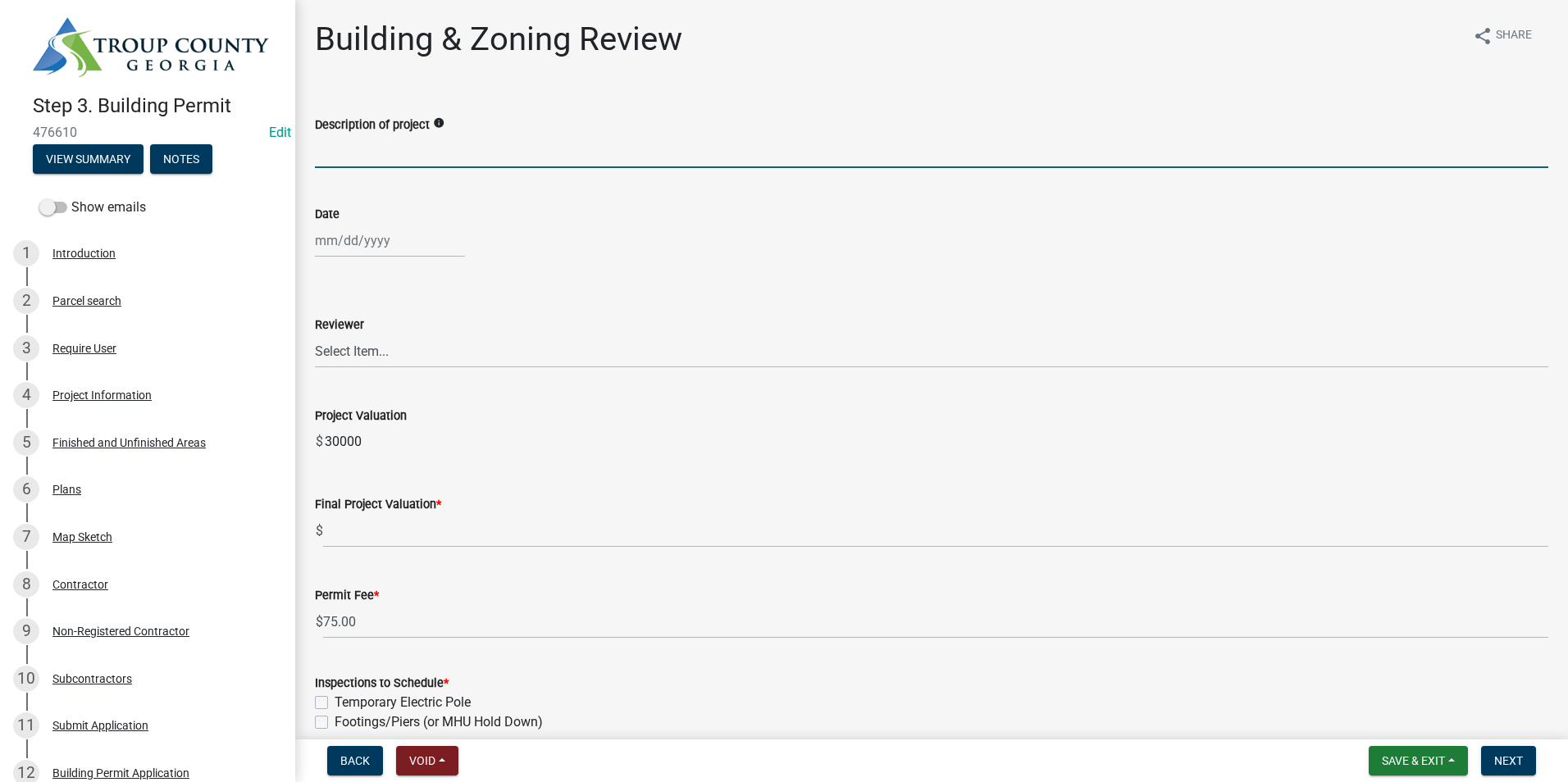
paste input "Adding 1-UST, 2 submersible pumps, 2 - probes, 1- interstitual senser, replacin…"
type input "Adding 1-UST, 2 submersible pumps, 2 - probes, 1- interstitual senser, replacin…"
select select "9"
select select "2025"
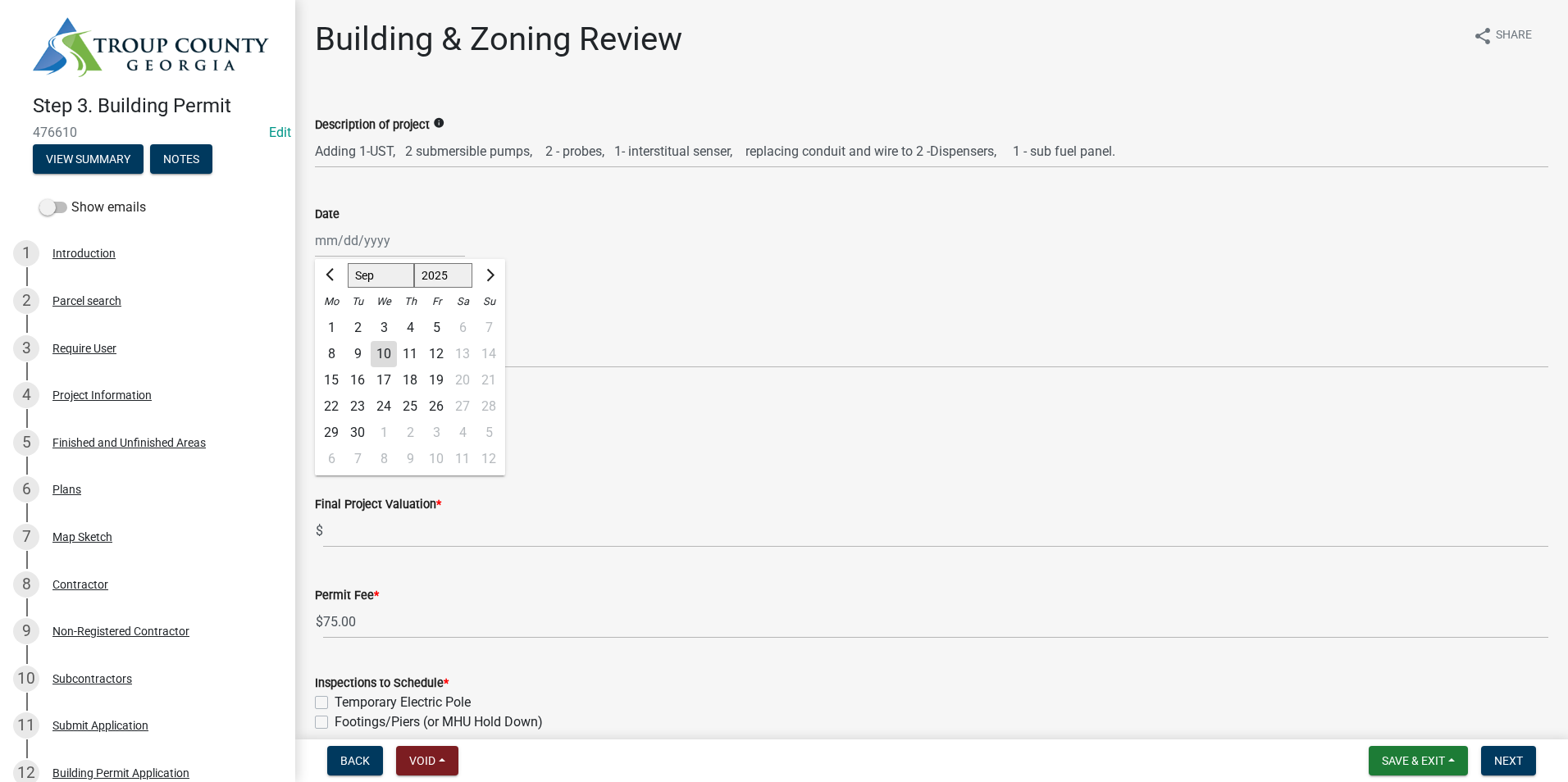
click at [366, 252] on div "Jan Feb Mar Apr May Jun Jul Aug Sep Oct Nov Dec 1525 1526 1527 1528 1529 1530 1…" at bounding box center [390, 240] width 150 height 33
click at [398, 346] on div "11" at bounding box center [410, 354] width 26 height 26
type input "09/11/2025"
click at [343, 248] on div "09/11/2025" at bounding box center [390, 240] width 150 height 33
select select "9"
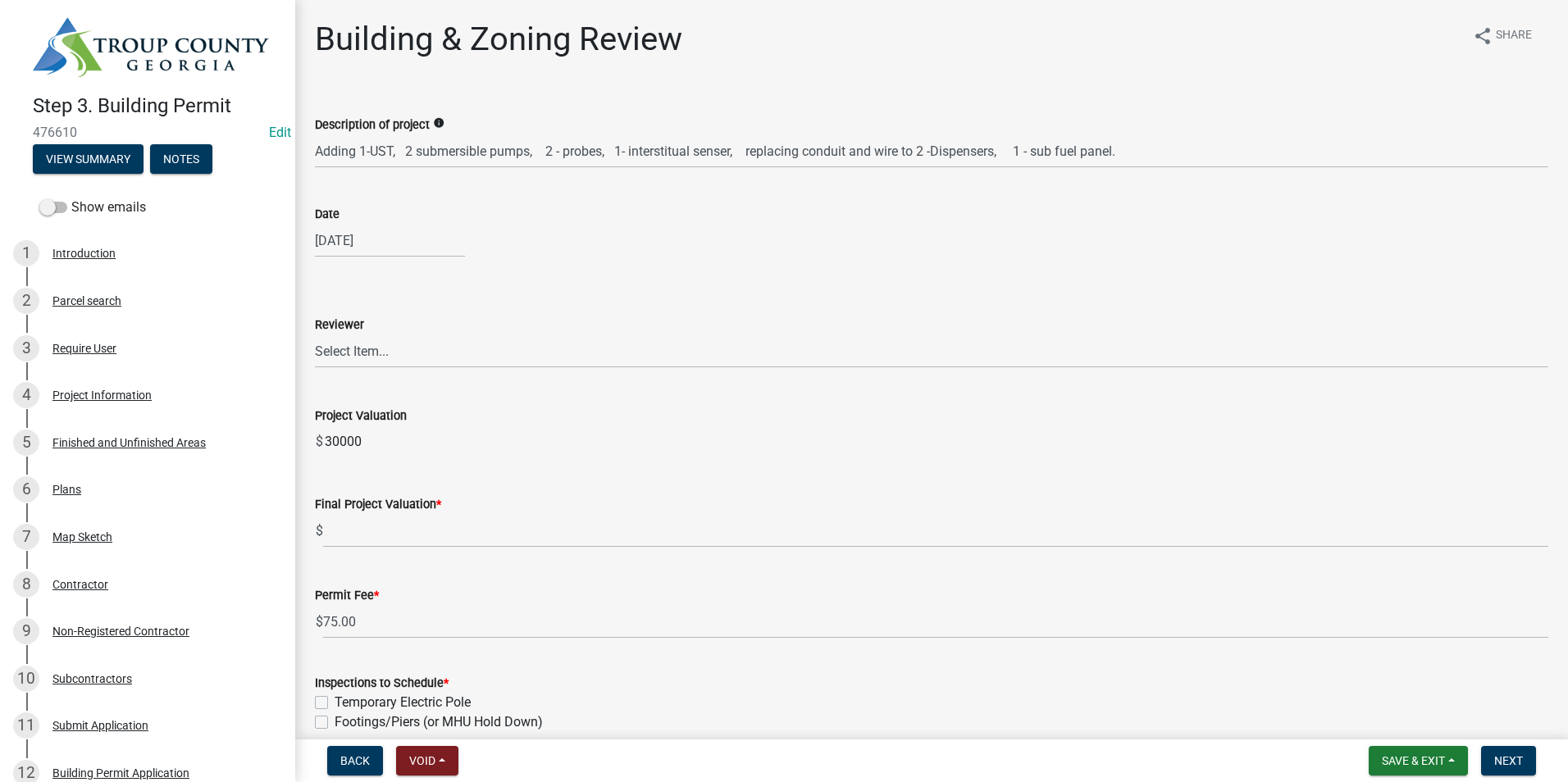
select select "2025"
click at [390, 356] on div "10" at bounding box center [383, 354] width 26 height 26
type input "09/10/2025"
click at [392, 354] on select "Select Item... Douglas Richardson James Lorimer Thrailkill Jr Keanua Patterson …" at bounding box center [932, 351] width 1234 height 33
click at [315, 335] on select "Select Item... Douglas Richardson James Lorimer Thrailkill Jr Keanua Patterson …" at bounding box center [932, 351] width 1234 height 33
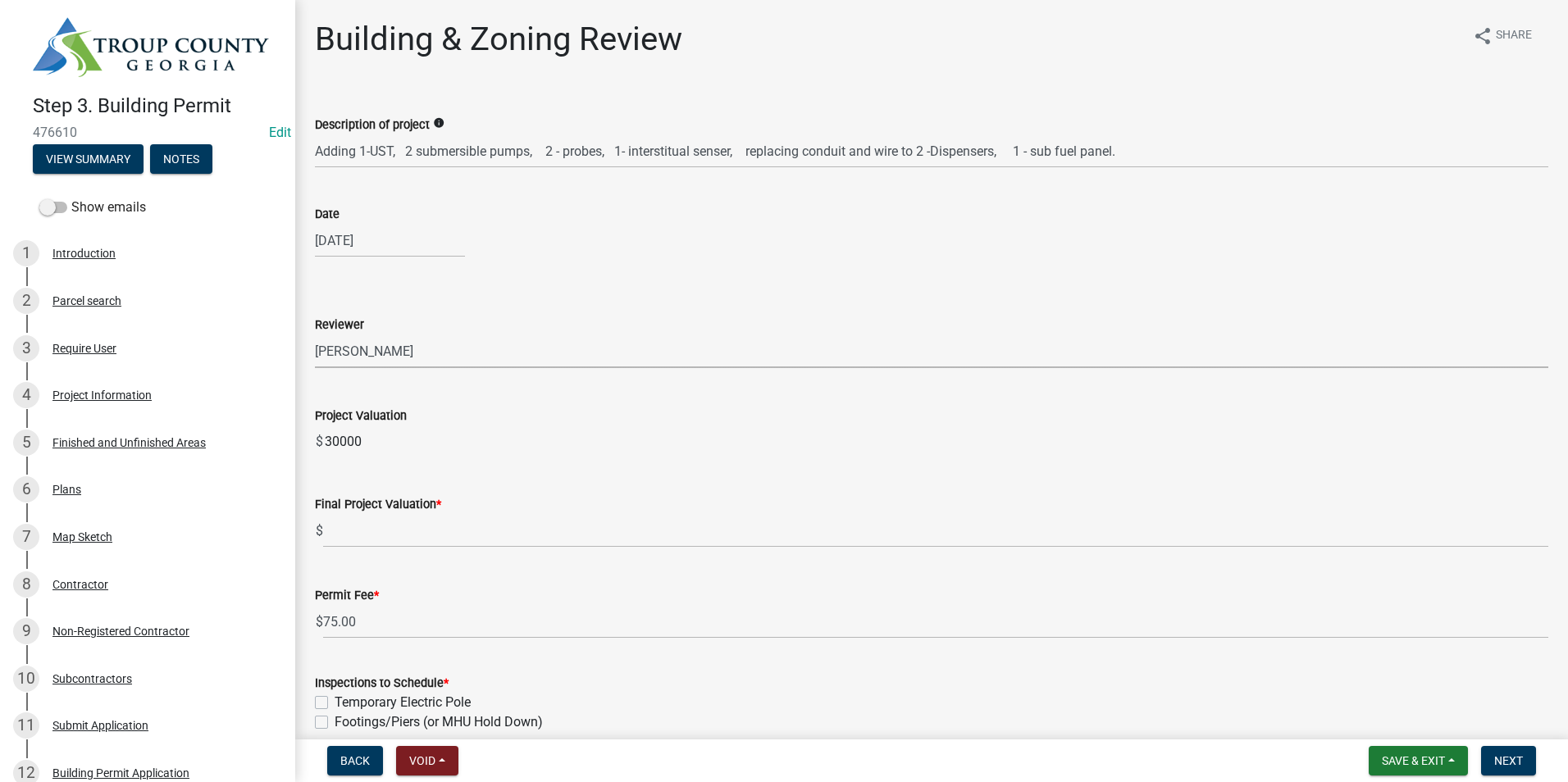
select select "2b86b0c4-e8a1-45ee-90a7-b8d4cb5b2682"
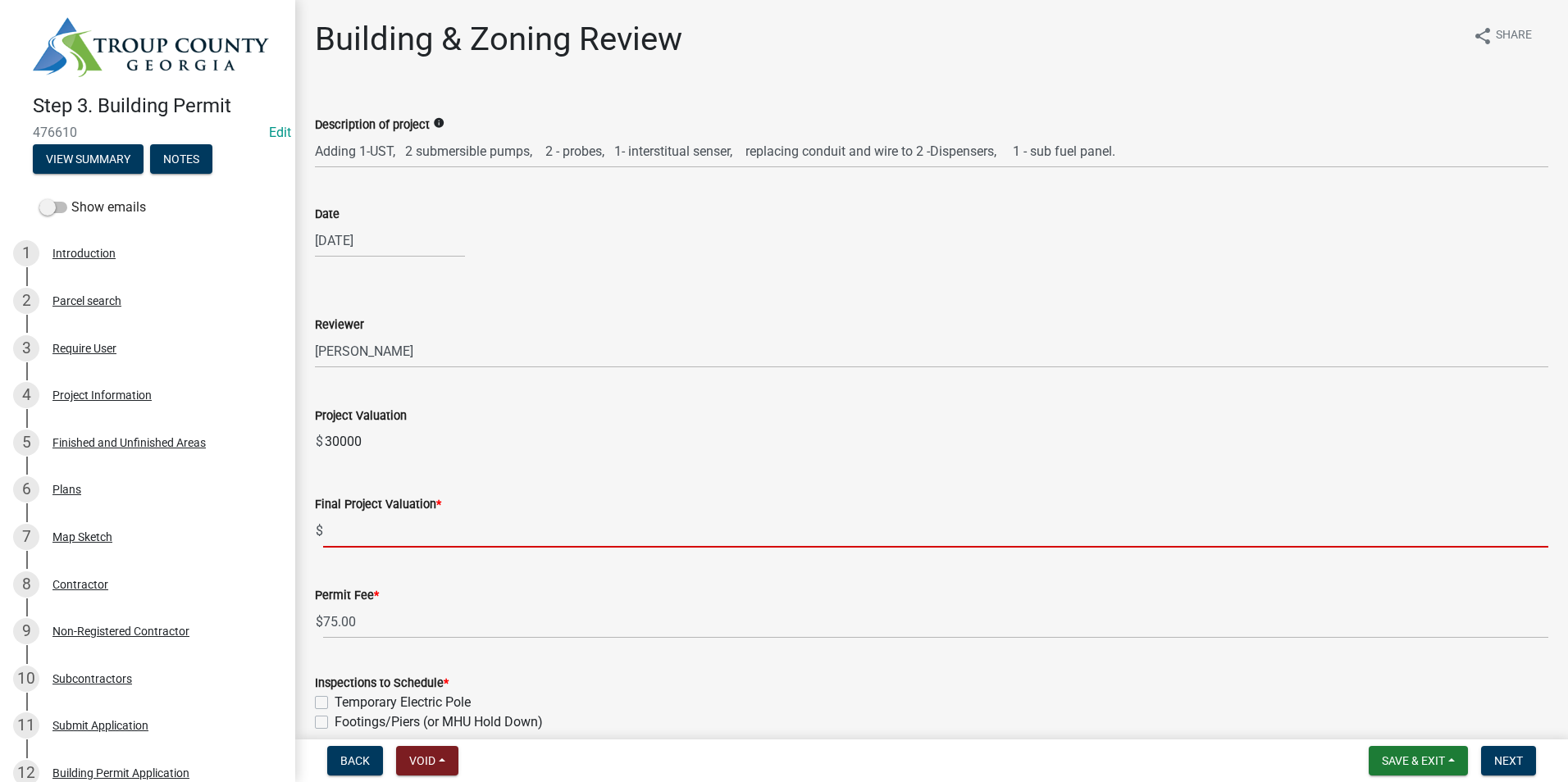
click at [395, 532] on input "text" at bounding box center [936, 530] width 1225 height 33
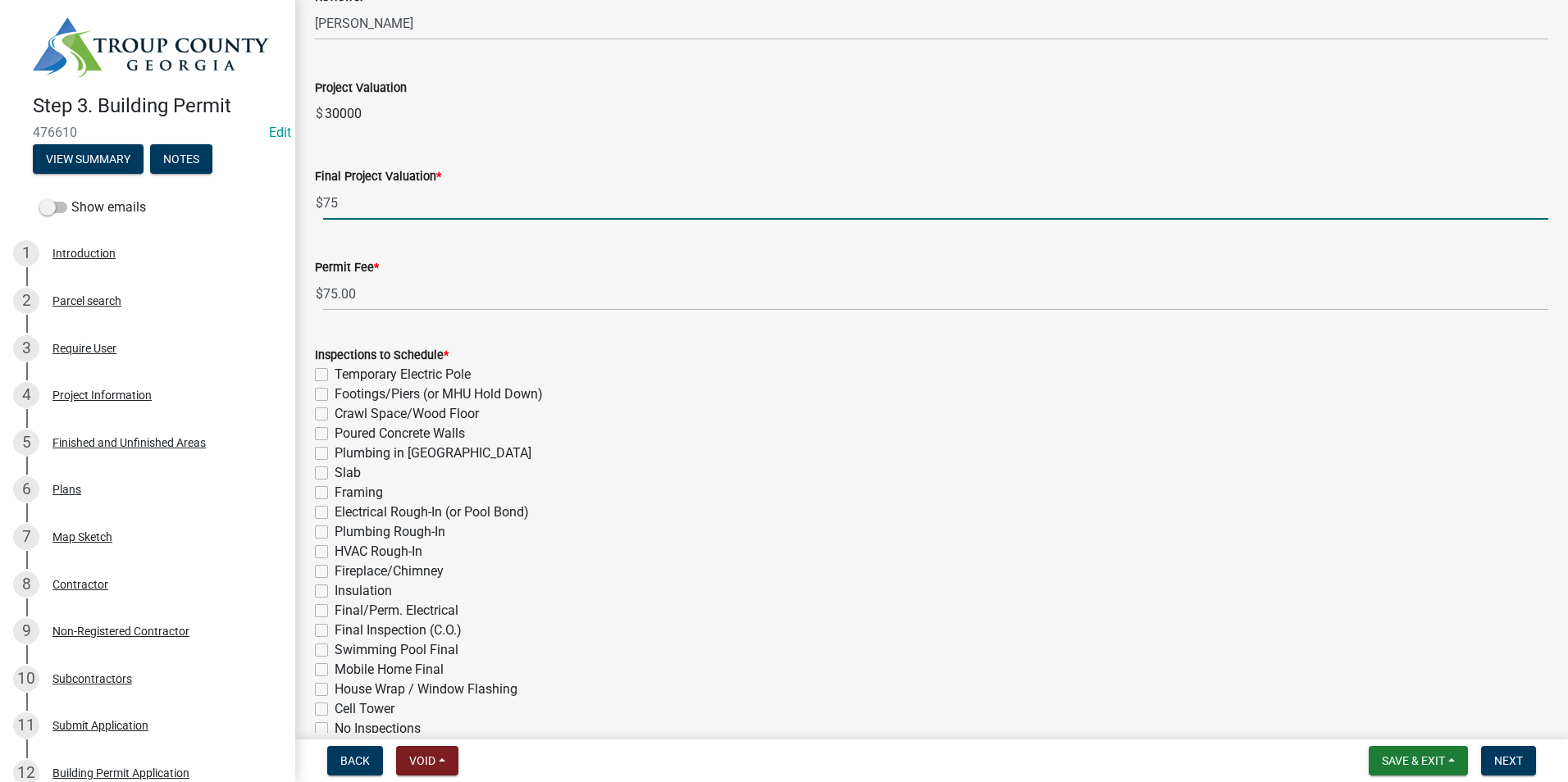
scroll to position [492, 0]
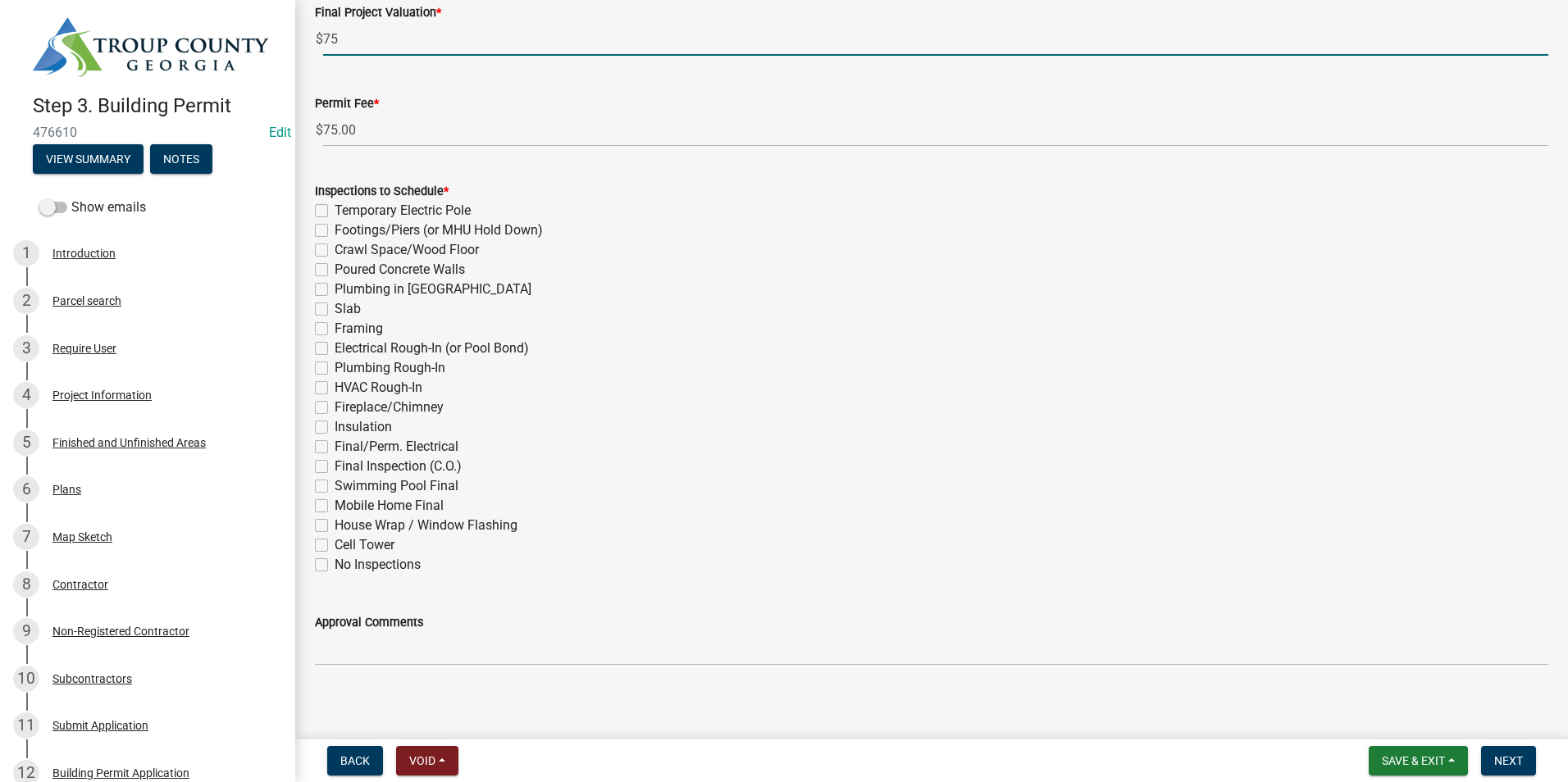
type input "75"
click at [319, 448] on div "Inspections to Schedule * Temporary Electric Pole Footings/Piers (or MHU Hold D…" at bounding box center [932, 378] width 1234 height 394
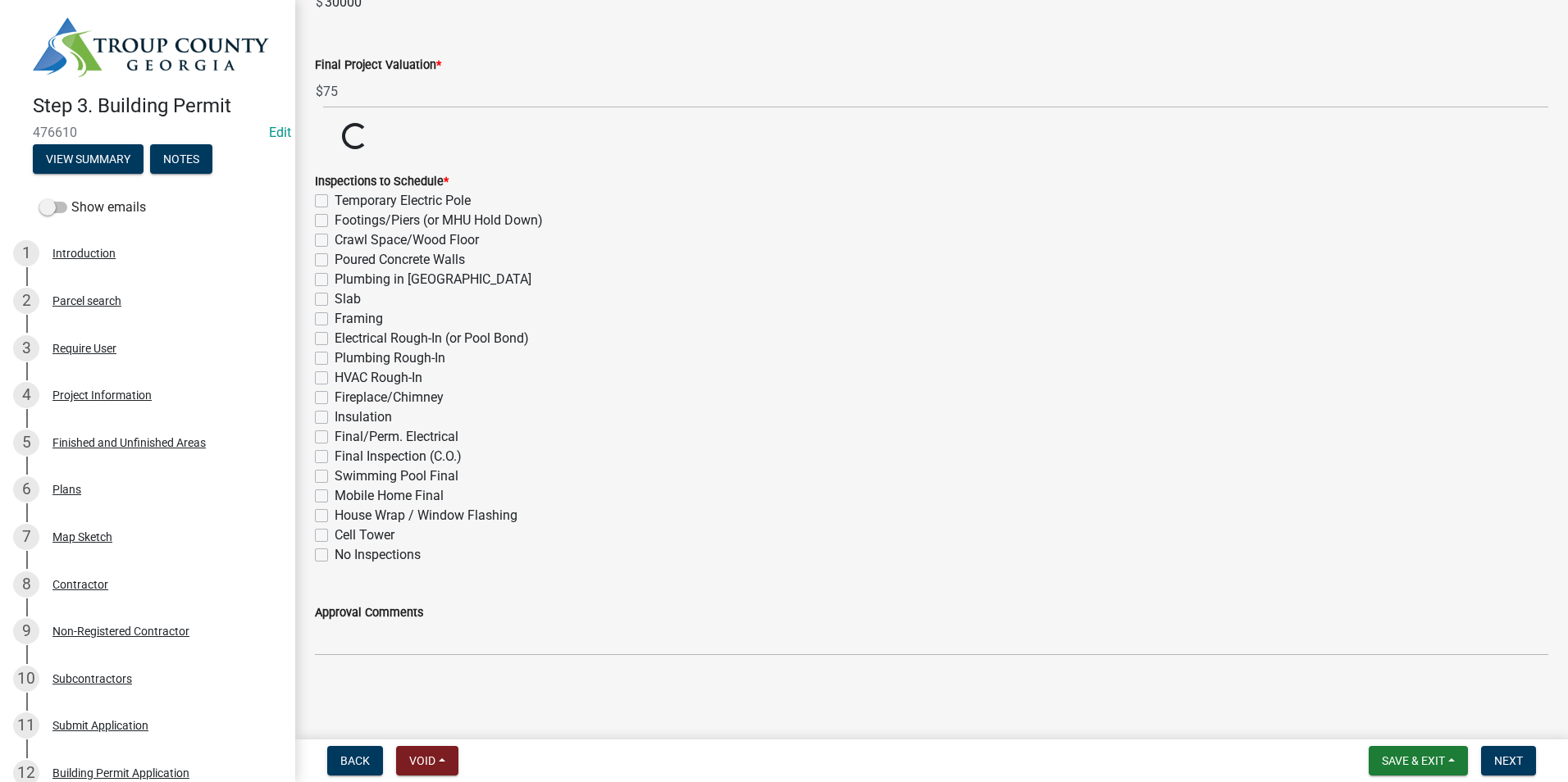
click at [335, 439] on label "Final/Perm. Electrical" at bounding box center [396, 436] width 124 height 20
click at [335, 438] on input "Final/Perm. Electrical" at bounding box center [340, 432] width 11 height 11
checkbox input "true"
checkbox input "false"
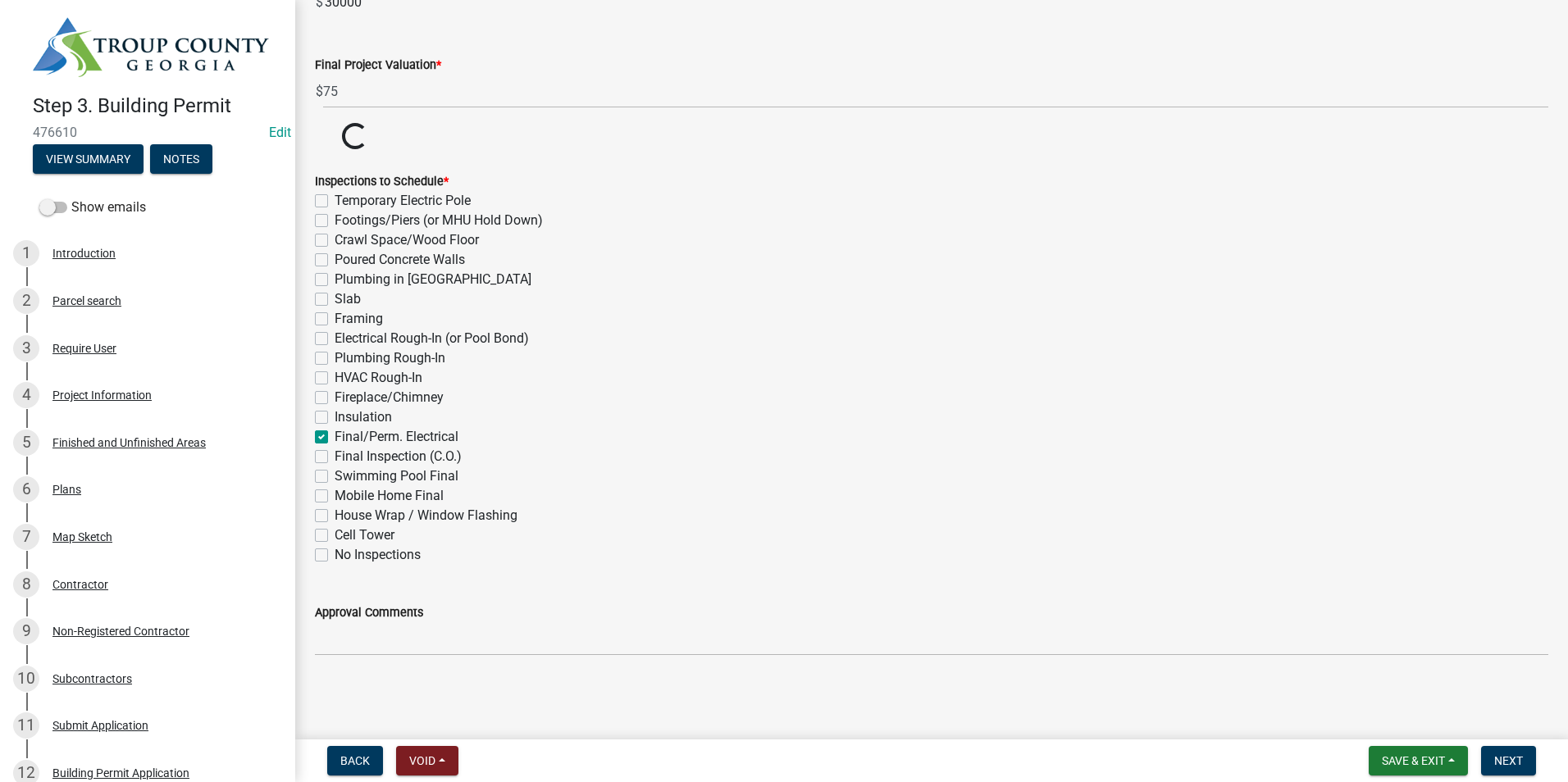
checkbox input "false"
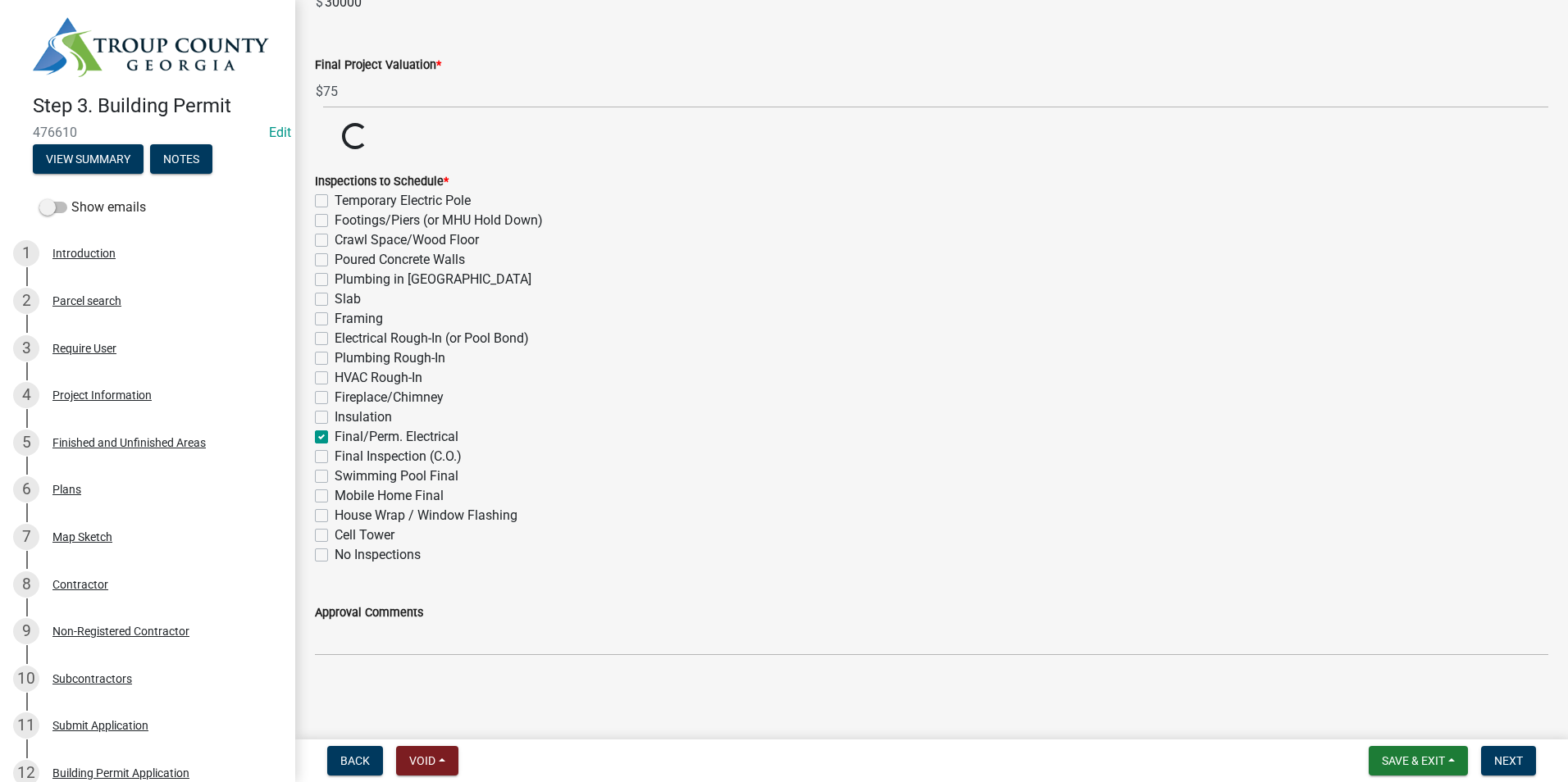
checkbox input "false"
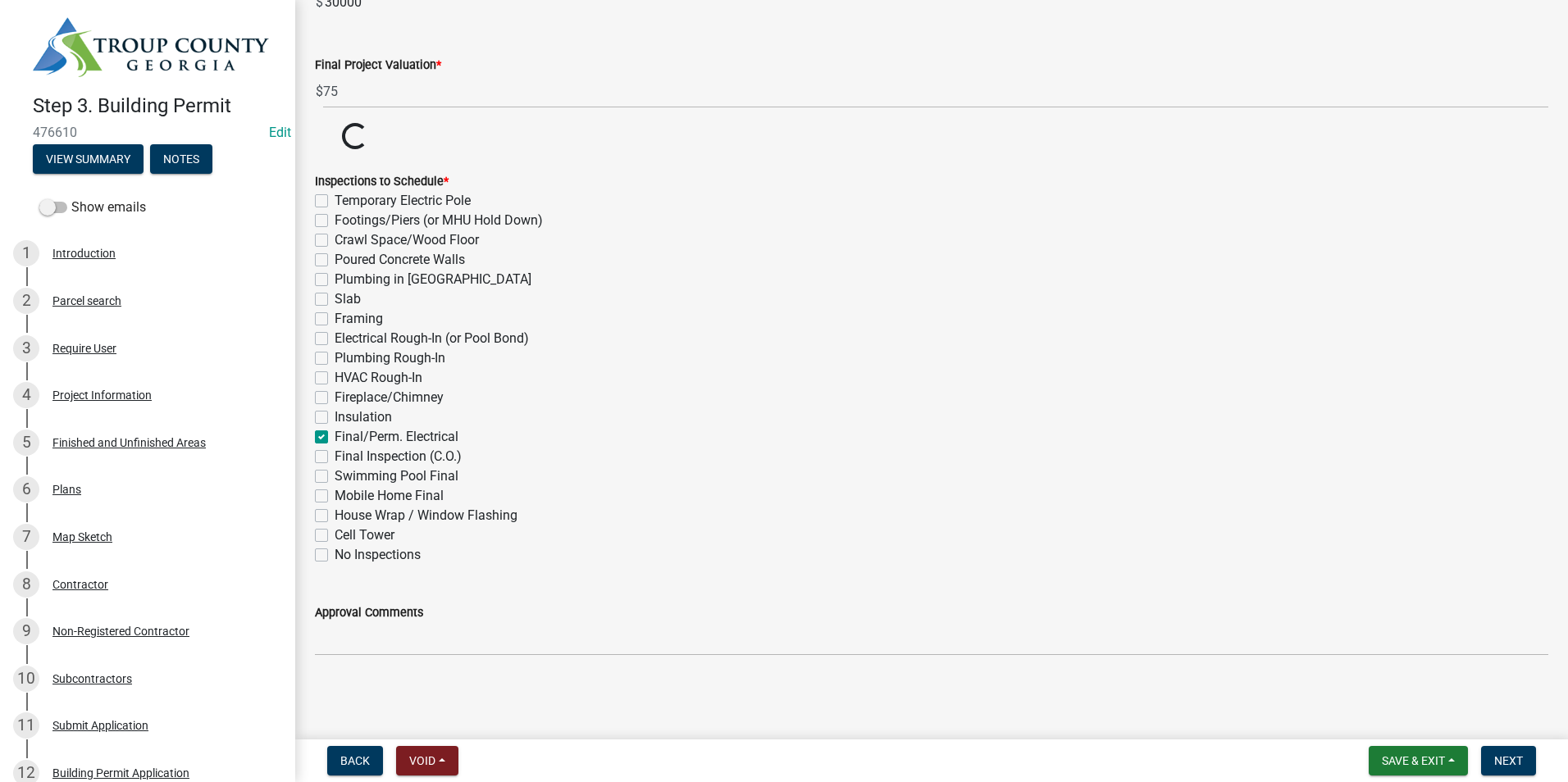
checkbox input "true"
checkbox input "false"
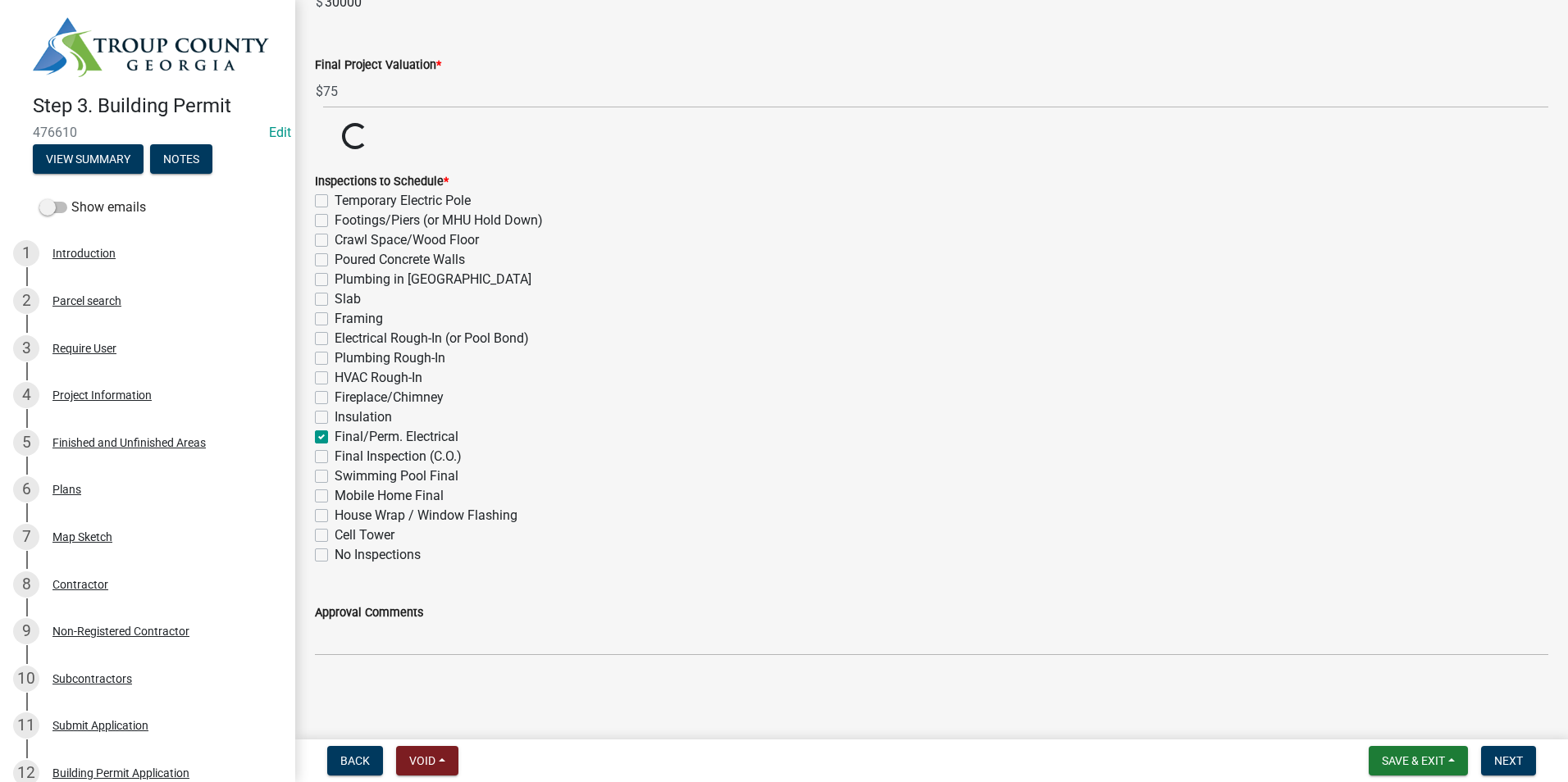
checkbox input "false"
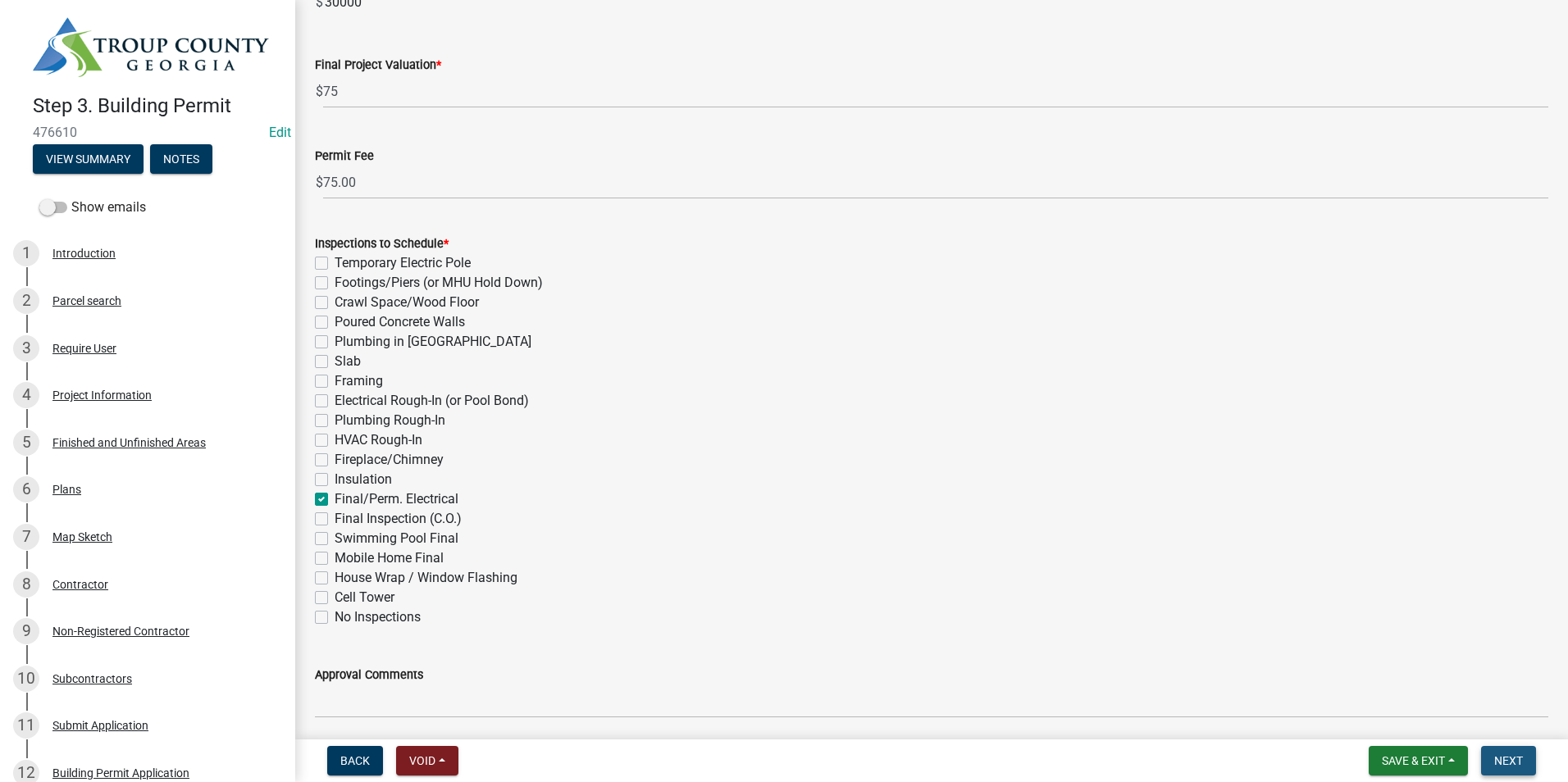
click at [1496, 759] on span "Next" at bounding box center [1509, 760] width 29 height 13
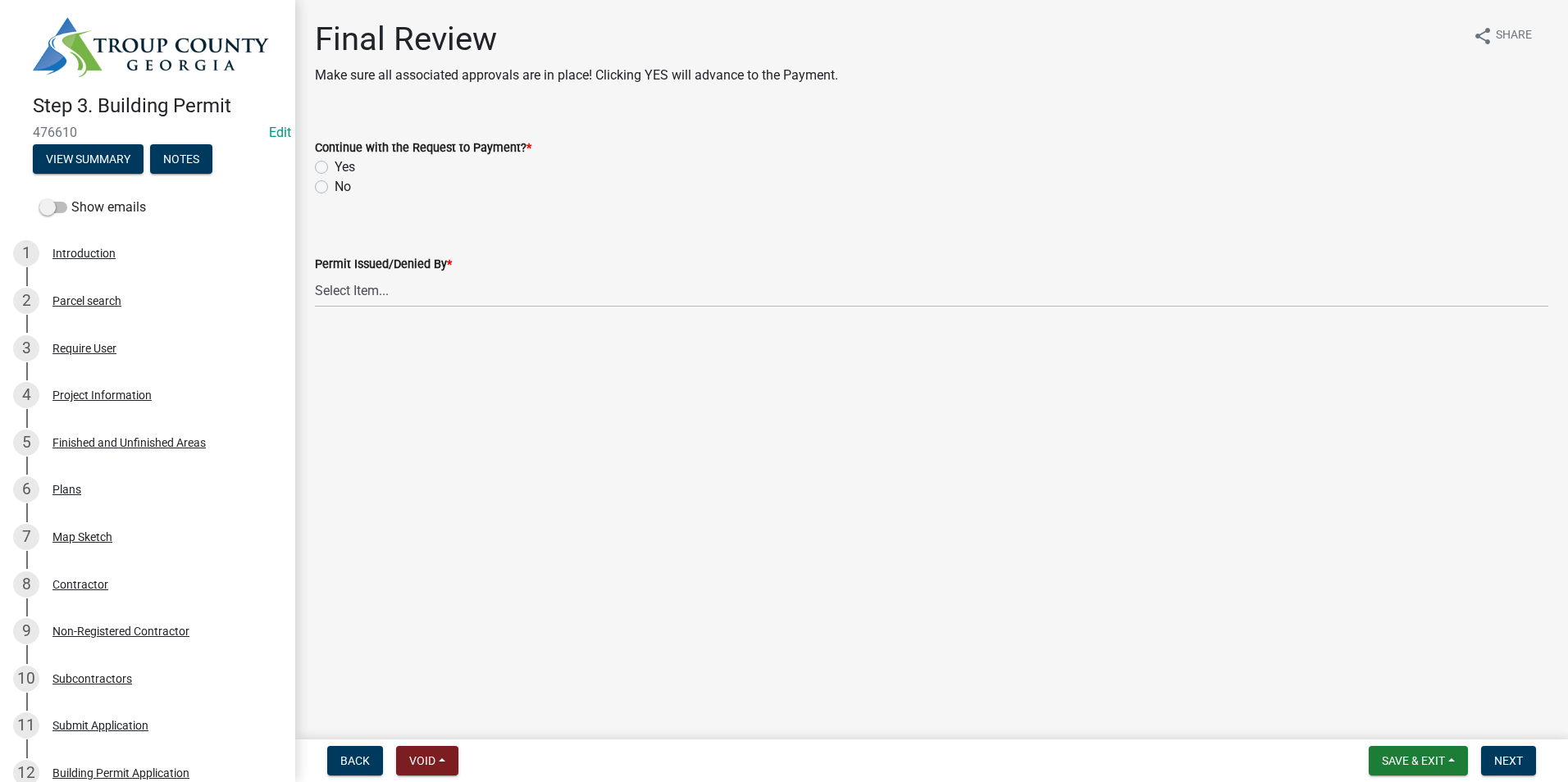
click at [335, 165] on label "Yes" at bounding box center [345, 167] width 20 height 20
click at [335, 165] on input "Yes" at bounding box center [340, 163] width 11 height 11
radio input "true"
click at [349, 278] on select "Select Item... Douglas Richardson James Lorimer Thrailkill Jr Keanua Patterson …" at bounding box center [932, 290] width 1234 height 33
click at [315, 273] on select "Select Item... Douglas Richardson James Lorimer Thrailkill Jr Keanua Patterson …" at bounding box center [932, 290] width 1234 height 33
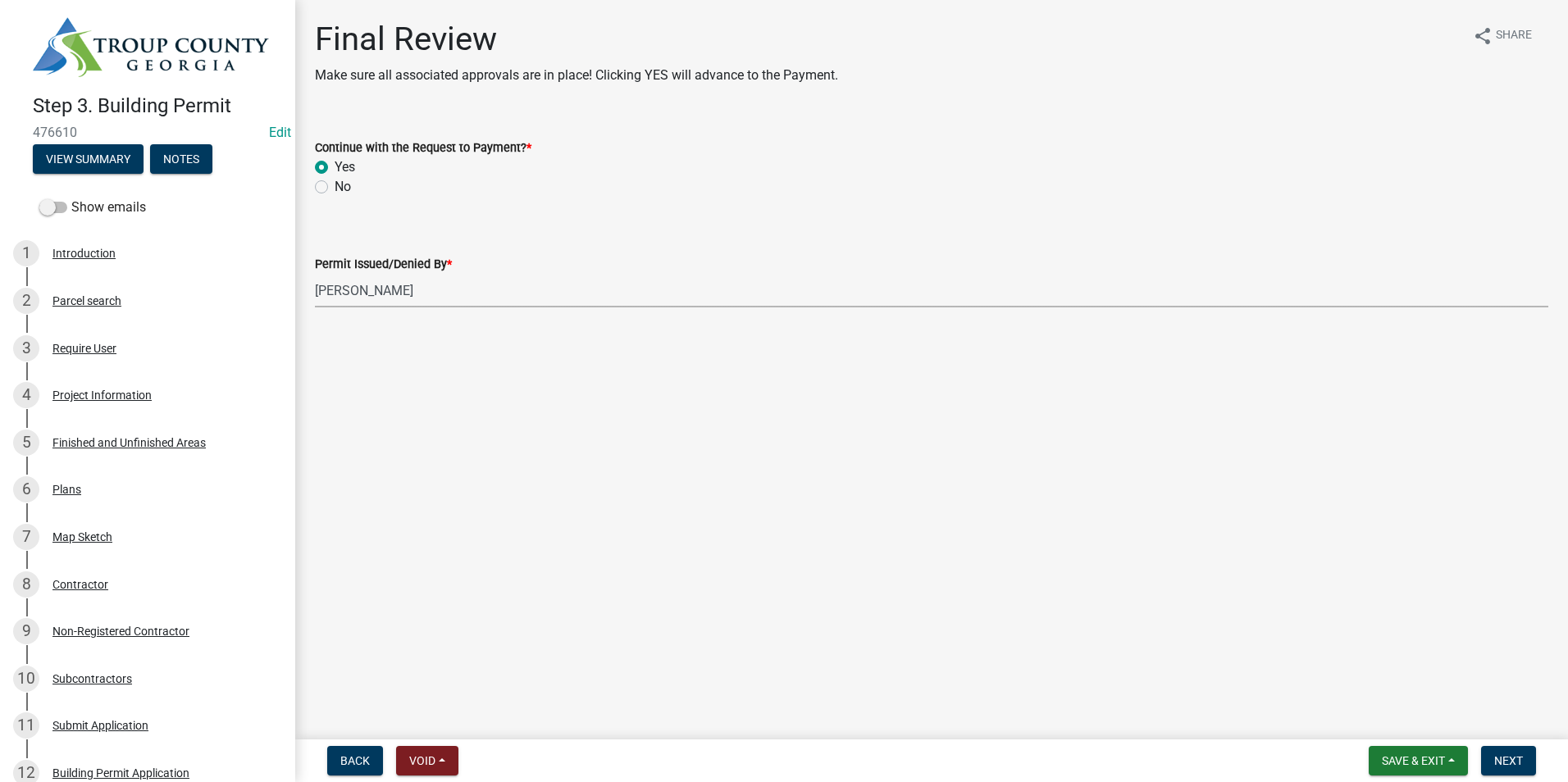
click at [358, 297] on select "Select Item... Douglas Richardson James Lorimer Thrailkill Jr Keanua Patterson …" at bounding box center [932, 290] width 1234 height 33
click at [315, 273] on select "Select Item... Douglas Richardson James Lorimer Thrailkill Jr Keanua Patterson …" at bounding box center [932, 290] width 1234 height 33
select select "2b86b0c4-e8a1-45ee-90a7-b8d4cb5b2682"
click at [1512, 766] on span "Next" at bounding box center [1509, 760] width 29 height 13
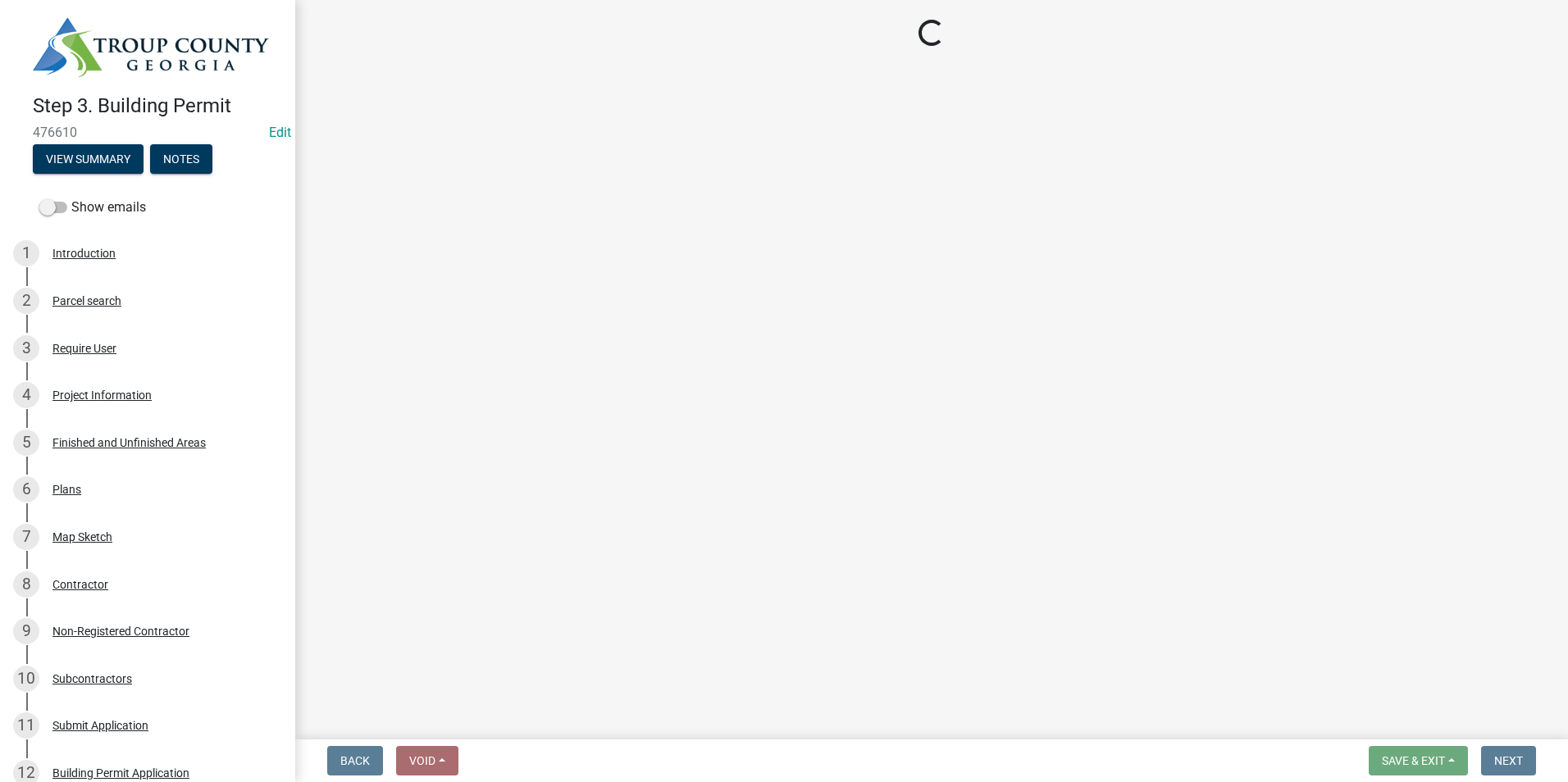
select select "3: 3"
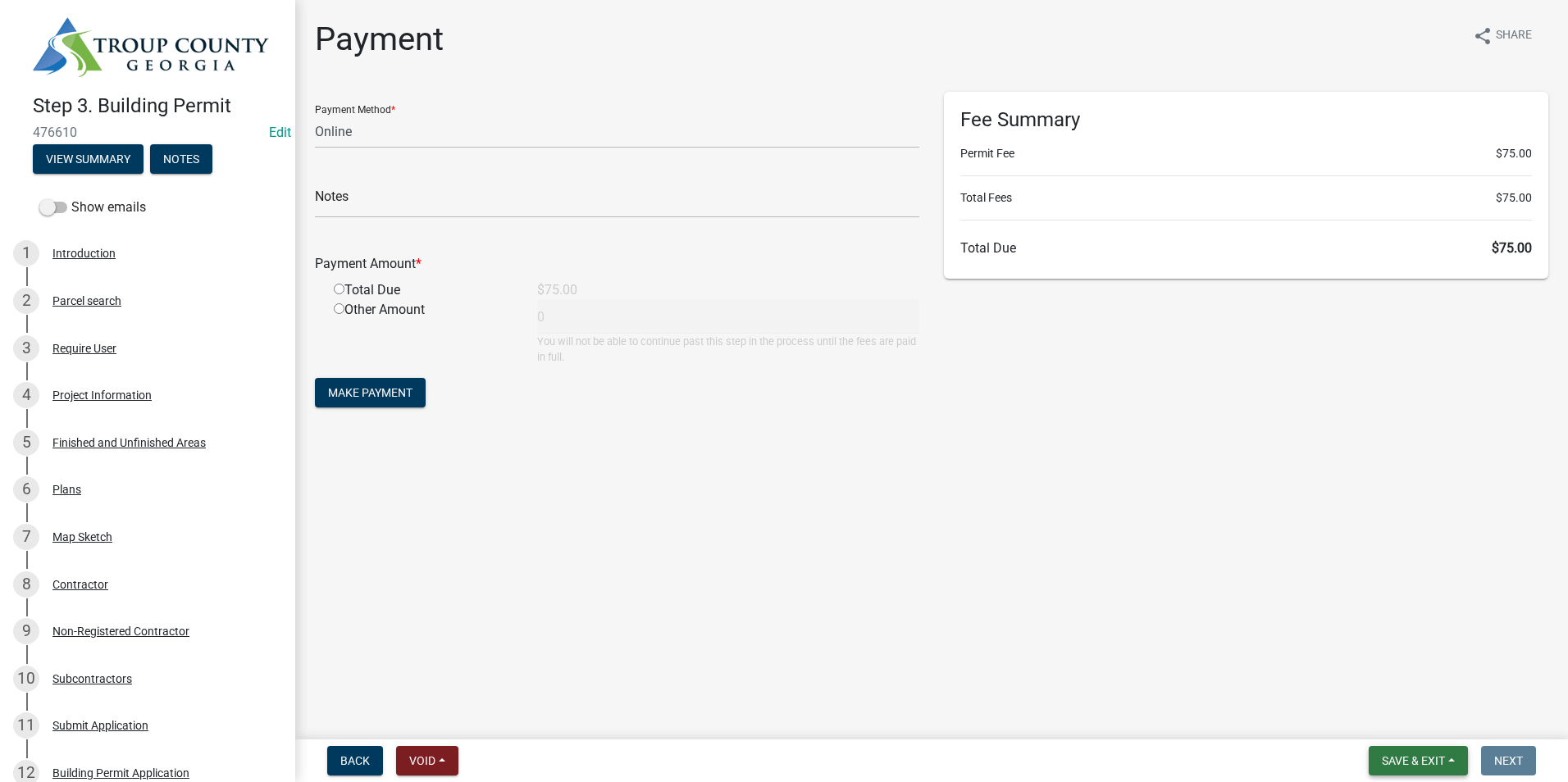
click at [1412, 759] on span "Save & Exit" at bounding box center [1414, 760] width 63 height 13
click at [1411, 729] on button "Save & Exit" at bounding box center [1403, 718] width 131 height 39
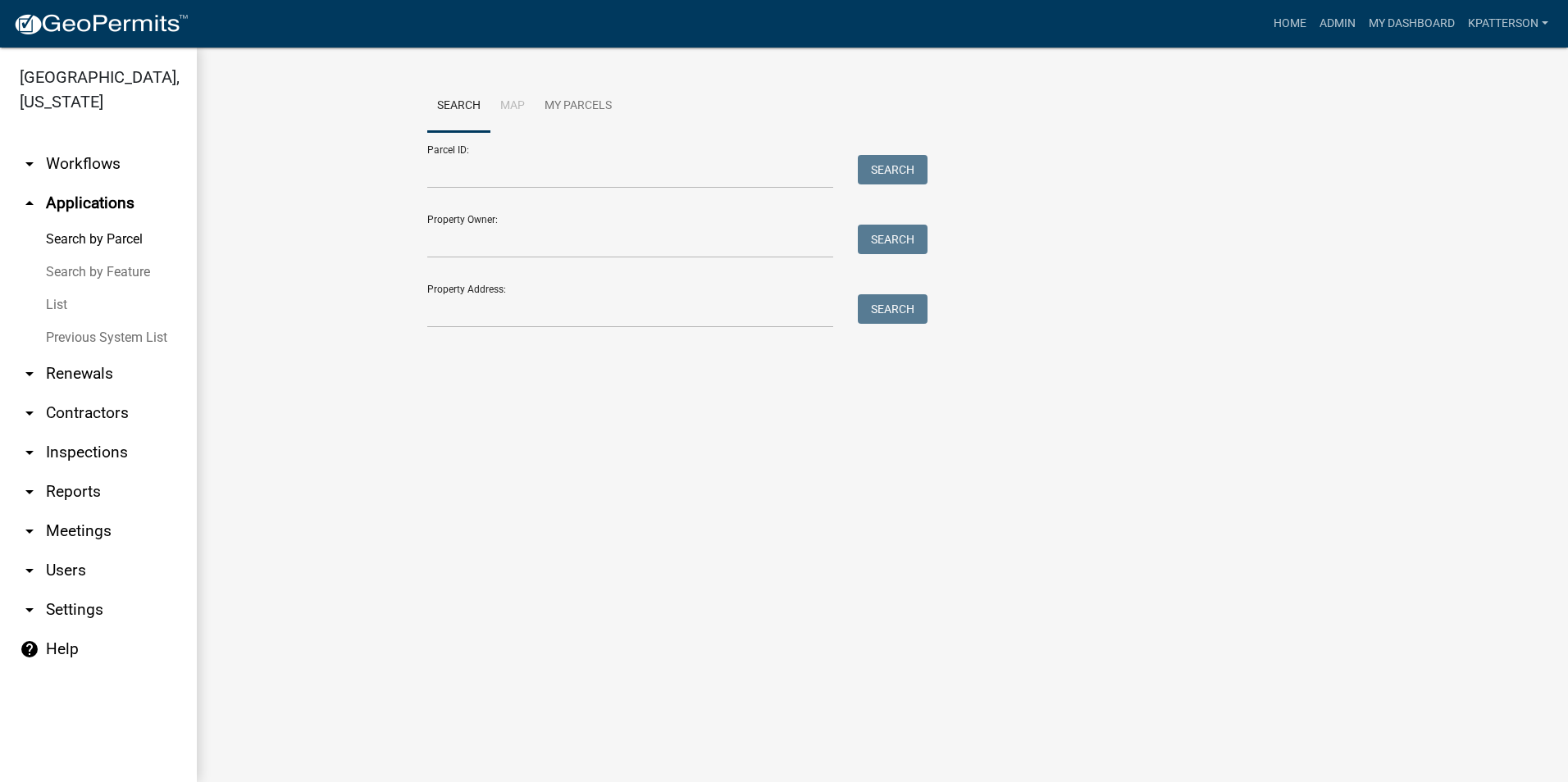
drag, startPoint x: 183, startPoint y: 290, endPoint x: 339, endPoint y: 103, distance: 243.5
click at [339, 103] on wm-workflow-application-search-view "Search Map My Parcels Parcel ID: Search Property Owner: Search Property Address…" at bounding box center [882, 211] width 1306 height 262
click at [77, 354] on link "arrow_drop_down Renewals" at bounding box center [98, 374] width 197 height 39
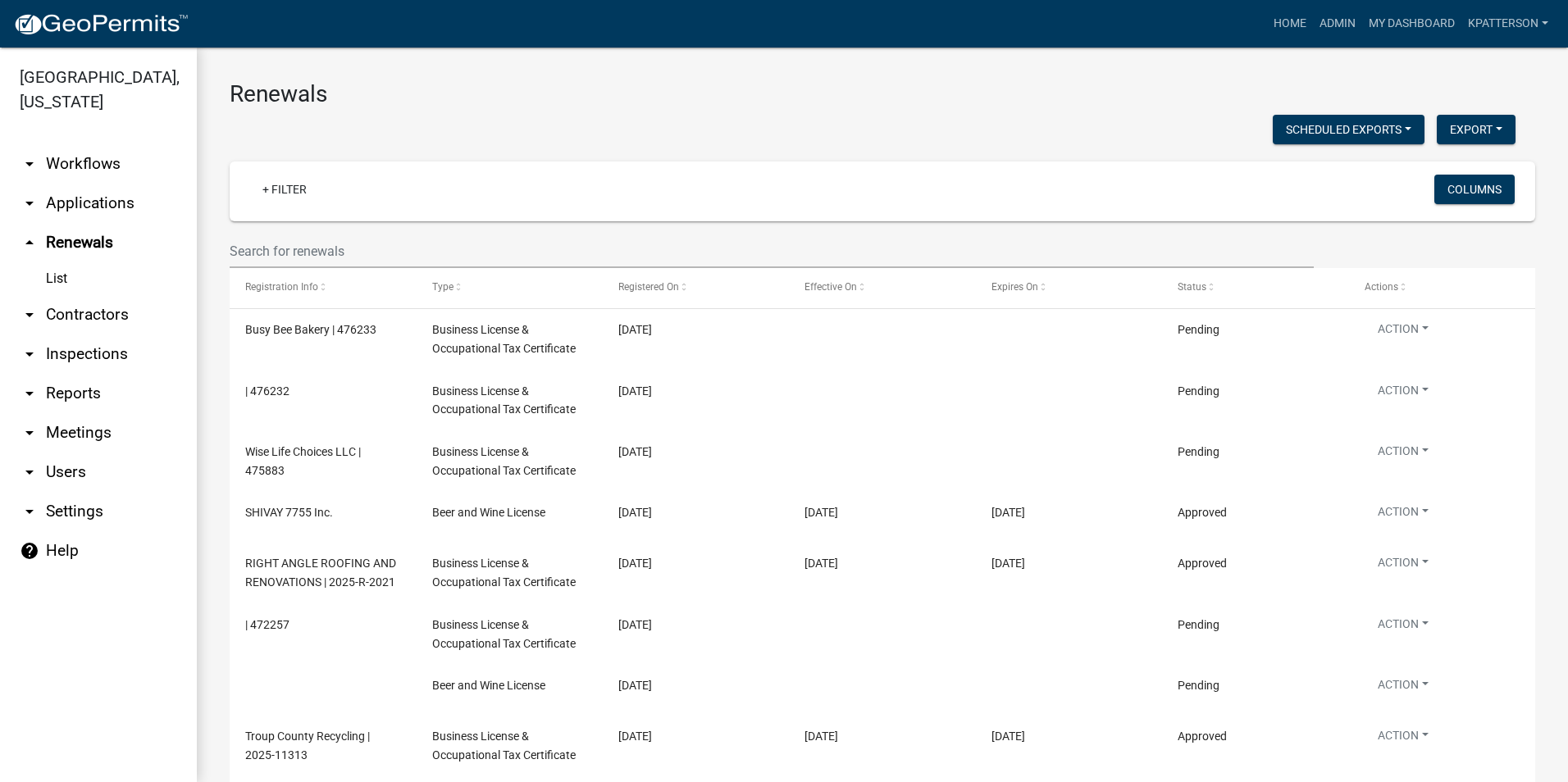
click at [88, 184] on link "arrow_drop_down Applications" at bounding box center [98, 204] width 197 height 39
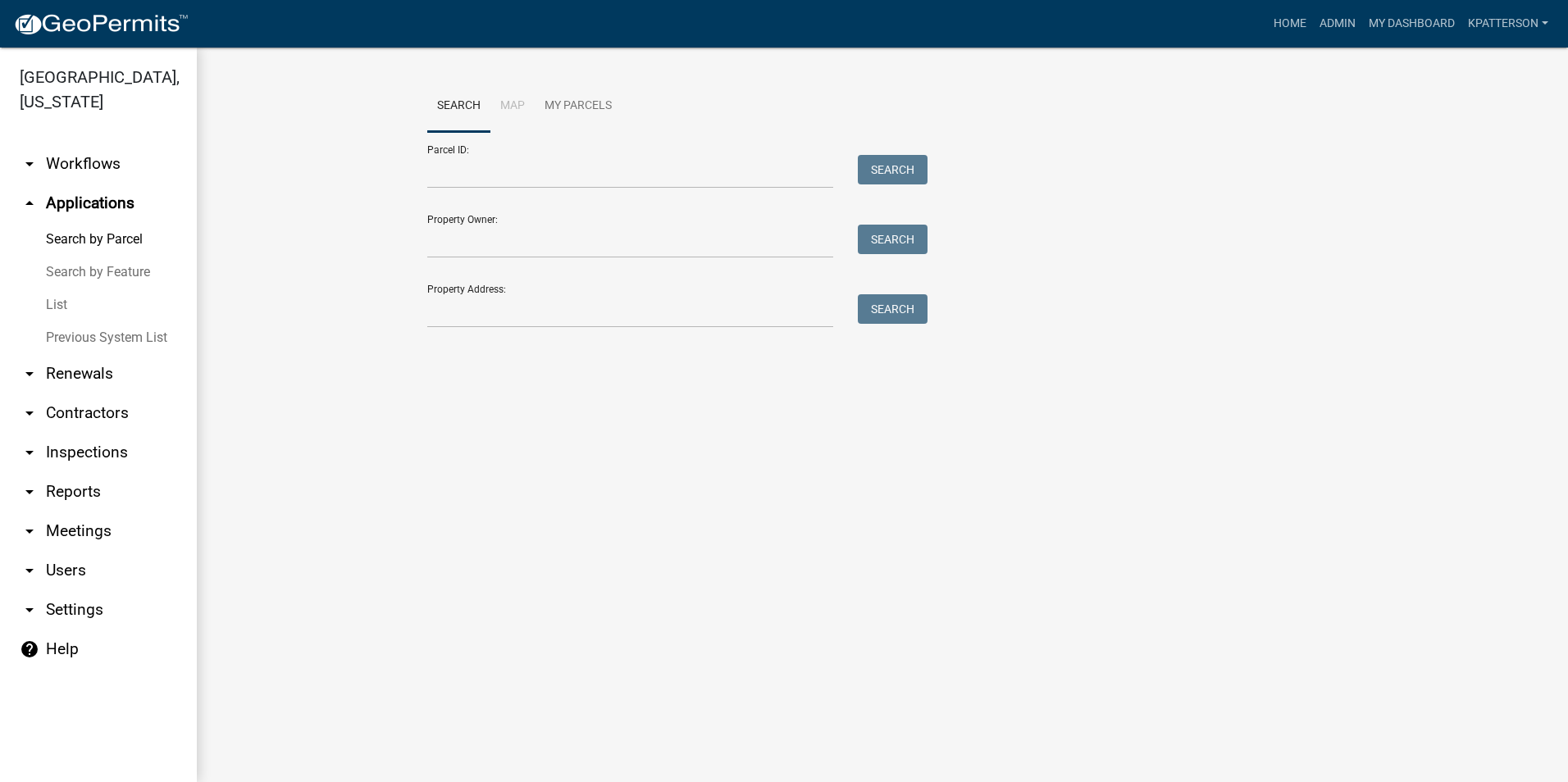
drag, startPoint x: 586, startPoint y: 338, endPoint x: 579, endPoint y: 327, distance: 13.0
click at [585, 338] on div "Search Map My Parcels Parcel ID: Search Property Owner: Search Property Address…" at bounding box center [882, 211] width 935 height 262
click at [574, 314] on input "Property Address:" at bounding box center [630, 311] width 406 height 33
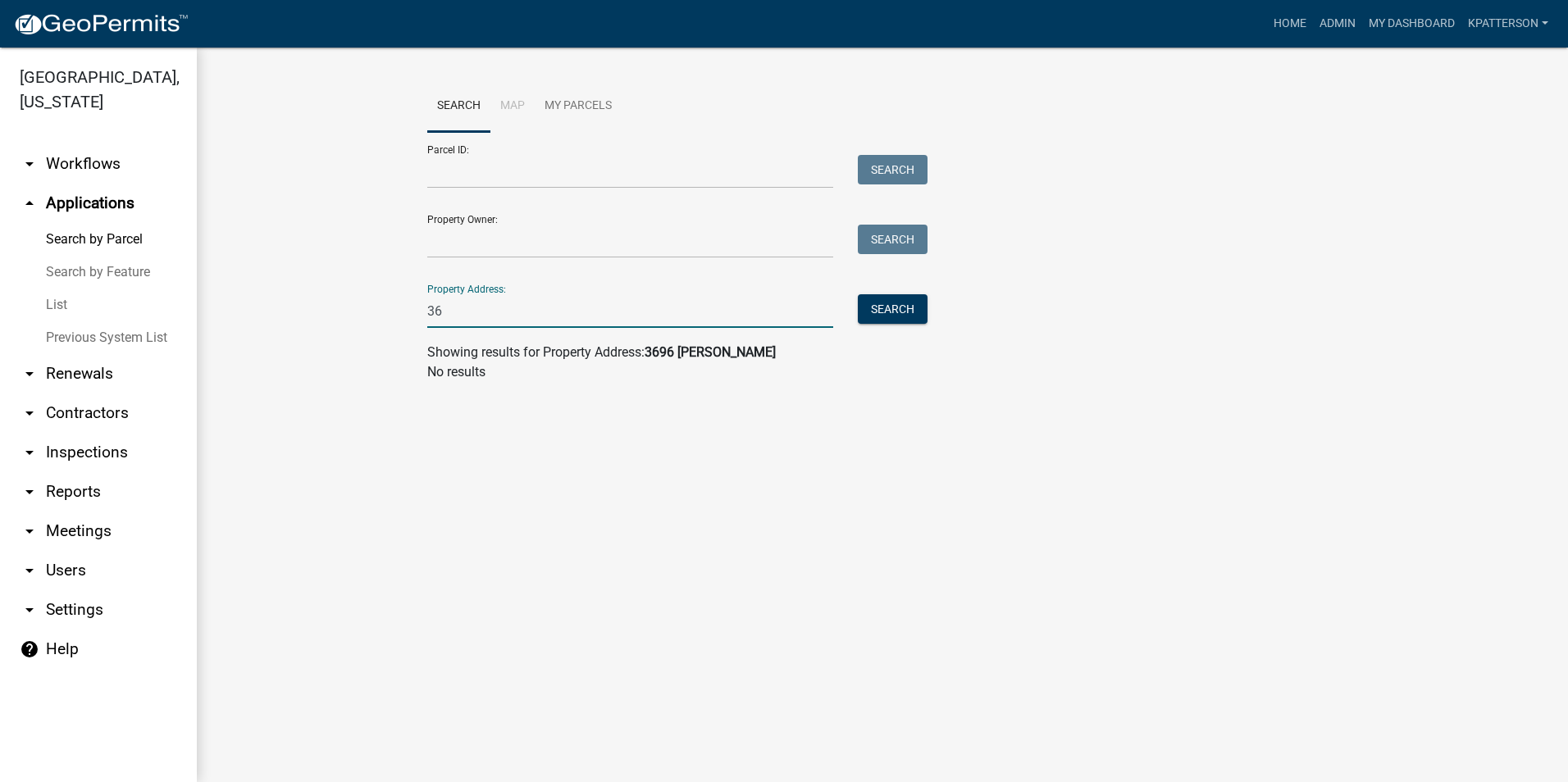
type input "3"
click at [90, 144] on link "arrow_drop_down Workflows" at bounding box center [98, 164] width 197 height 39
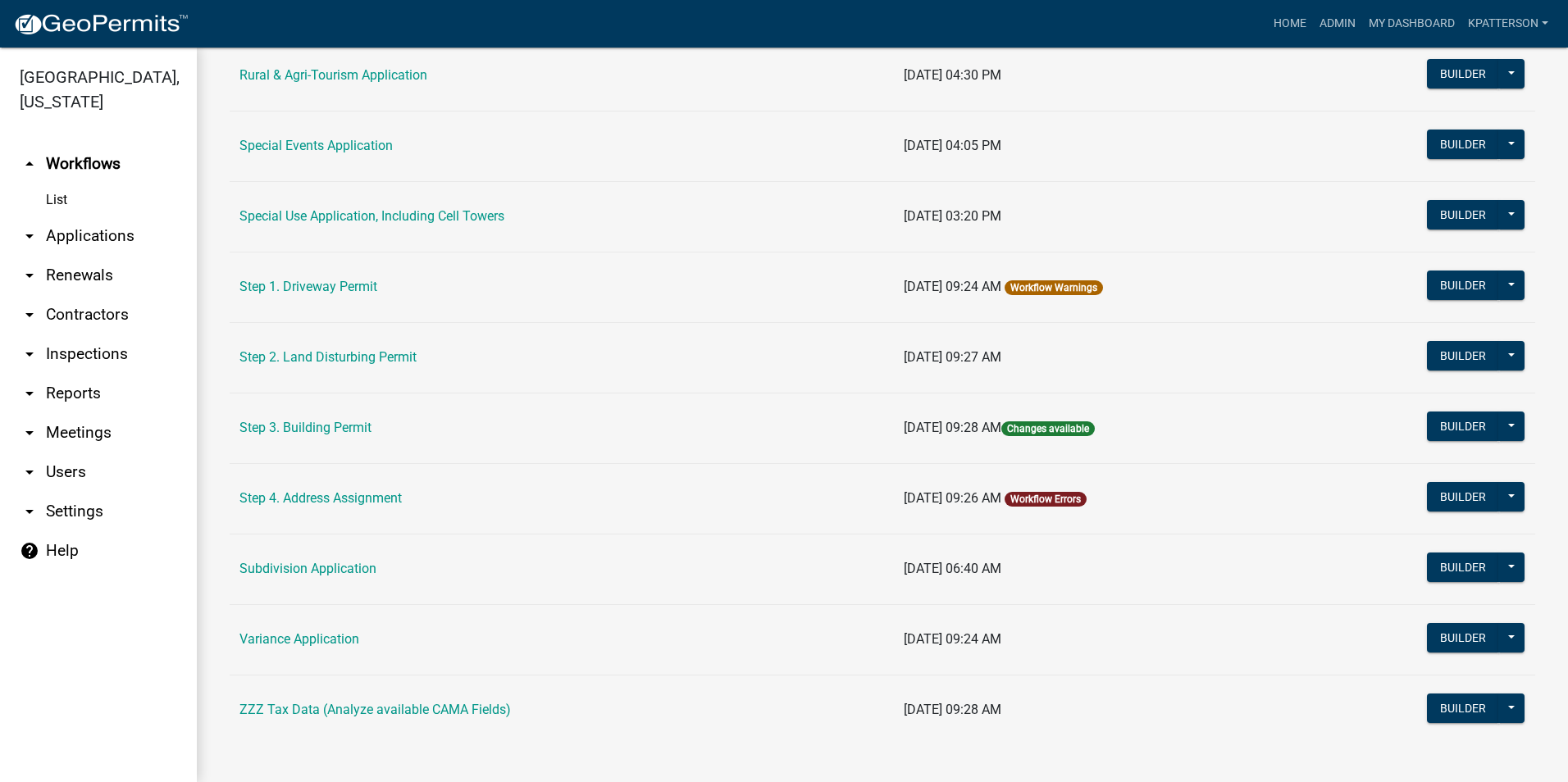
scroll to position [738, 0]
click at [337, 430] on link "Step 3. Building Permit" at bounding box center [305, 427] width 132 height 15
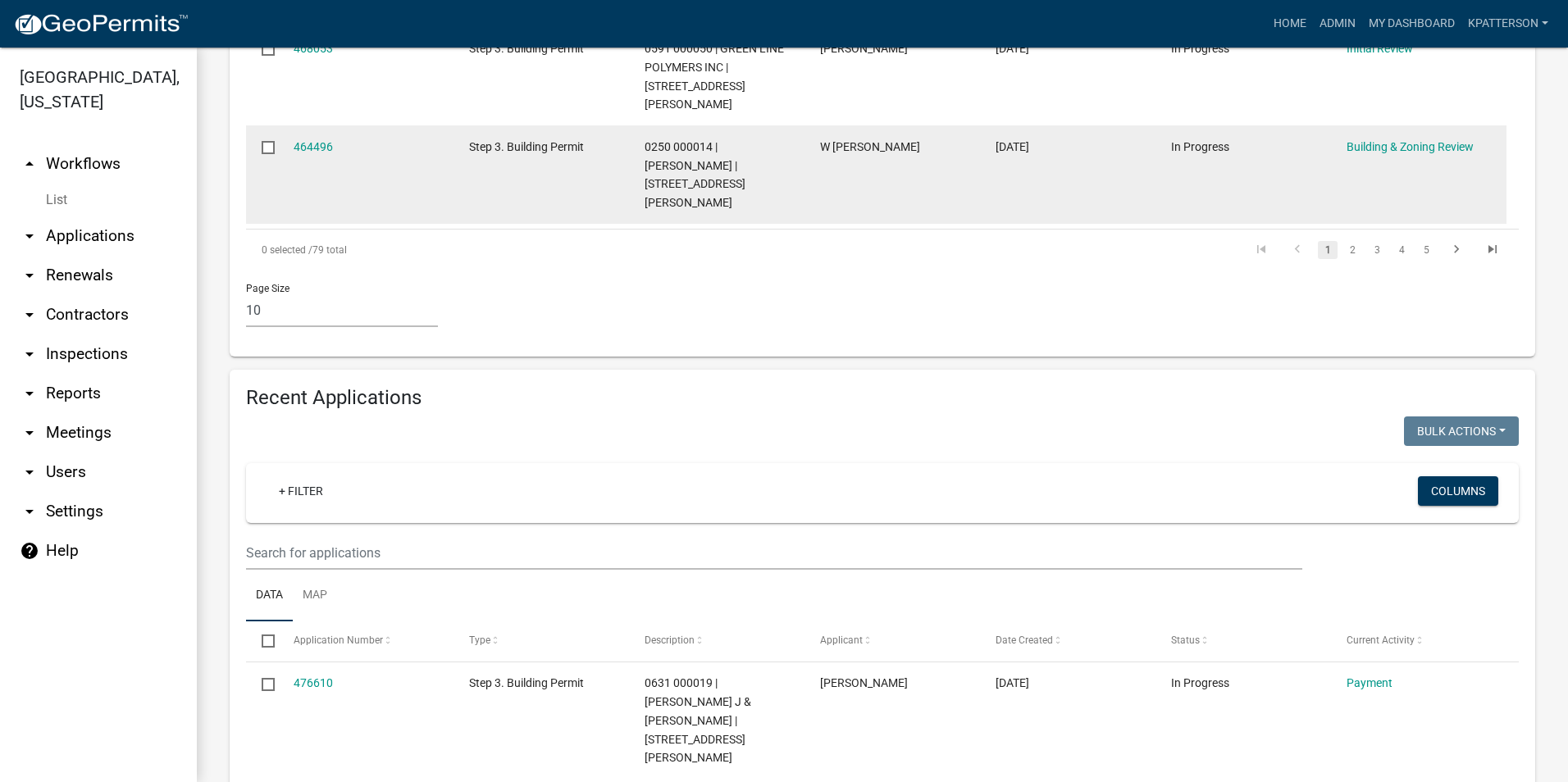
scroll to position [1312, 0]
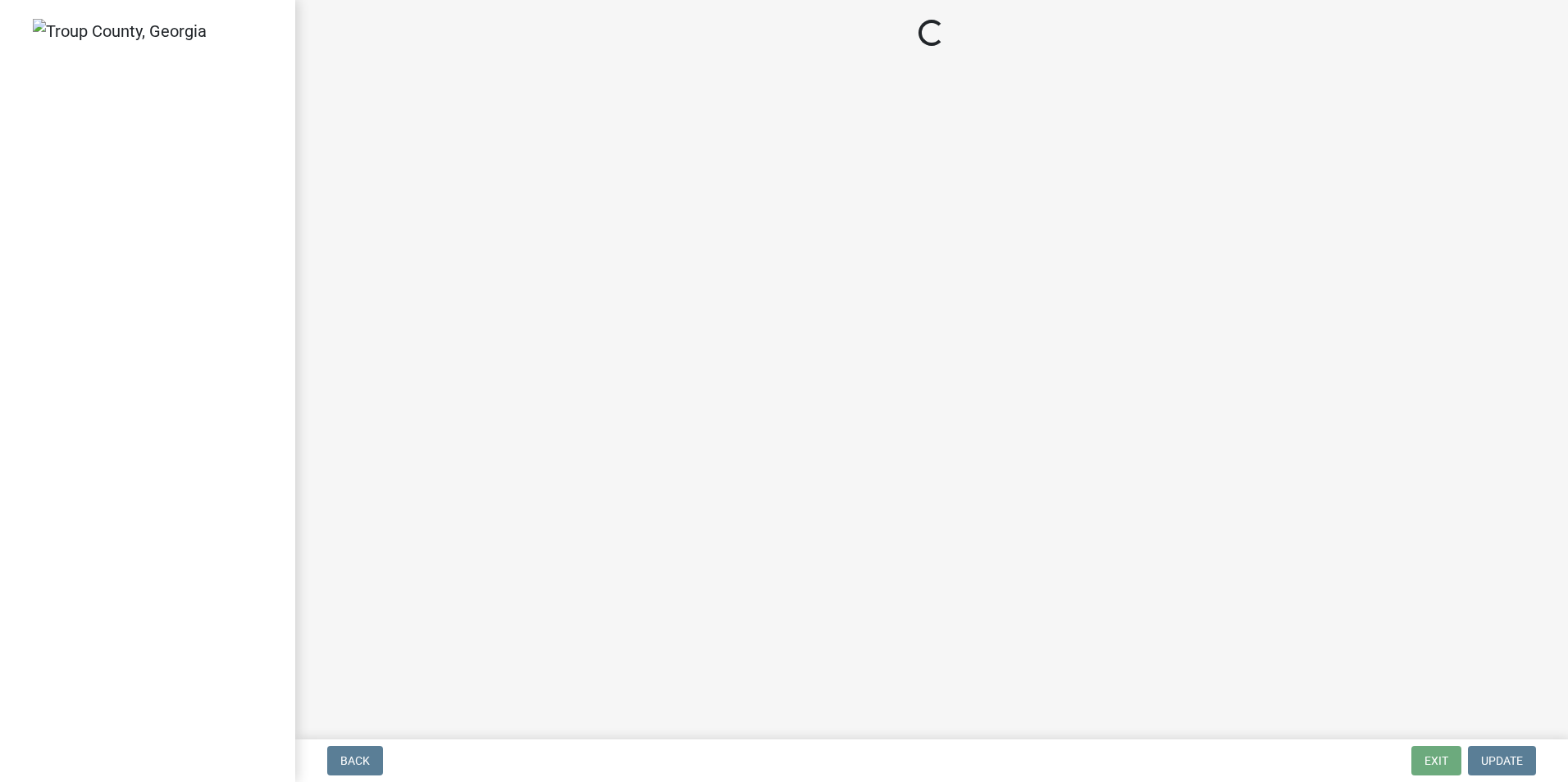
select select "3: 3"
